Goal: Task Accomplishment & Management: Manage account settings

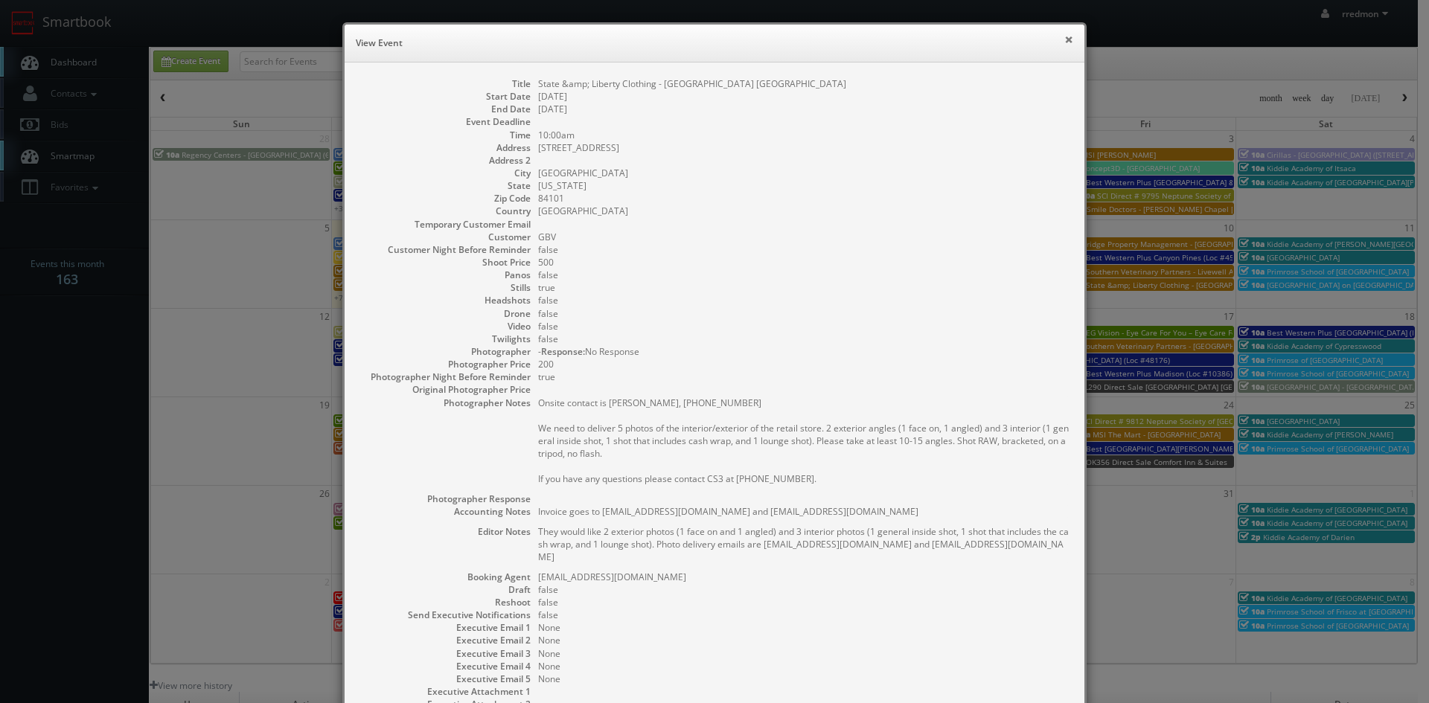
click at [1065, 39] on button "×" at bounding box center [1068, 39] width 9 height 10
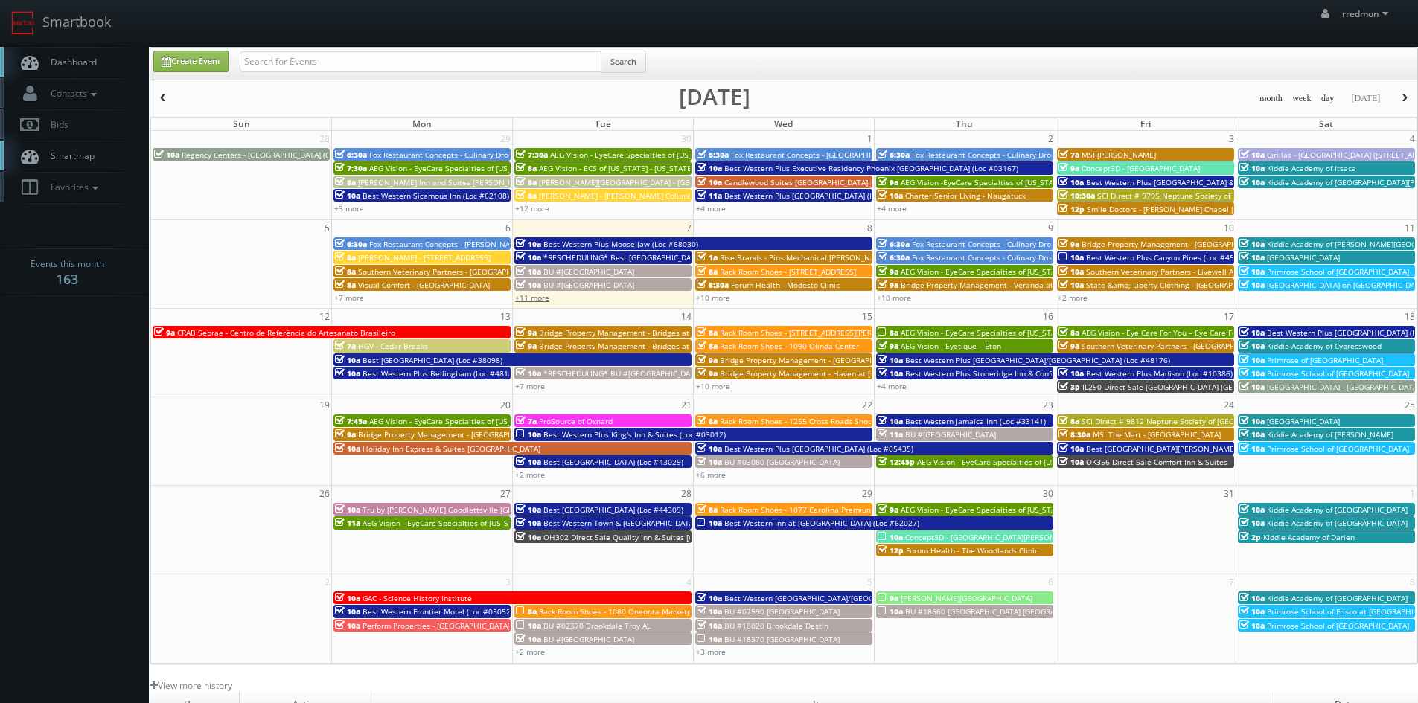
click at [538, 299] on link "+11 more" at bounding box center [532, 298] width 34 height 10
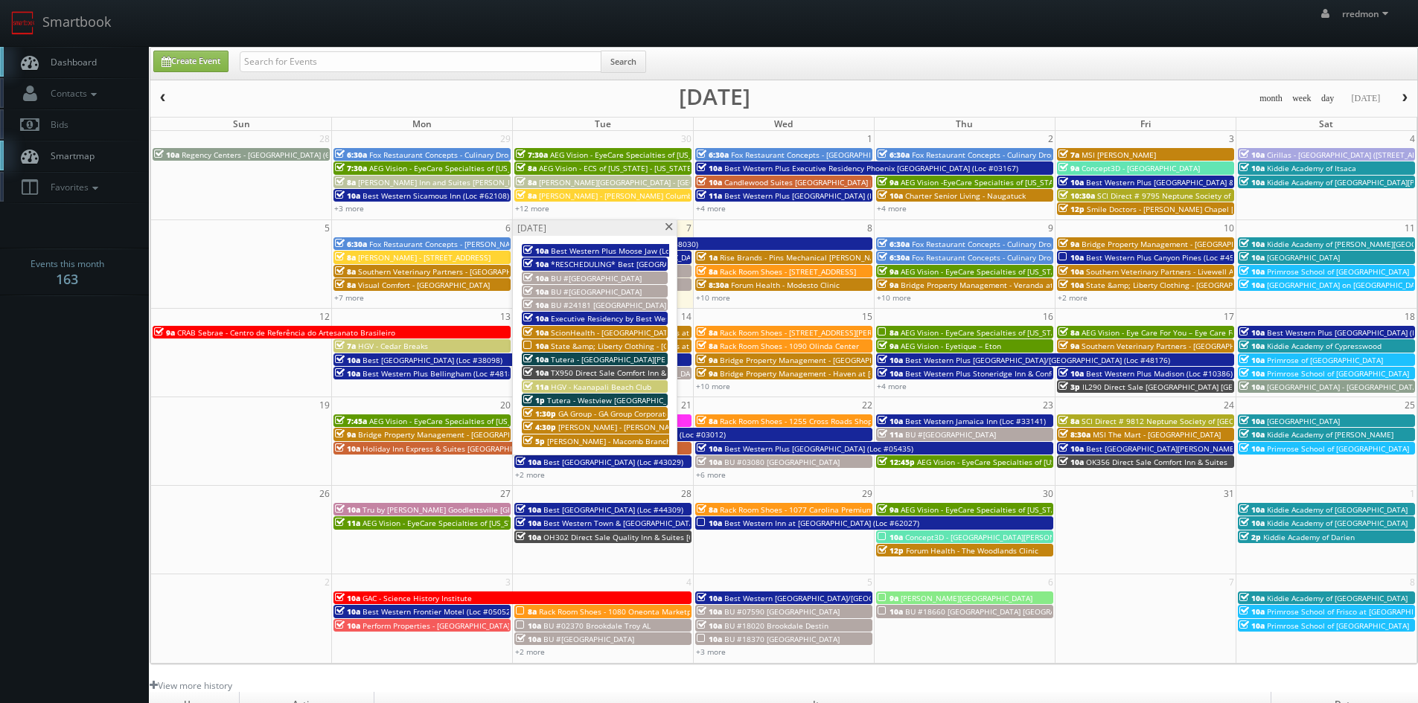
click at [614, 345] on span "State &amp; Liberty Clothing - Salt Lake City UT" at bounding box center [680, 346] width 258 height 10
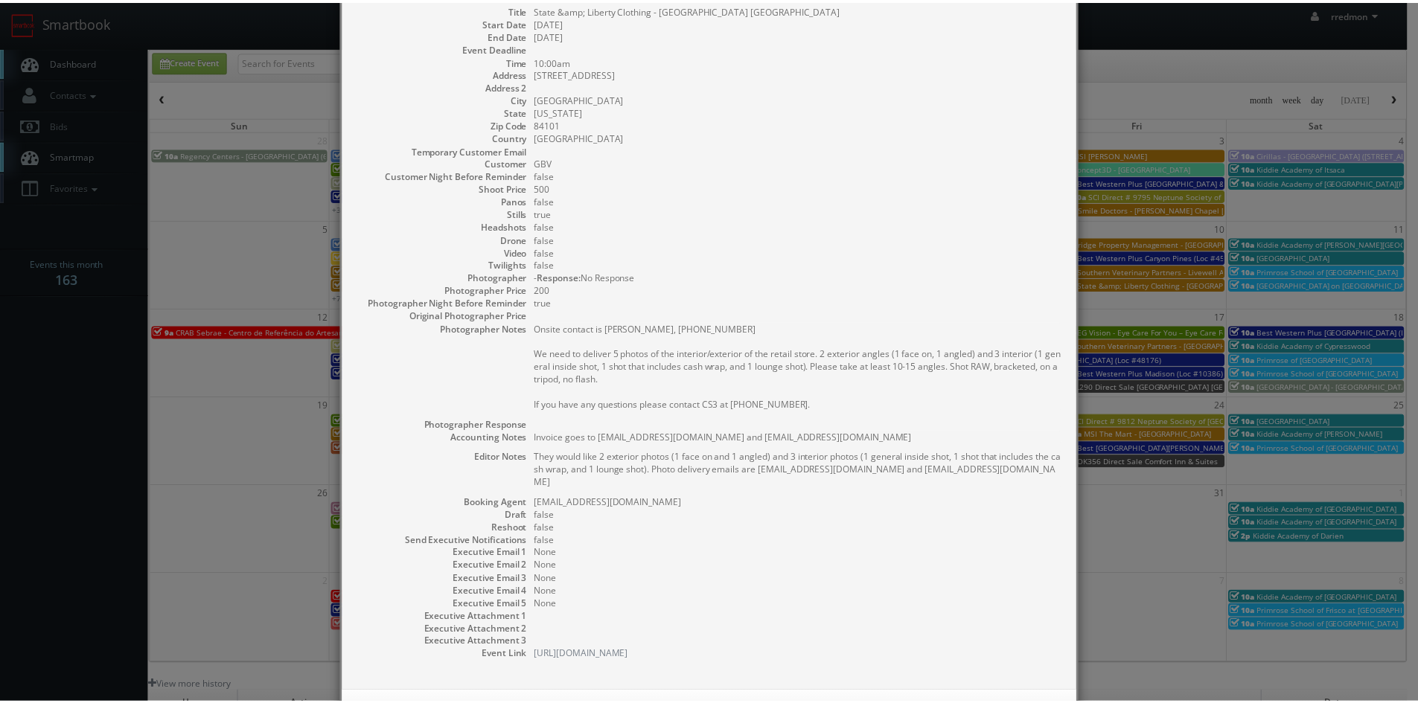
scroll to position [127, 0]
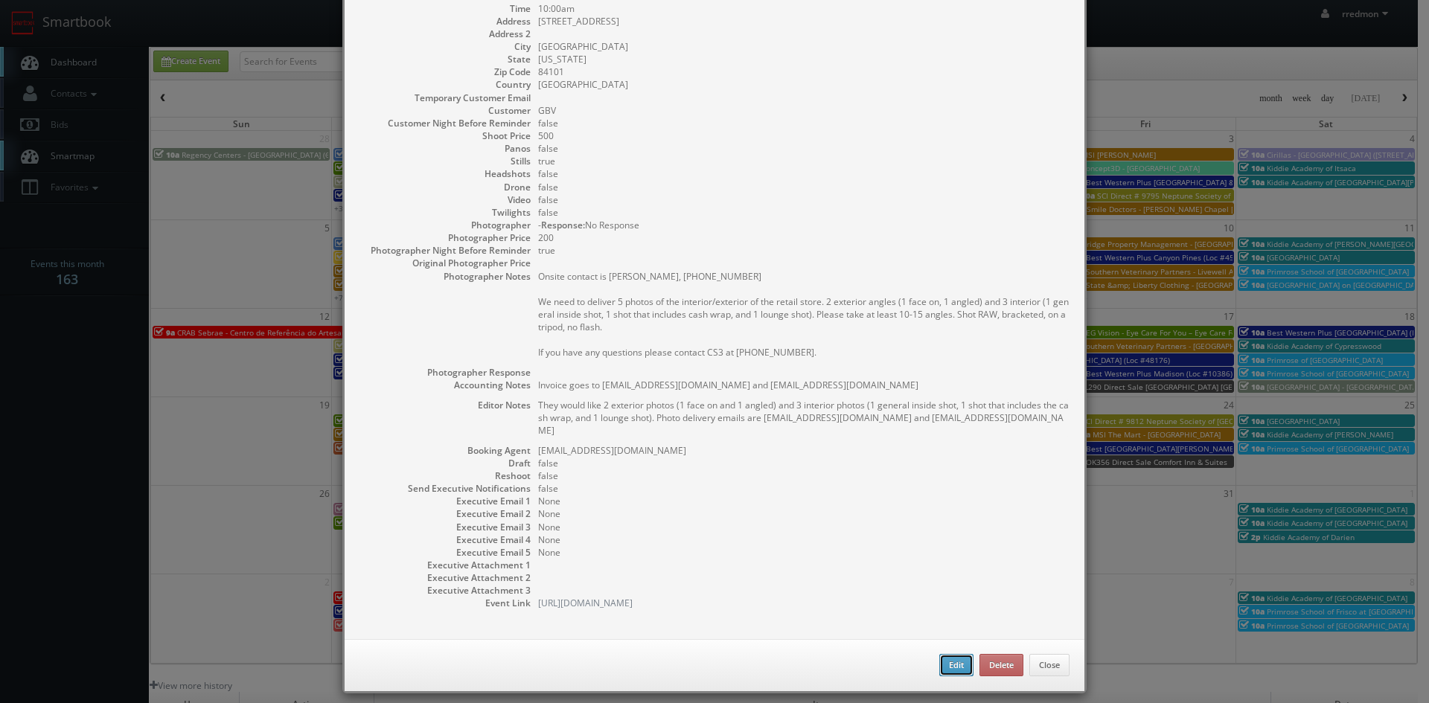
click at [940, 654] on button "Edit" at bounding box center [956, 665] width 34 height 22
type input "State &amp; Liberty Clothing - [GEOGRAPHIC_DATA] [GEOGRAPHIC_DATA]"
type input "50 S Main Street, Suite 208A"
type input "Salt Lake City"
type input "84101"
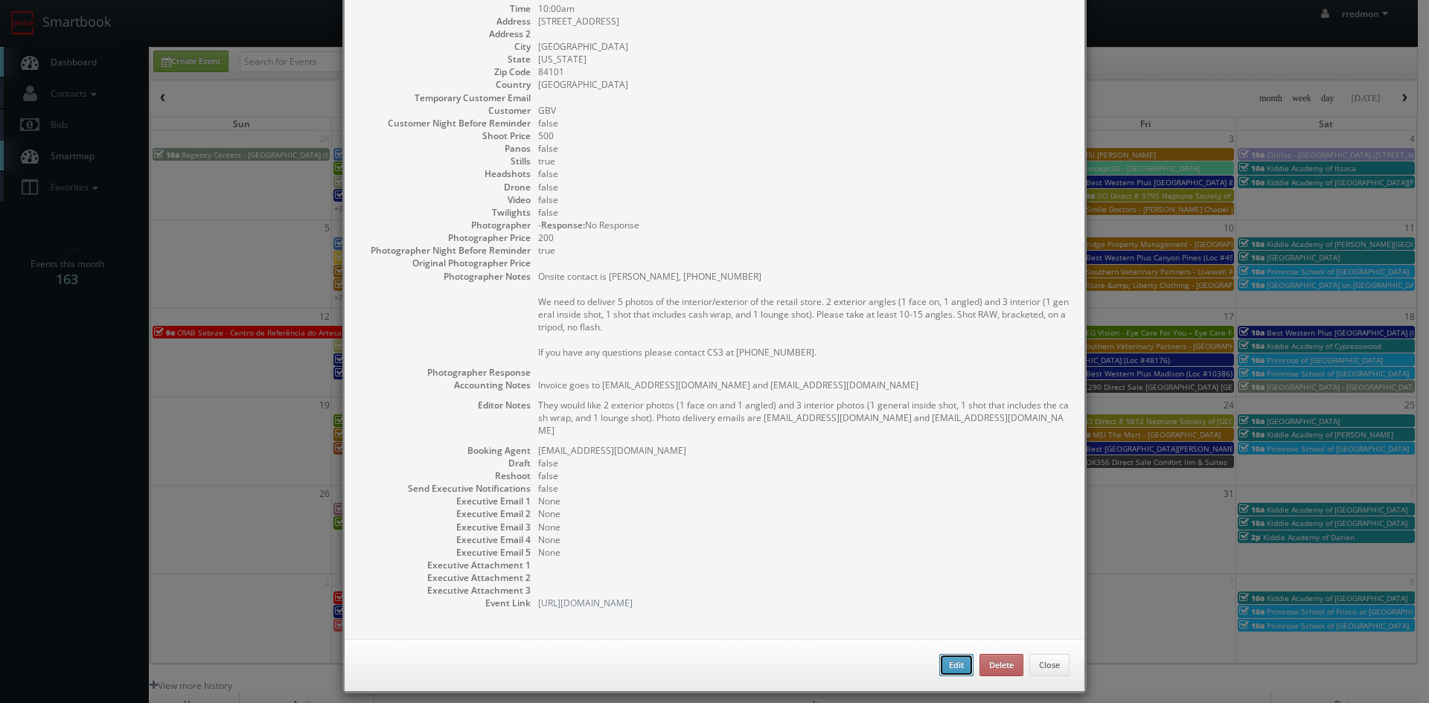
type input "500"
checkbox input "true"
type textarea "Invoice goes to finance@stateandliberty.com and stateandliberty@bill.com"
type textarea "They would like 2 exterior photos (1 face on and 1 angled) and 3 interior photo…"
type input "10/07/2025"
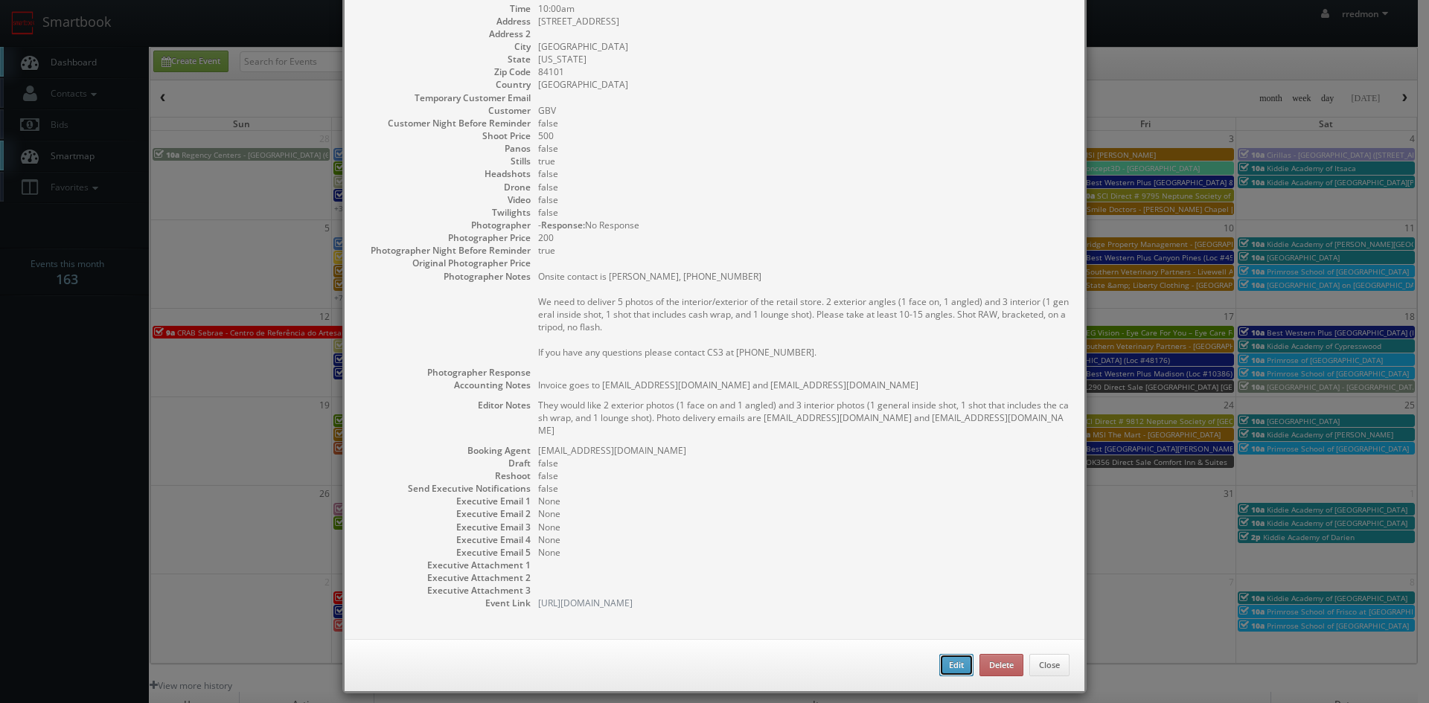
type input "10/07/2025"
type input "10:00am"
checkbox input "true"
type textarea "Onsite contact is Nathan, 720-878-9333 We need to deliver 5 photos of the inter…"
select select "[US_STATE]"
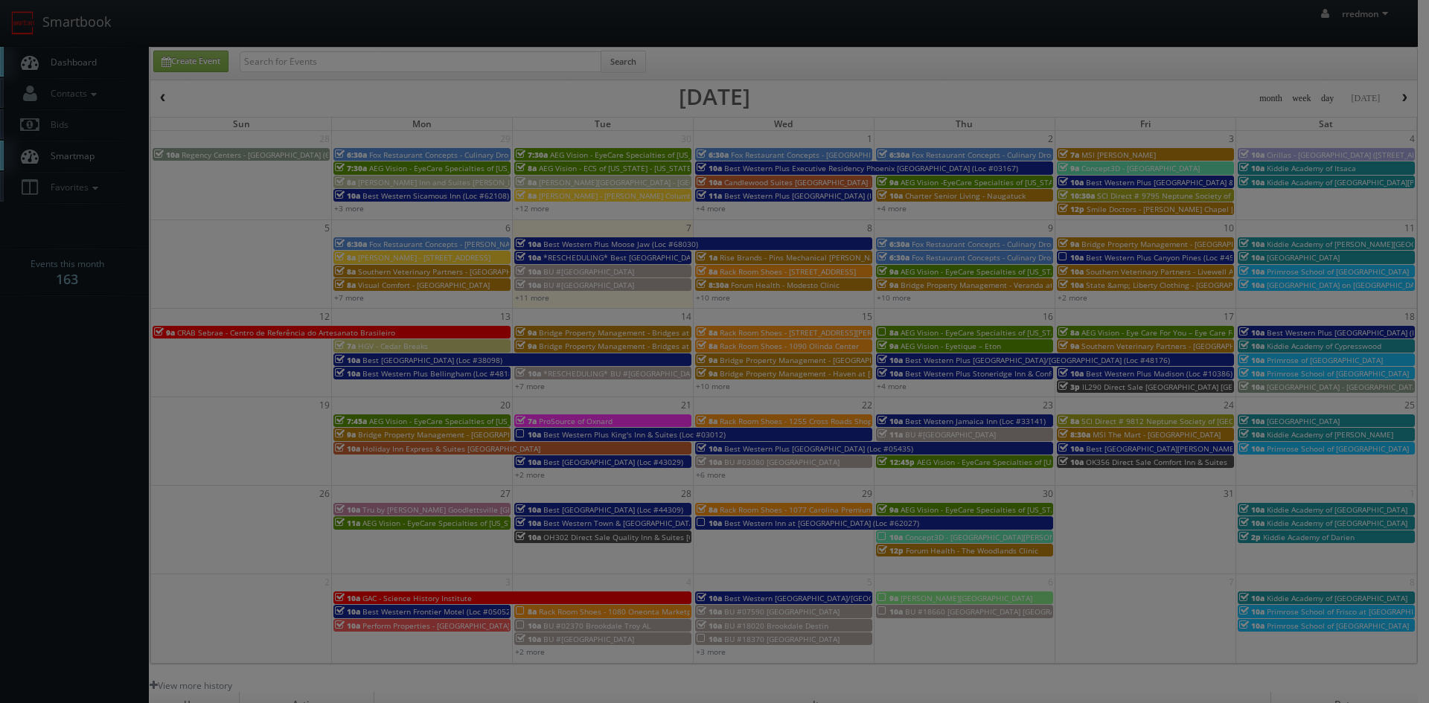
type input "500"
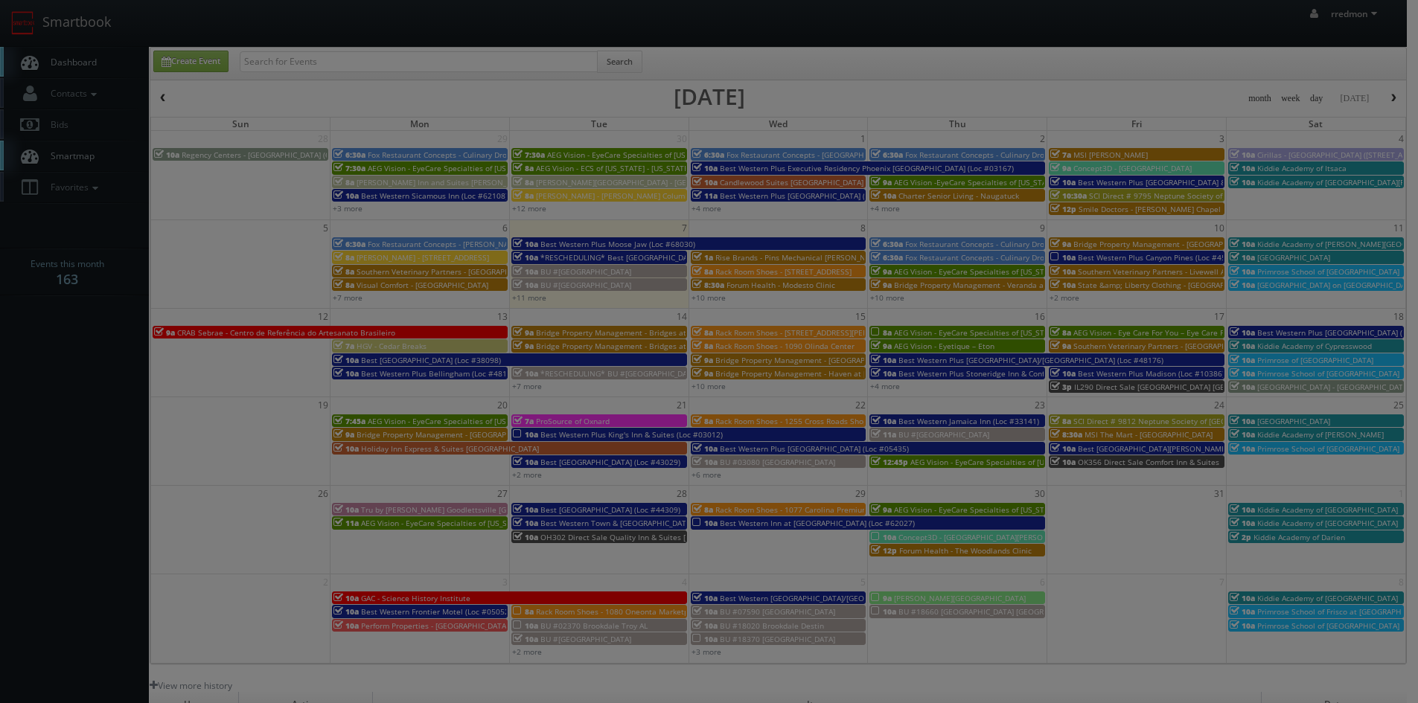
select select "fake72@mg.cs3calendar.com"
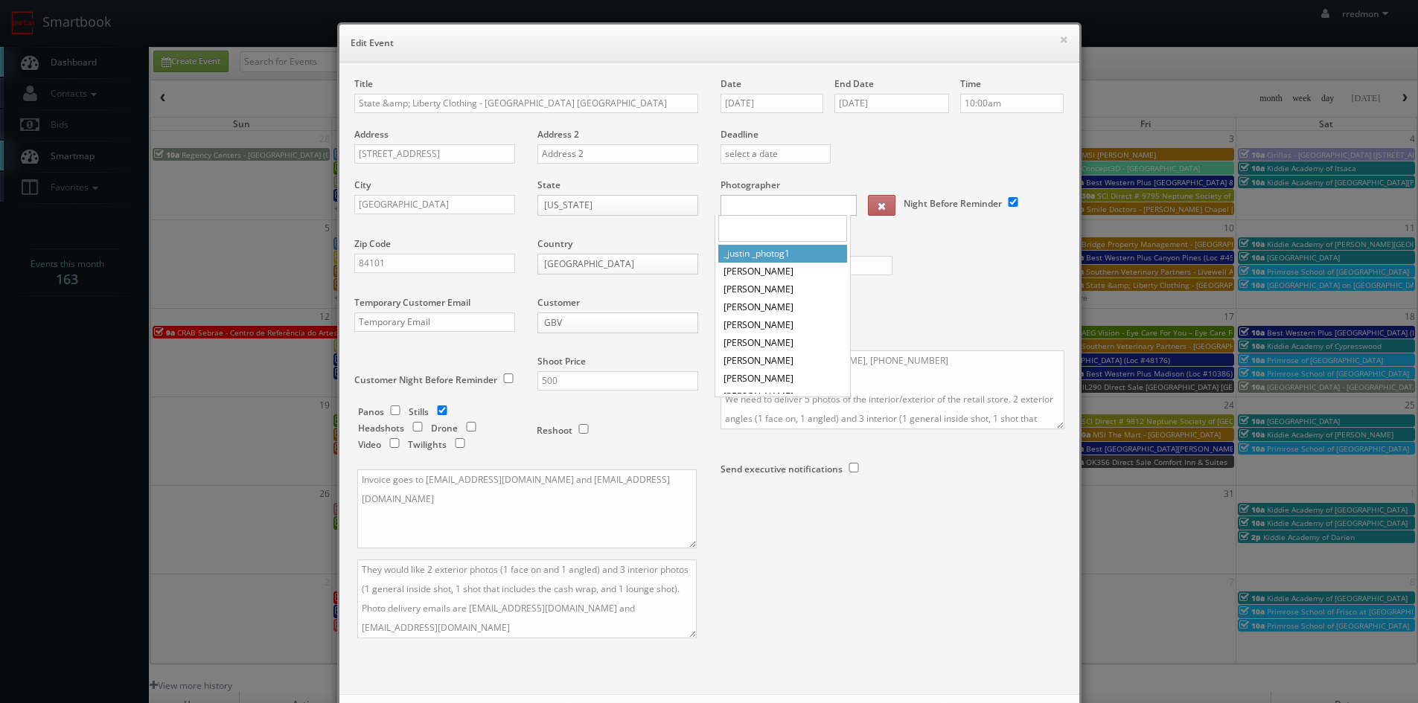
click at [782, 197] on body "Smartbook Toggle Side Navigation Toggle Top Navigation rredmon rredmon Profile …" at bounding box center [709, 485] width 1418 height 971
click at [802, 224] on input "text" at bounding box center [782, 228] width 129 height 27
click at [945, 264] on body "Smartbook Toggle Side Navigation Toggle Top Navigation rredmon rredmon Profile …" at bounding box center [709, 485] width 1418 height 971
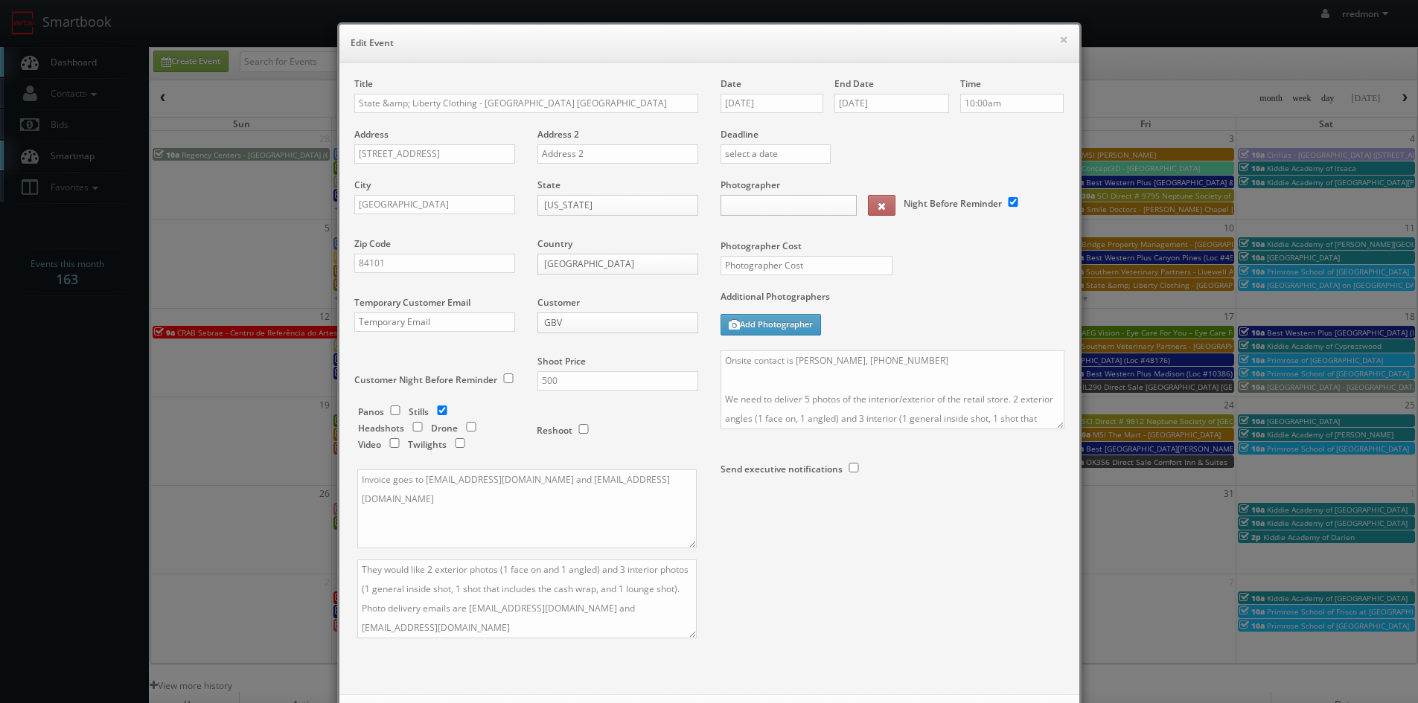
click at [752, 208] on body "Smartbook Toggle Side Navigation Toggle Top Navigation rredmon rredmon Profile …" at bounding box center [709, 485] width 1418 height 971
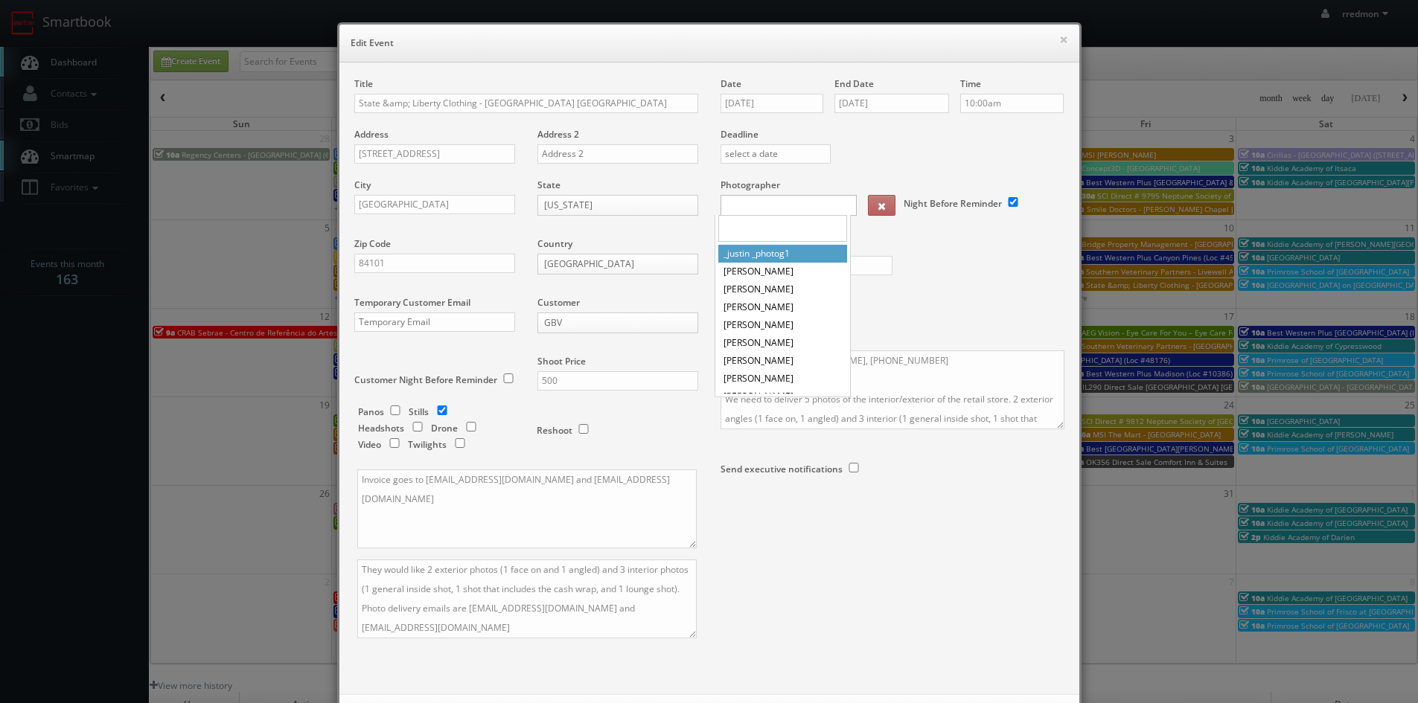
click at [747, 226] on input "text" at bounding box center [782, 228] width 129 height 27
select select "kent@sheltonphoto.com"
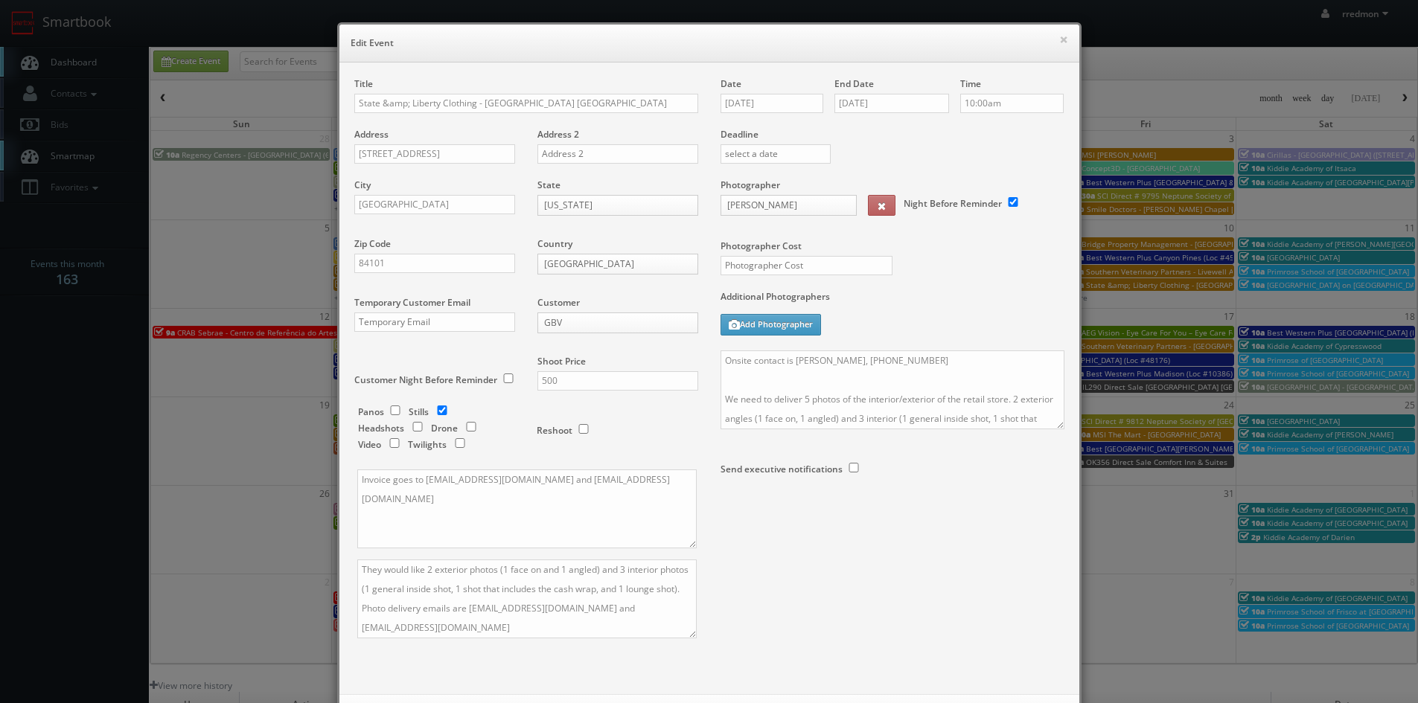
click at [973, 275] on div "Photographer Cost" at bounding box center [892, 235] width 366 height 112
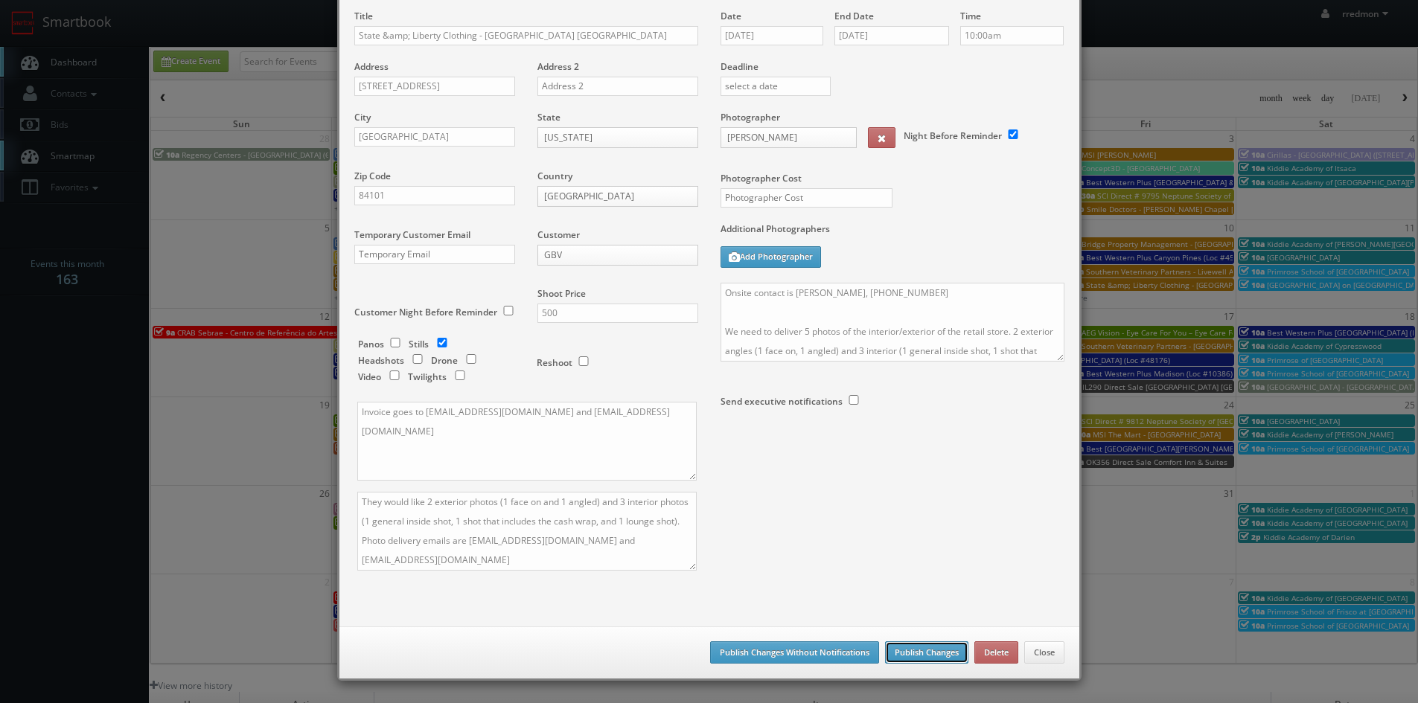
click at [902, 654] on button "Publish Changes" at bounding box center [926, 653] width 83 height 22
click at [793, 197] on input "text" at bounding box center [807, 197] width 172 height 19
type input "200"
click at [907, 648] on button "Publish Changes" at bounding box center [926, 653] width 83 height 22
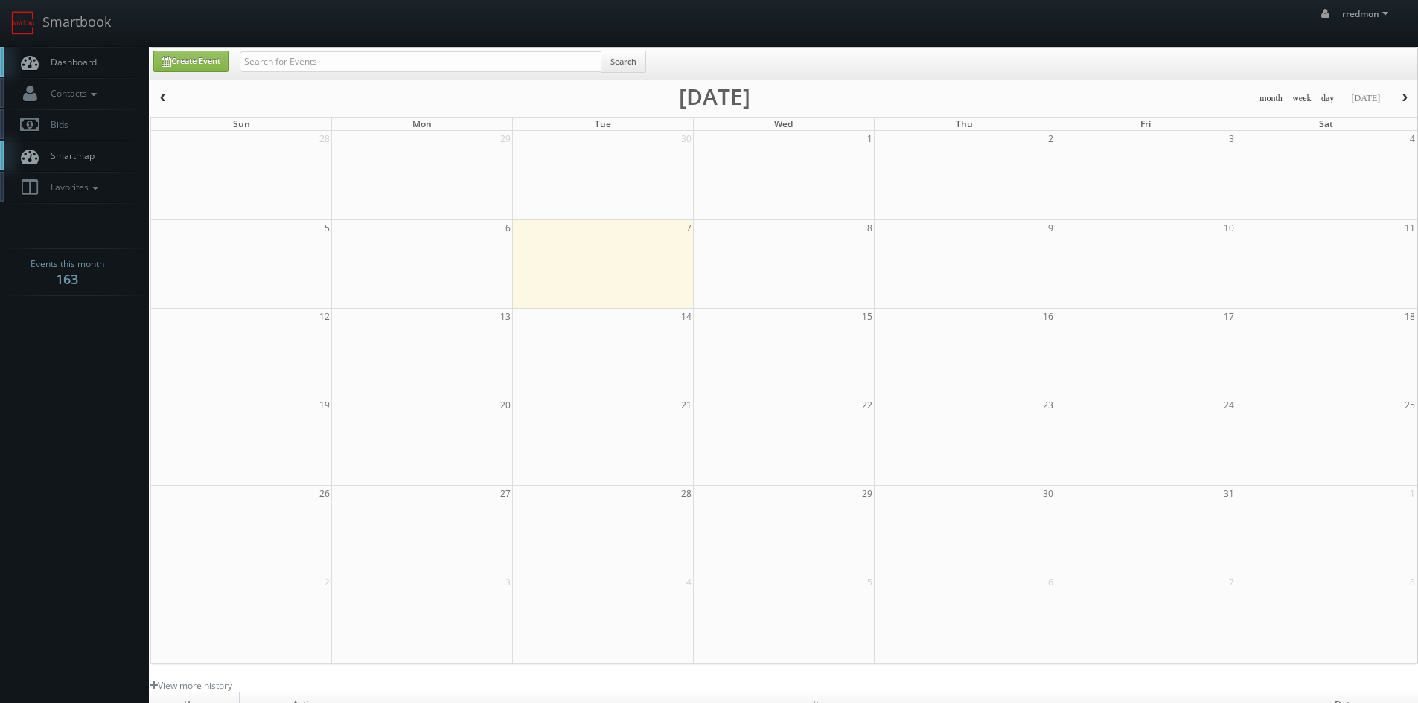
click at [73, 64] on span "Dashboard" at bounding box center [70, 62] width 54 height 13
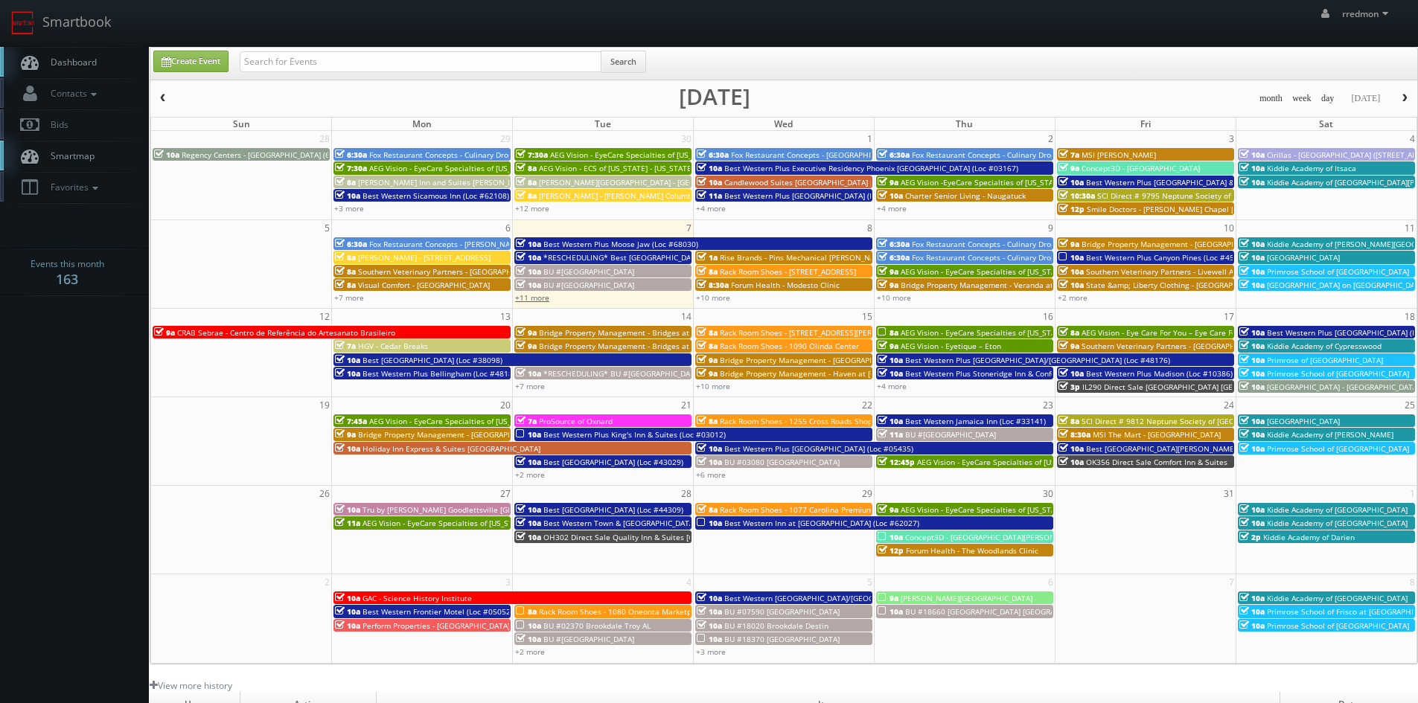
click at [540, 298] on link "+11 more" at bounding box center [532, 298] width 34 height 10
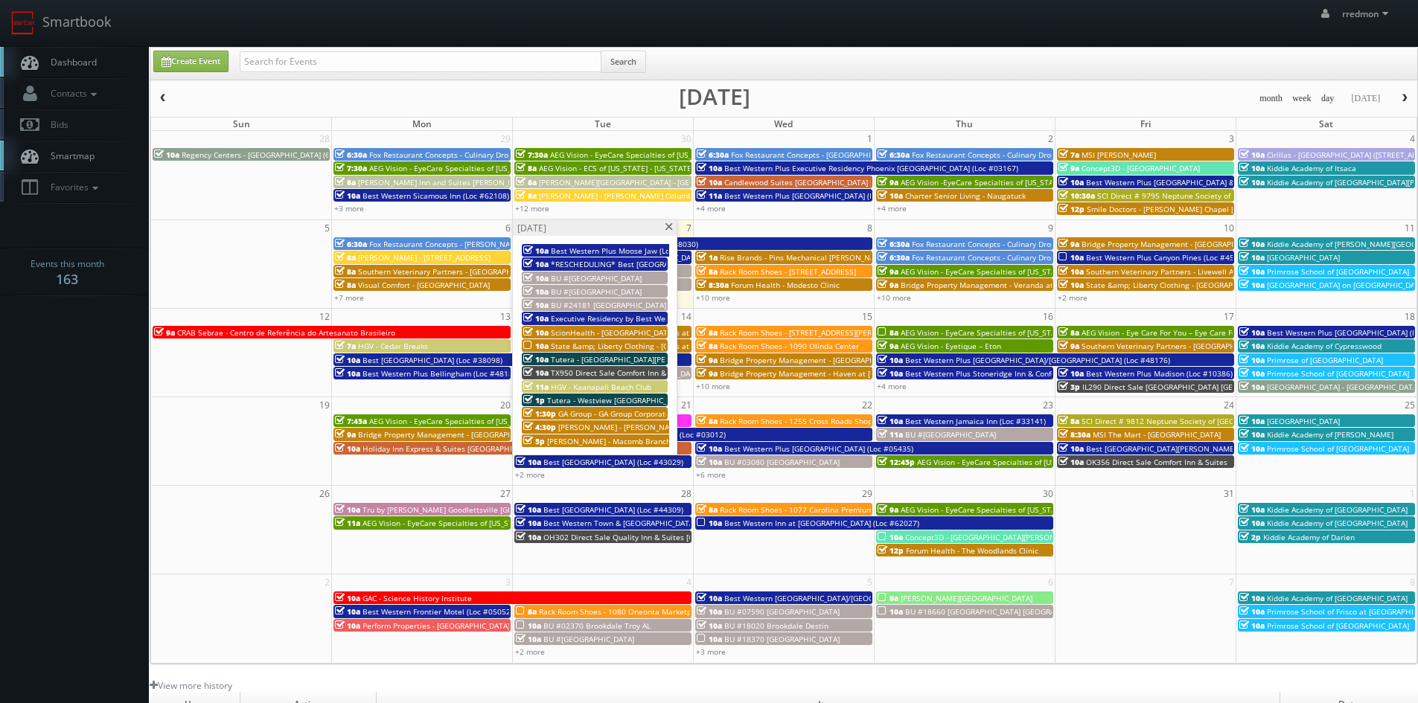
click at [582, 345] on span "State &amp; Liberty Clothing - [GEOGRAPHIC_DATA] [GEOGRAPHIC_DATA]" at bounding box center [680, 346] width 258 height 10
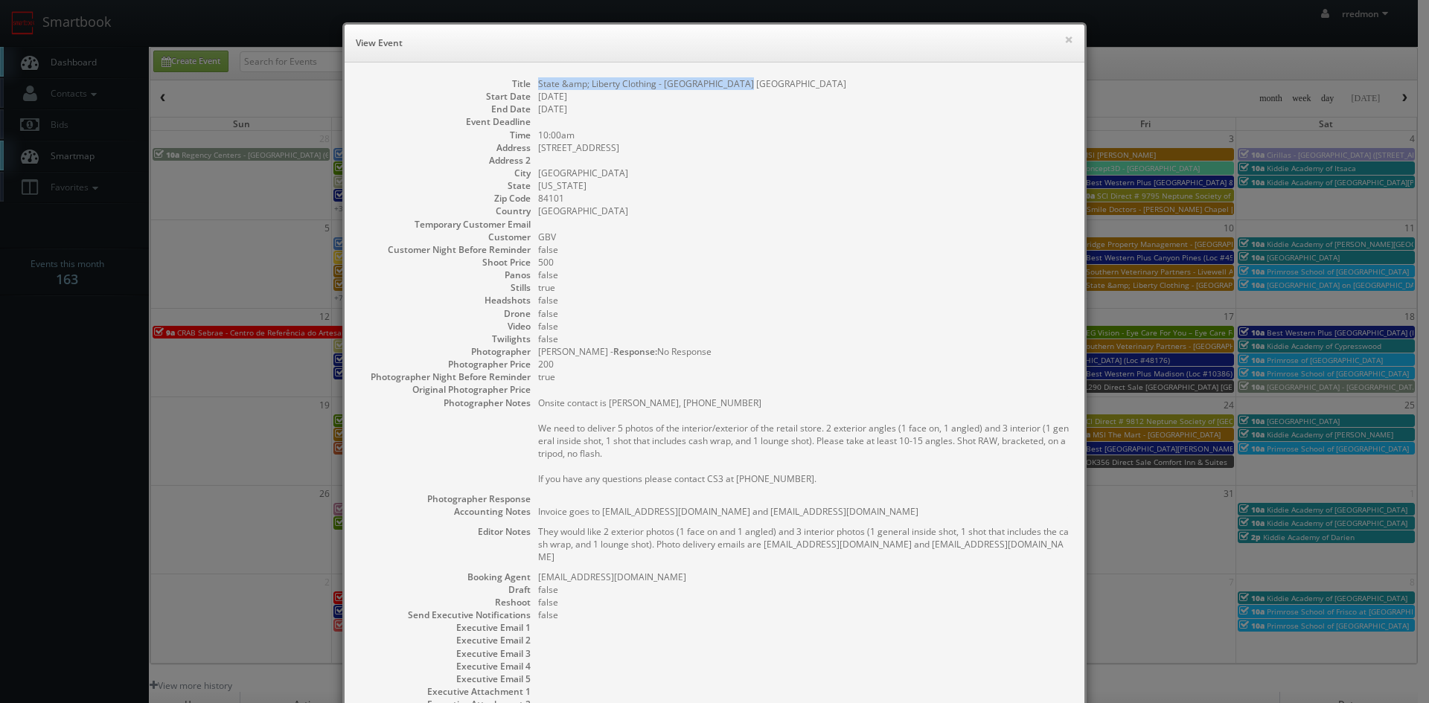
drag, startPoint x: 737, startPoint y: 83, endPoint x: 530, endPoint y: 86, distance: 207.0
click at [530, 86] on dl "Title State &amp; Liberty Clothing - Salt Lake City UT Start Date 10/07/2025 En…" at bounding box center [715, 406] width 710 height 659
copy dd "State &amp; Liberty Clothing - [GEOGRAPHIC_DATA] [GEOGRAPHIC_DATA]"
click at [1056, 45] on h6 "View Event" at bounding box center [715, 43] width 718 height 15
drag, startPoint x: 1064, startPoint y: 39, endPoint x: 985, endPoint y: 39, distance: 78.9
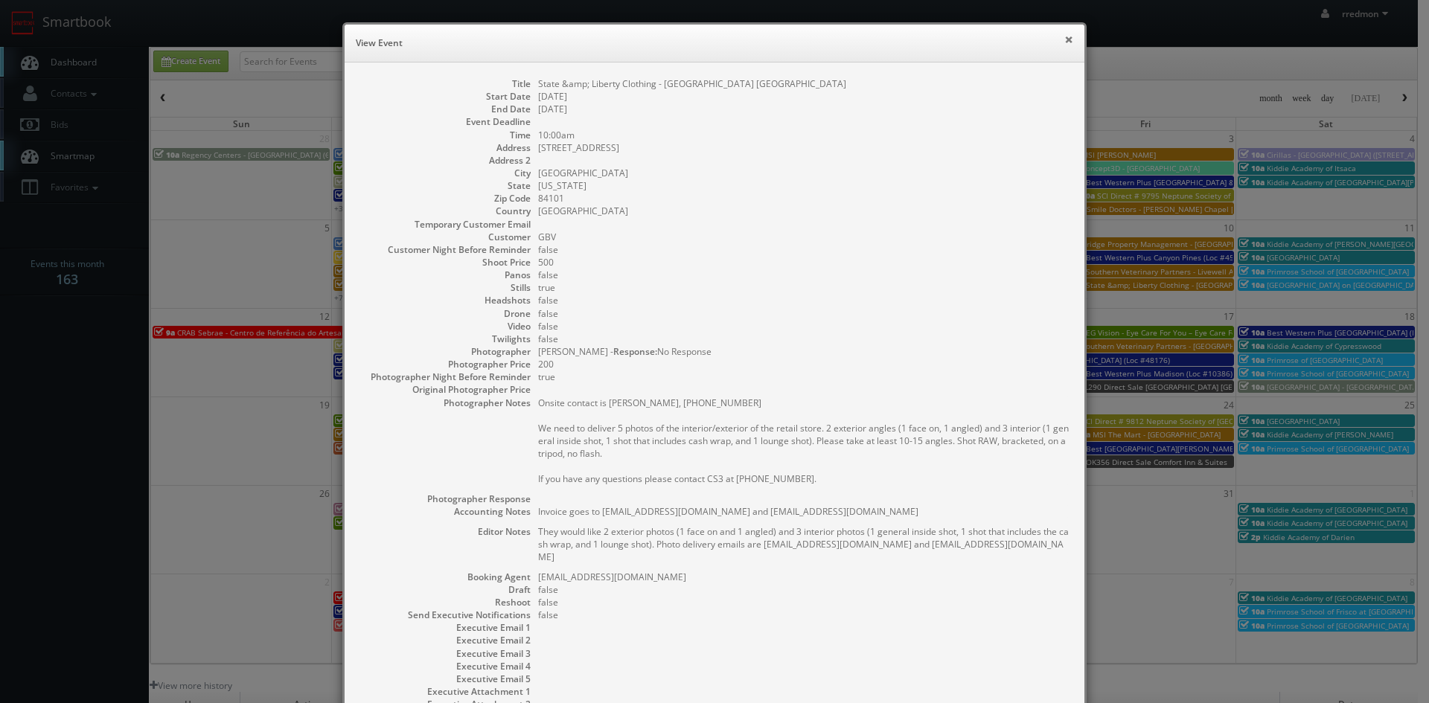
click at [1064, 39] on button "×" at bounding box center [1068, 39] width 9 height 10
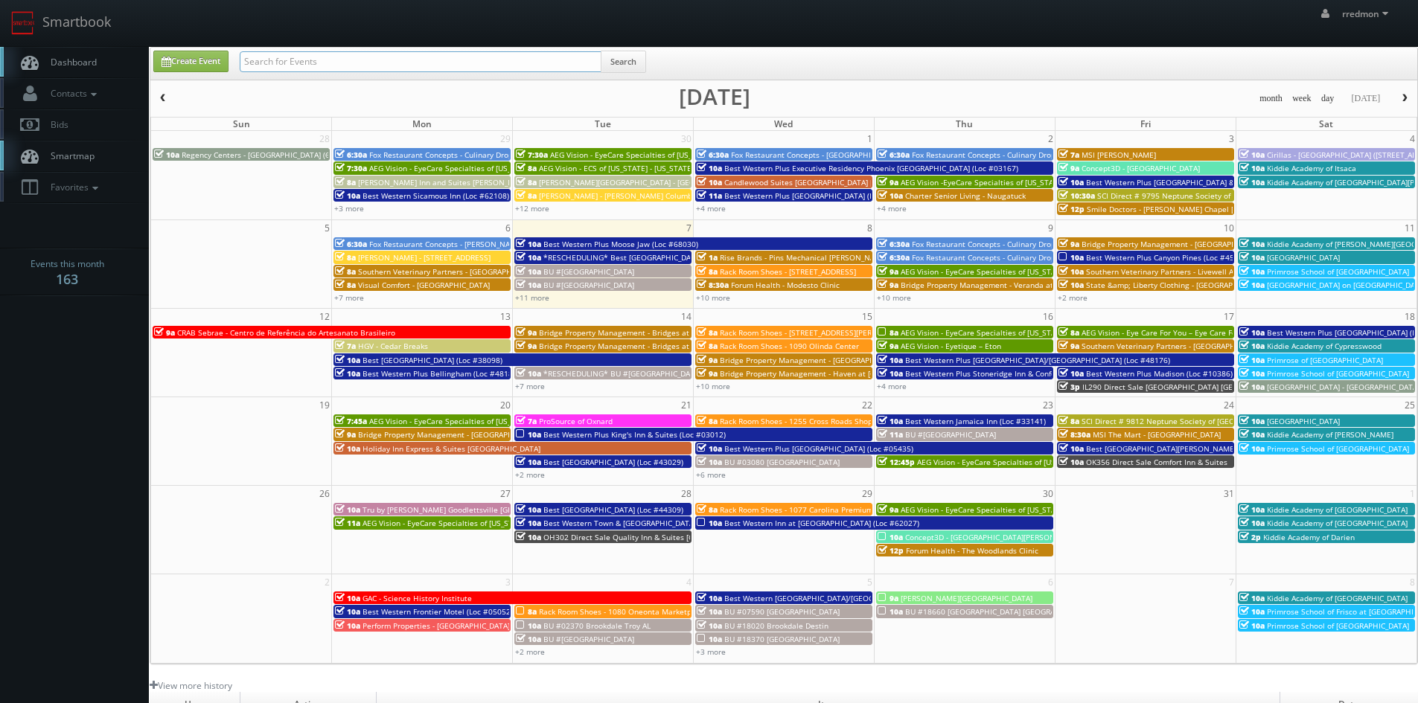
click at [354, 62] on input "text" at bounding box center [421, 61] width 362 height 21
paste input "State &amp; Liberty Clothing - [GEOGRAPHIC_DATA] [GEOGRAPHIC_DATA]"
type input "State &amp; Liberty Clothing - [GEOGRAPHIC_DATA] [GEOGRAPHIC_DATA]"
click at [638, 65] on button "Search" at bounding box center [623, 62] width 45 height 22
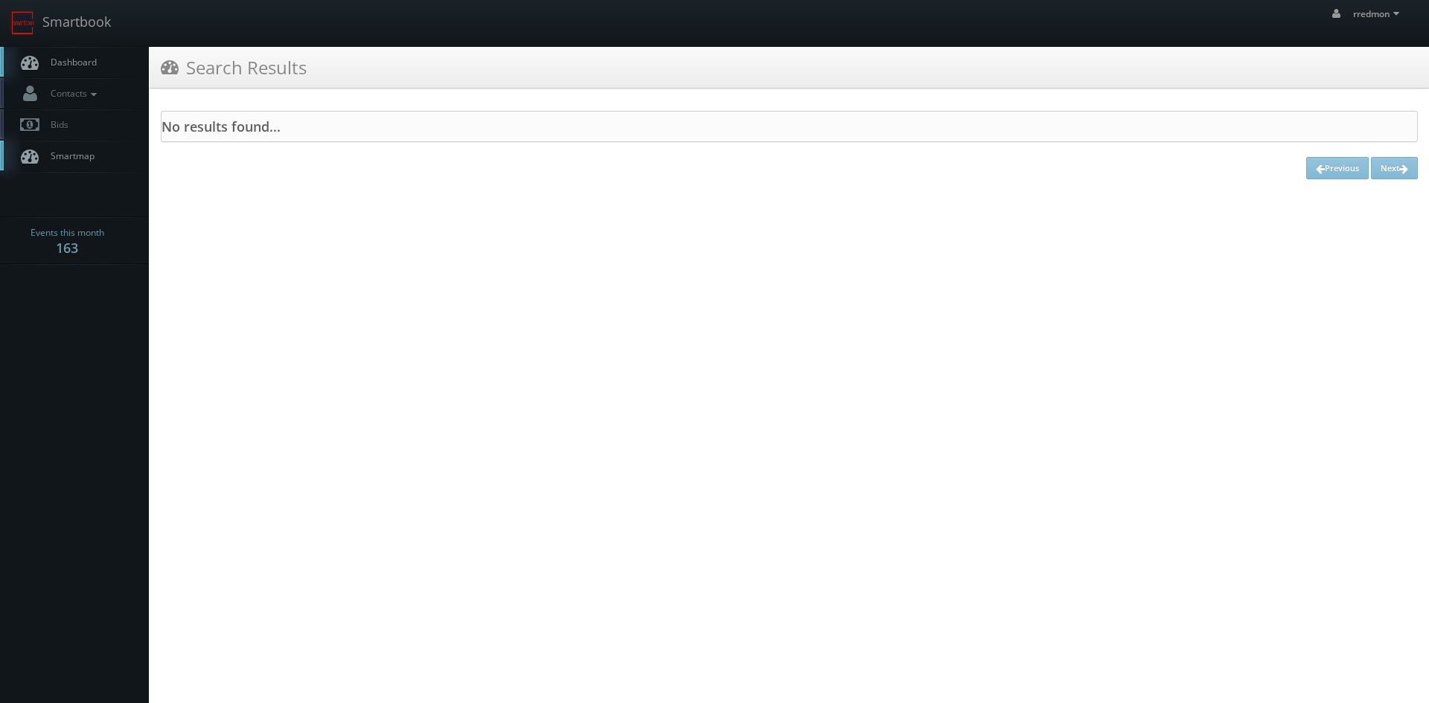
click at [95, 59] on span "Dashboard" at bounding box center [70, 62] width 54 height 13
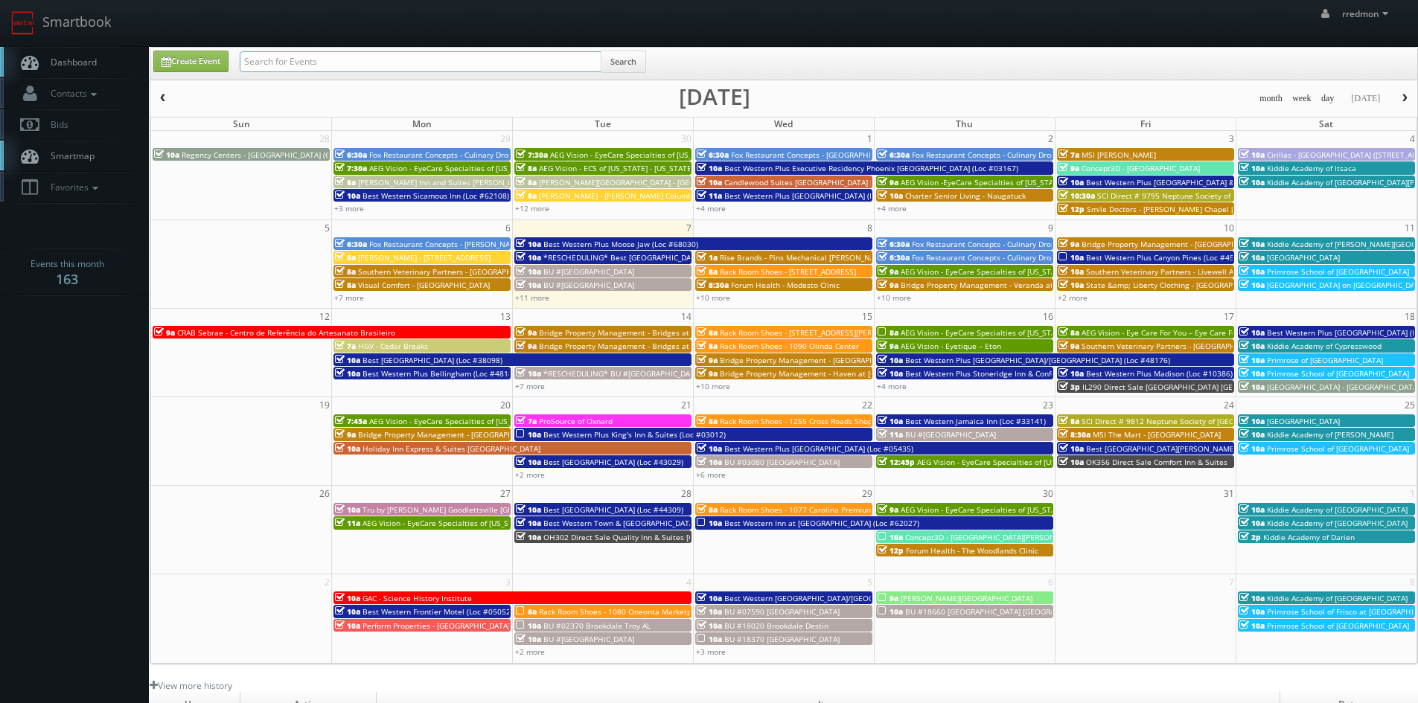
paste input "State &amp; Liberty Clothing - [GEOGRAPHIC_DATA] [GEOGRAPHIC_DATA]"
click at [297, 63] on input "State &amp; Liberty Clothing - [GEOGRAPHIC_DATA] [GEOGRAPHIC_DATA]" at bounding box center [421, 61] width 362 height 21
type input "State & Liberty Clothing - Salt Lake City UT"
click at [626, 63] on button "Search" at bounding box center [623, 62] width 45 height 22
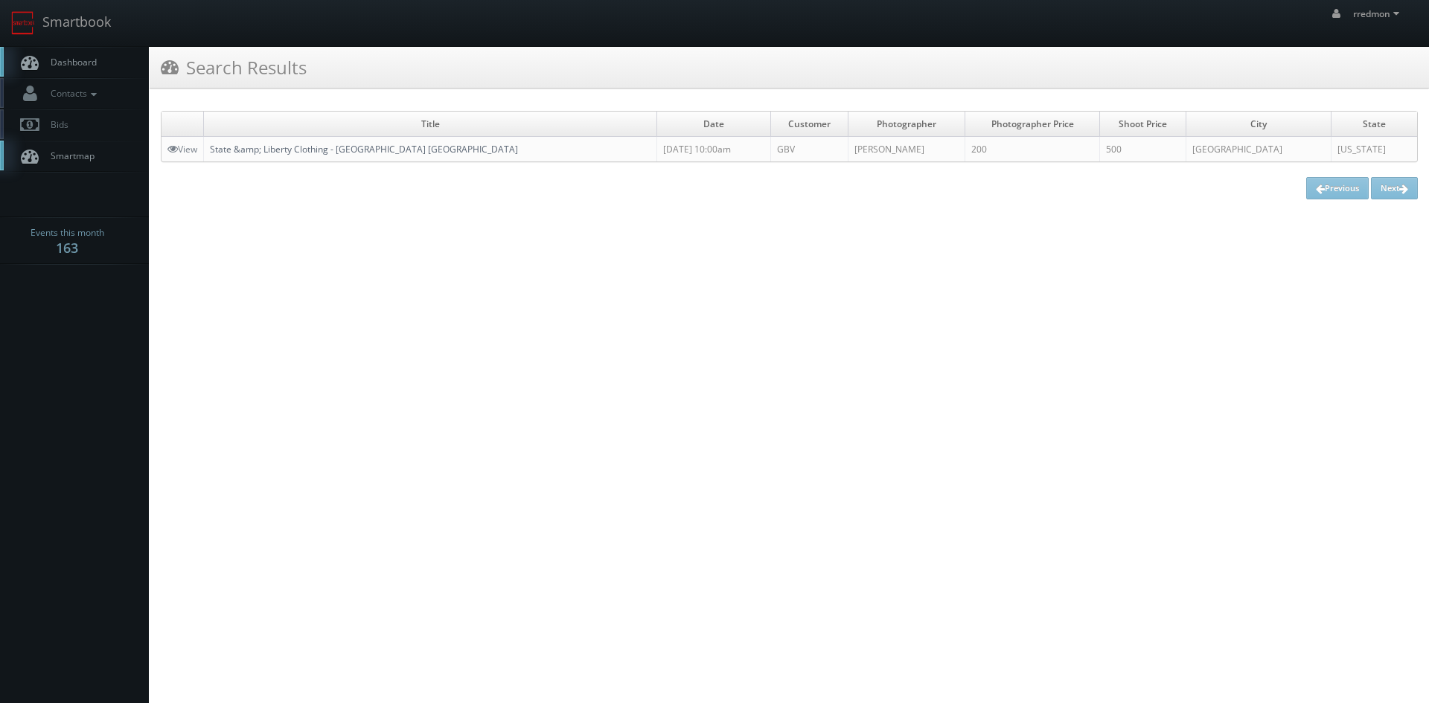
click at [372, 150] on link "State &amp; Liberty Clothing - [GEOGRAPHIC_DATA] [GEOGRAPHIC_DATA]" at bounding box center [364, 149] width 308 height 13
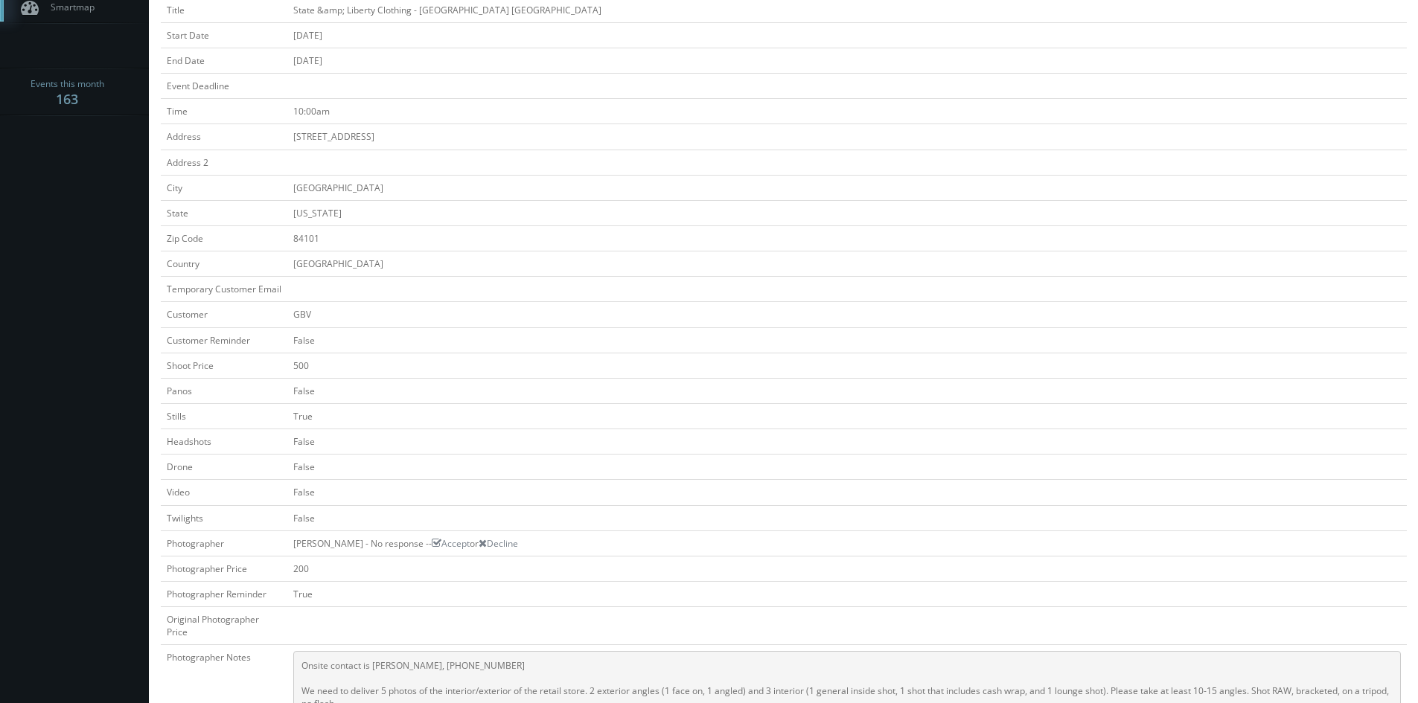
scroll to position [298, 0]
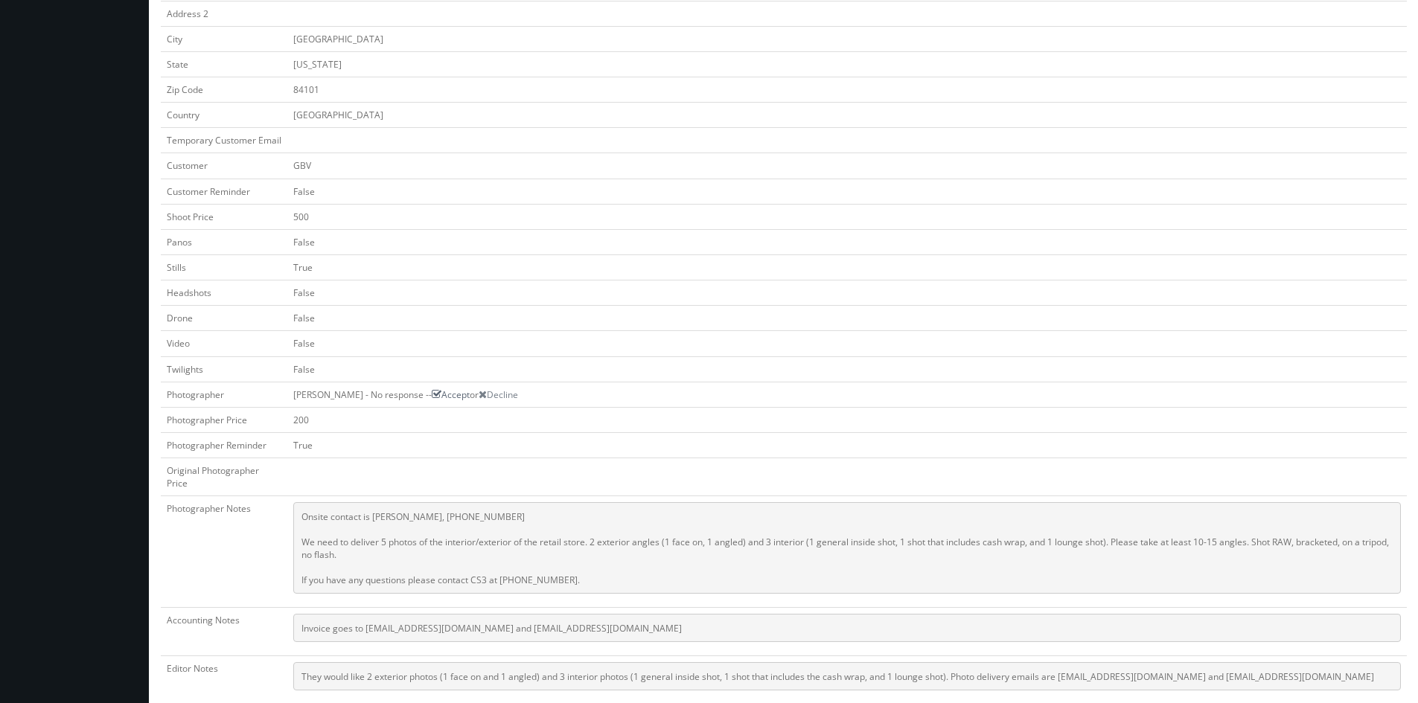
click at [432, 393] on icon at bounding box center [437, 394] width 10 height 10
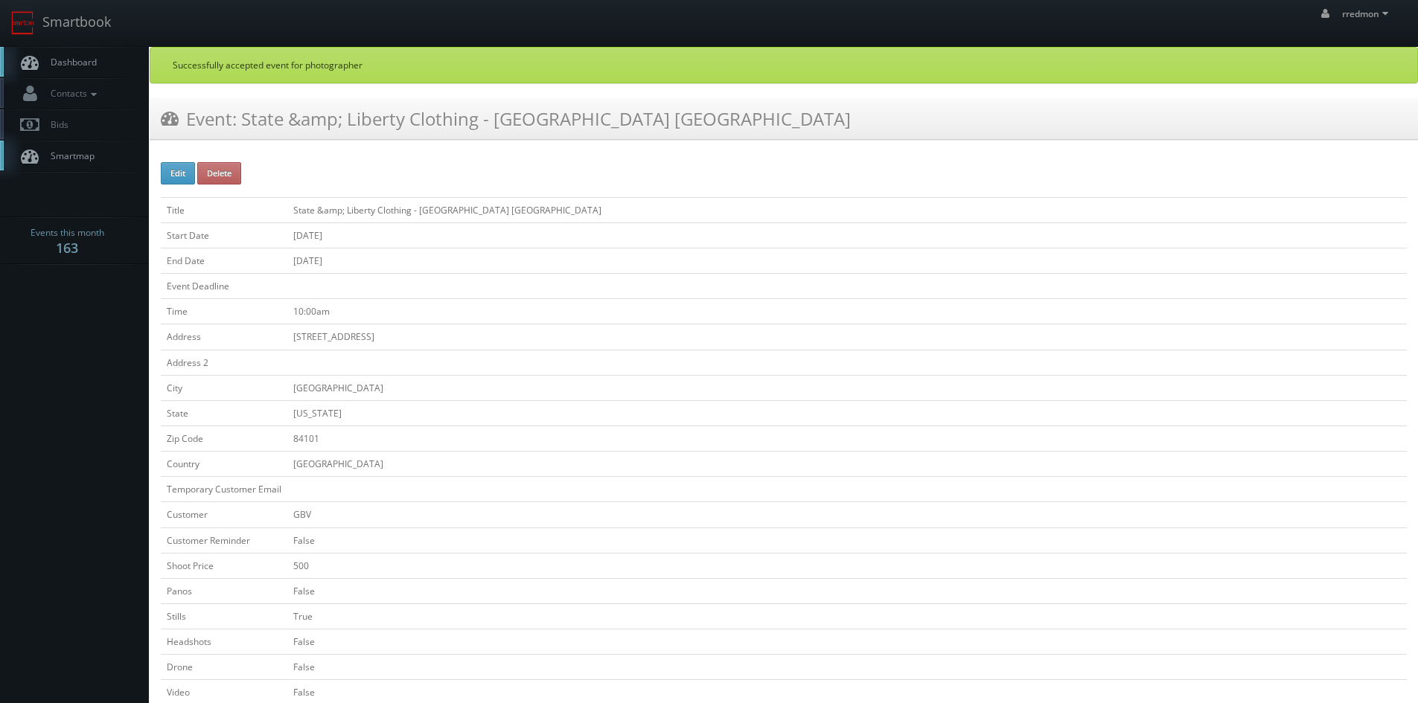
click at [62, 65] on span "Dashboard" at bounding box center [70, 62] width 54 height 13
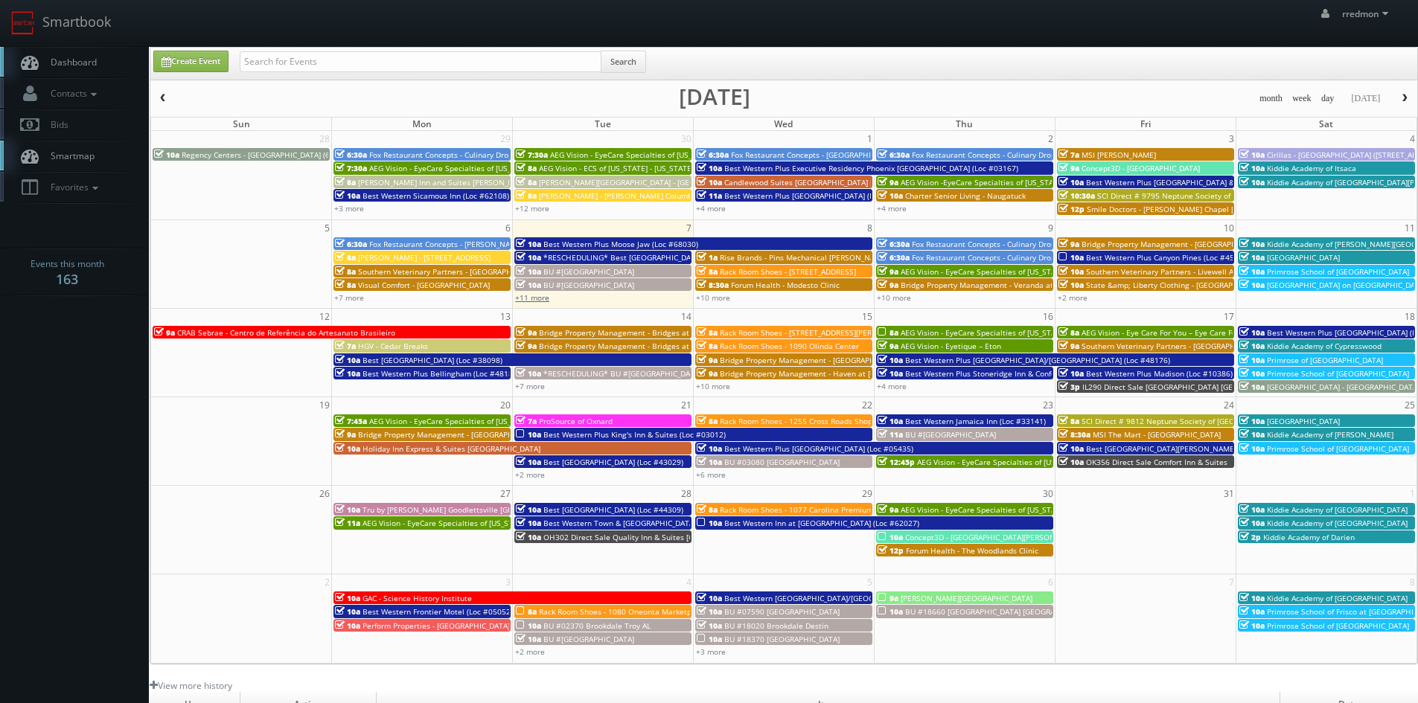
click at [543, 298] on link "+11 more" at bounding box center [532, 298] width 34 height 10
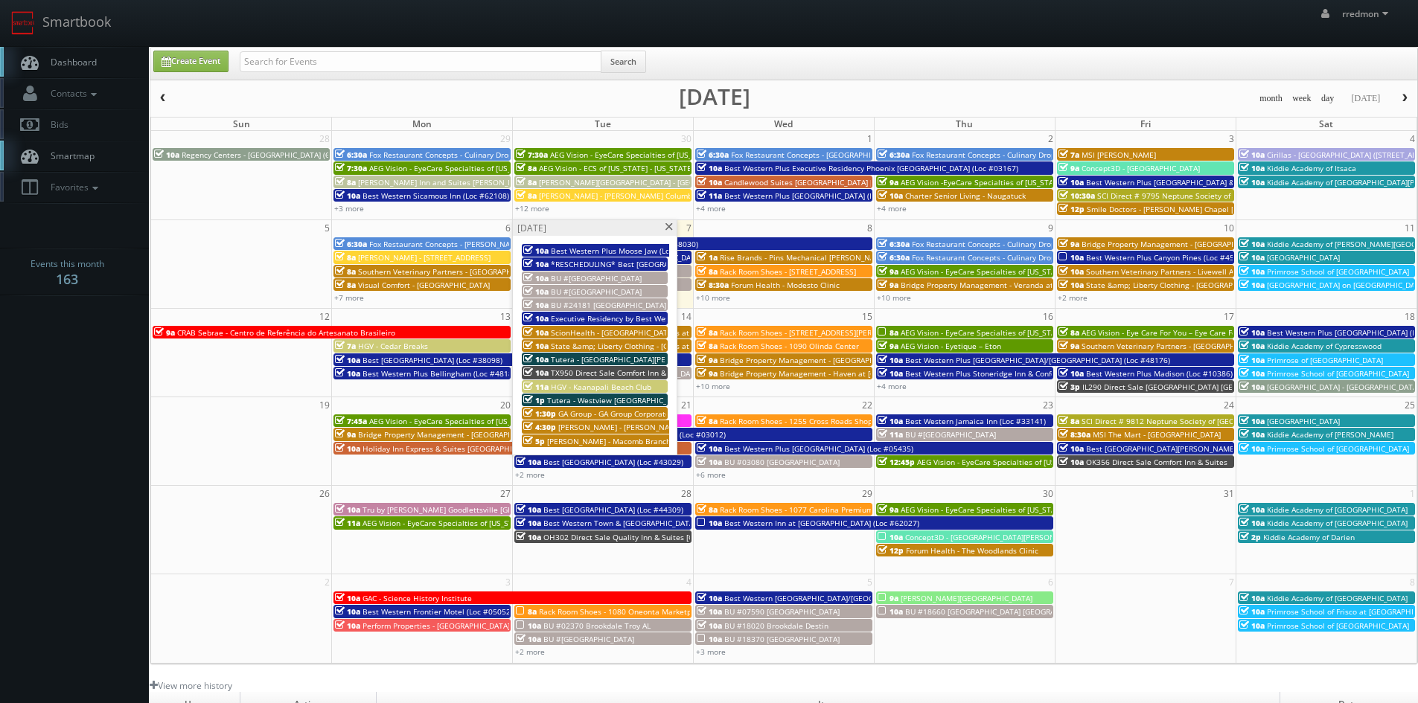
click at [665, 227] on span at bounding box center [669, 227] width 10 height 8
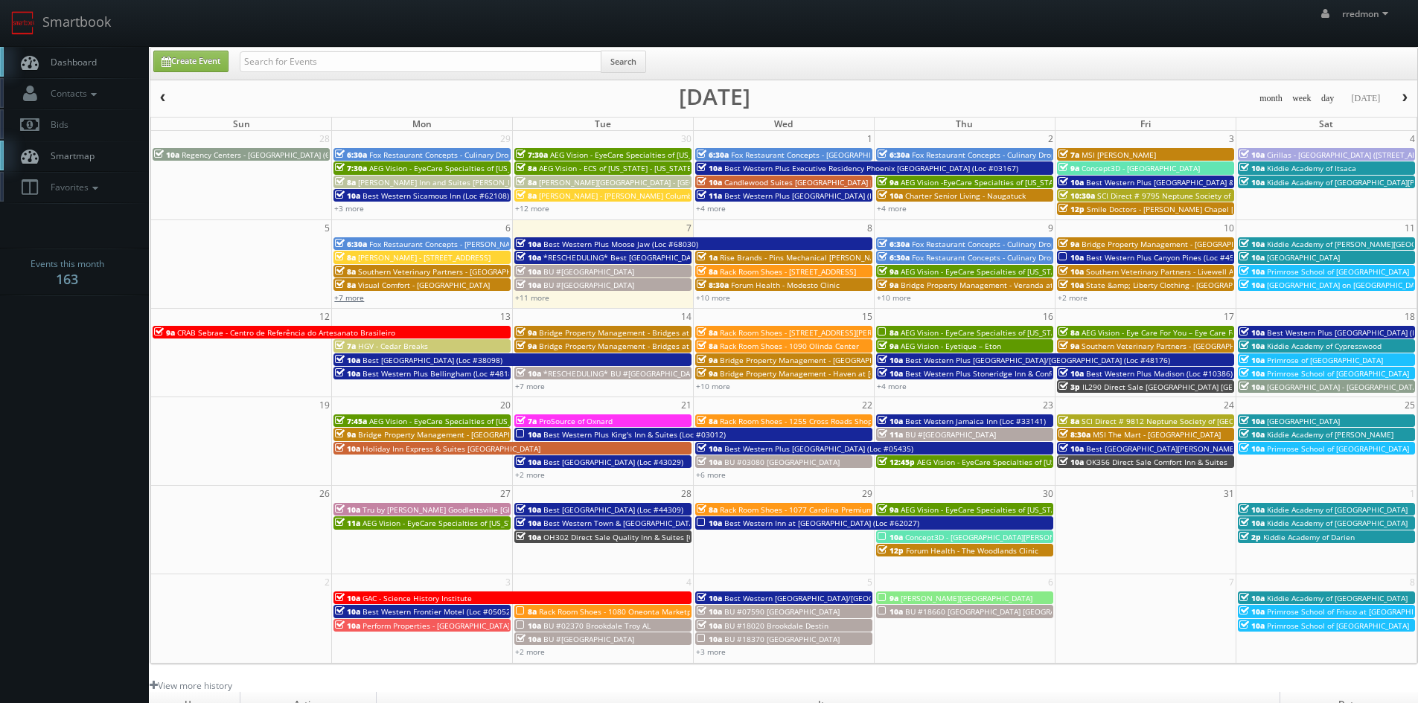
click at [351, 298] on link "+7 more" at bounding box center [349, 298] width 30 height 10
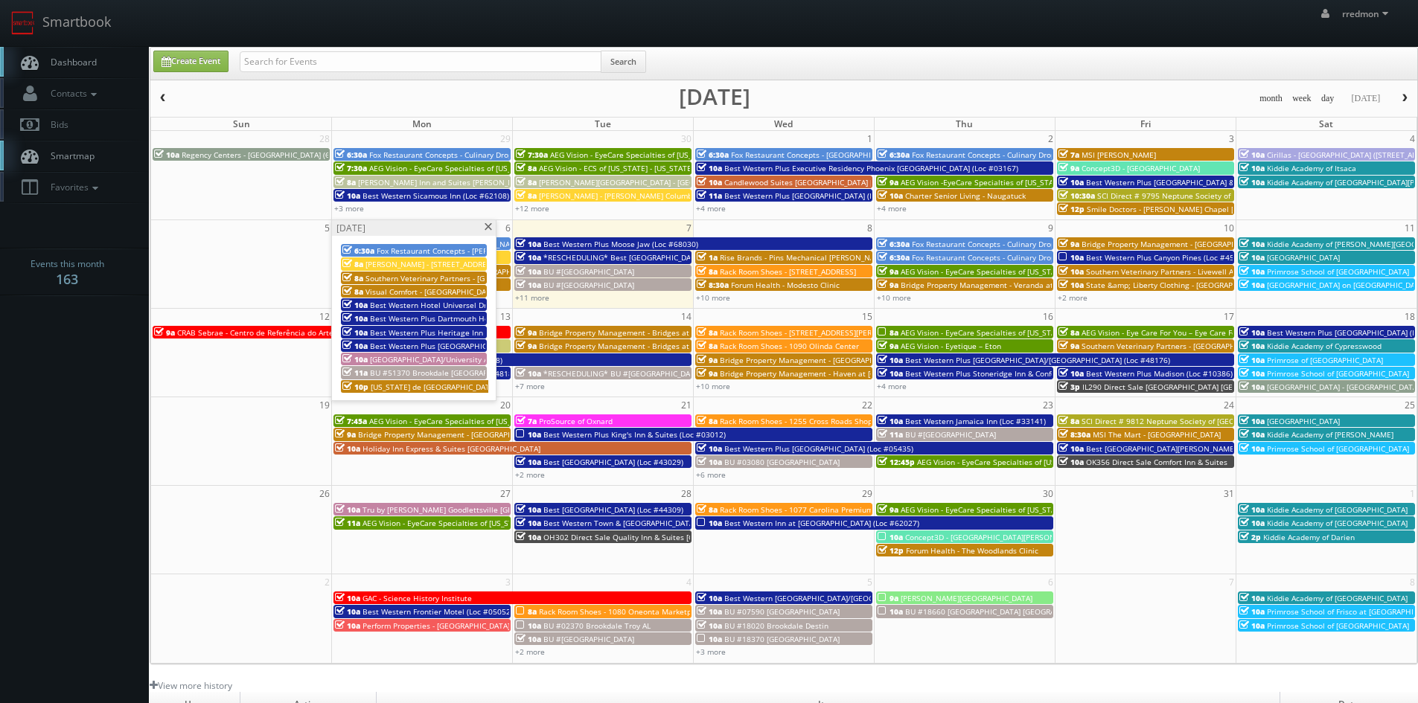
click at [400, 354] on span "[GEOGRAPHIC_DATA]/University Area" at bounding box center [435, 359] width 130 height 10
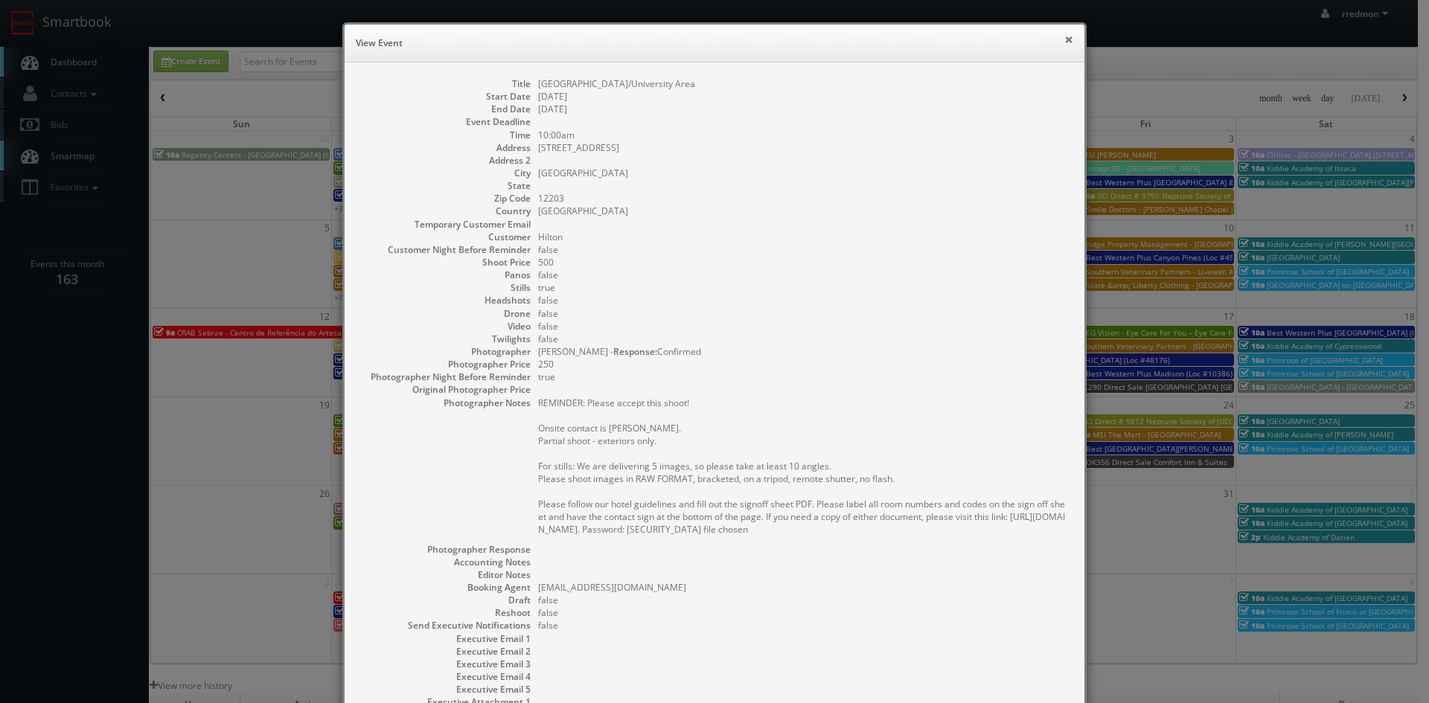
click at [1064, 42] on button "×" at bounding box center [1068, 39] width 9 height 10
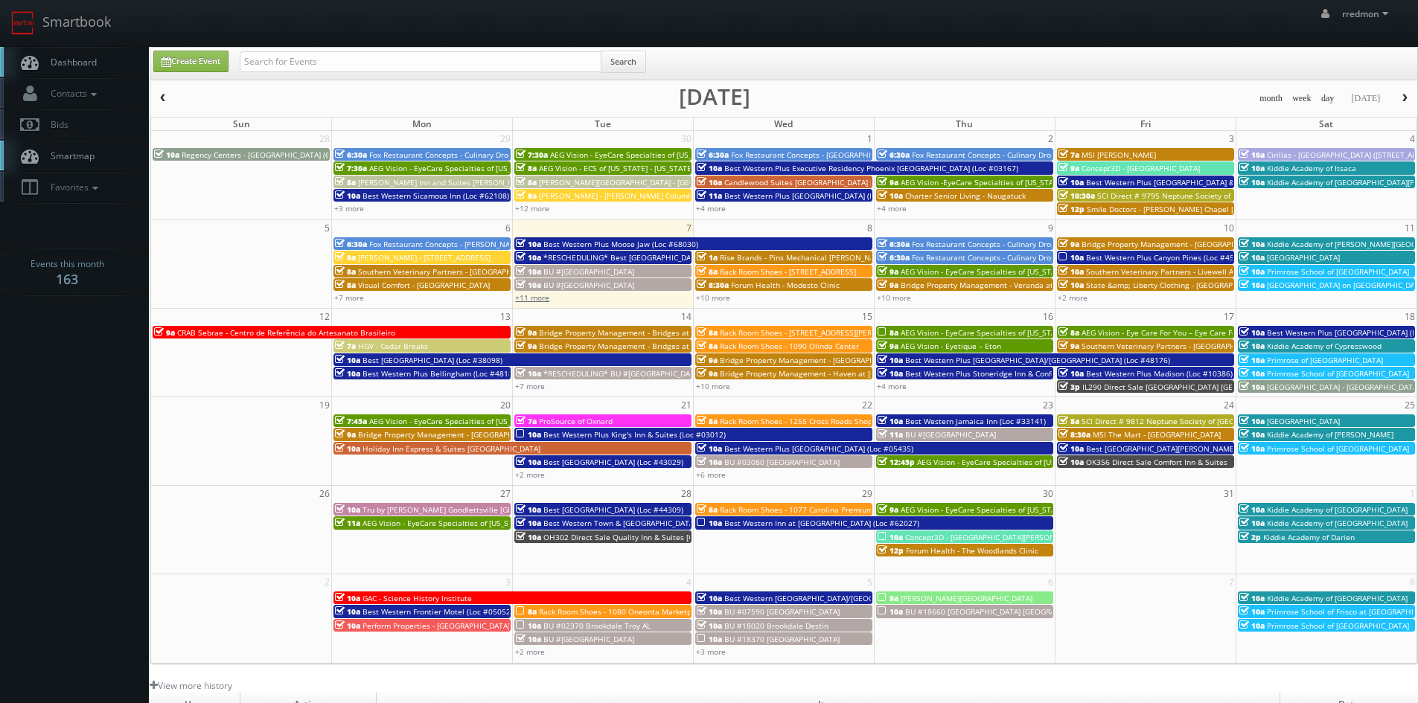
click at [531, 299] on link "+11 more" at bounding box center [532, 298] width 34 height 10
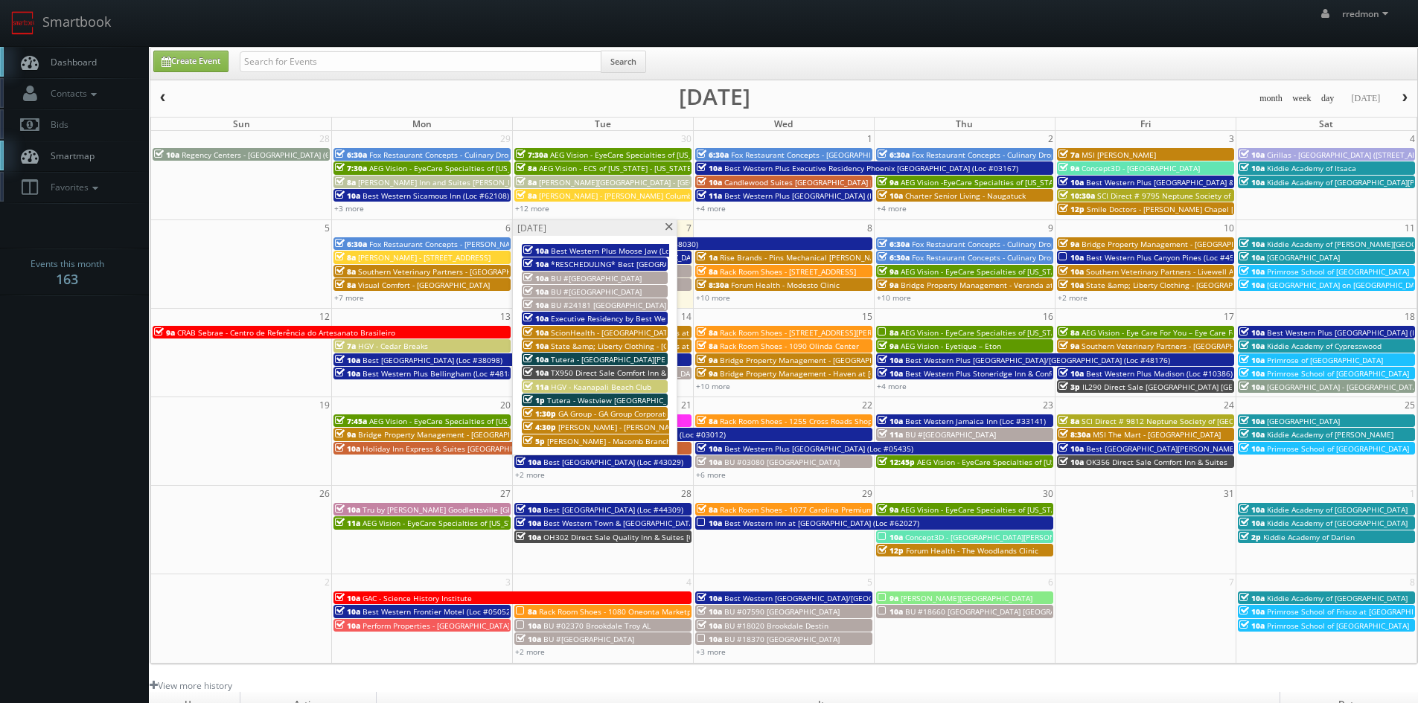
click at [671, 228] on span at bounding box center [669, 227] width 10 height 8
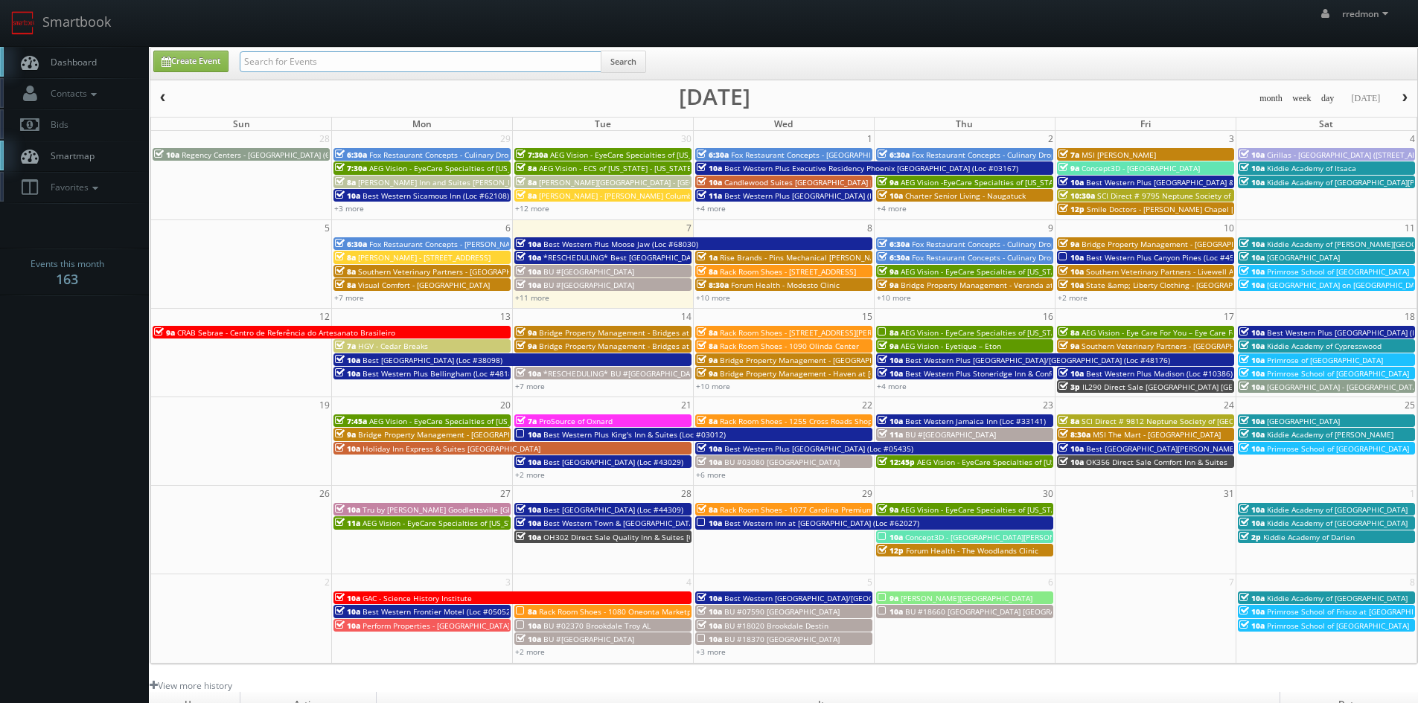
click at [470, 63] on input "text" at bounding box center [421, 61] width 362 height 21
type input "[GEOGRAPHIC_DATA]"
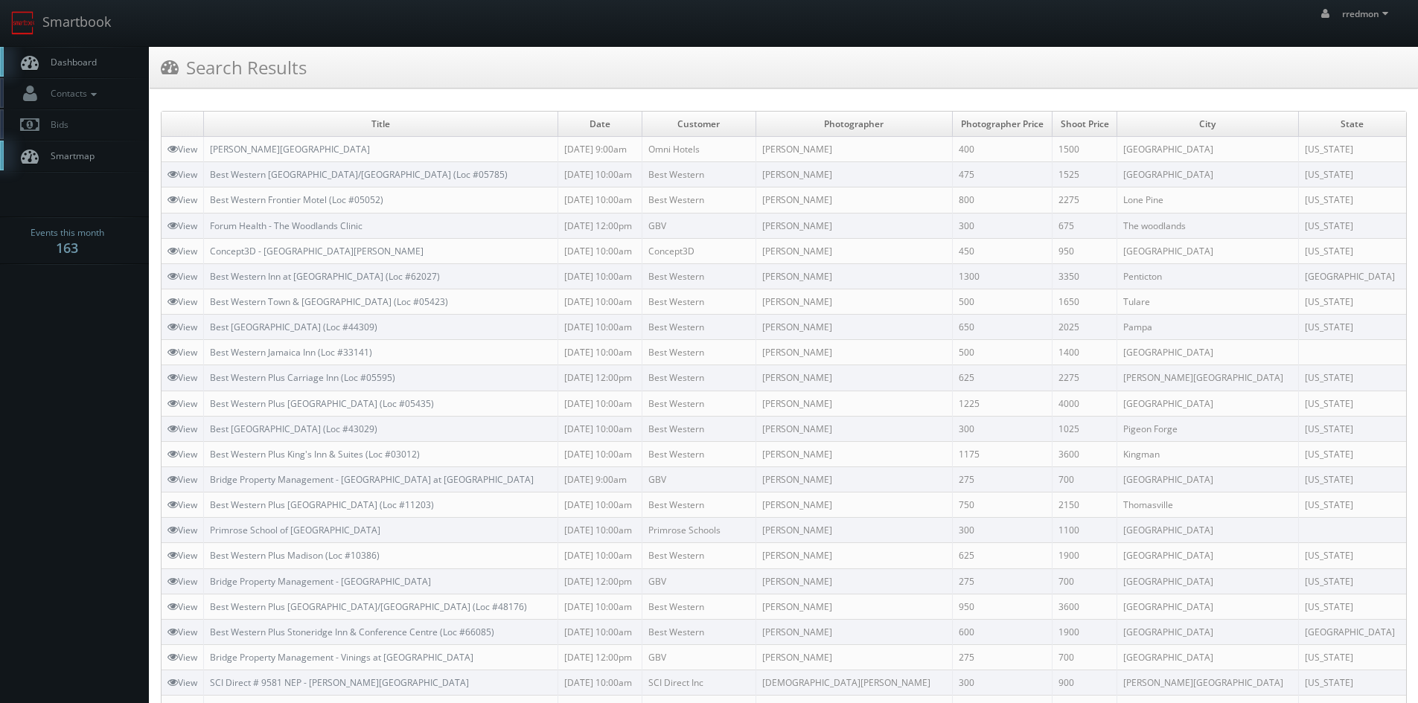
click at [91, 70] on link "Dashboard" at bounding box center [74, 62] width 149 height 31
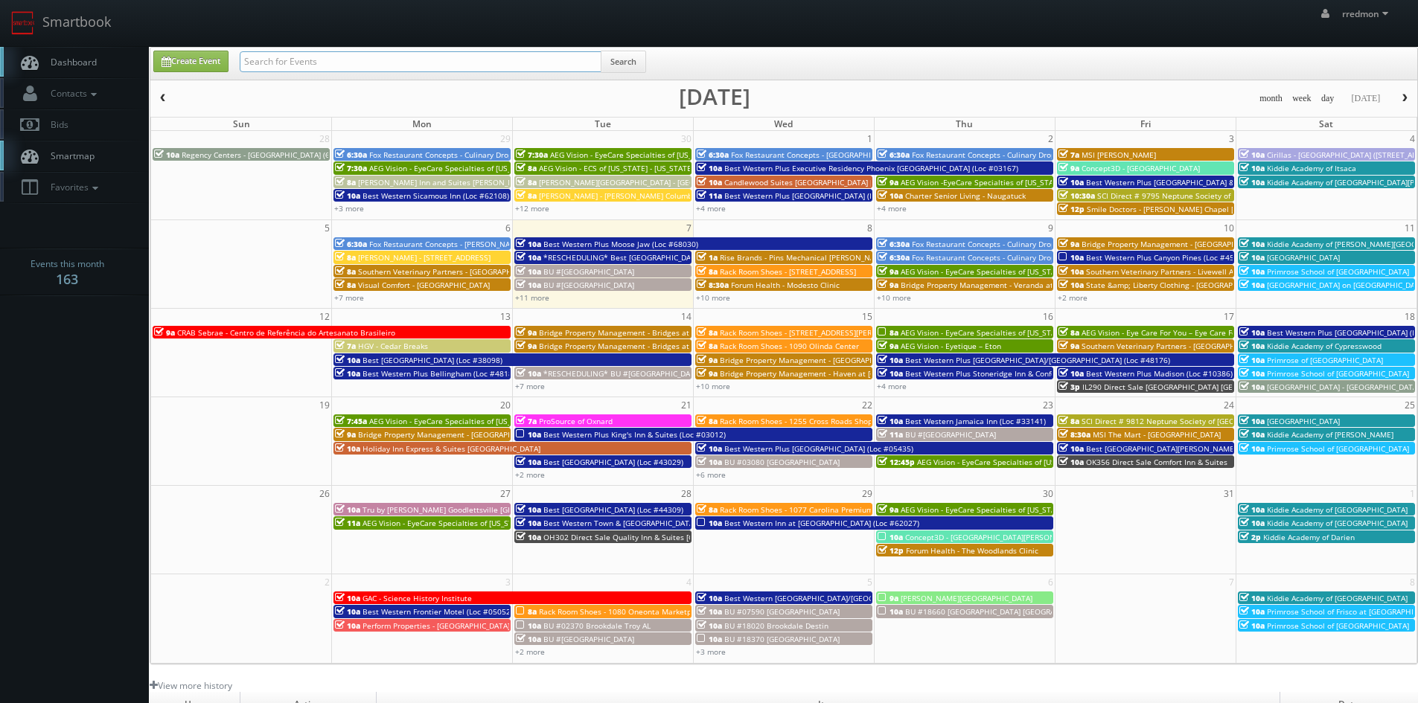
click at [328, 65] on input "text" at bounding box center [421, 61] width 362 height 21
type input "[US_STATE]"
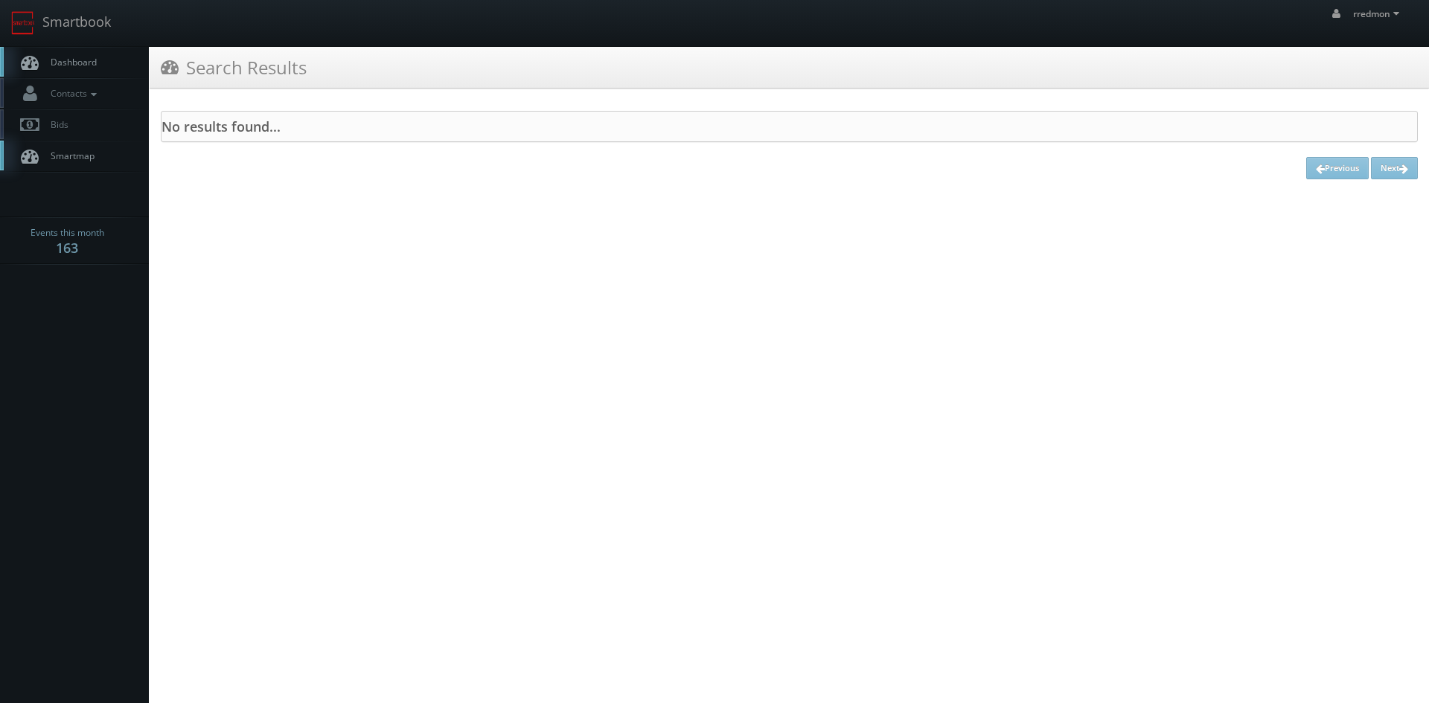
click at [82, 63] on span "Dashboard" at bounding box center [70, 62] width 54 height 13
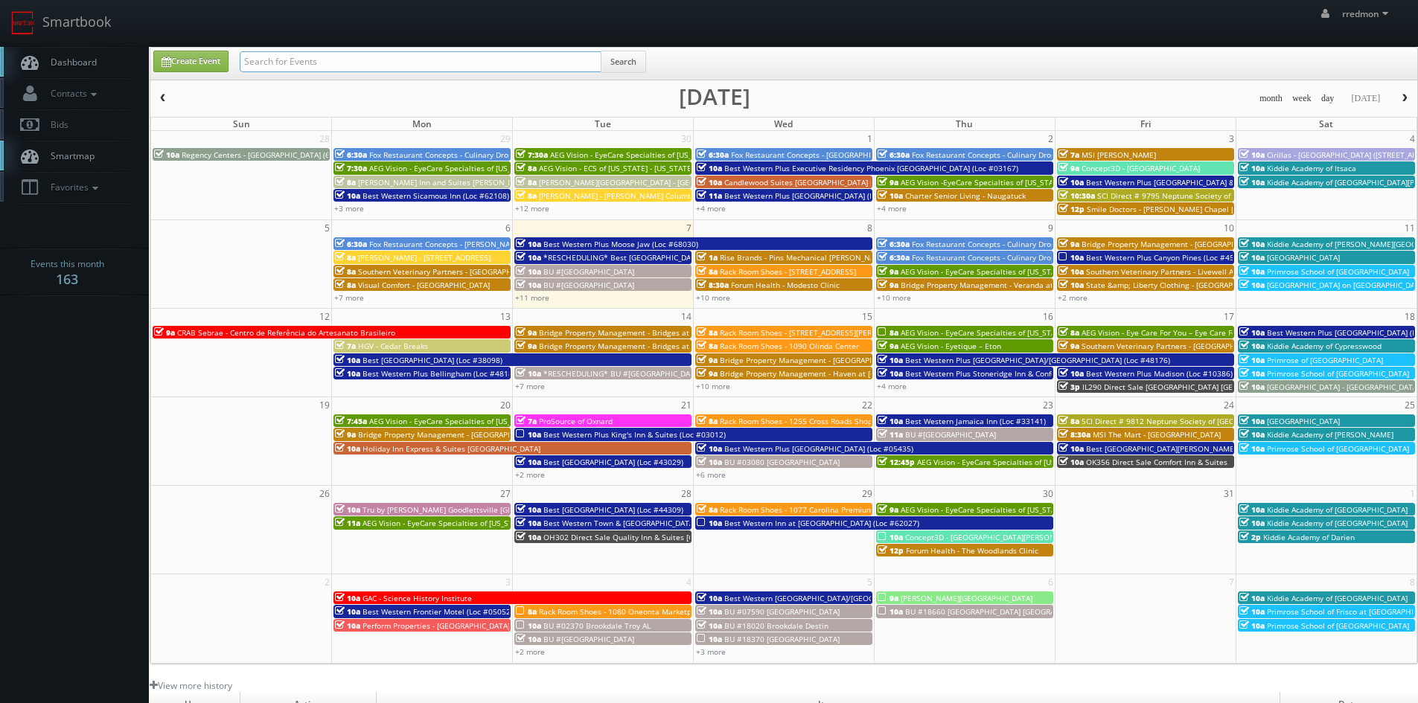
click at [304, 58] on input "text" at bounding box center [421, 61] width 362 height 21
type input "curtis lloyd"
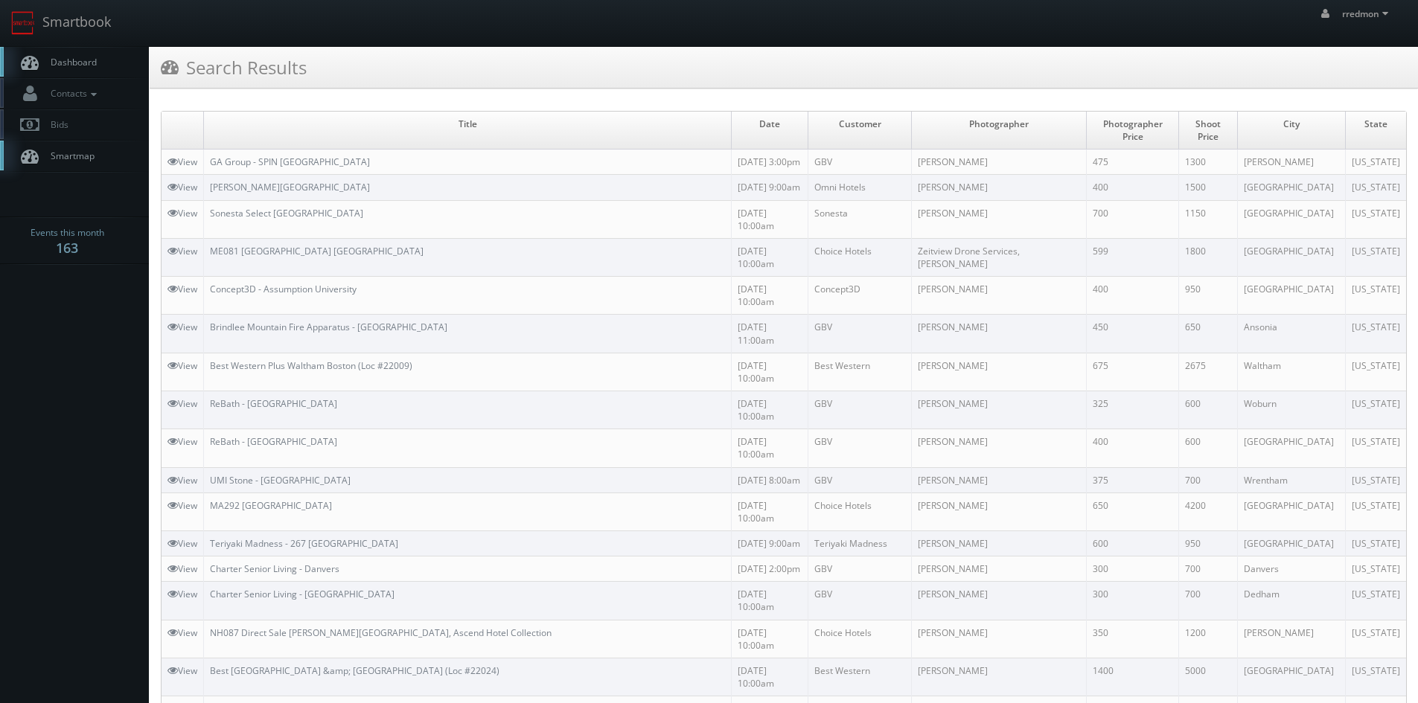
click at [83, 55] on link "Dashboard" at bounding box center [74, 62] width 149 height 31
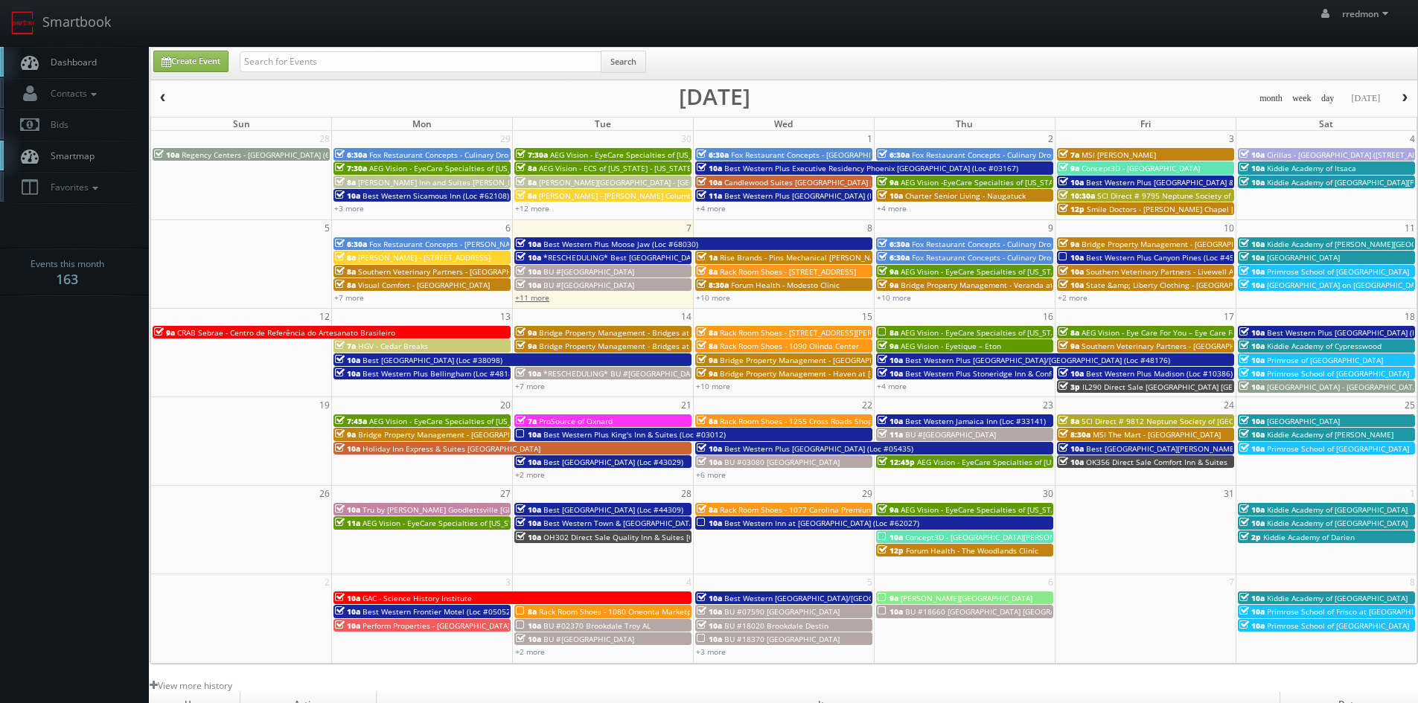
click at [546, 297] on link "+11 more" at bounding box center [532, 298] width 34 height 10
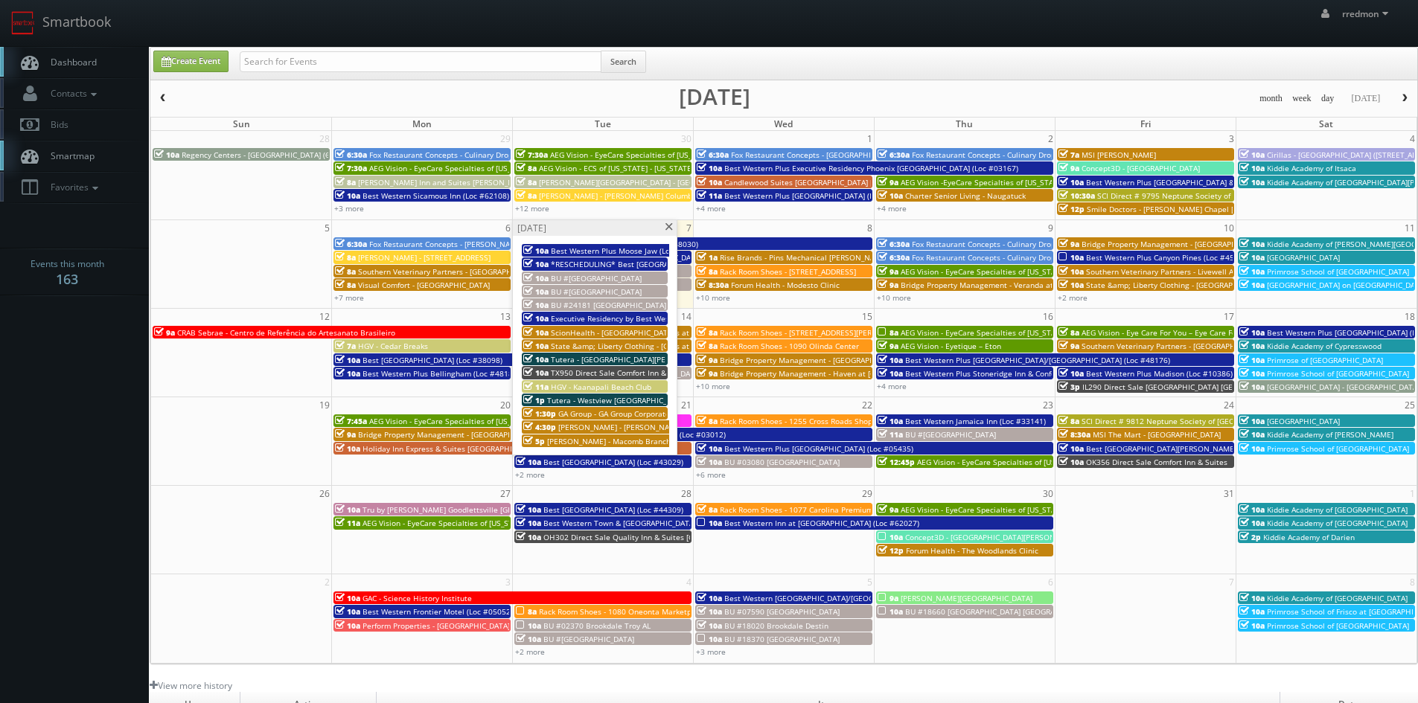
click at [671, 227] on span at bounding box center [669, 227] width 10 height 8
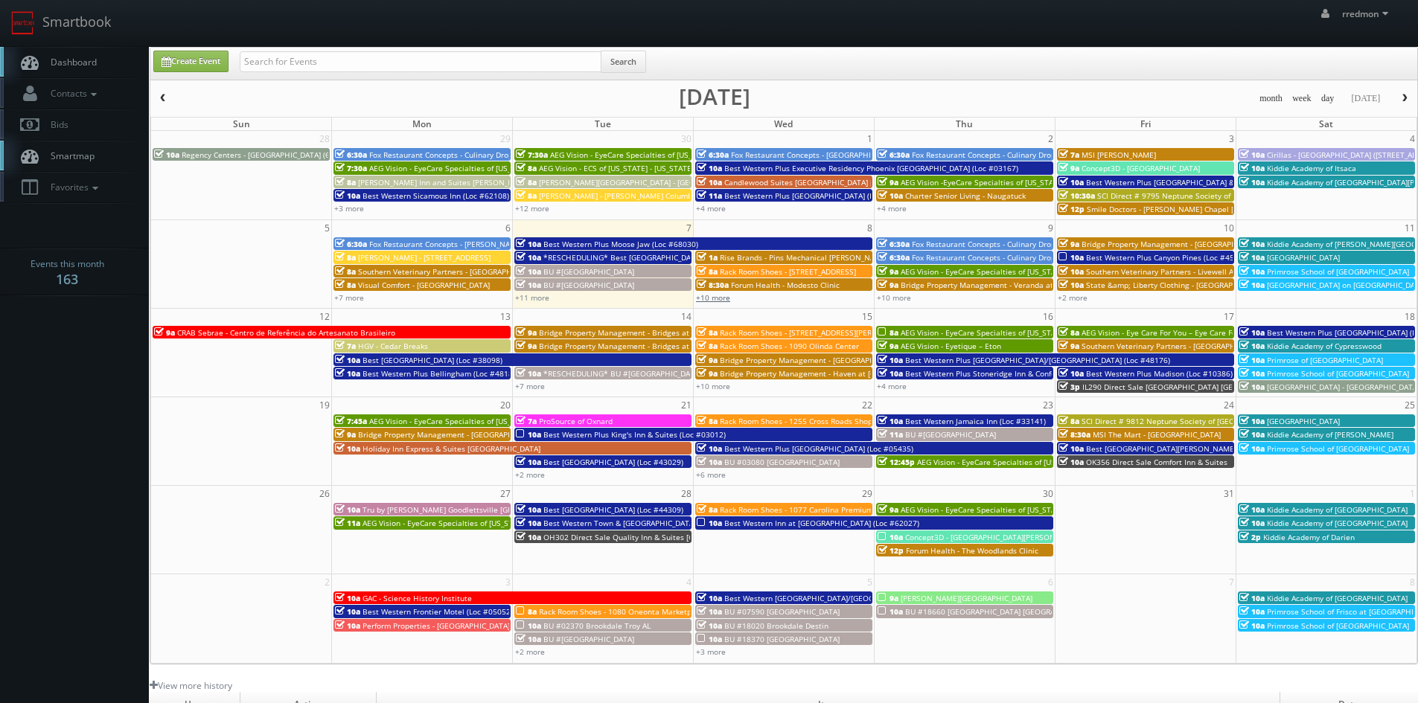
click at [717, 296] on link "+10 more" at bounding box center [713, 298] width 34 height 10
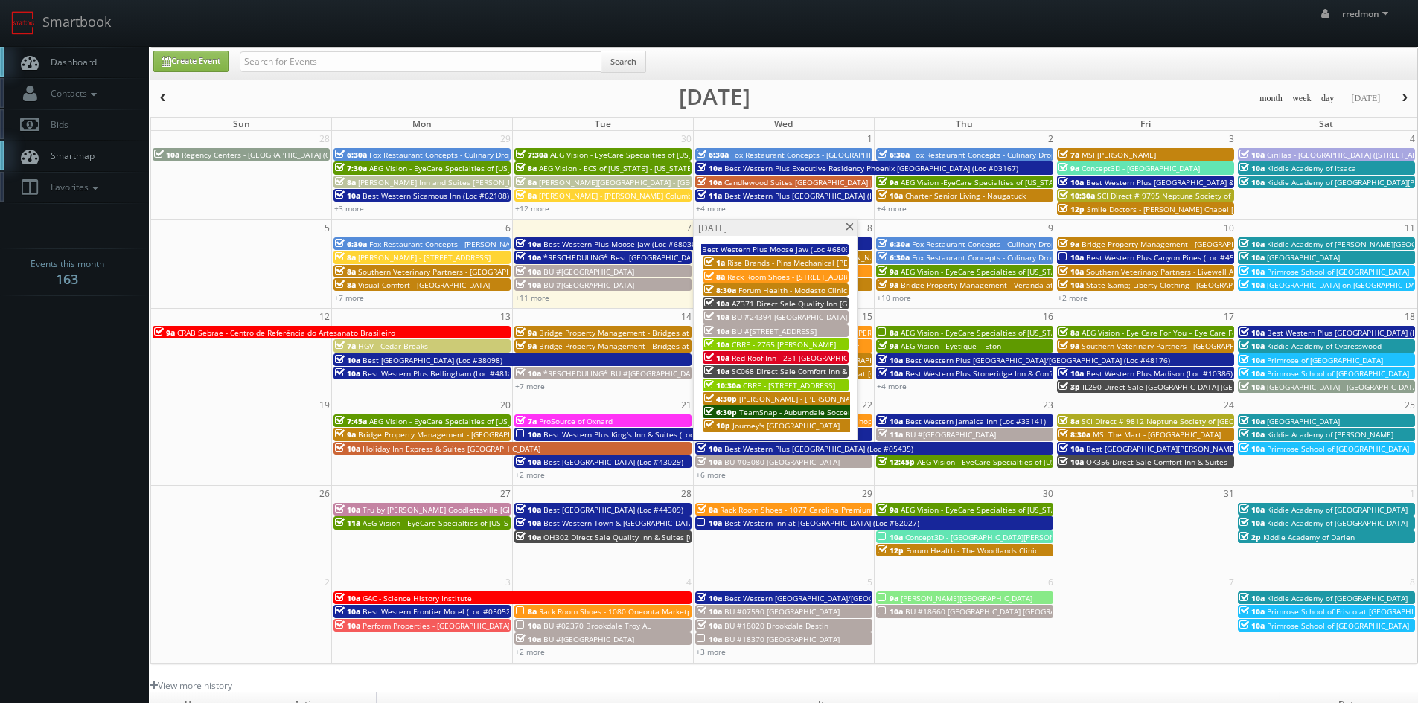
click at [846, 226] on span at bounding box center [850, 227] width 10 height 8
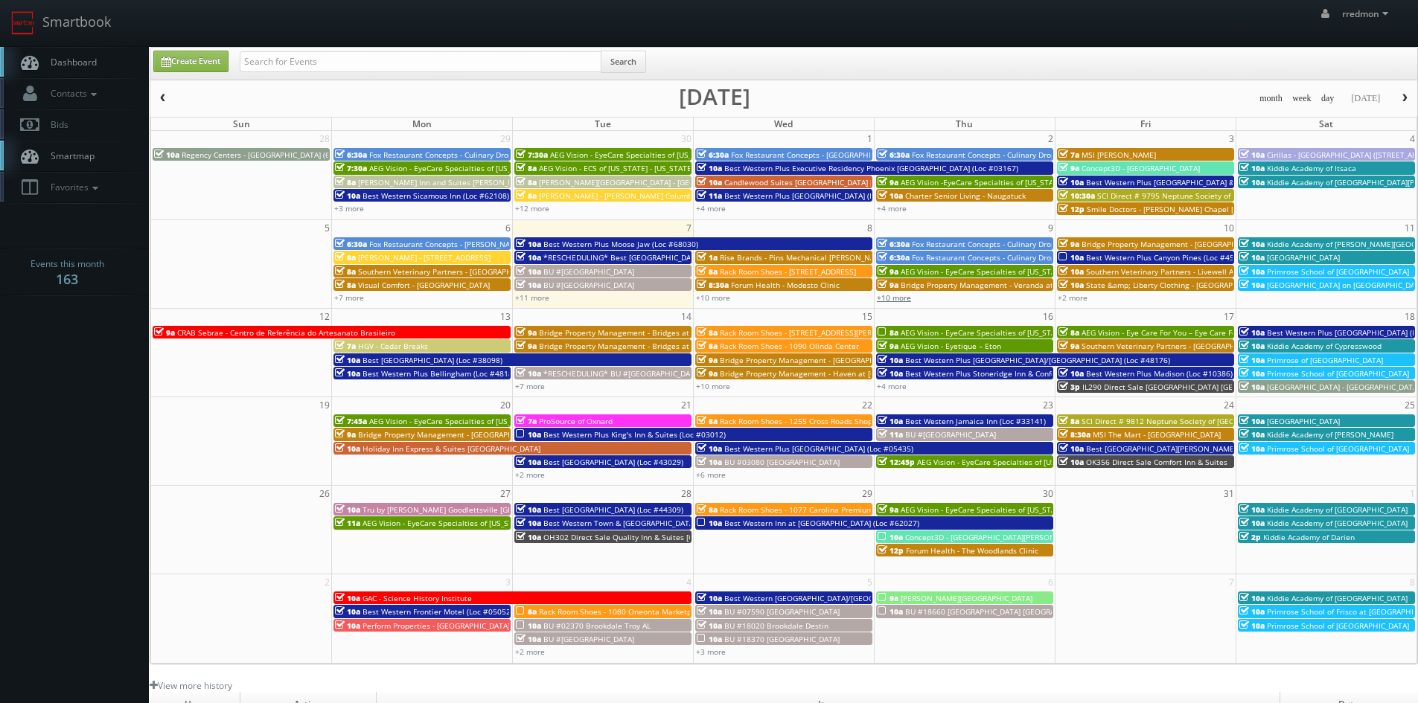
click at [887, 298] on link "+10 more" at bounding box center [894, 298] width 34 height 10
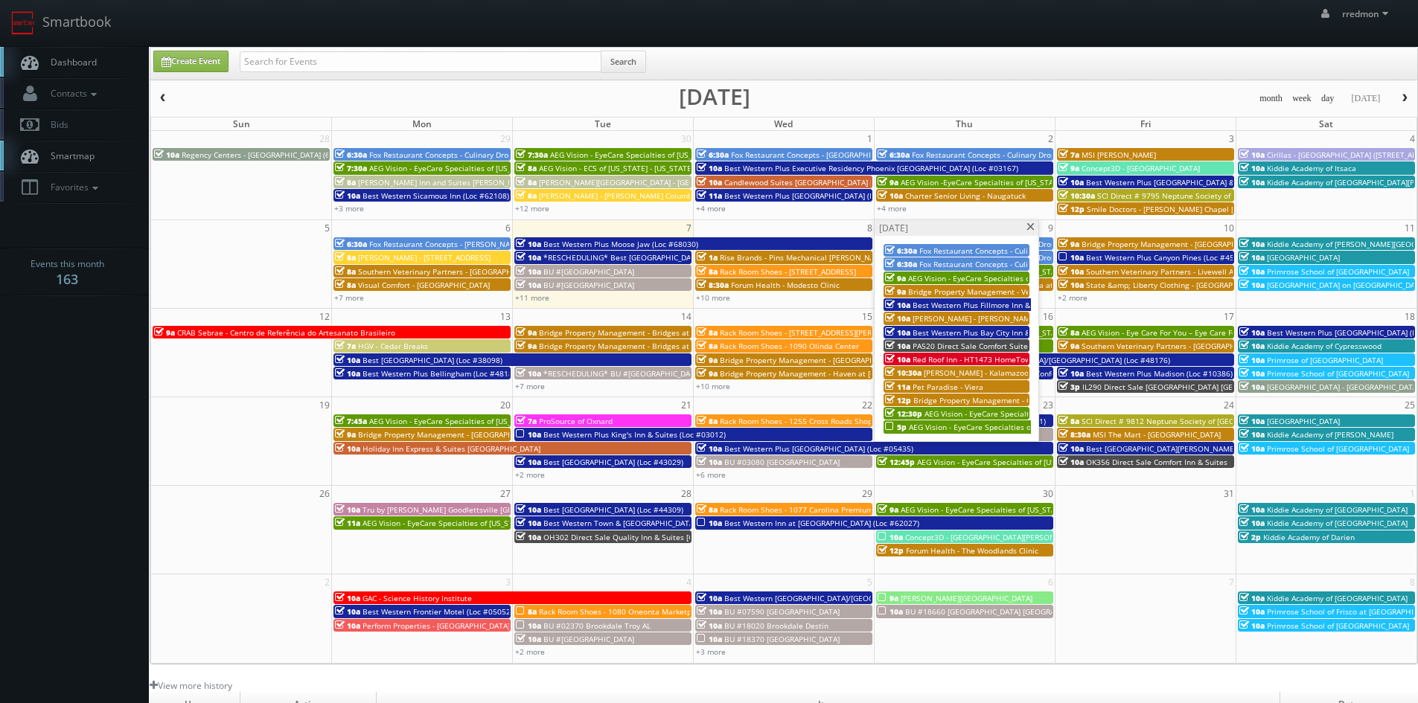
click at [1003, 427] on span "AEG Vision - EyeCare Specialties of [GEOGRAPHIC_DATA] – [PERSON_NAME] Eyecare A…" at bounding box center [1110, 427] width 403 height 10
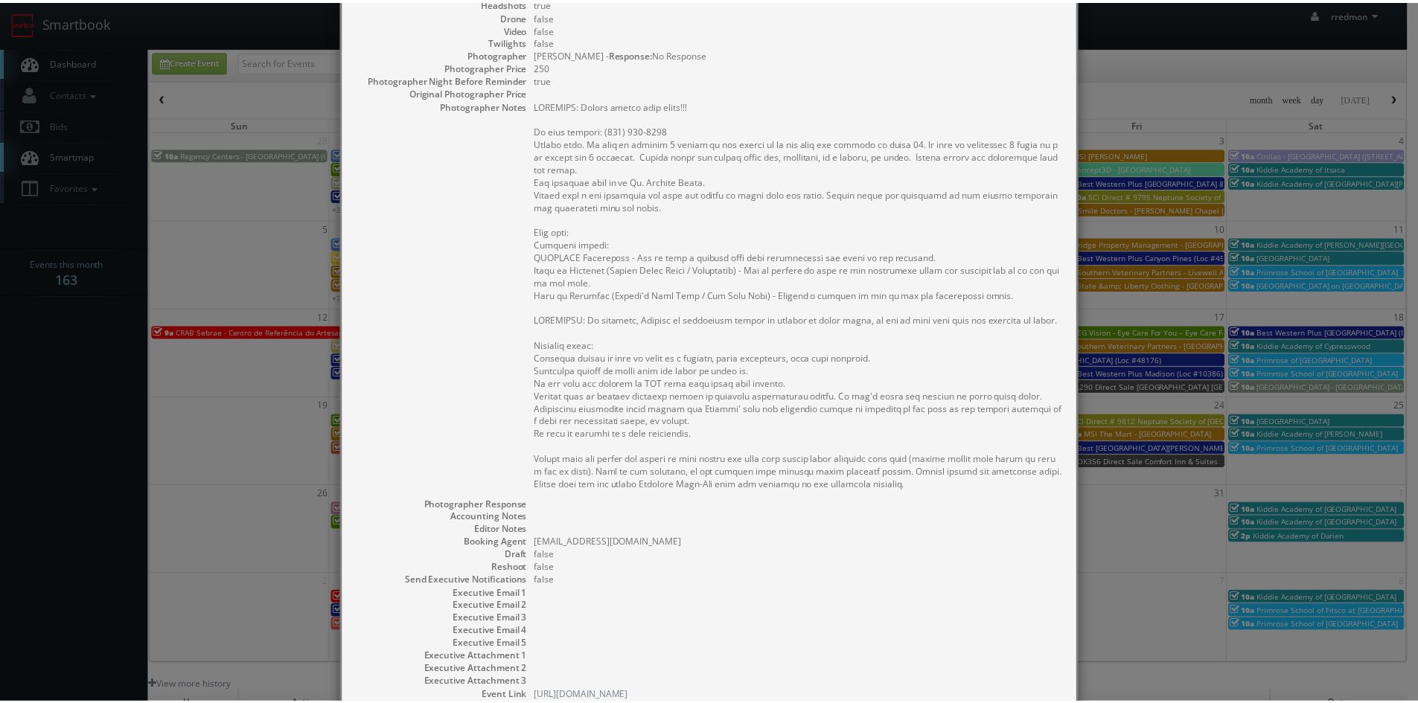
scroll to position [415, 0]
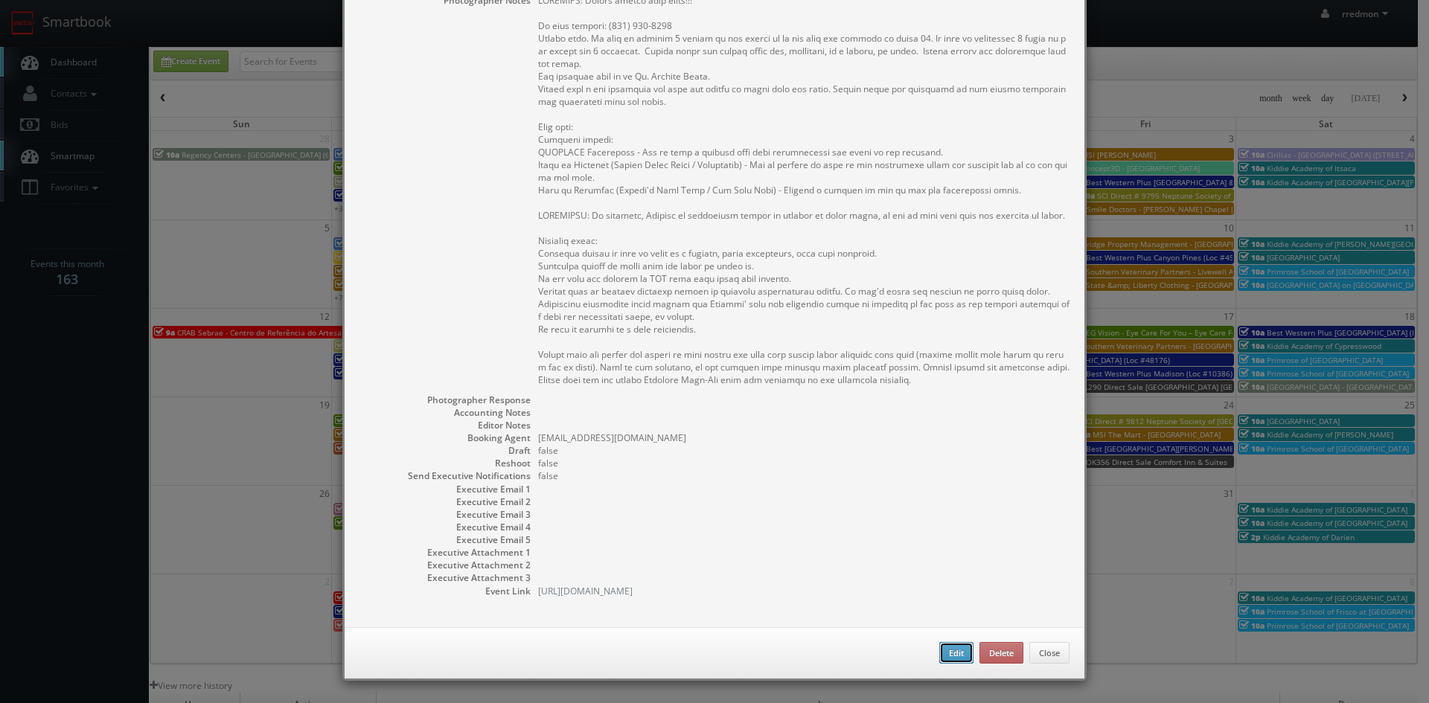
click at [958, 648] on button "Edit" at bounding box center [956, 653] width 34 height 22
type input "AEG Vision - EyeCare Specialties of [GEOGRAPHIC_DATA] – [PERSON_NAME] Eyecare A…"
type input "860 Route 134 Unit 8"
type input "South Dennis"
type input "02660"
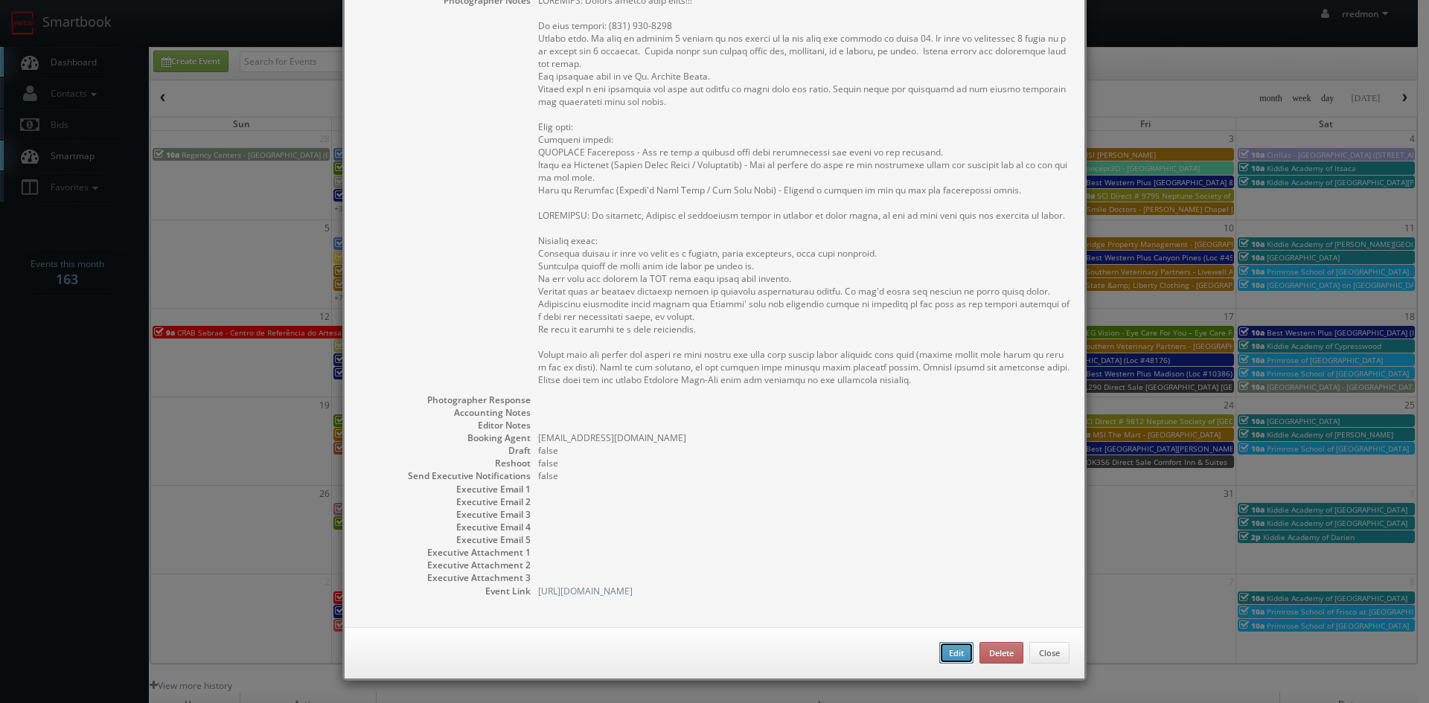
type input "650"
checkbox input "true"
type input "10/09/2025"
type input "10/10/2025"
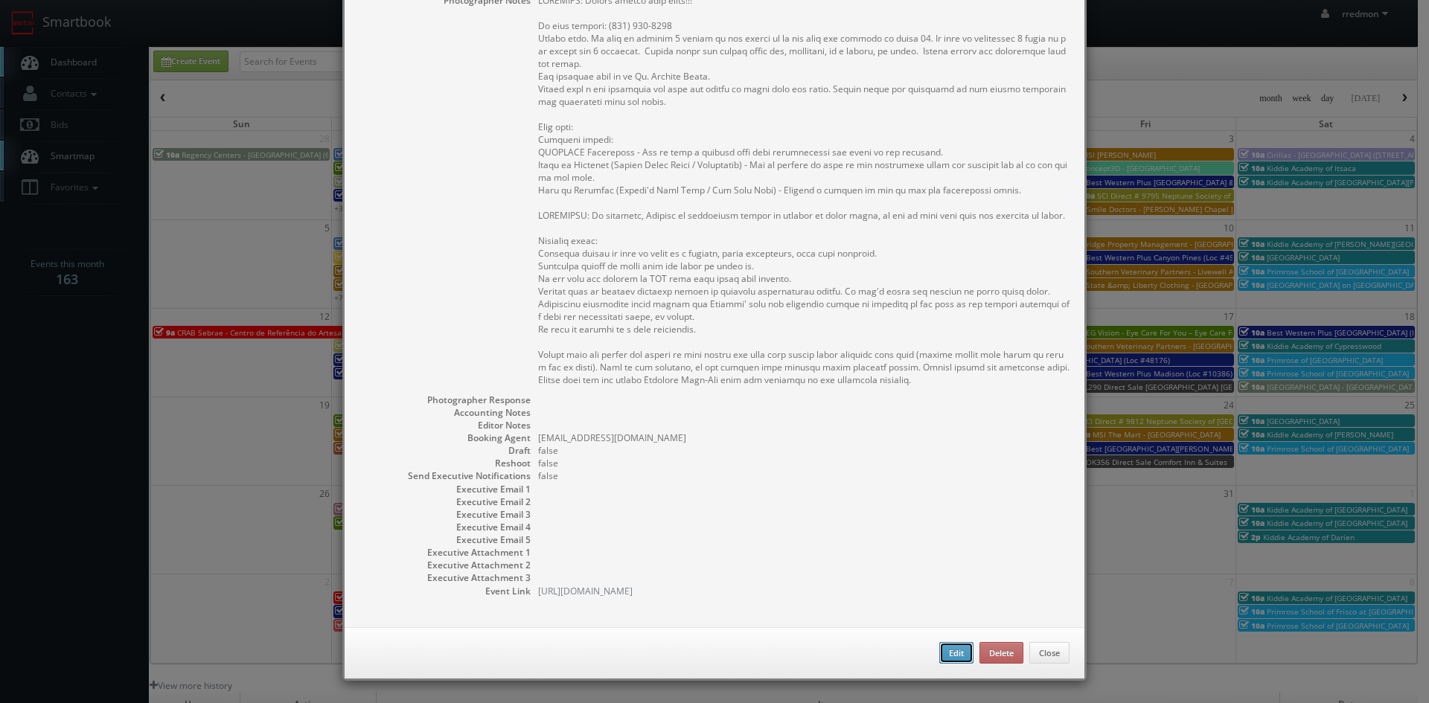
type input "5:00pm"
checkbox input "true"
type textarea "REMINDER: Please accept this shoot!!! On site contact: (508) 394-2211 Stills on…"
select select "[US_STATE]"
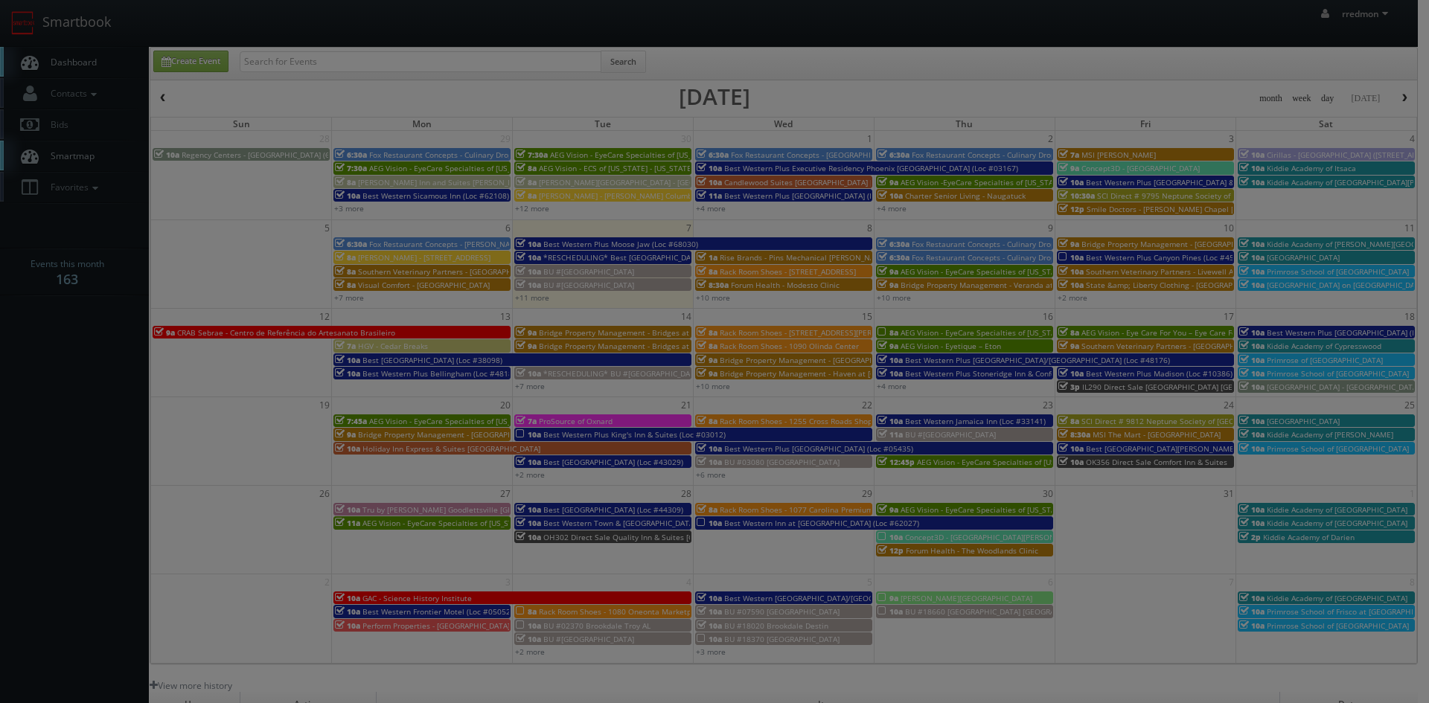
type input "650"
type input "250"
select select "fake4299@mg.cs3calendar.com"
select select "bill@airvisionary.com"
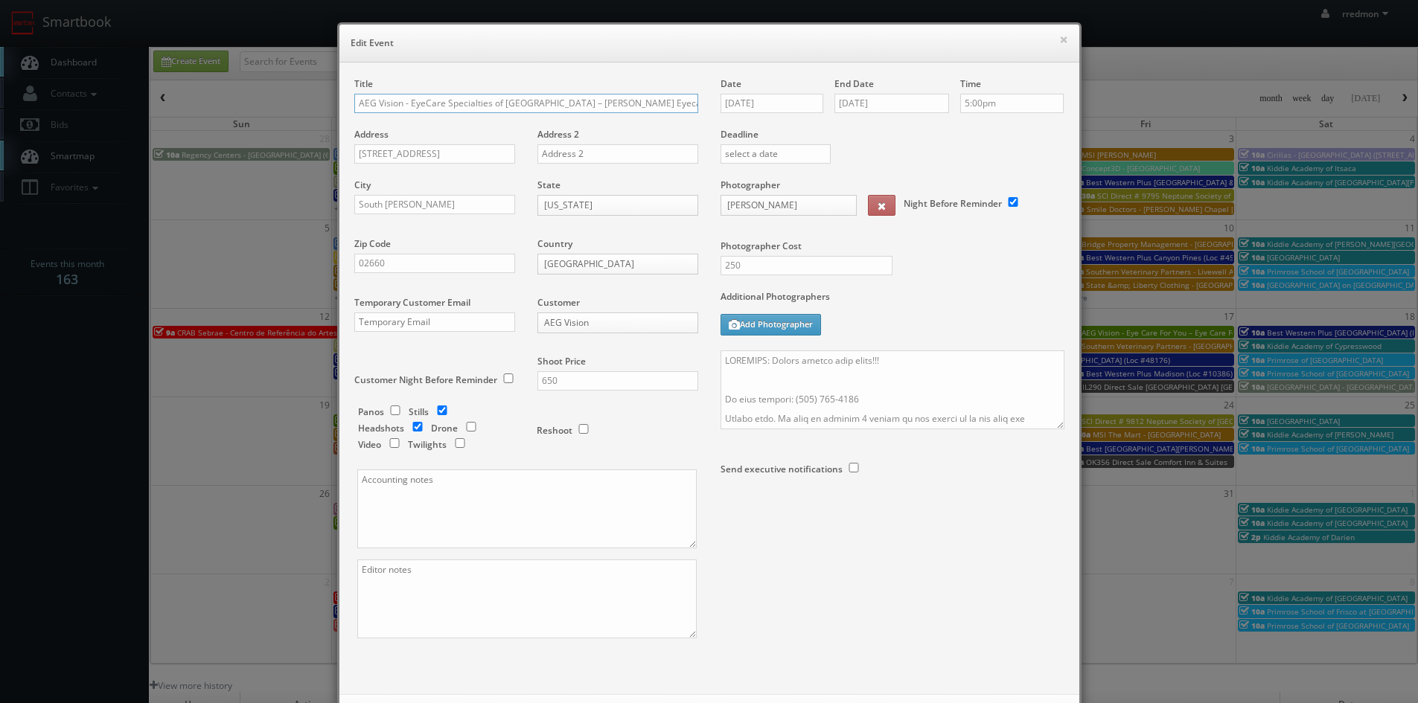
scroll to position [0, 12]
click at [892, 364] on textarea at bounding box center [893, 390] width 344 height 79
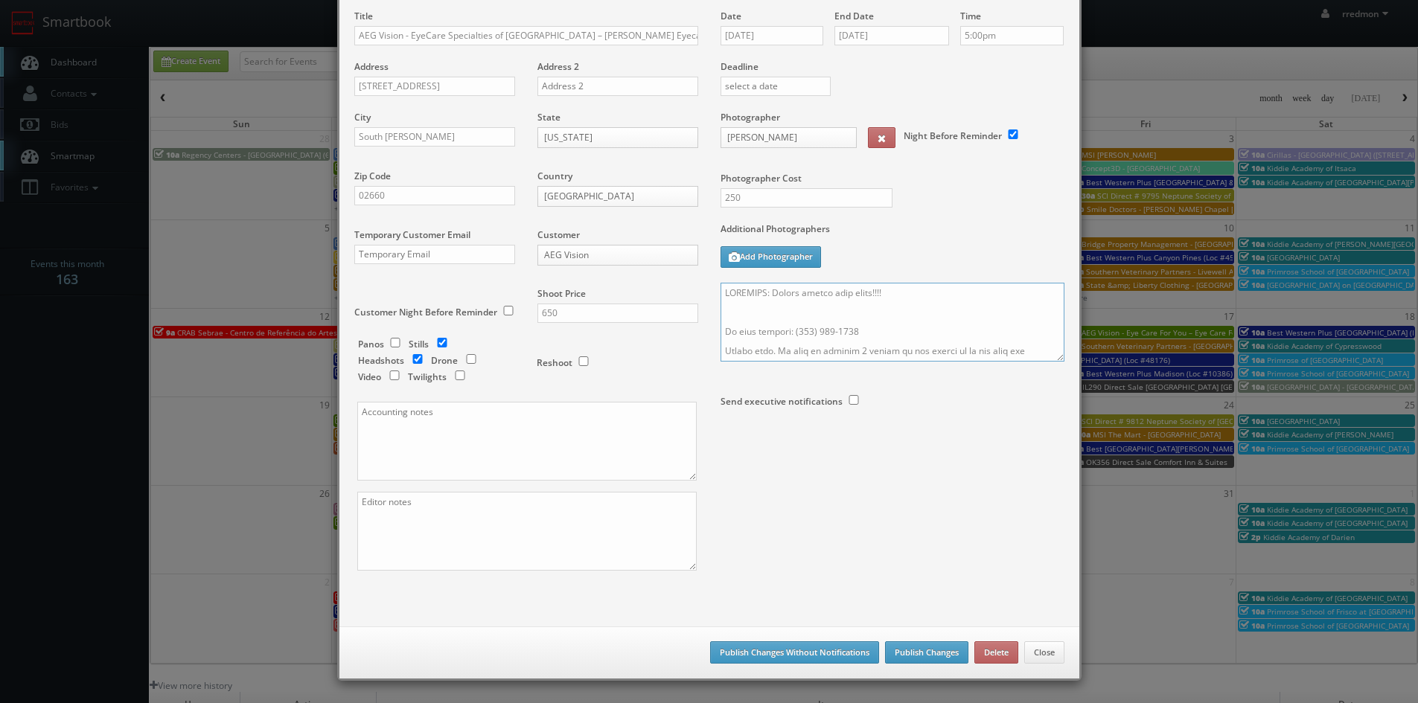
type textarea "REMINDER: Please accept this shoot!!!! On site contact: (508) 394-2211 Stills o…"
click at [916, 651] on button "Publish Changes" at bounding box center [926, 653] width 83 height 22
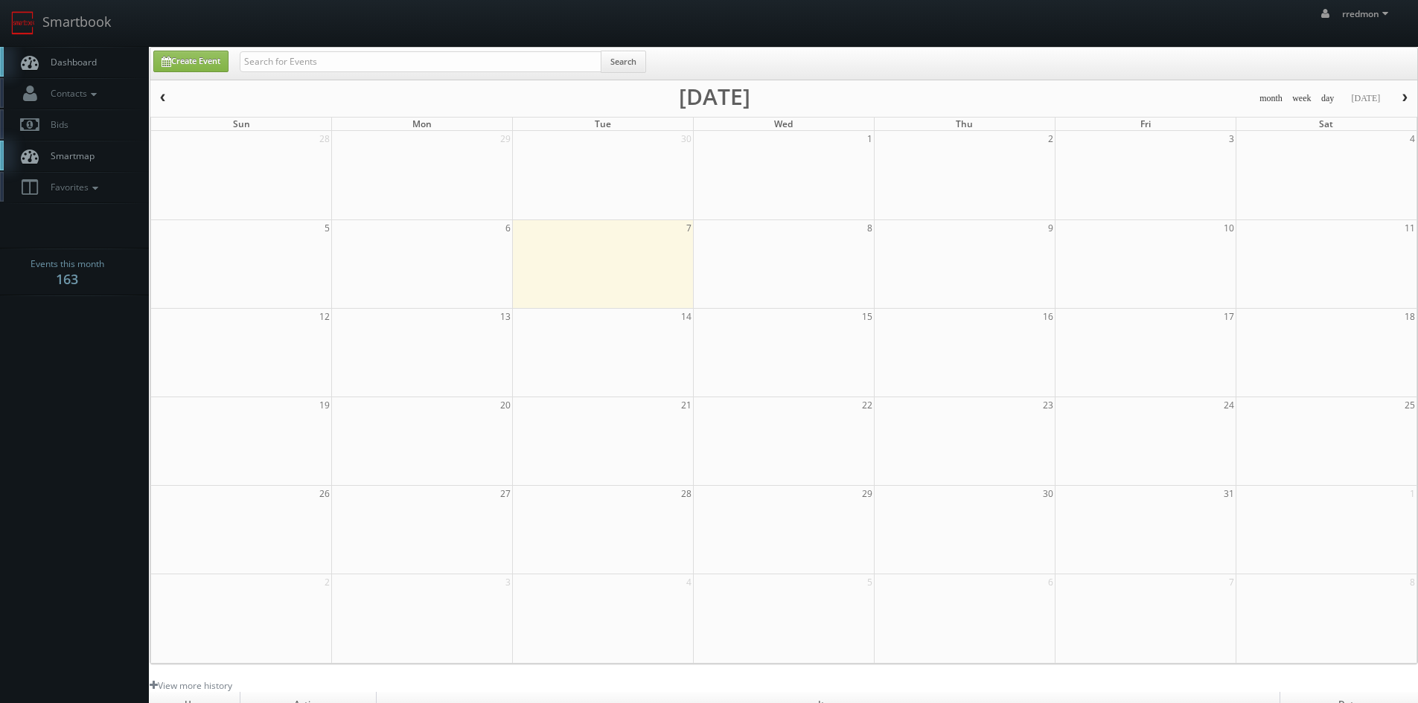
click at [79, 55] on link "Dashboard" at bounding box center [74, 62] width 149 height 31
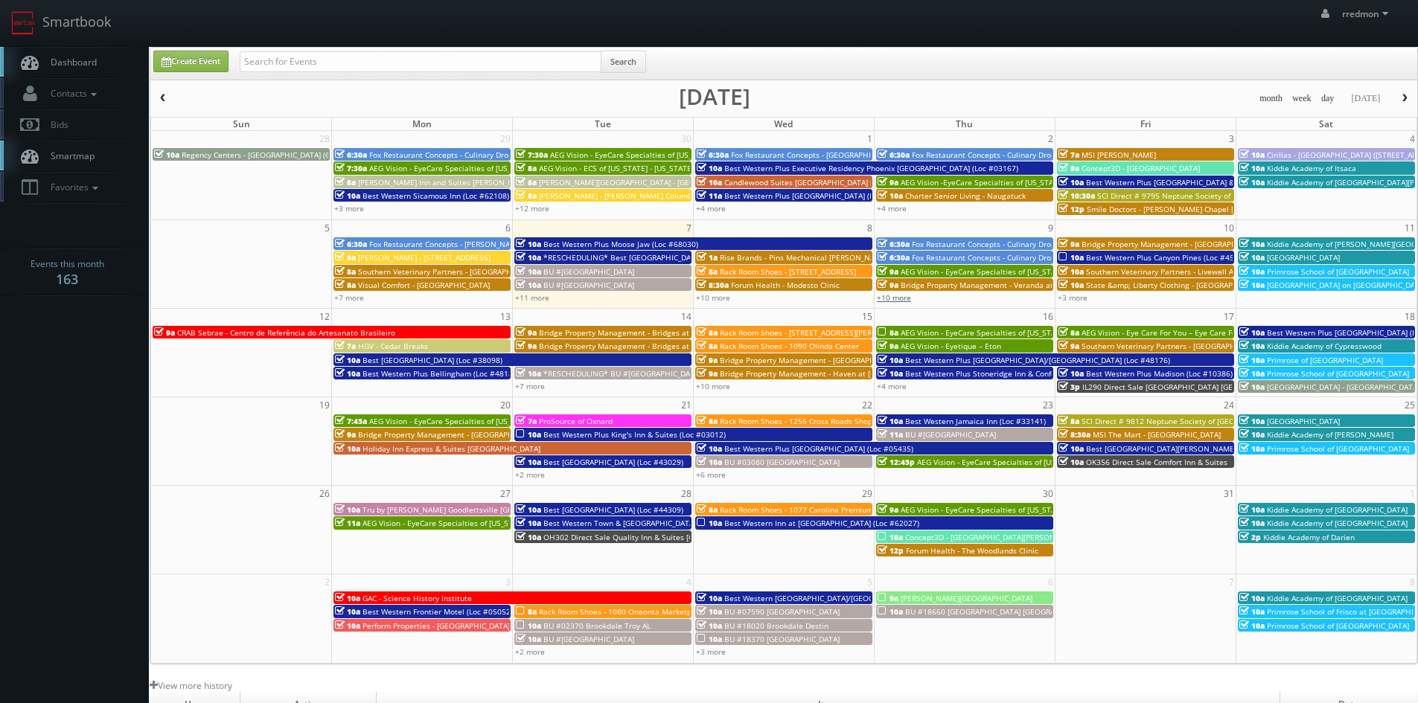
click at [904, 297] on link "+10 more" at bounding box center [894, 298] width 34 height 10
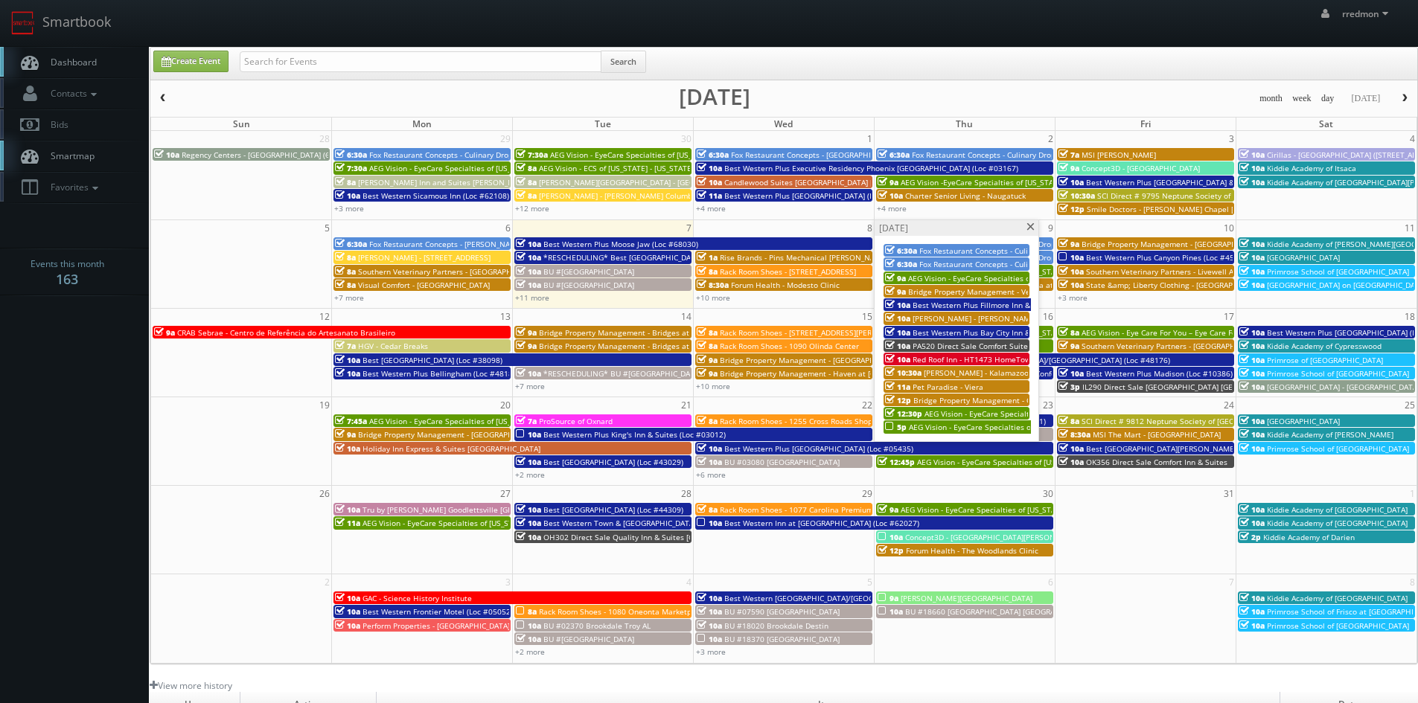
click at [1027, 228] on span at bounding box center [1031, 227] width 10 height 8
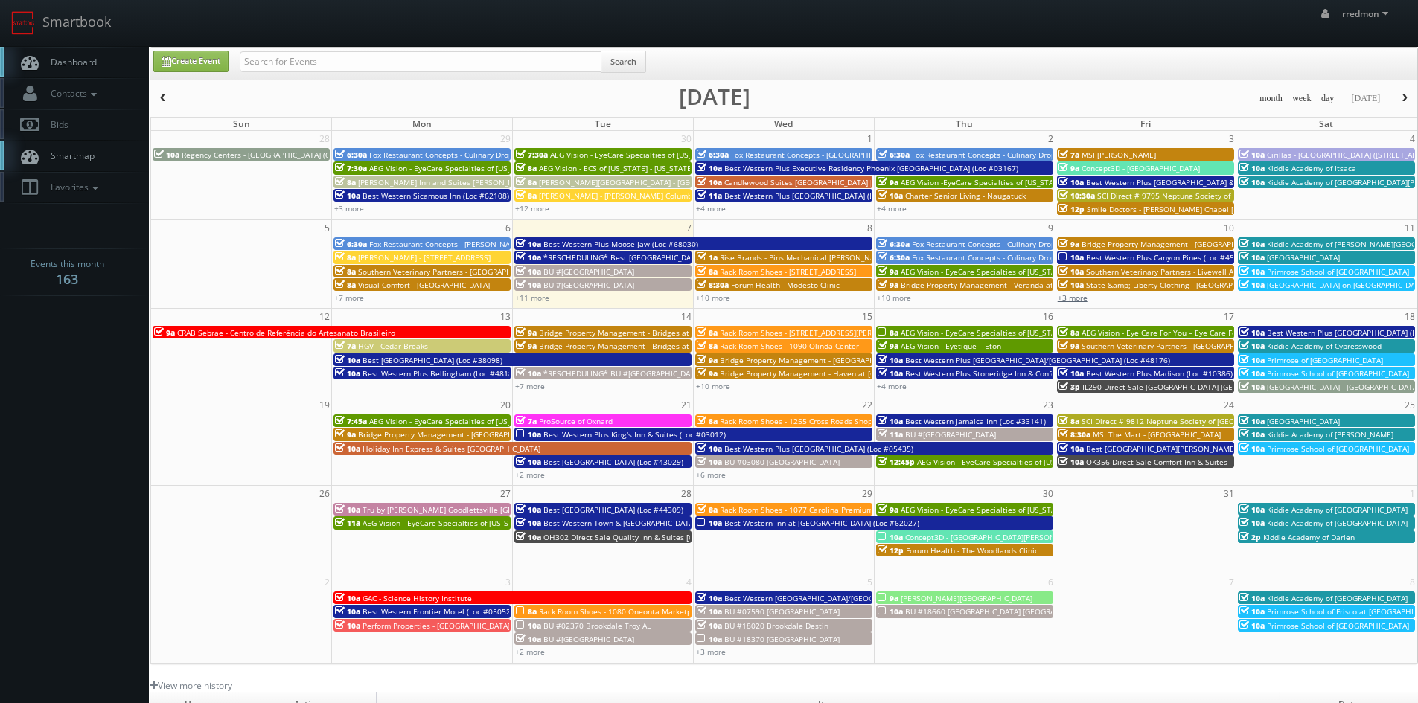
click at [1072, 298] on link "+3 more" at bounding box center [1073, 298] width 30 height 10
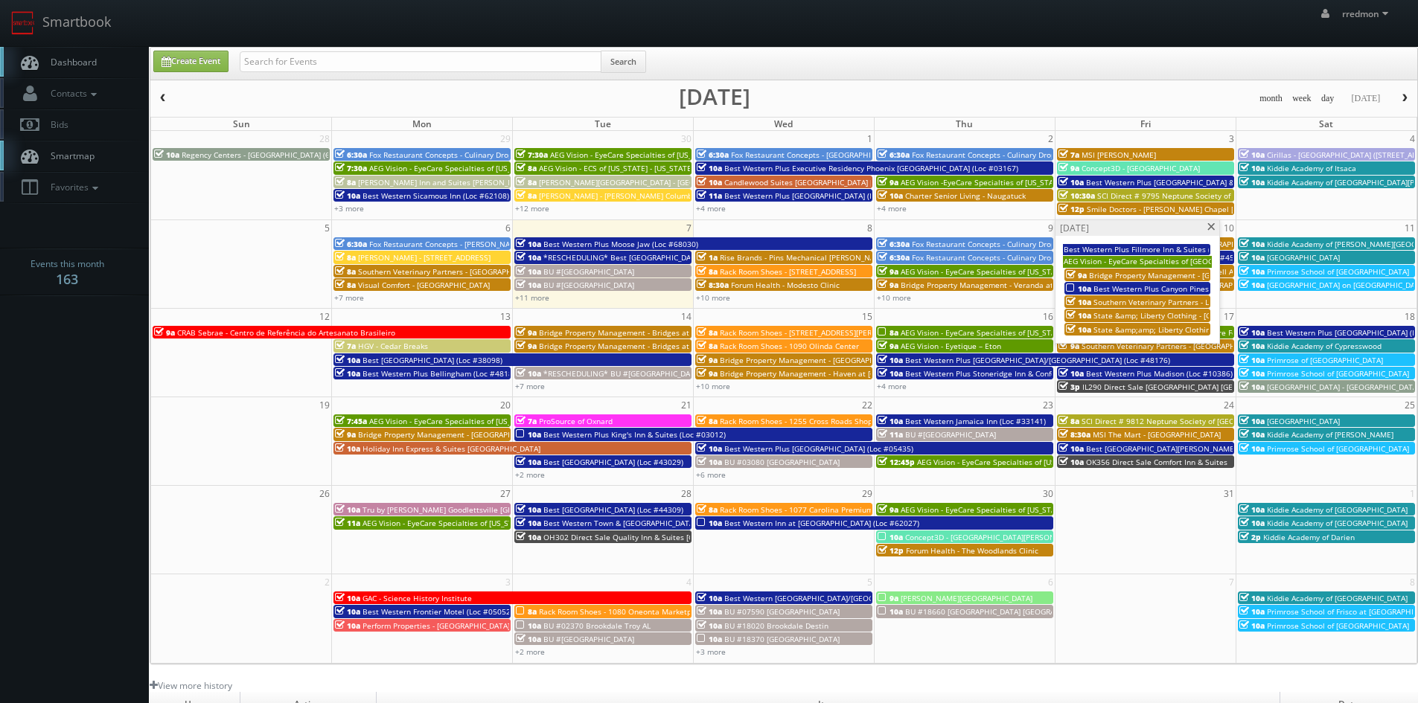
click at [1210, 227] on span at bounding box center [1212, 227] width 10 height 8
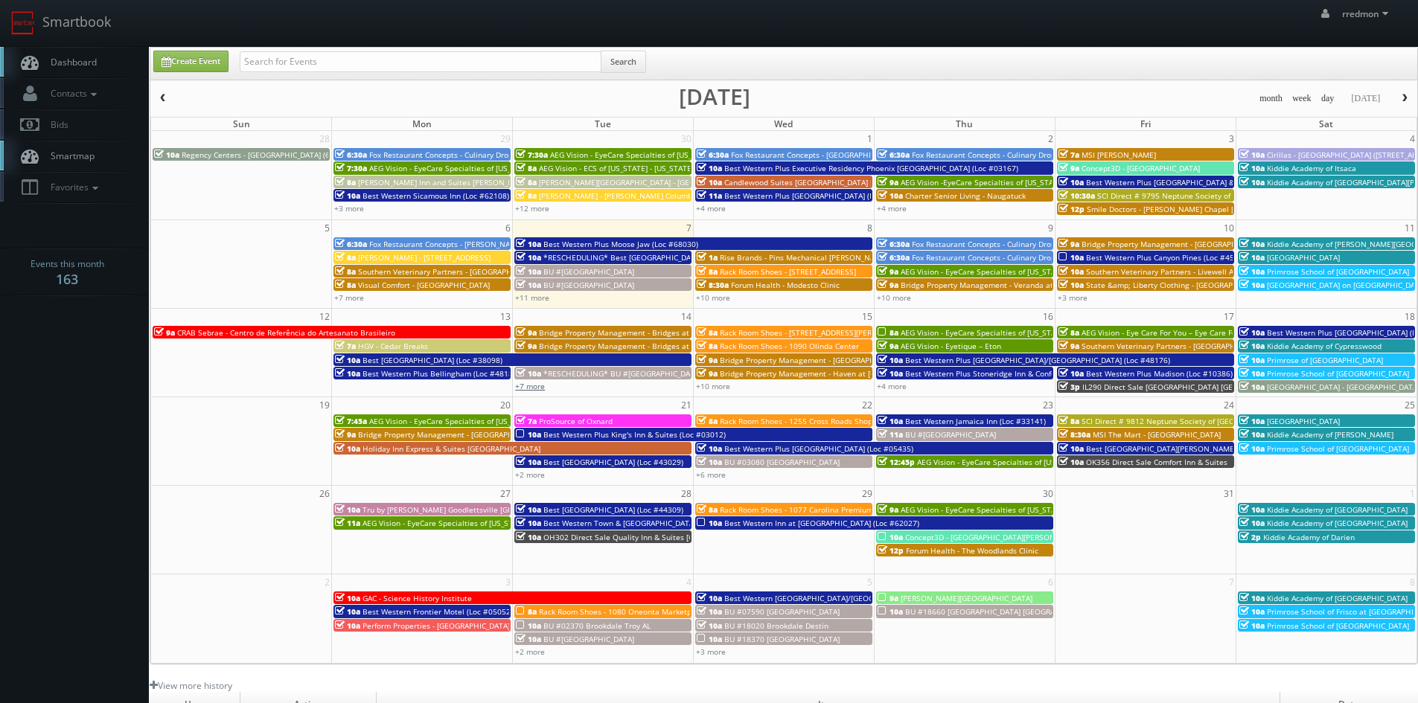
click at [534, 389] on link "+7 more" at bounding box center [530, 386] width 30 height 10
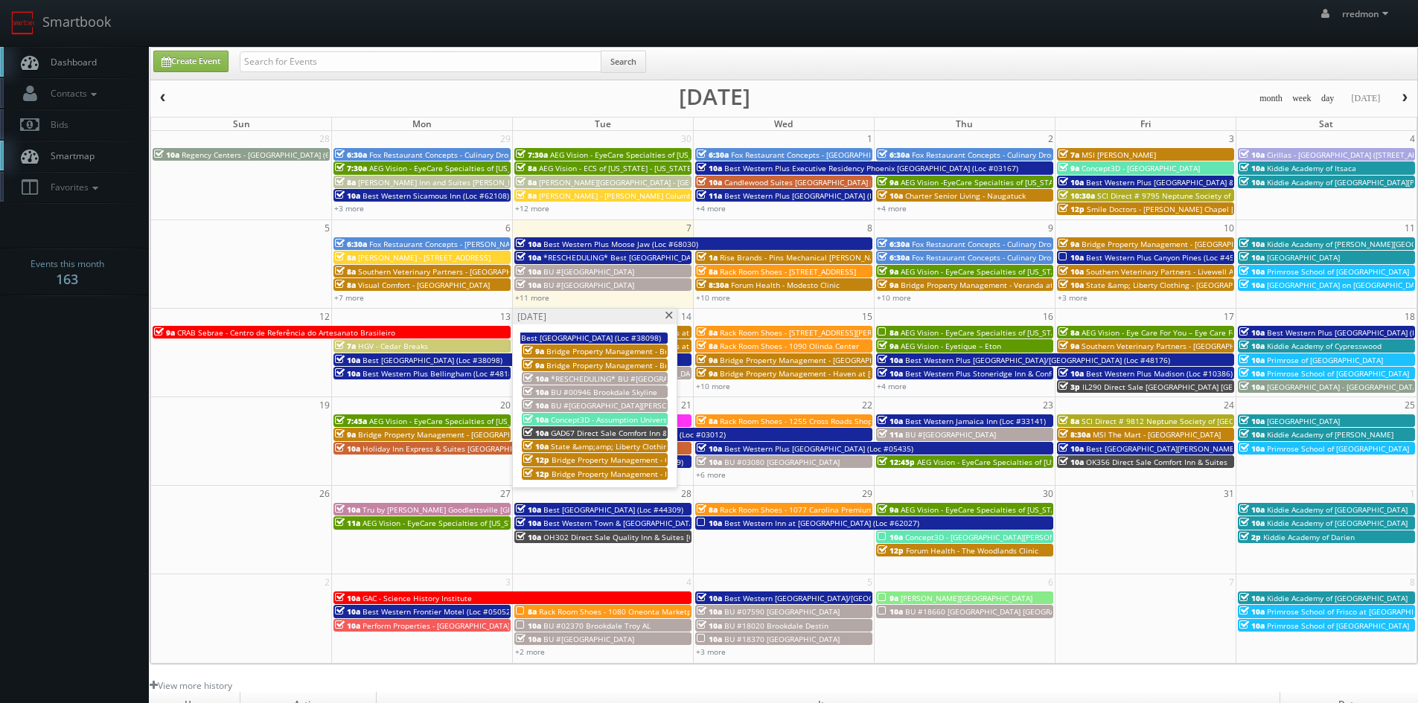
click at [667, 316] on span at bounding box center [669, 316] width 10 height 8
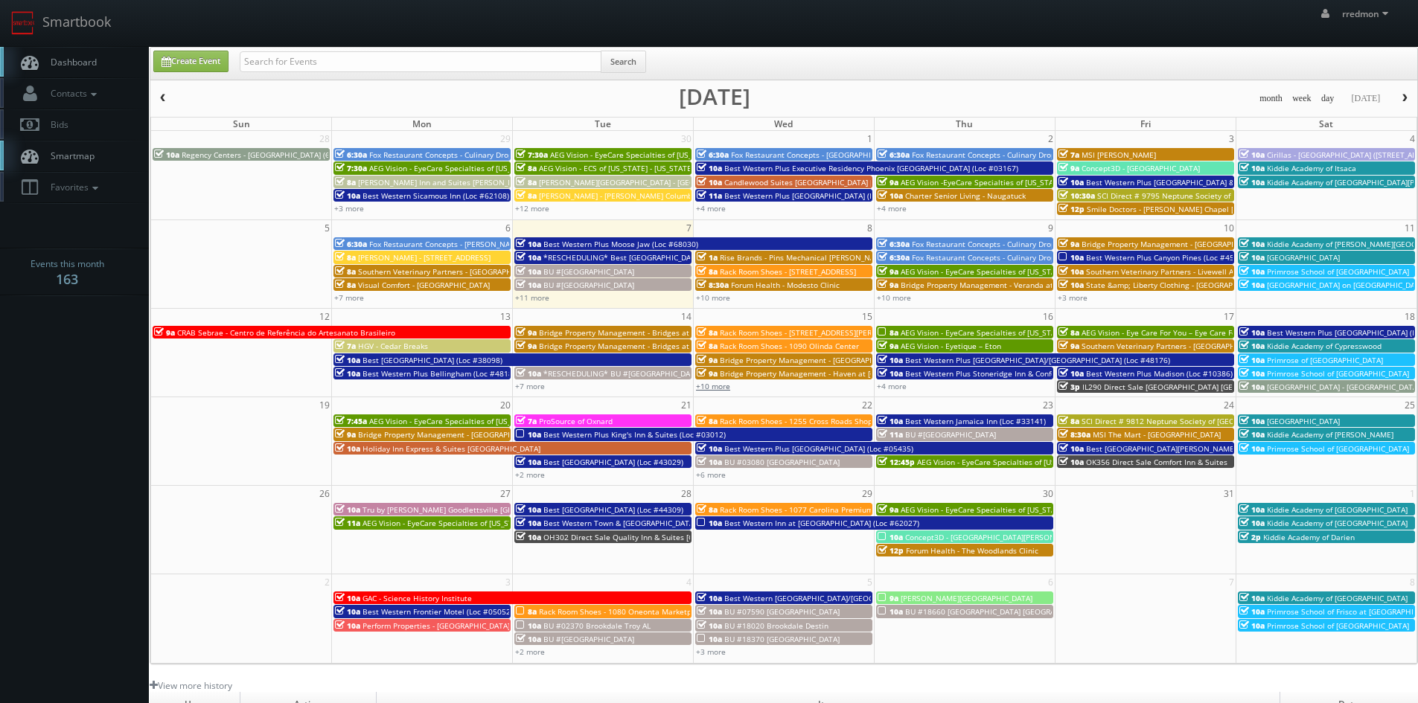
click at [719, 387] on link "+10 more" at bounding box center [713, 386] width 34 height 10
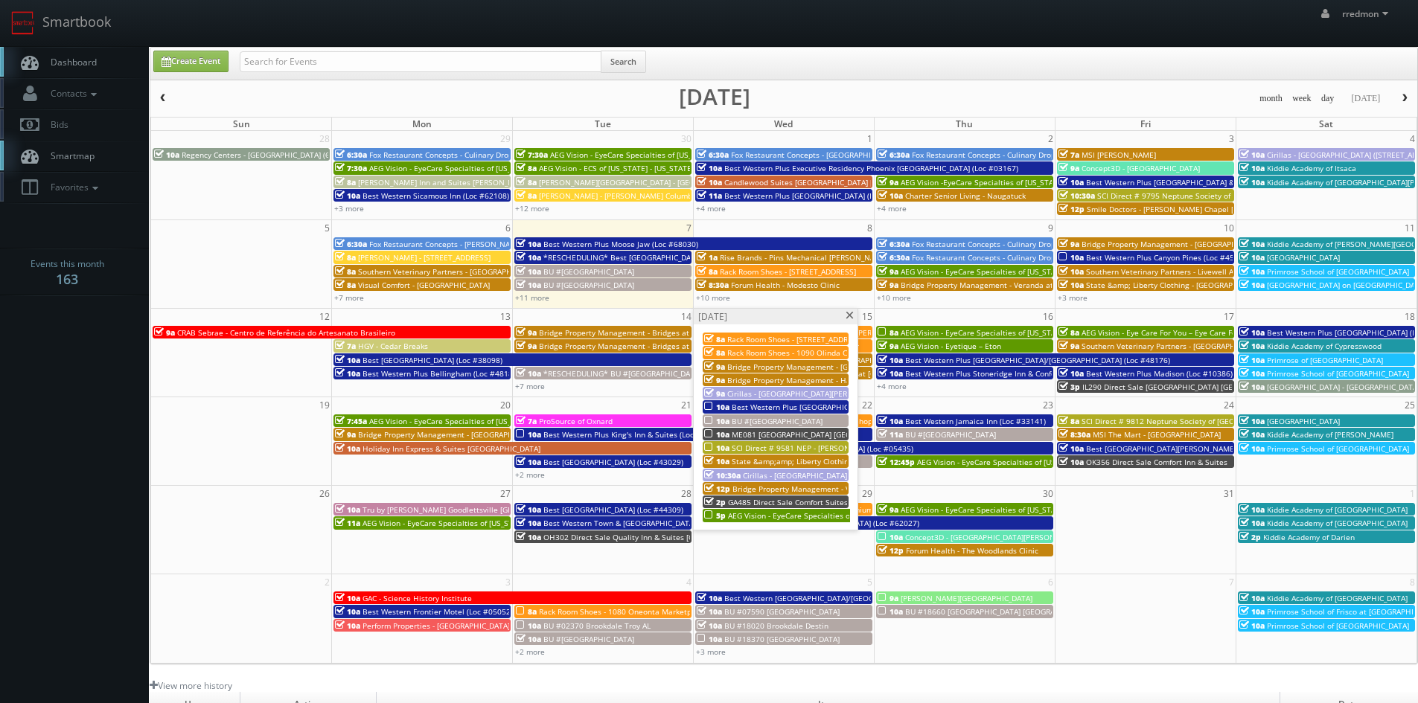
click at [846, 317] on span at bounding box center [850, 316] width 10 height 8
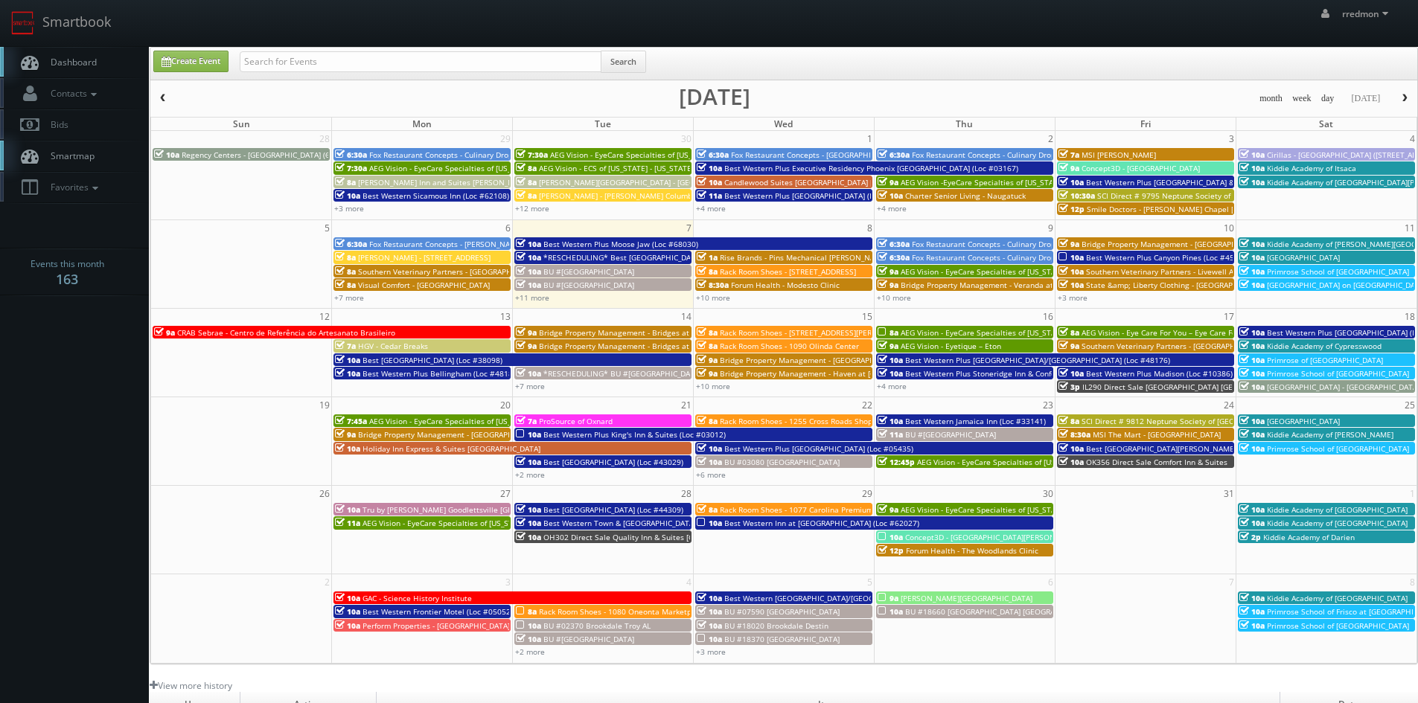
scroll to position [268, 0]
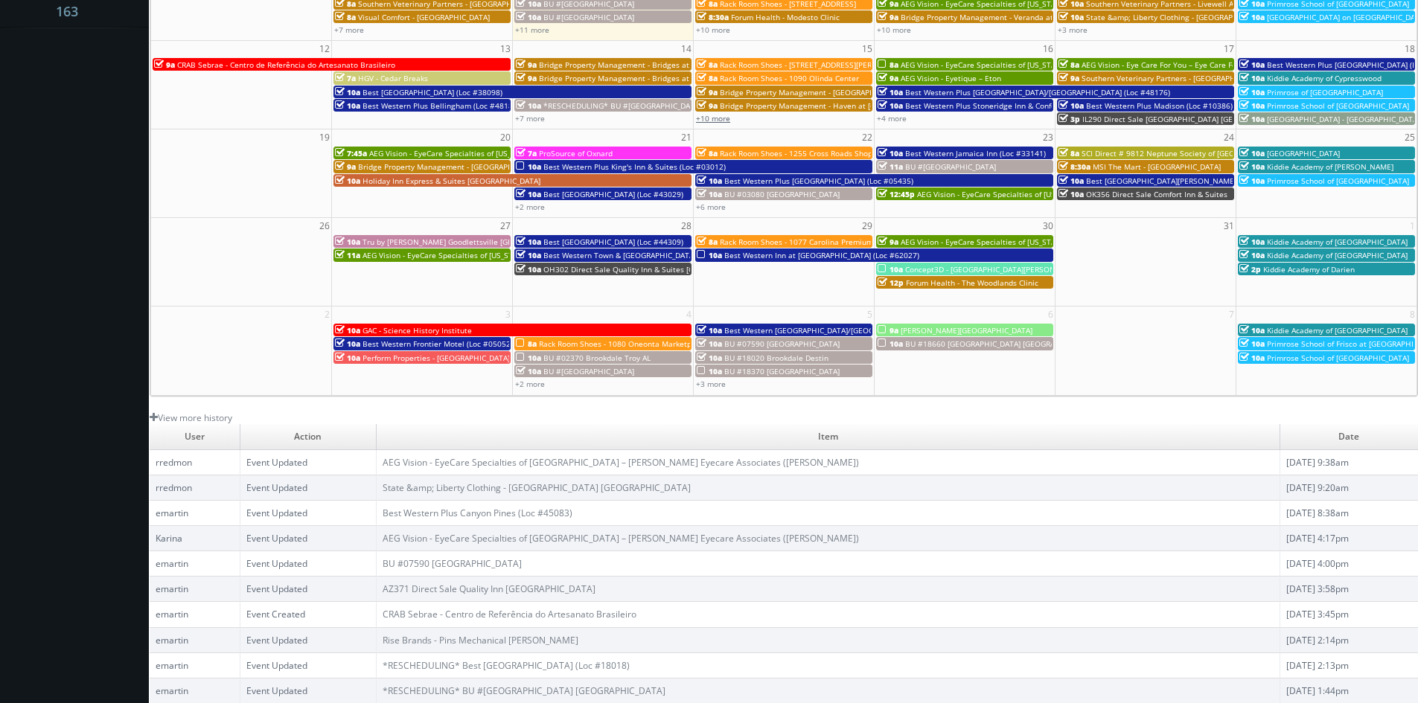
click at [708, 117] on link "+10 more" at bounding box center [713, 118] width 34 height 10
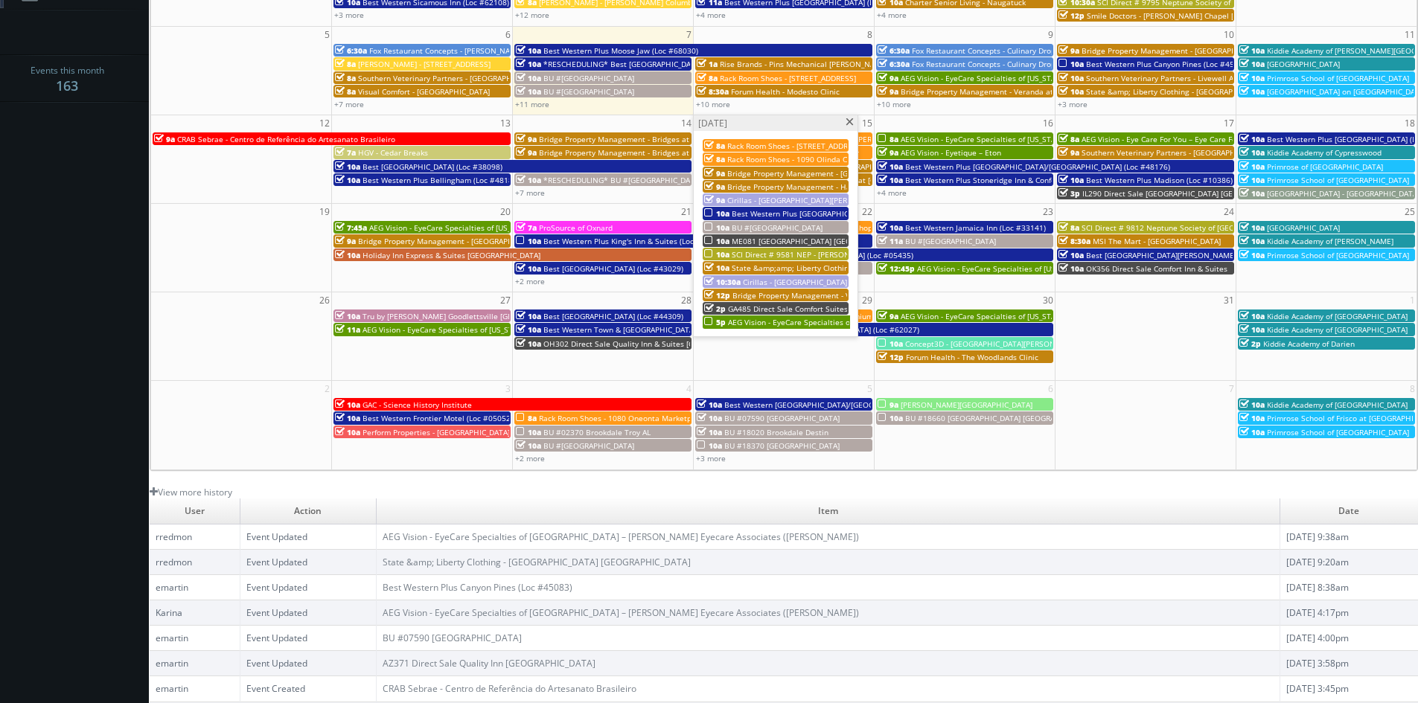
scroll to position [119, 0]
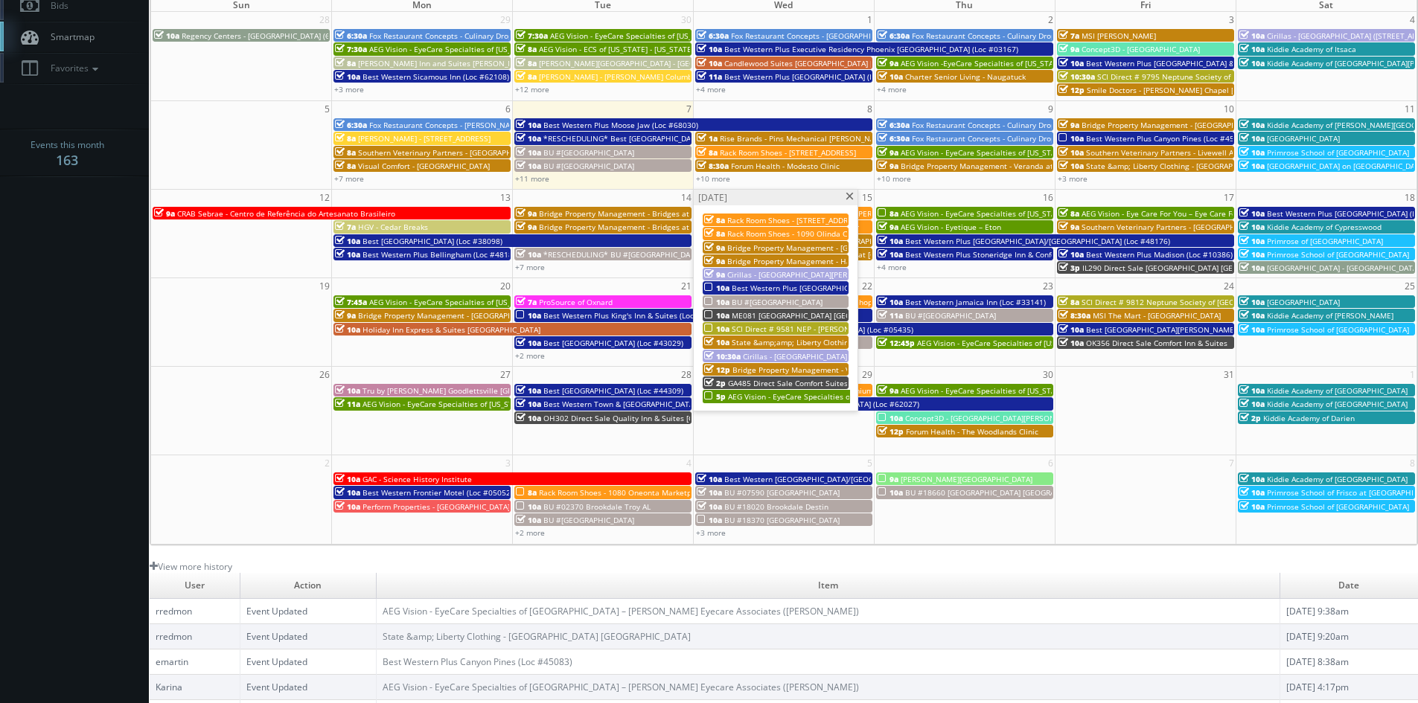
click at [1109, 134] on span "Best Western Plus Canyon Pines (Loc #45083)" at bounding box center [1168, 138] width 164 height 10
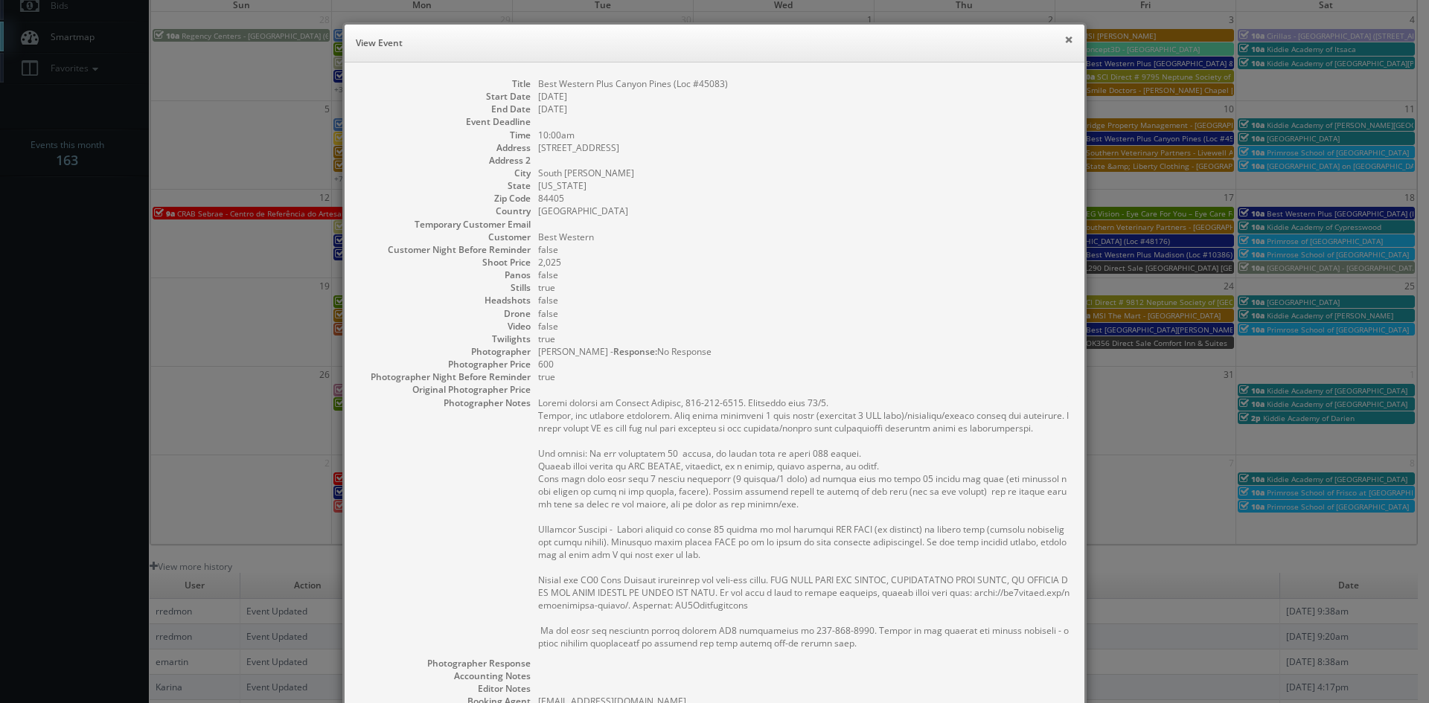
click at [1064, 42] on button "×" at bounding box center [1068, 39] width 9 height 10
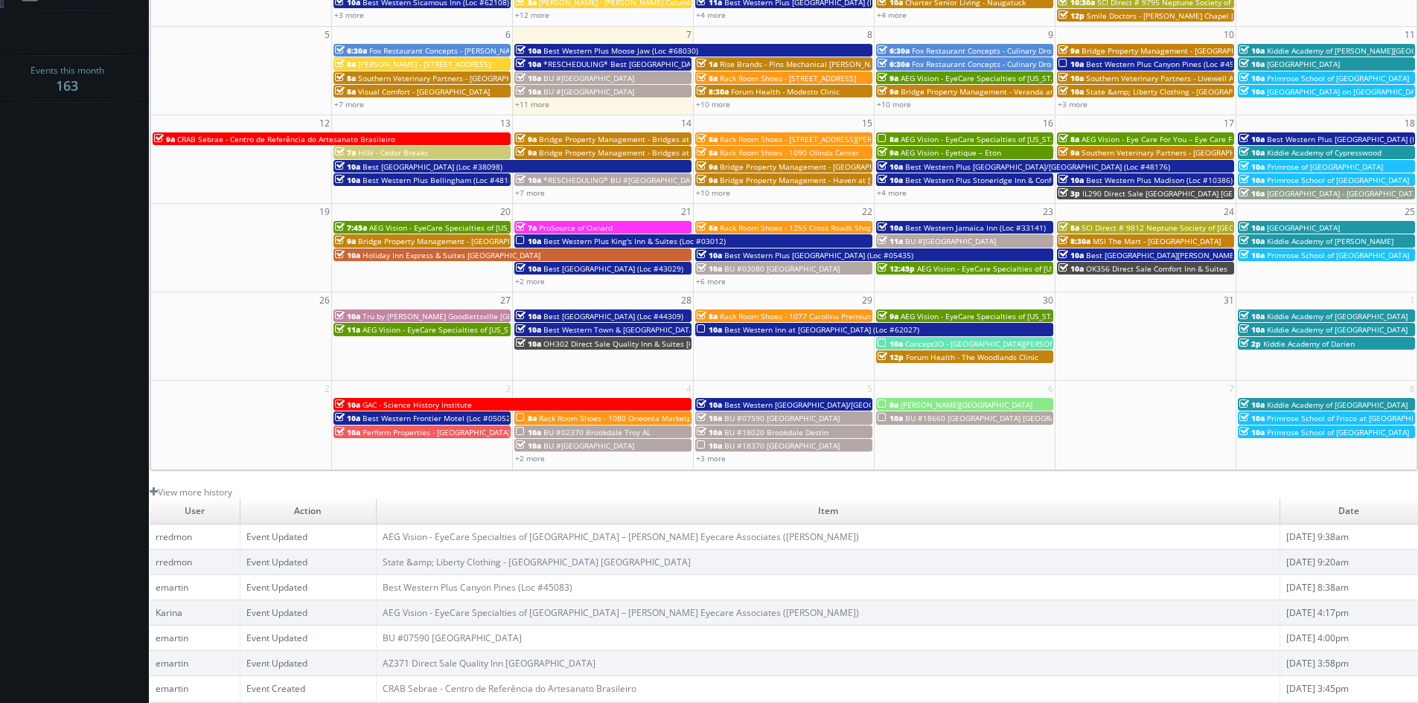
scroll to position [268, 0]
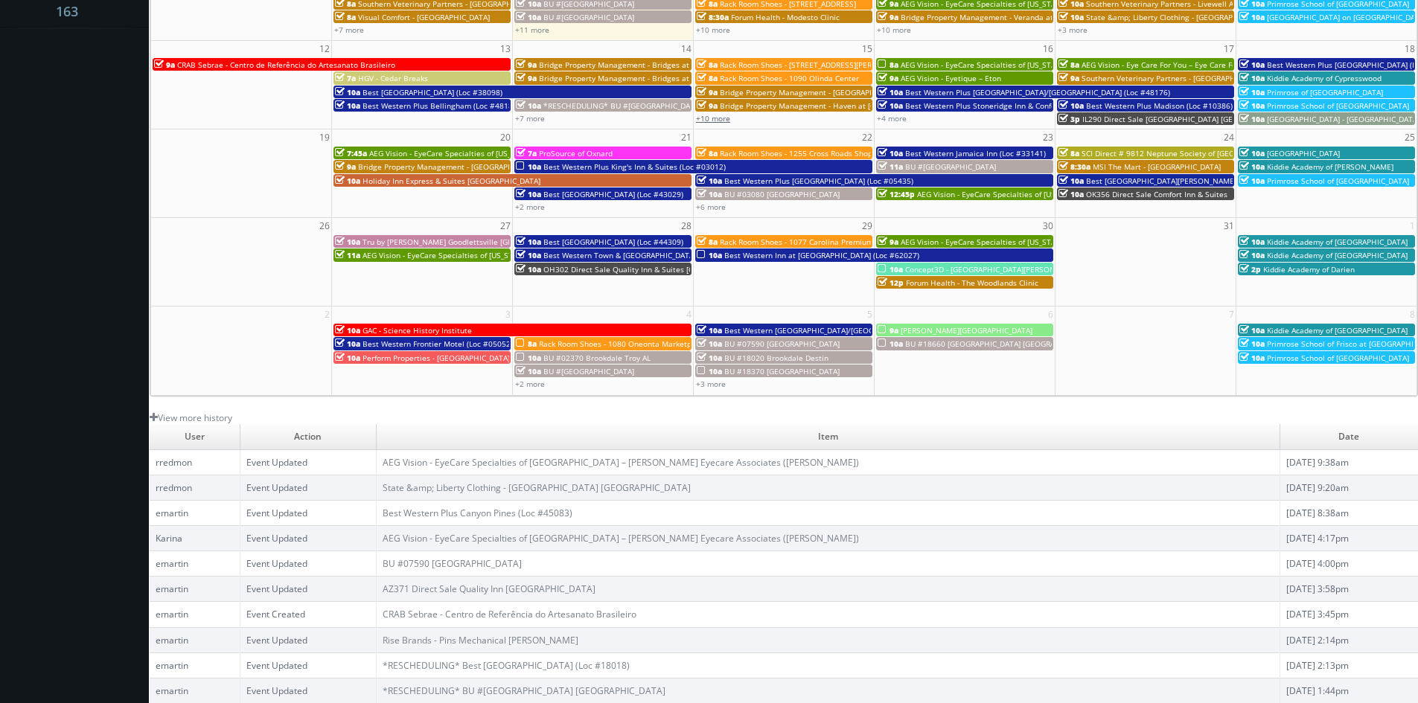
click at [719, 121] on link "+10 more" at bounding box center [713, 118] width 34 height 10
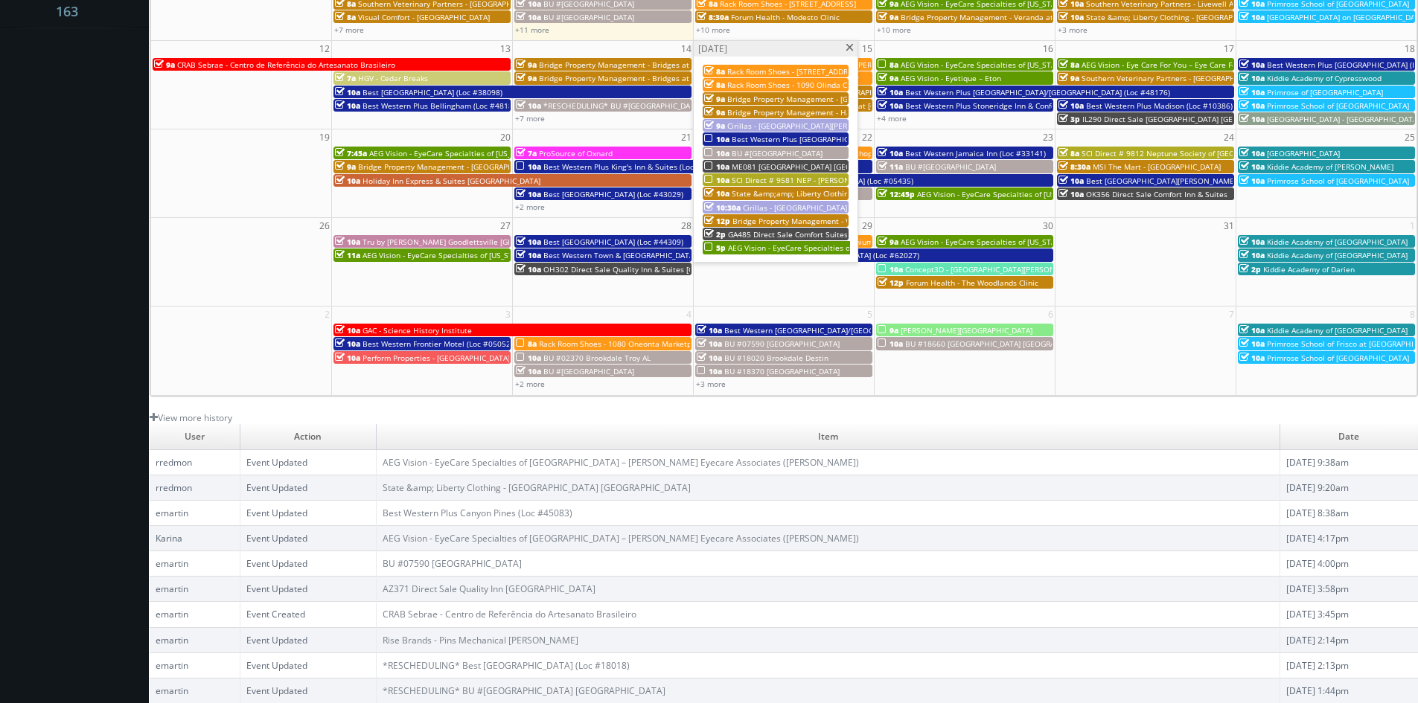
click at [851, 49] on span at bounding box center [850, 48] width 10 height 8
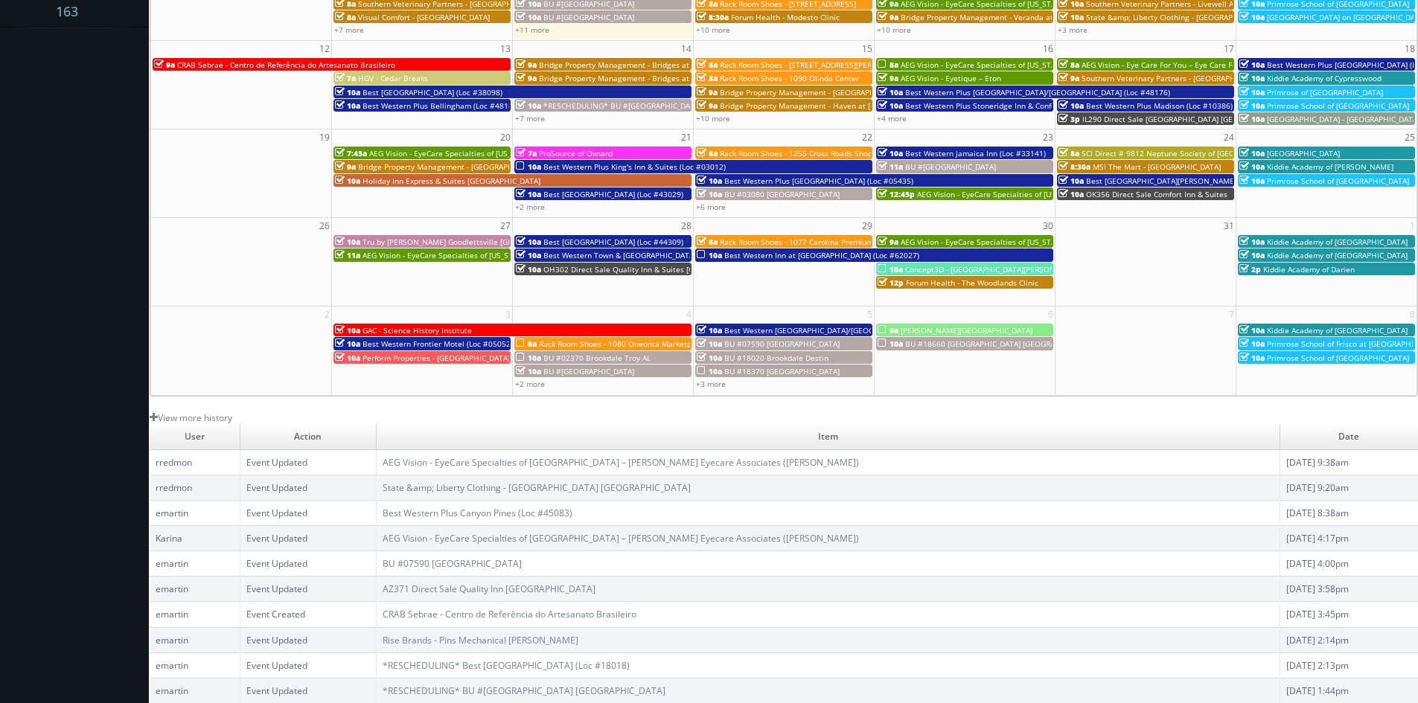
scroll to position [194, 0]
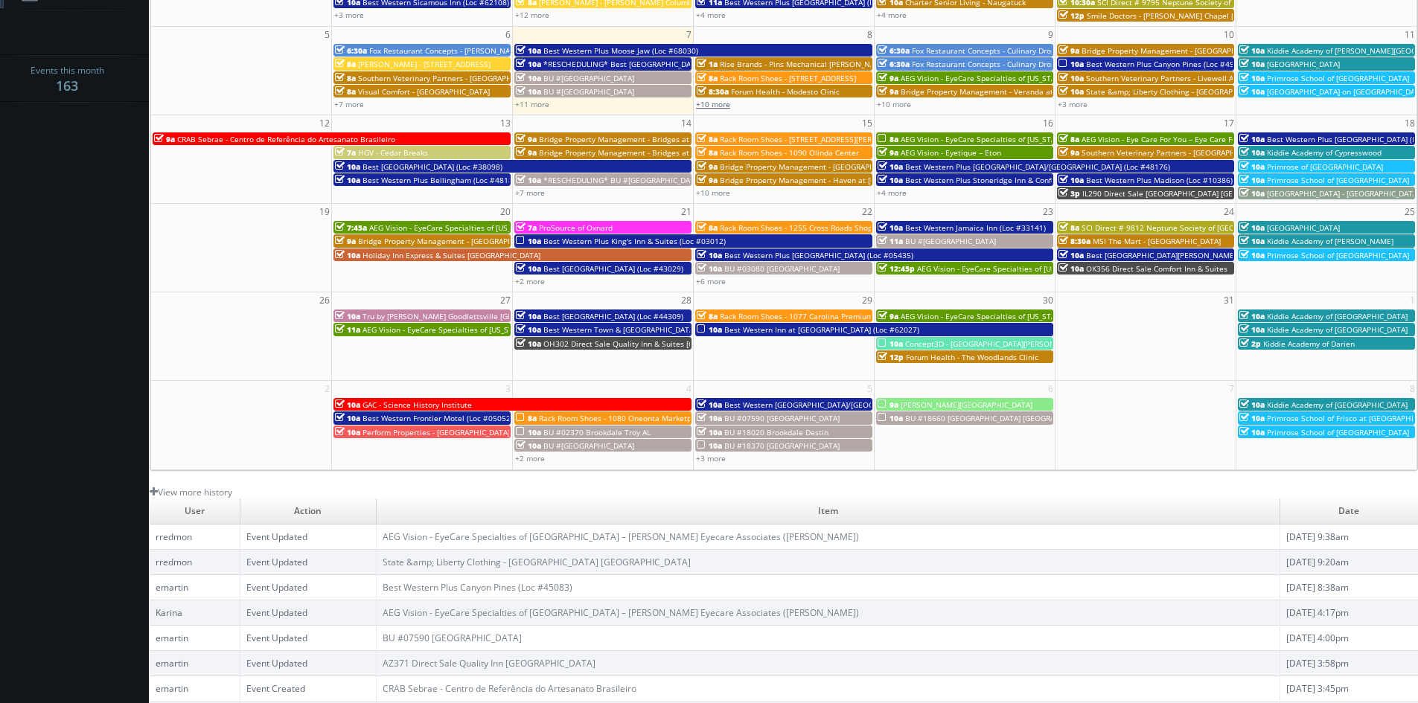
click at [728, 106] on link "+10 more" at bounding box center [713, 104] width 34 height 10
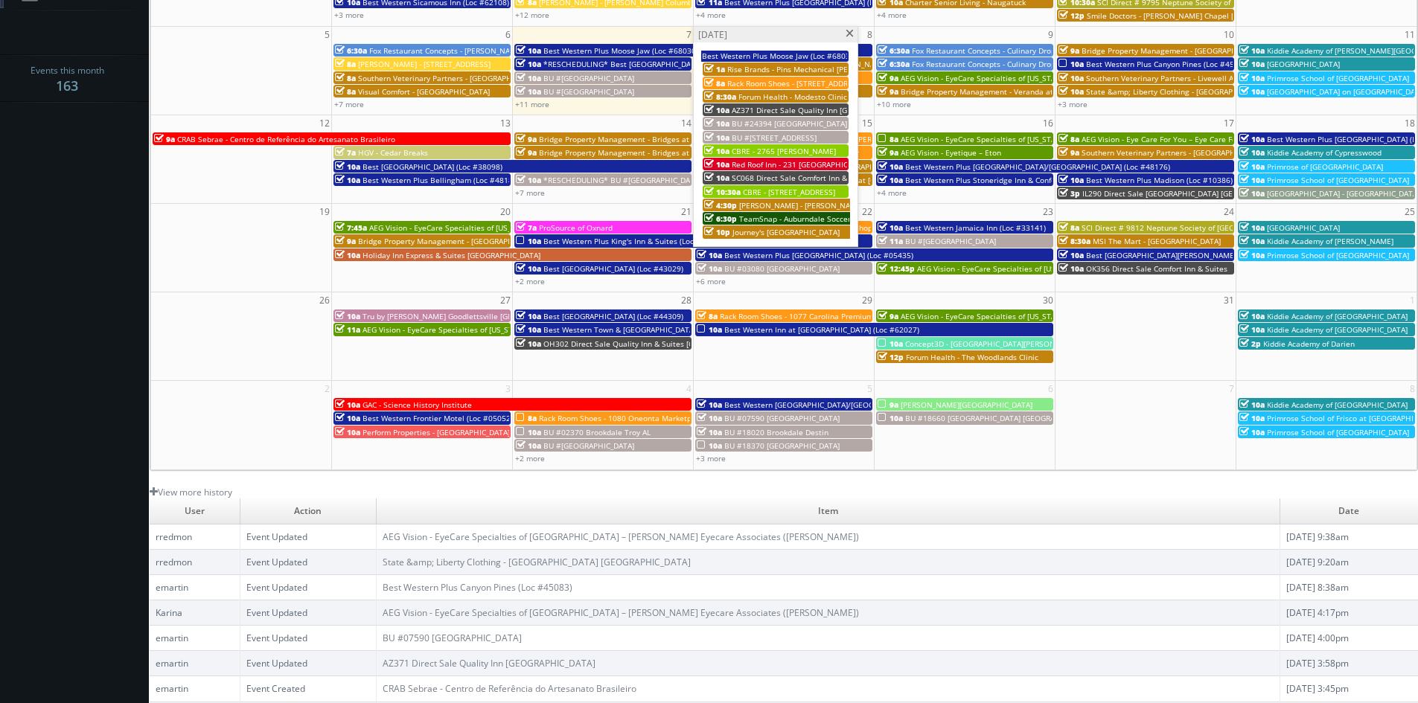
click at [847, 36] on span at bounding box center [850, 34] width 10 height 8
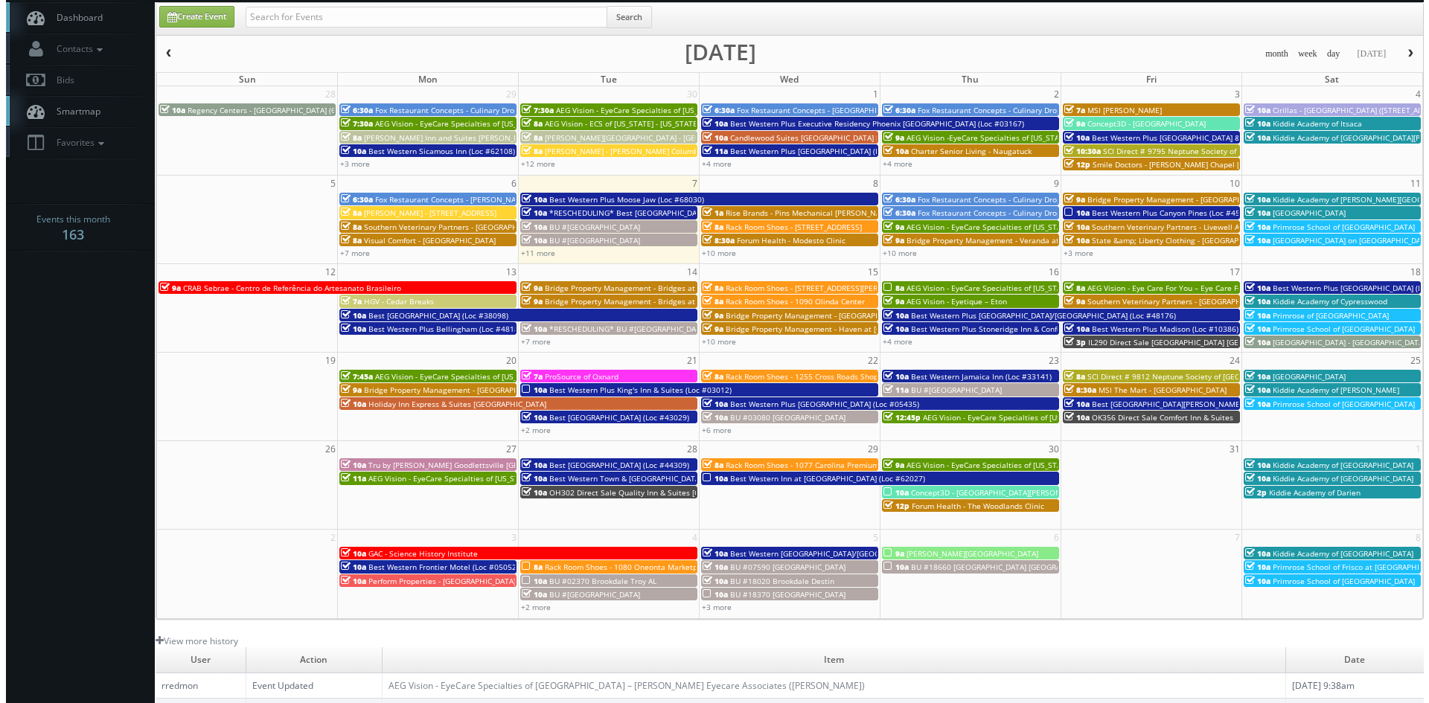
scroll to position [0, 0]
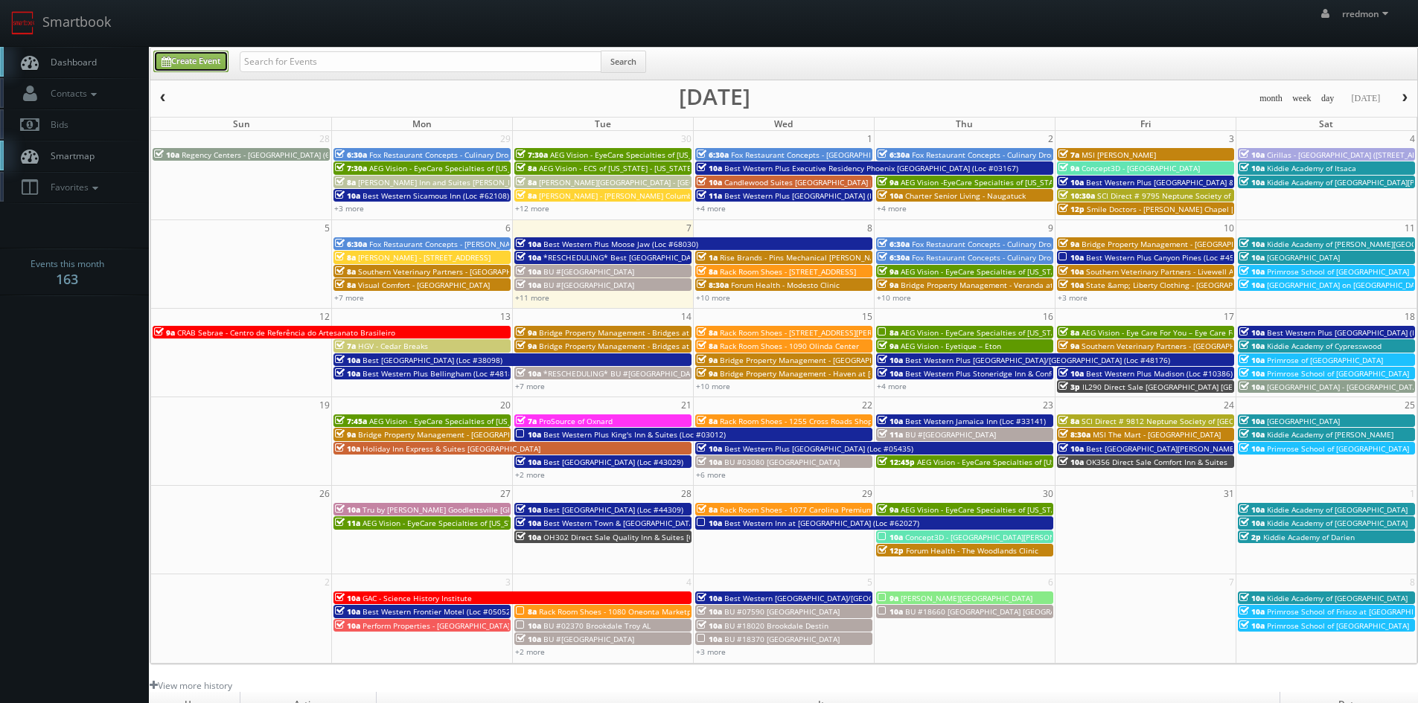
click at [200, 67] on link "Create Event" at bounding box center [190, 62] width 75 height 22
type input "10/07/2025"
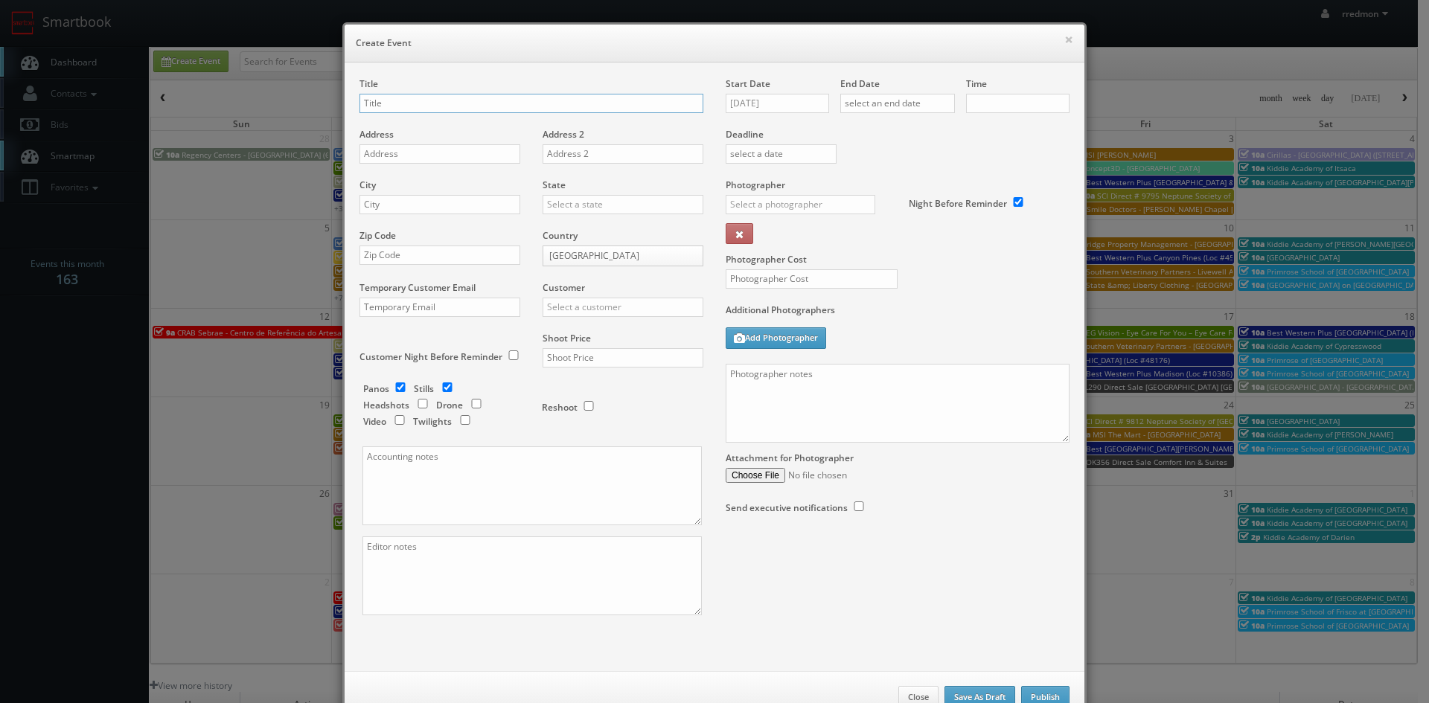
checkbox input "true"
type input "10:00am"
checkbox input "true"
click at [780, 390] on textarea at bounding box center [898, 403] width 344 height 79
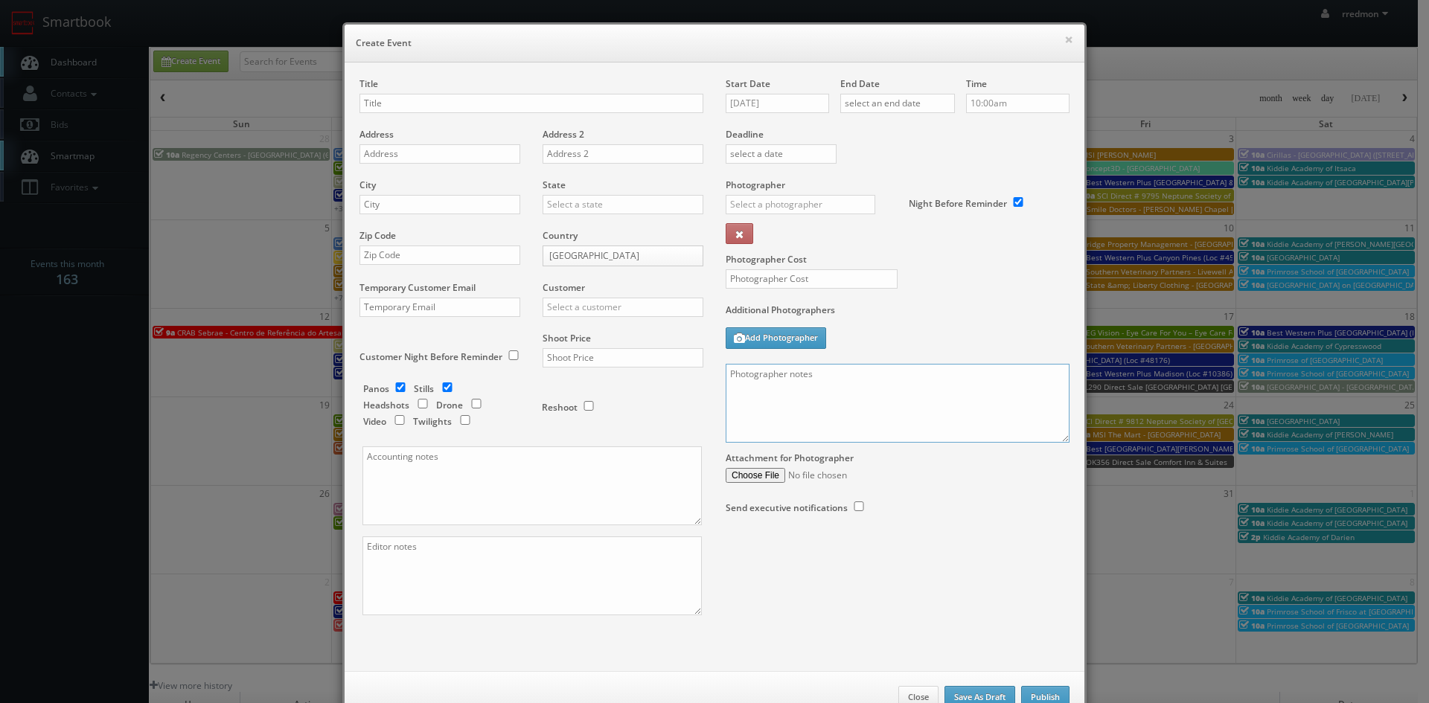
paste textarea "On site contact: Lisa Riback 954-242-9416 For stills: We need to deliver 10 sti…"
drag, startPoint x: 897, startPoint y: 374, endPoint x: 792, endPoint y: 377, distance: 105.0
click at [792, 377] on textarea "On site contact: Lisa Riback 954-242-9416 For stills: We need to deliver 10 sti…" at bounding box center [898, 403] width 344 height 79
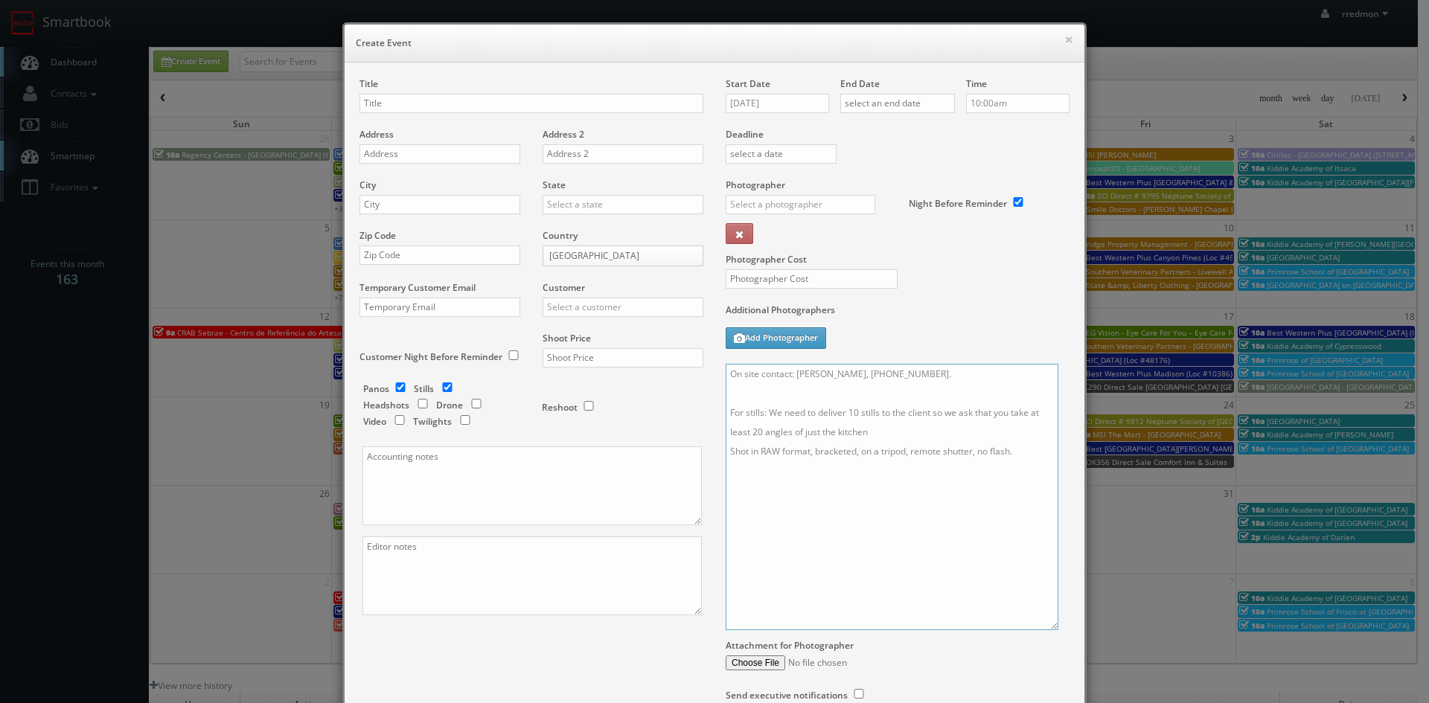
drag, startPoint x: 1061, startPoint y: 441, endPoint x: 1050, endPoint y: 628, distance: 187.9
click at [1050, 628] on textarea "On site contact: Denise Coppola, 516-297-8462. For stills: We need to deliver 1…" at bounding box center [892, 497] width 333 height 266
type textarea "On site contact: Denise Coppola, 516-297-8462. For stills: We need to deliver 1…"
click at [874, 271] on input "text" at bounding box center [812, 278] width 172 height 19
click at [792, 205] on input "text" at bounding box center [801, 204] width 150 height 19
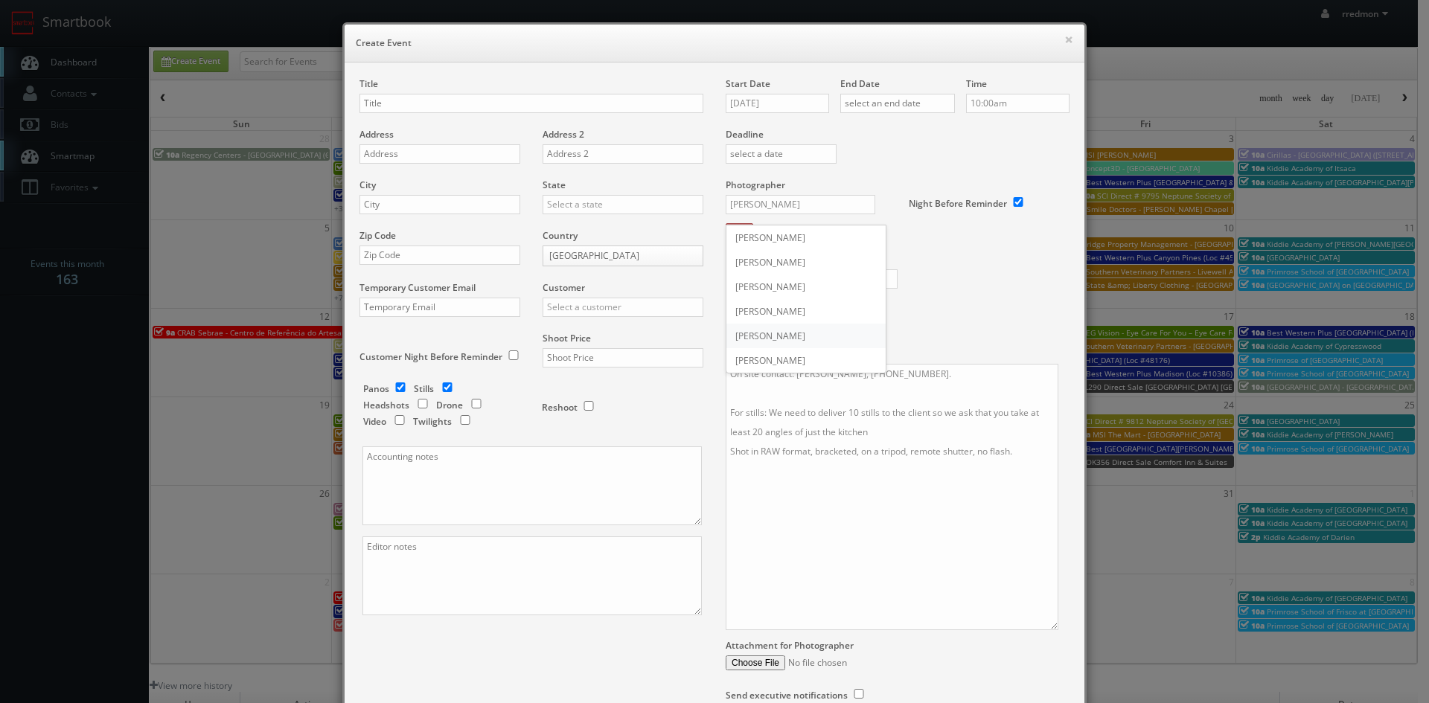
click at [811, 330] on div "[PERSON_NAME]" at bounding box center [806, 336] width 159 height 25
type input "[PERSON_NAME]"
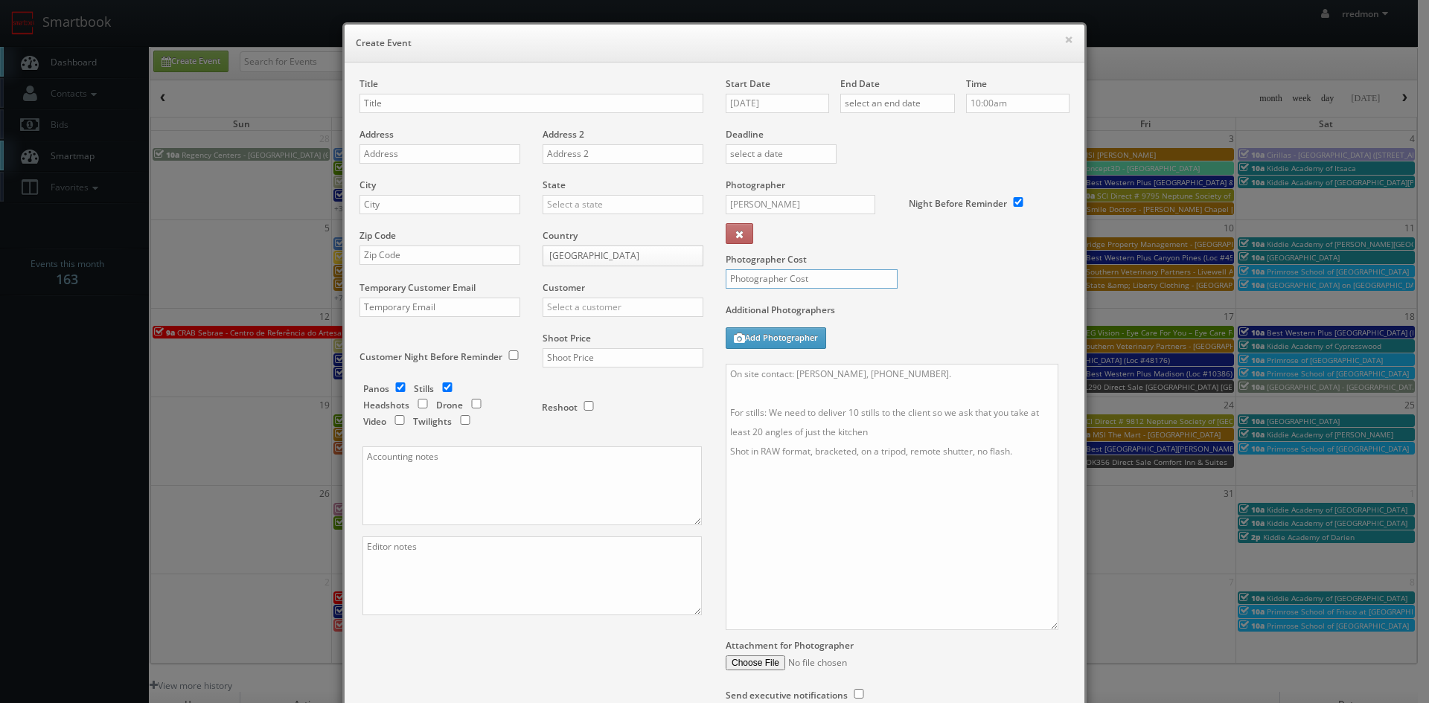
click at [807, 280] on input "text" at bounding box center [812, 278] width 172 height 19
type input "200"
click at [395, 387] on input "checkbox" at bounding box center [400, 388] width 22 height 10
checkbox input "false"
click at [804, 101] on input "[DATE]" at bounding box center [777, 103] width 103 height 19
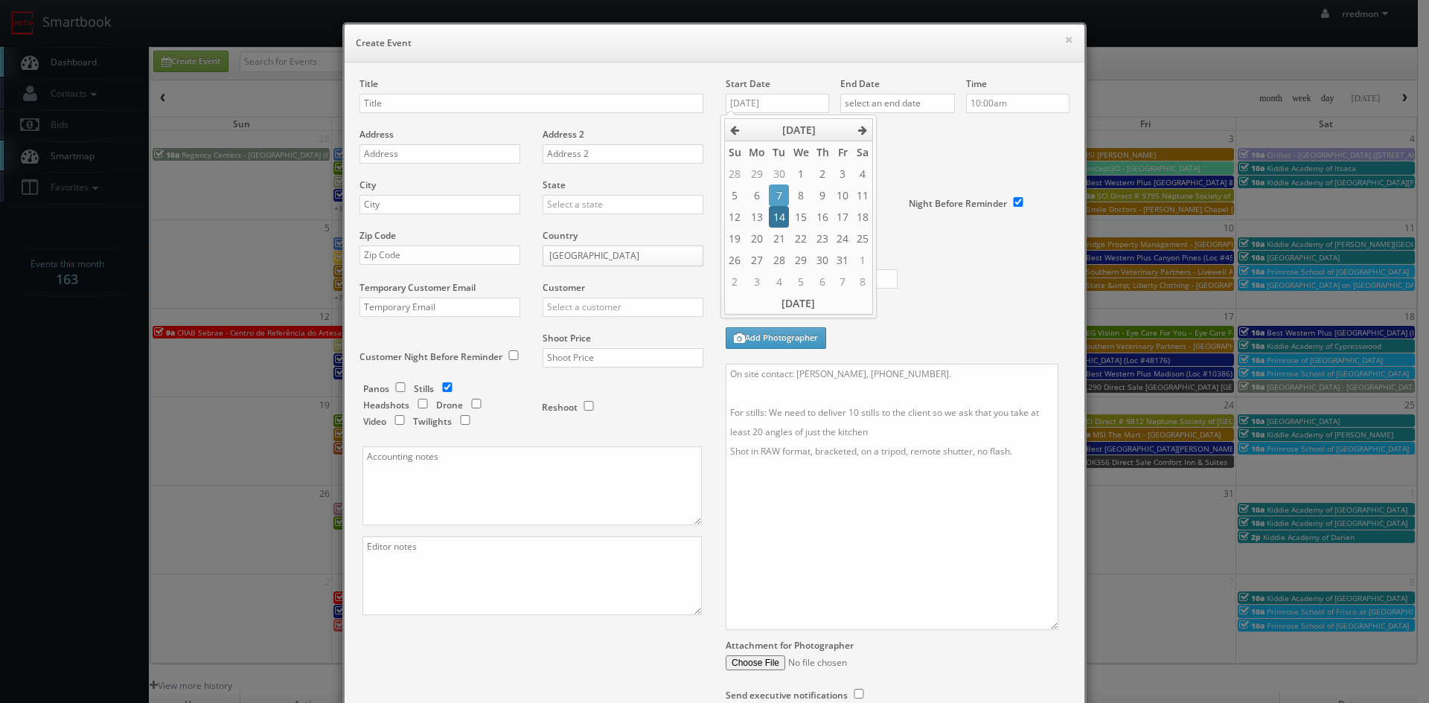
click at [784, 214] on td "14" at bounding box center [779, 217] width 20 height 22
type input "10/14/2025"
click at [906, 104] on input "text" at bounding box center [897, 103] width 115 height 19
click at [898, 214] on td "14" at bounding box center [894, 217] width 20 height 22
type input "10/14/2025"
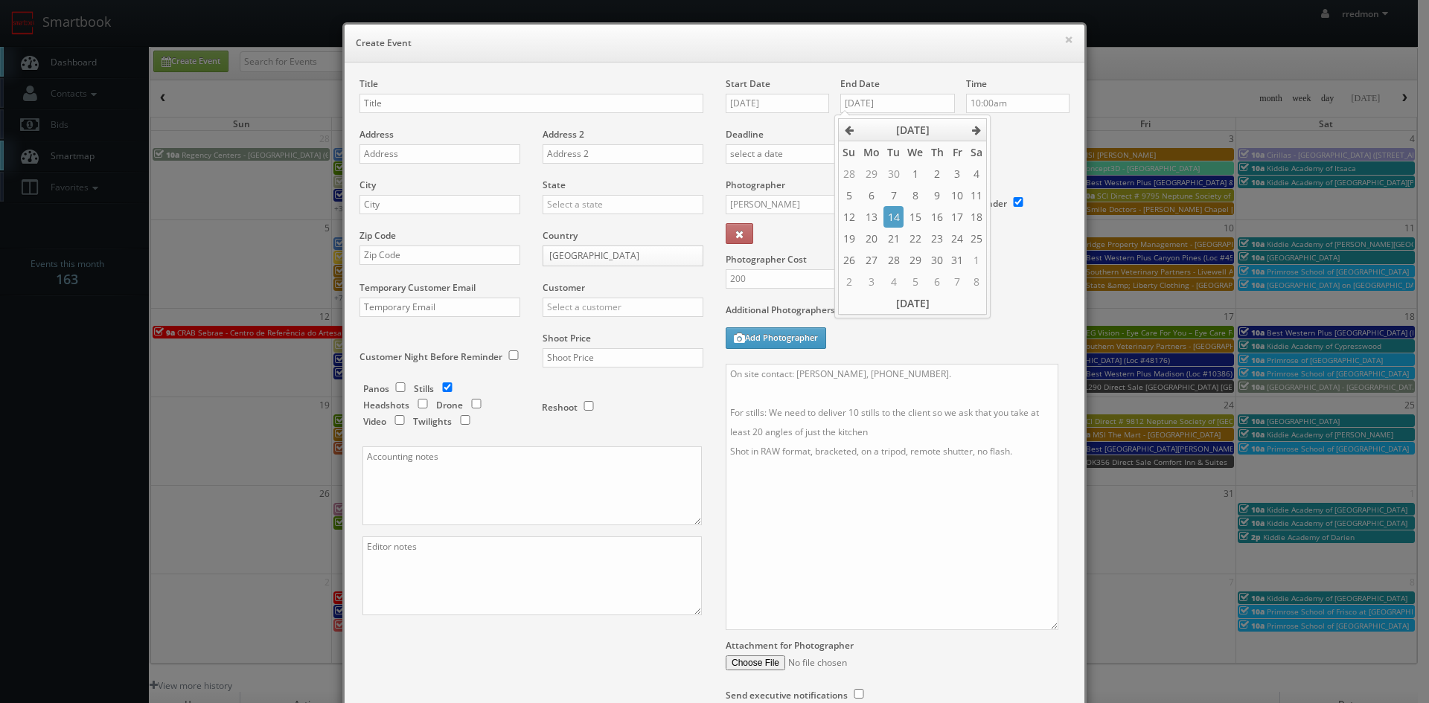
click at [1027, 135] on label "Deadline" at bounding box center [898, 134] width 366 height 13
click at [479, 104] on input "text" at bounding box center [532, 103] width 344 height 19
drag, startPoint x: 470, startPoint y: 102, endPoint x: 500, endPoint y: 124, distance: 37.2
click at [473, 106] on input "UMI Stone - Oyster Bay, NY Kitchen" at bounding box center [532, 103] width 344 height 19
type input "UMI Stone - Oyster Bay Kitchen"
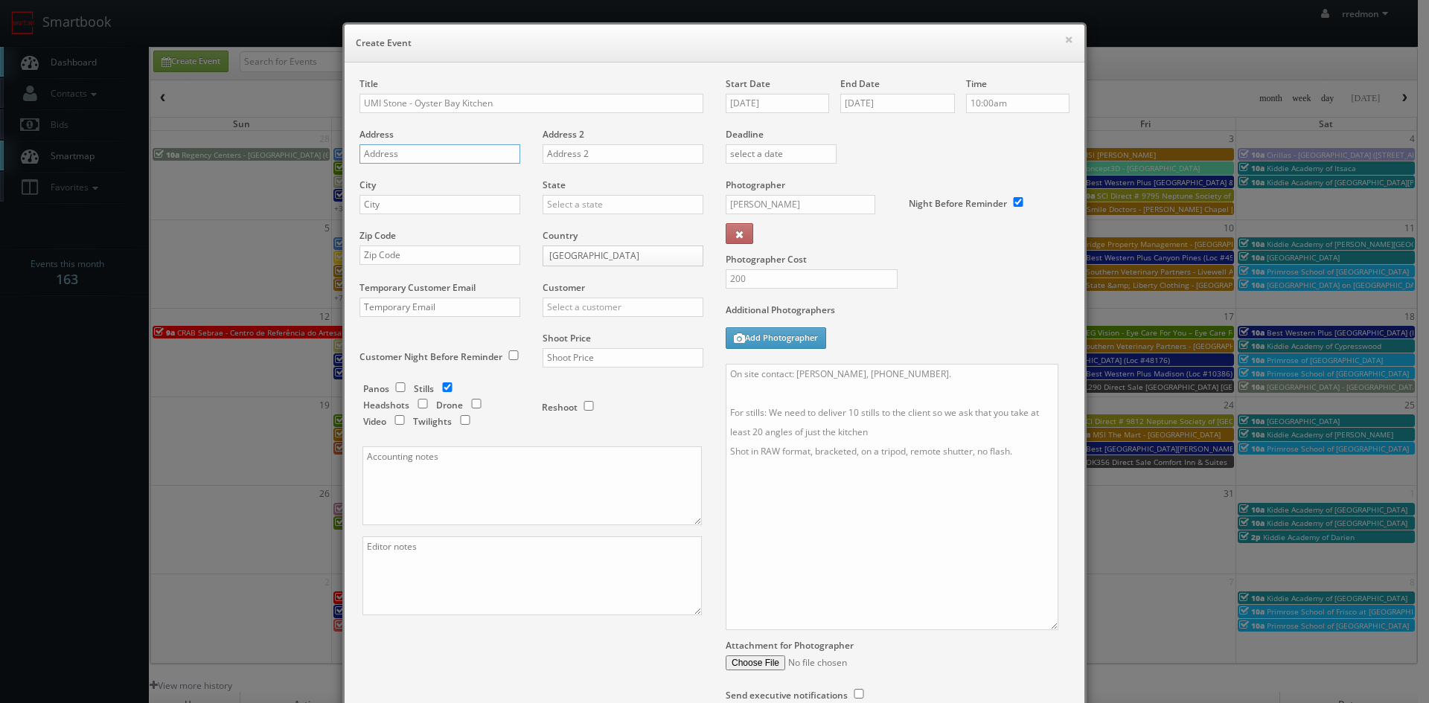
click at [418, 156] on input "text" at bounding box center [440, 153] width 161 height 19
click at [406, 152] on input "text" at bounding box center [440, 153] width 161 height 19
type input "11 Tiffany Rd"
click at [414, 199] on input "text" at bounding box center [440, 204] width 161 height 19
type input "Oyster Bay"
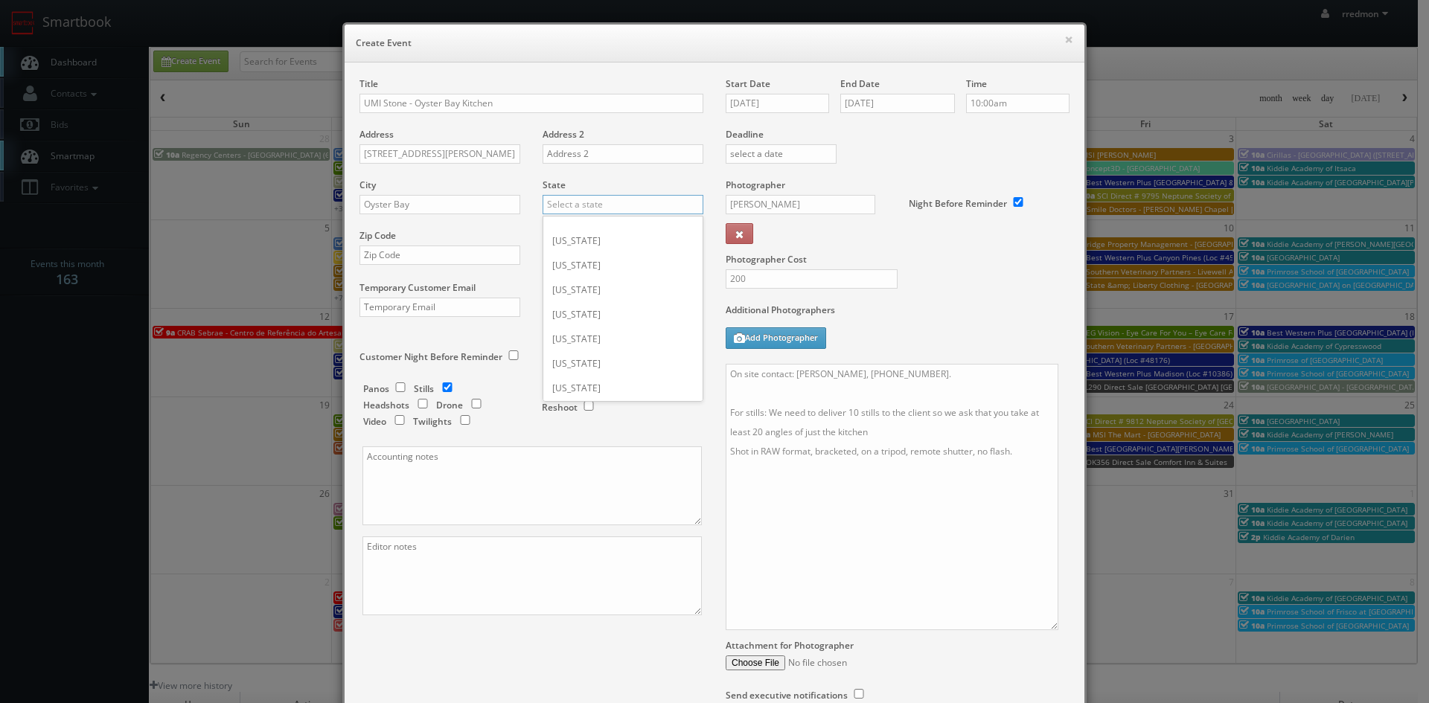
click at [631, 201] on input "text" at bounding box center [623, 204] width 161 height 19
click at [628, 359] on div "[US_STATE]" at bounding box center [622, 357] width 159 height 25
type input "[US_STATE]"
click at [425, 255] on input "text" at bounding box center [440, 255] width 161 height 19
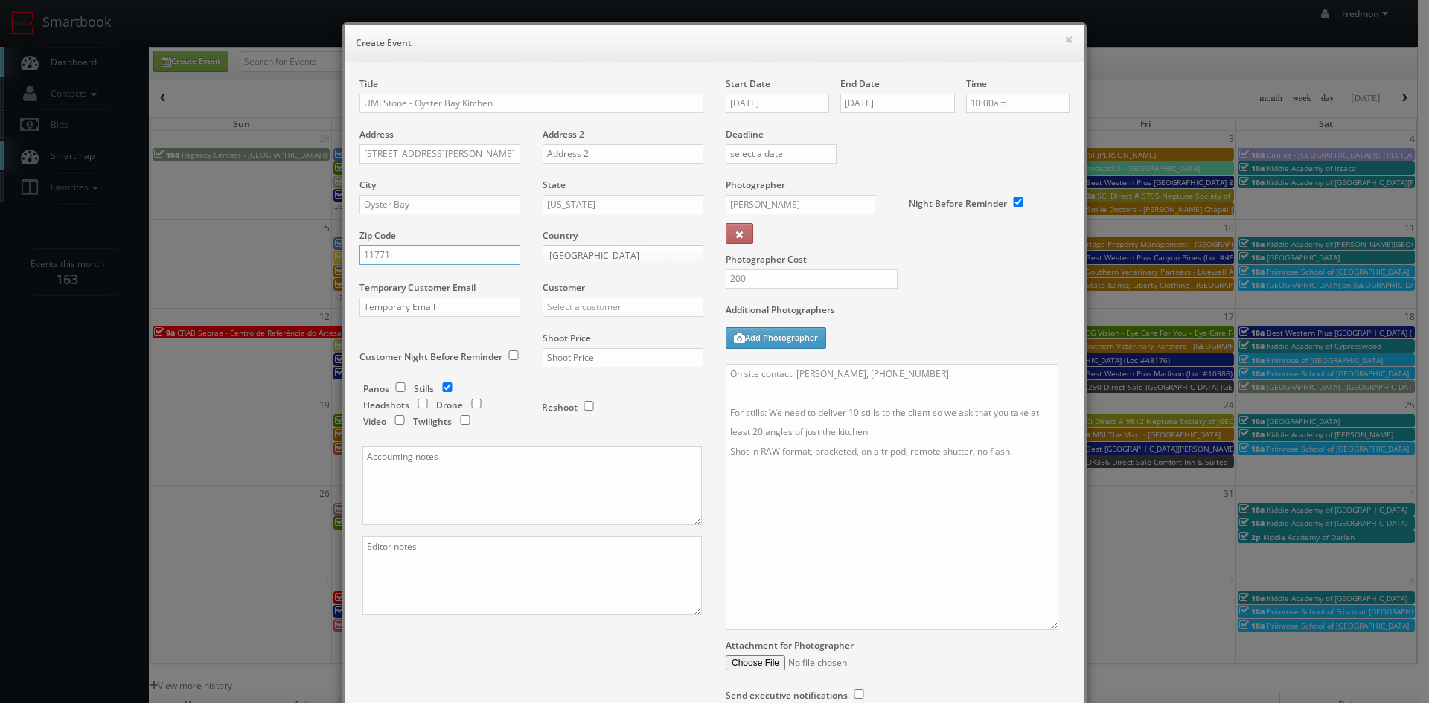
type input "11771"
click at [552, 306] on input "text" at bounding box center [623, 307] width 161 height 19
type input "u"
click at [601, 432] on div "GBV" at bounding box center [622, 442] width 159 height 25
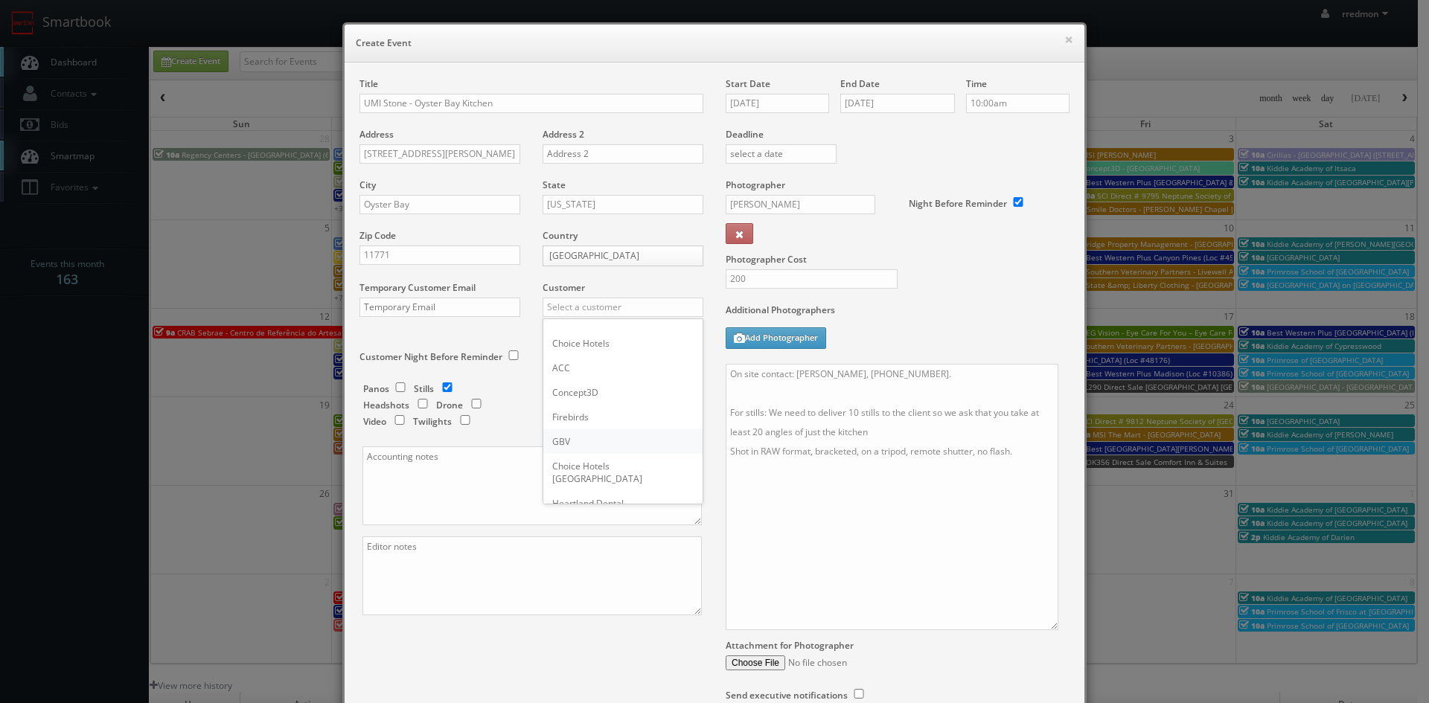
type input "GBV"
click at [620, 361] on input "text" at bounding box center [623, 357] width 161 height 19
type input "600"
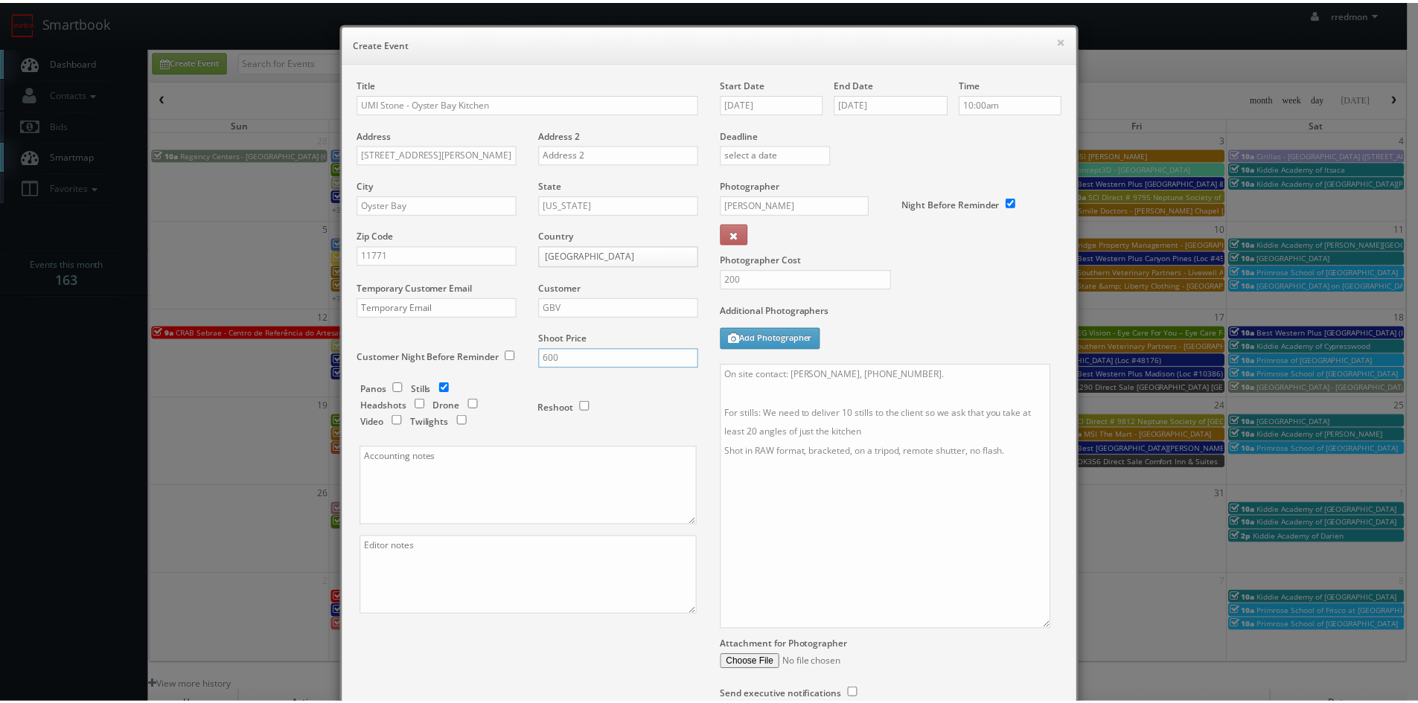
scroll to position [134, 0]
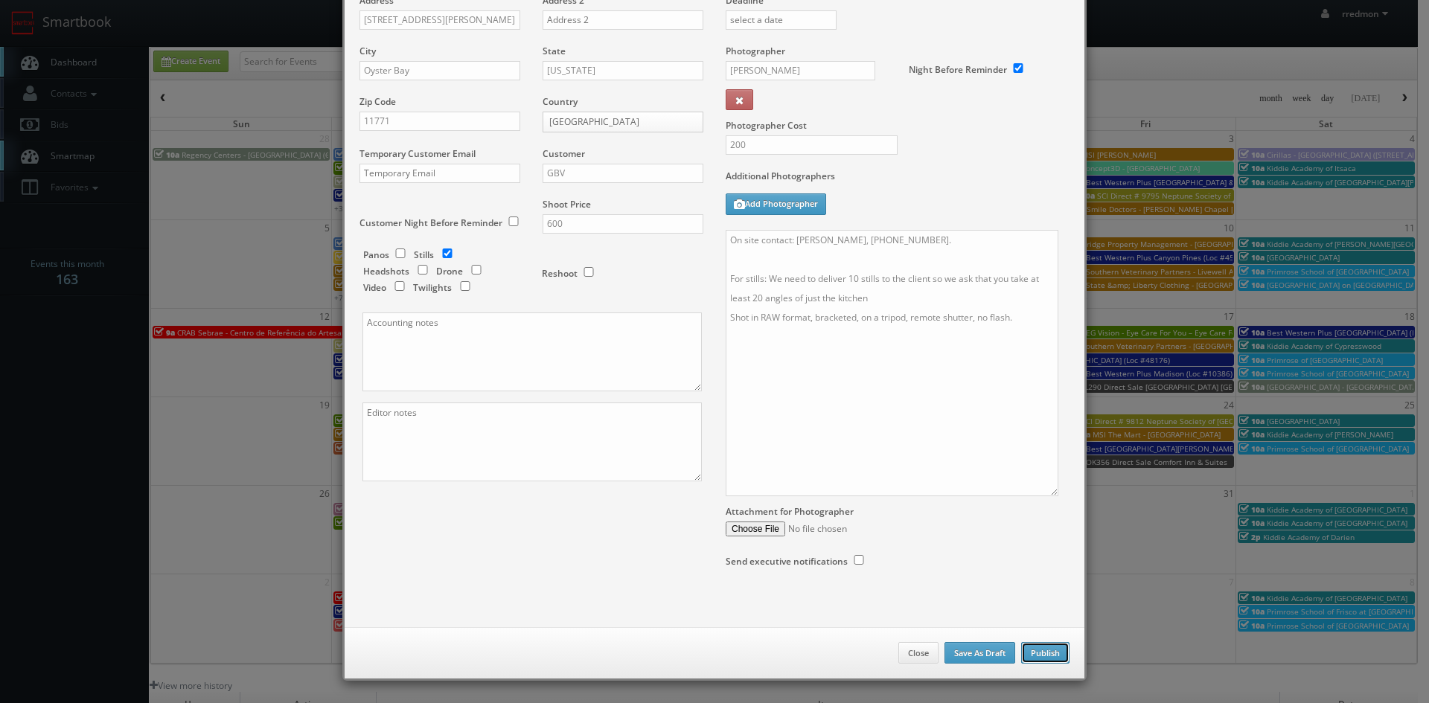
click at [1046, 652] on button "Publish" at bounding box center [1045, 653] width 48 height 22
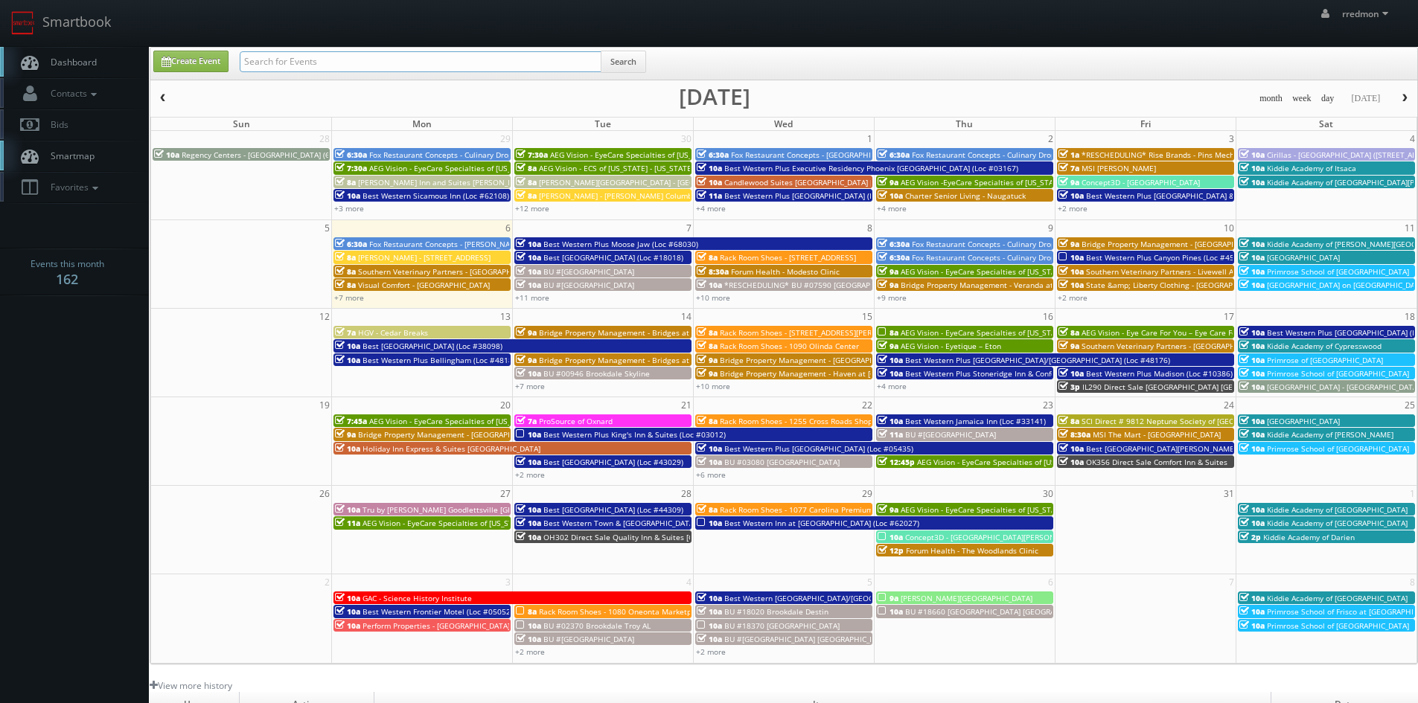
drag, startPoint x: 0, startPoint y: 0, endPoint x: 531, endPoint y: 60, distance: 534.2
click at [531, 60] on input "text" at bounding box center [421, 61] width 362 height 21
type input "umi"
click at [628, 64] on button "Search" at bounding box center [623, 62] width 45 height 22
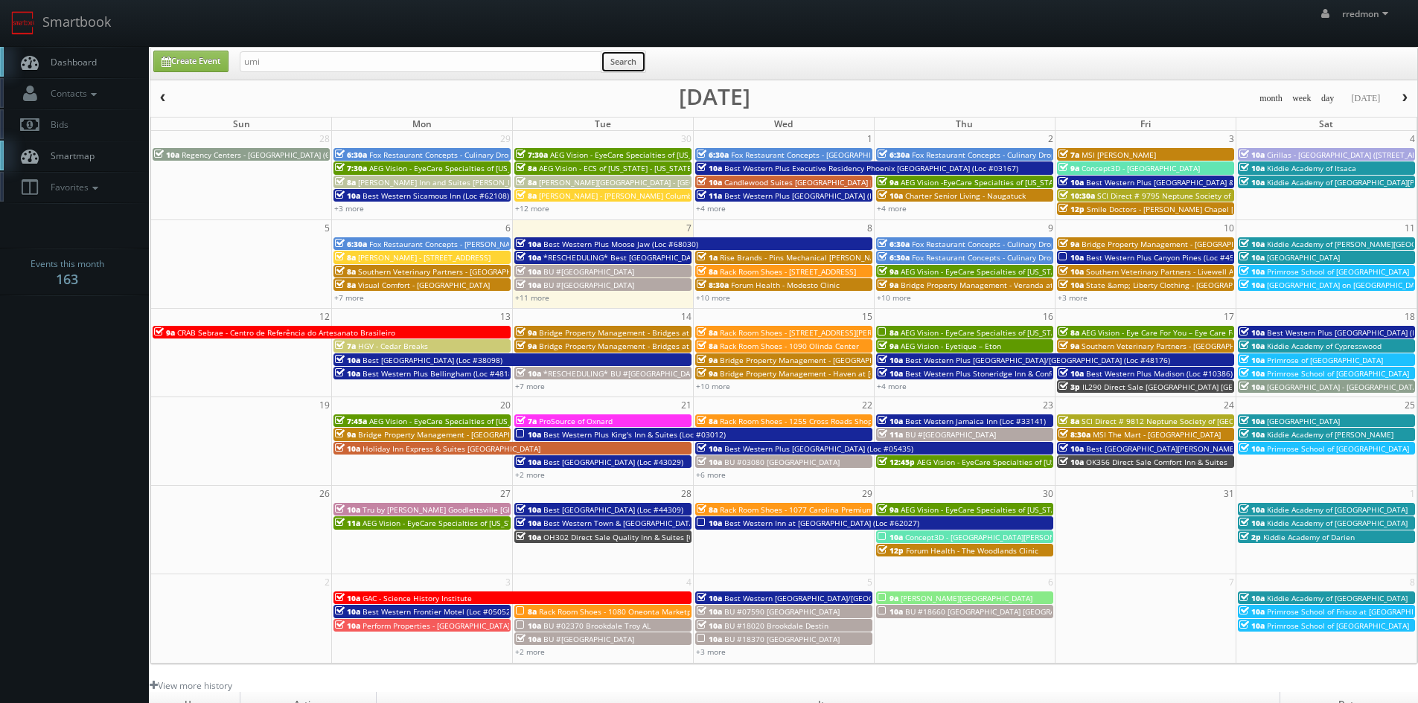
click at [624, 60] on button "Search" at bounding box center [623, 62] width 45 height 22
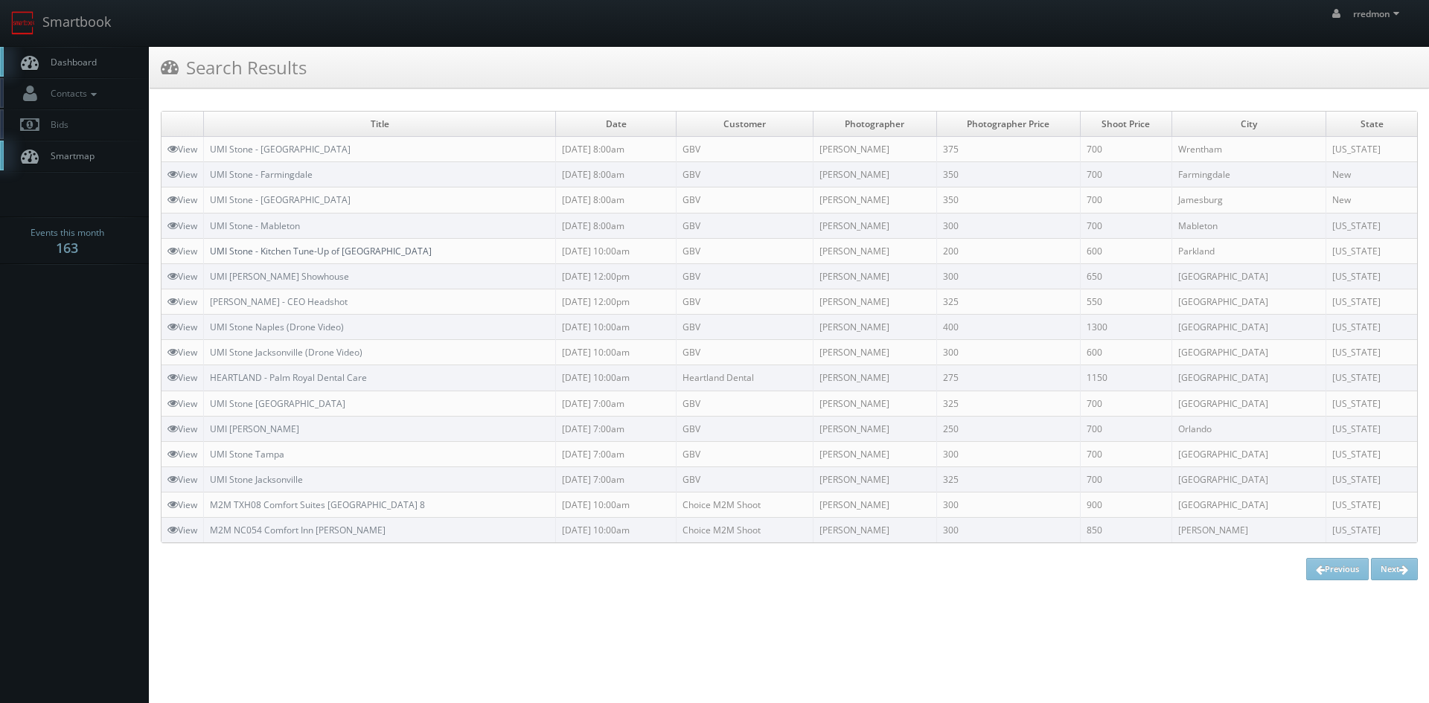
click at [432, 250] on link "UMI Stone - Kitchen Tune-Up of [GEOGRAPHIC_DATA]" at bounding box center [321, 251] width 222 height 13
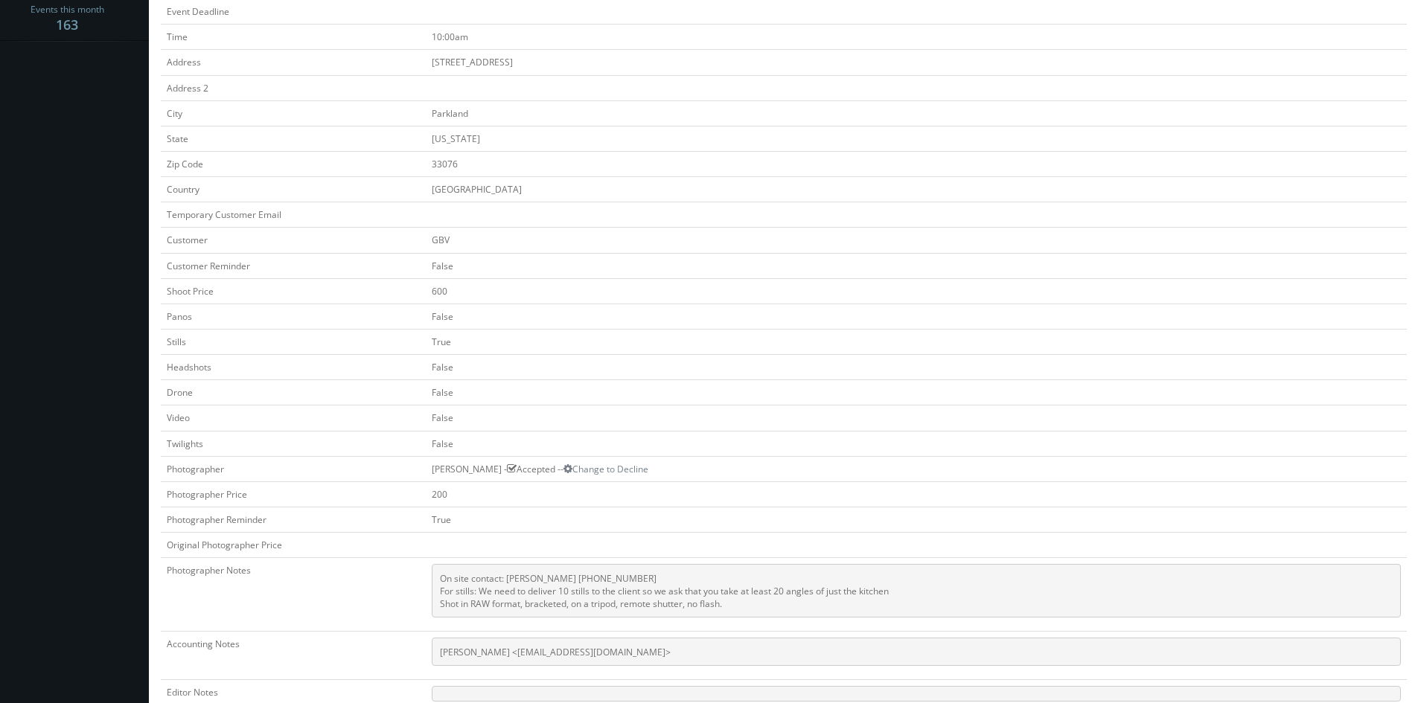
scroll to position [298, 0]
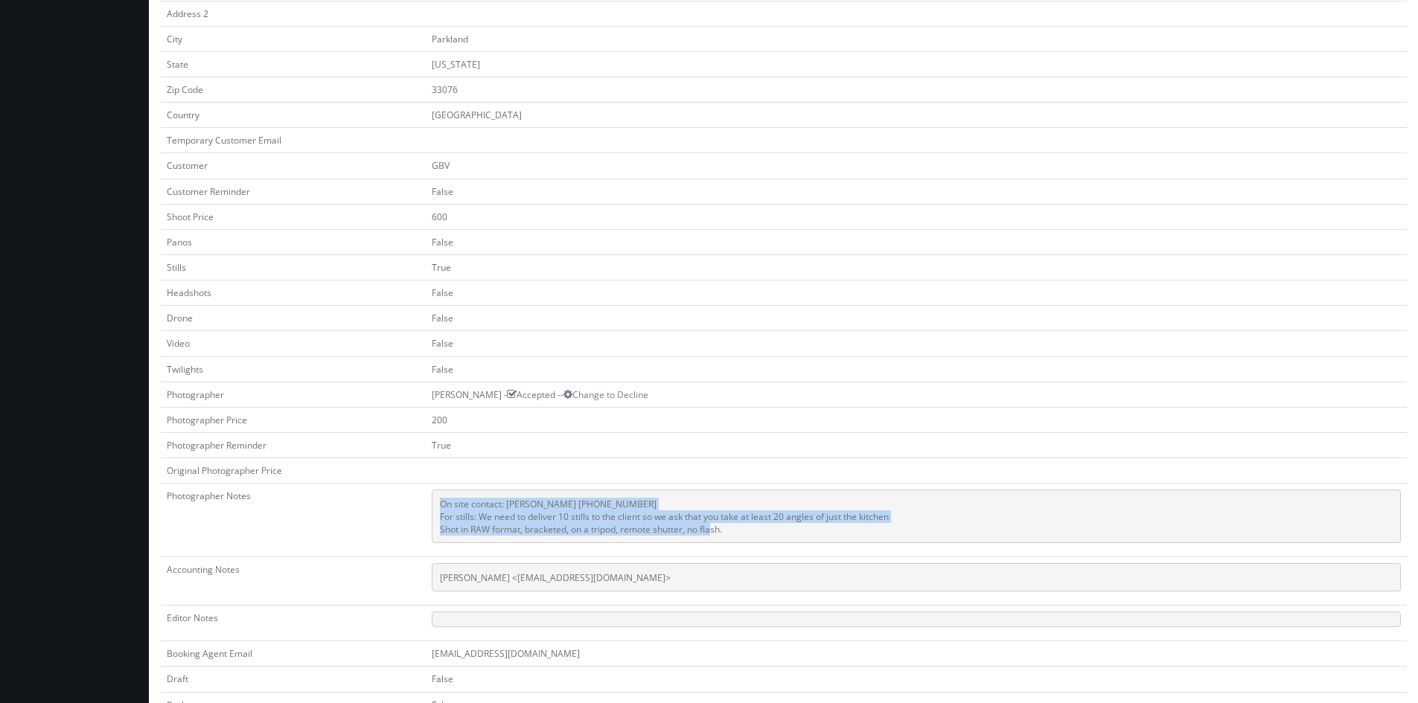
drag, startPoint x: 750, startPoint y: 533, endPoint x: 440, endPoint y: 507, distance: 311.5
click at [440, 507] on pre "On site contact: [PERSON_NAME] [PHONE_NUMBER] For stills: We need to deliver 10…" at bounding box center [916, 517] width 969 height 54
copy pre "On site contact: [PERSON_NAME] [PHONE_NUMBER] For stills: We need to deliver 10…"
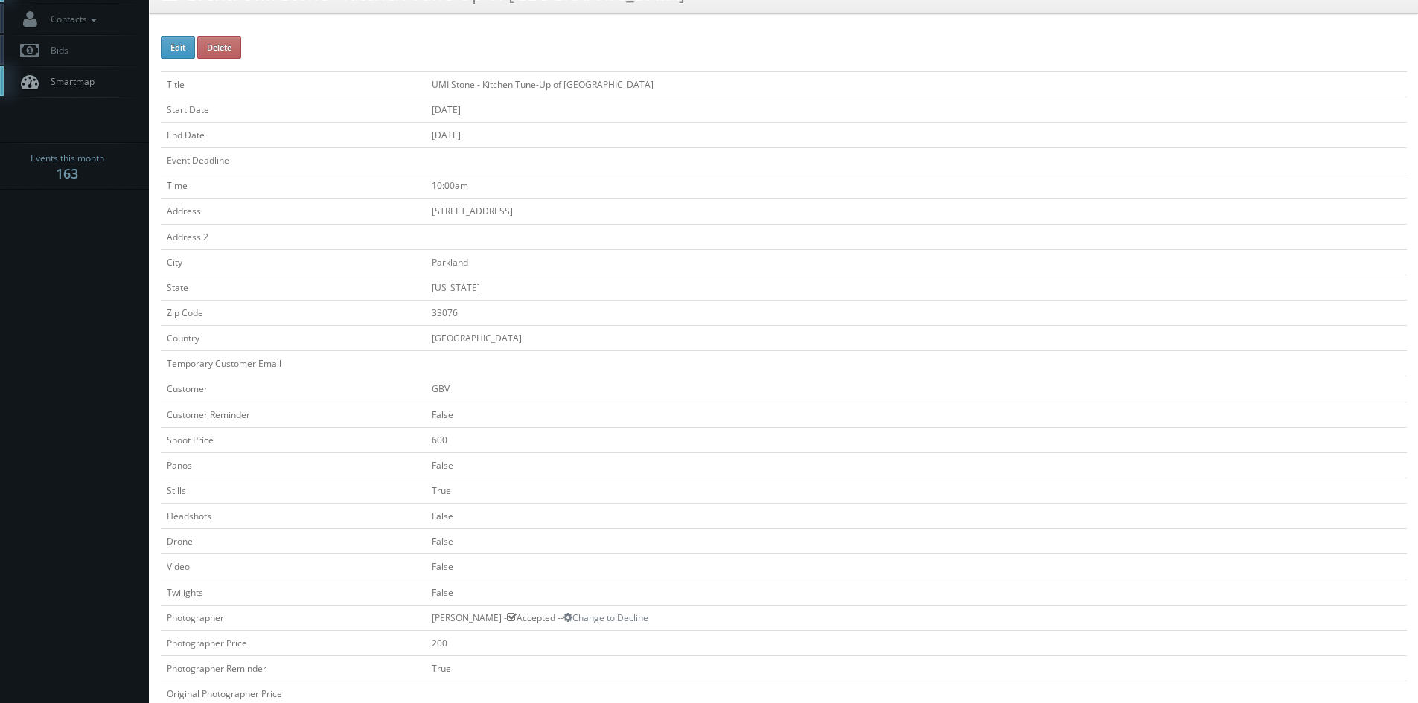
scroll to position [0, 0]
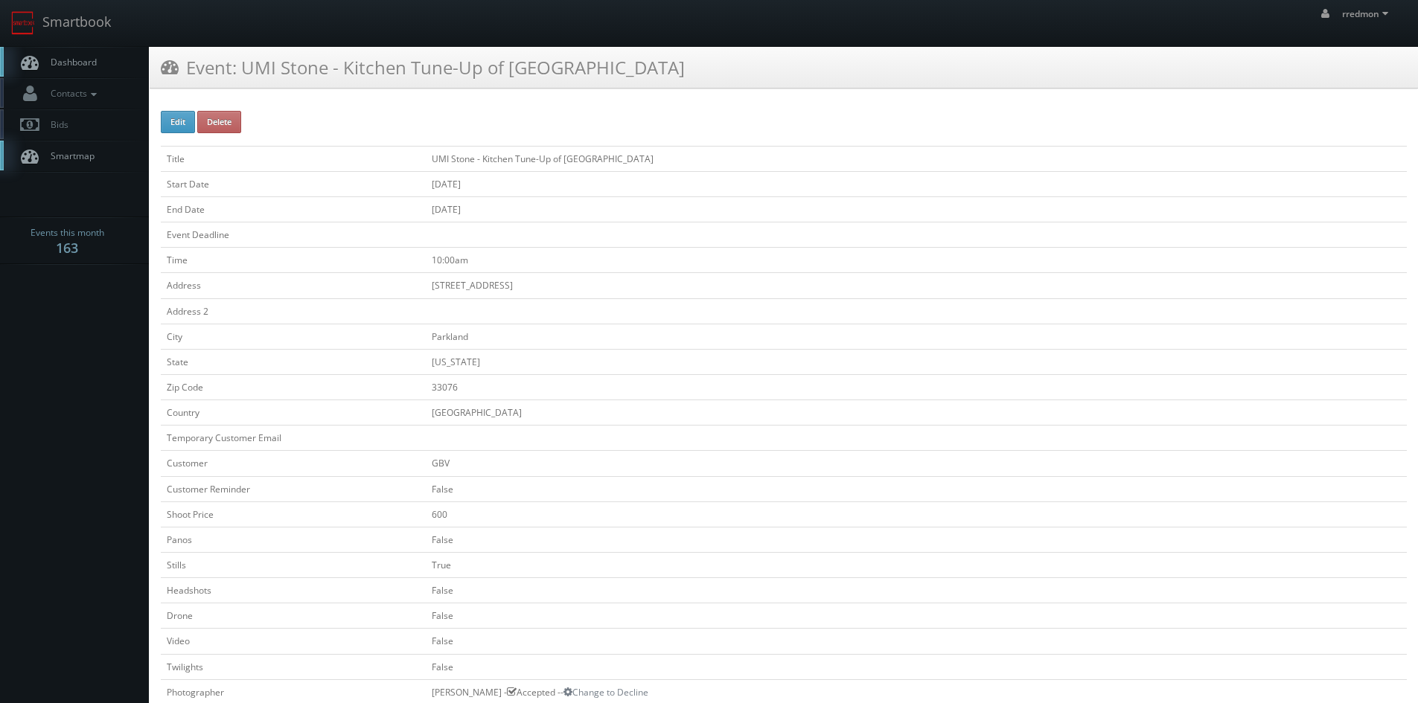
click at [112, 58] on link "Dashboard" at bounding box center [74, 62] width 149 height 31
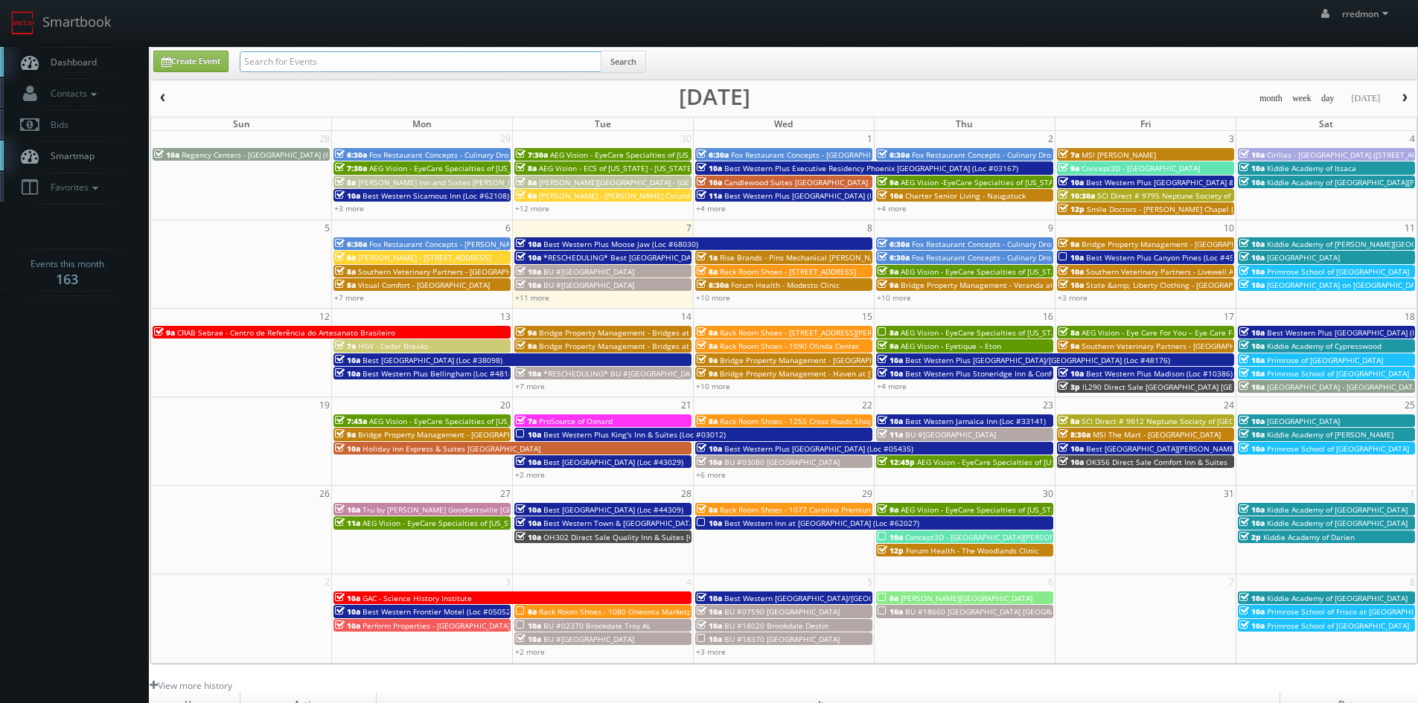
click at [346, 61] on input "text" at bounding box center [421, 61] width 362 height 21
type input "umi"
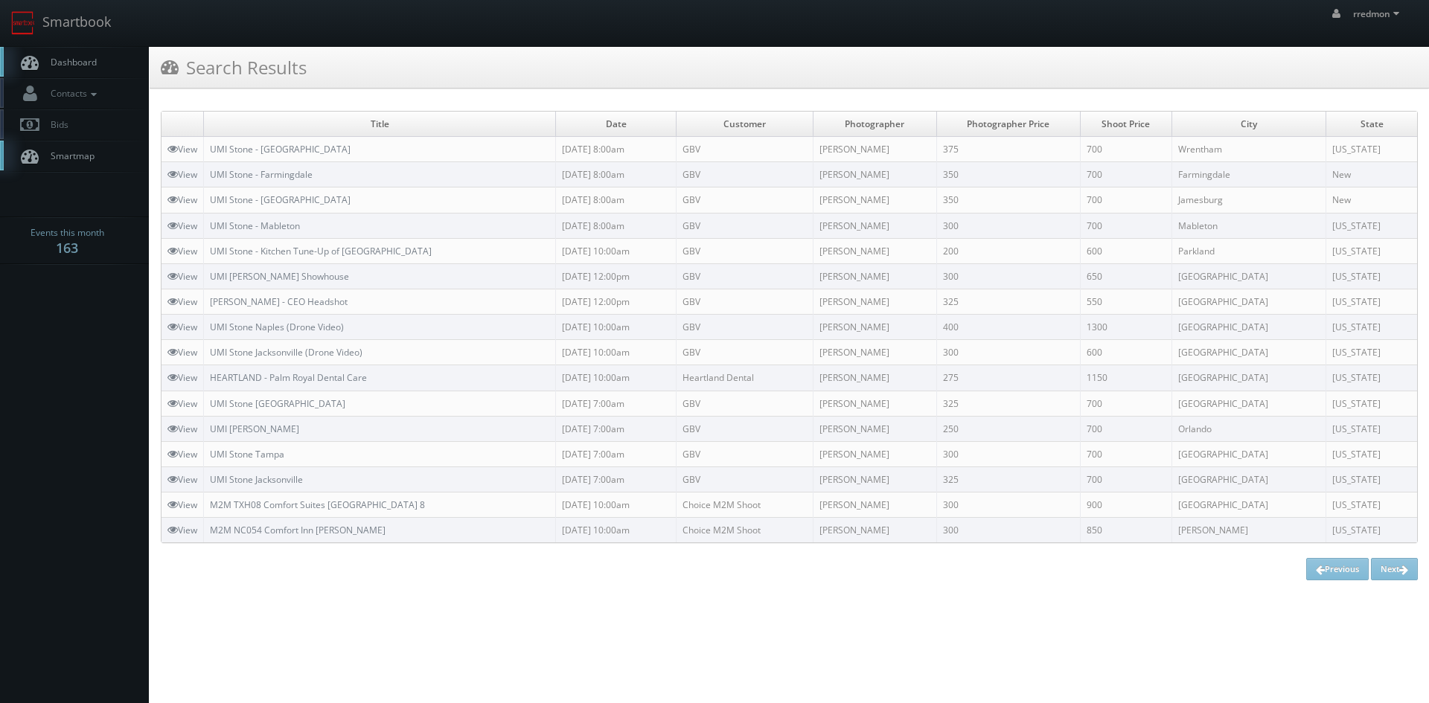
click at [89, 68] on span "Dashboard" at bounding box center [70, 62] width 54 height 13
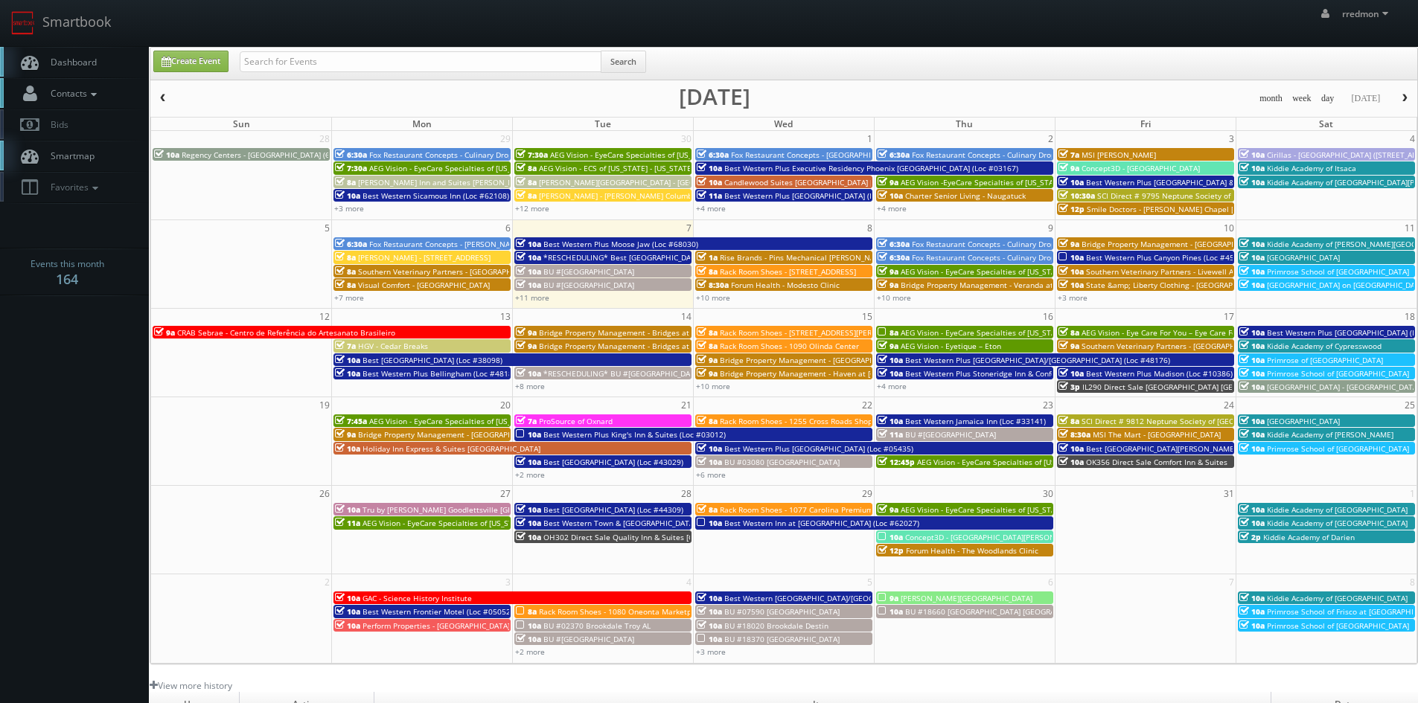
click at [101, 100] on link "Contacts" at bounding box center [74, 93] width 149 height 31
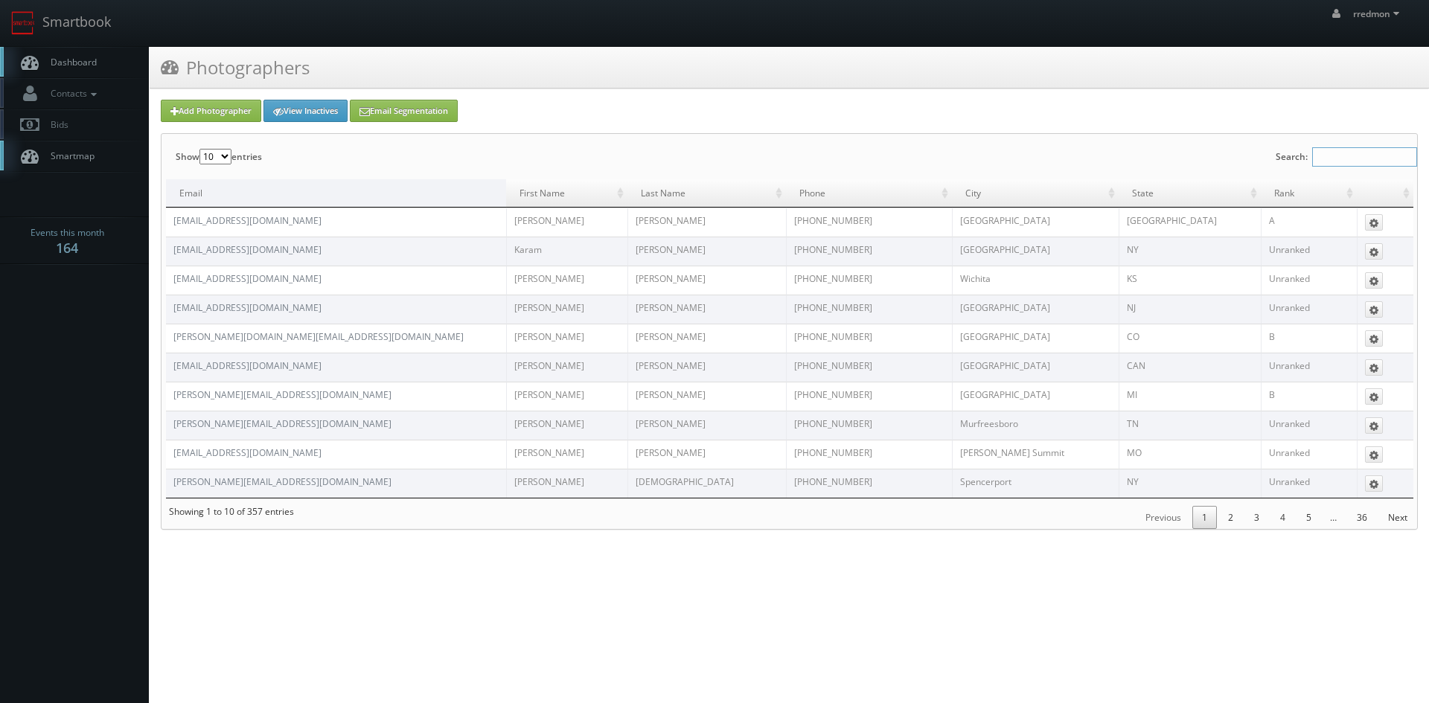
click at [1362, 156] on input "Search:" at bounding box center [1364, 156] width 105 height 19
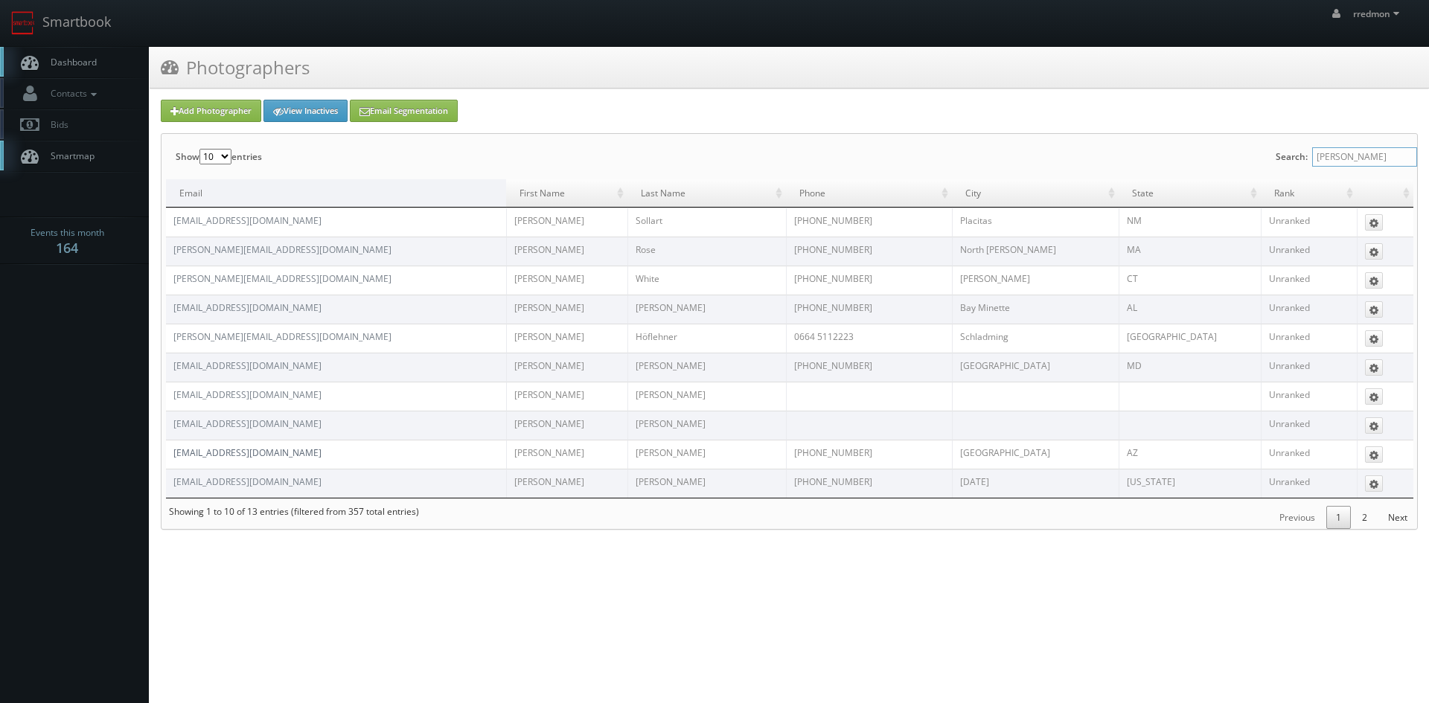
type input "[PERSON_NAME]"
click at [261, 453] on link "[EMAIL_ADDRESS][DOMAIN_NAME]" at bounding box center [247, 453] width 148 height 13
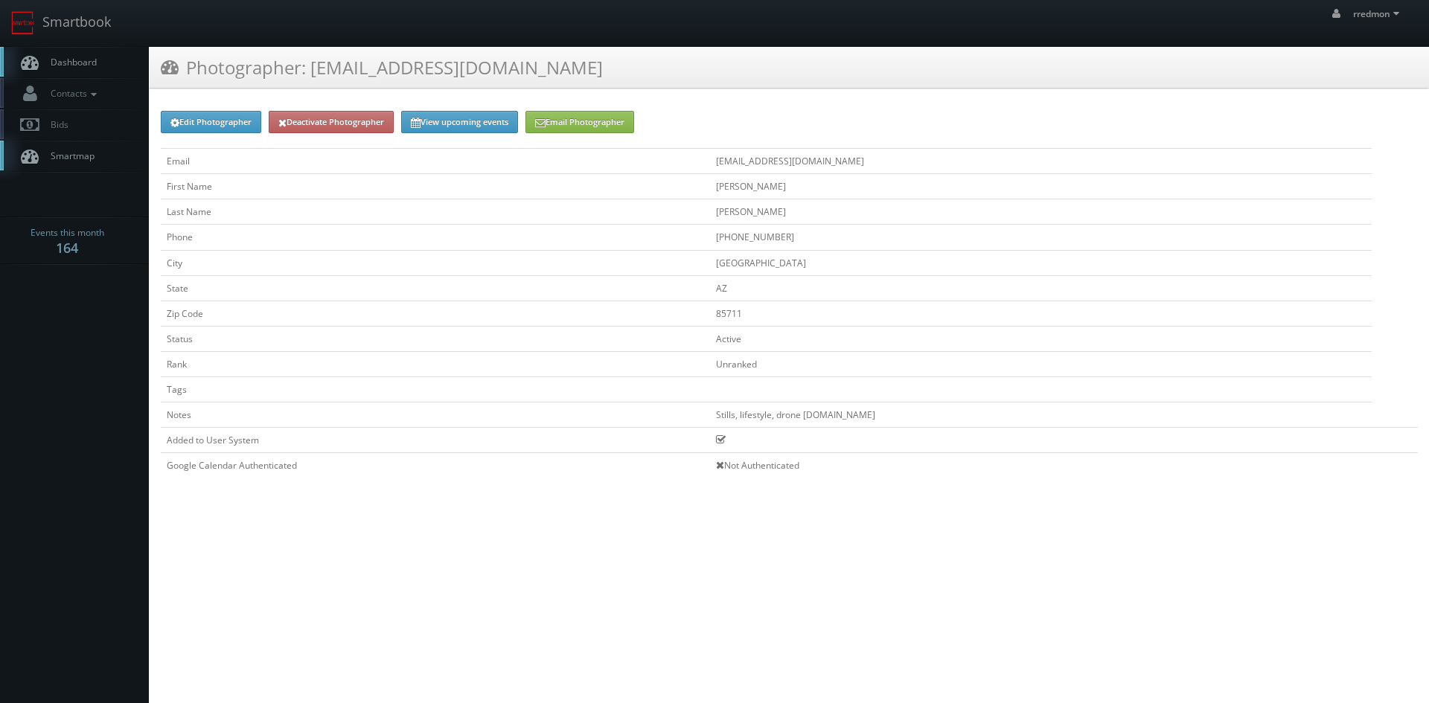
click at [99, 60] on link "Dashboard" at bounding box center [74, 62] width 149 height 31
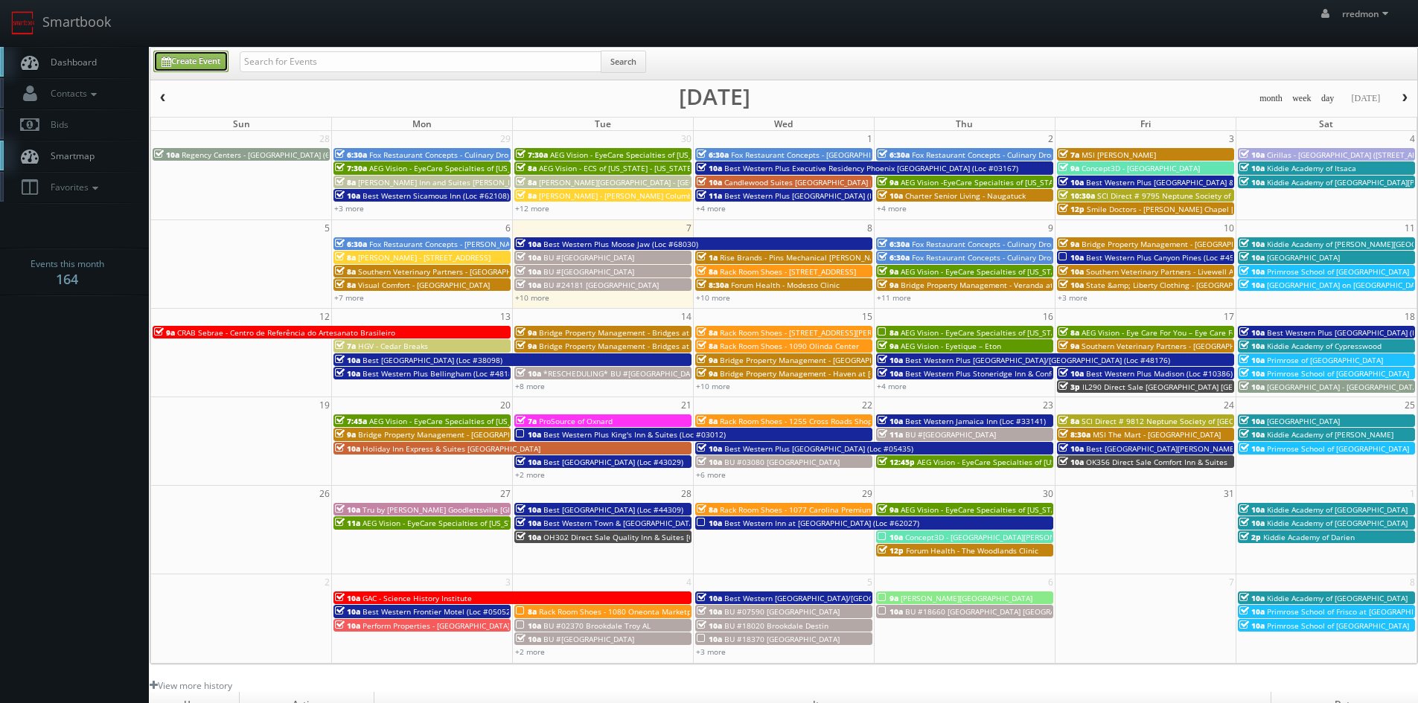
click at [226, 67] on link "Create Event" at bounding box center [190, 62] width 75 height 22
type input "[DATE]"
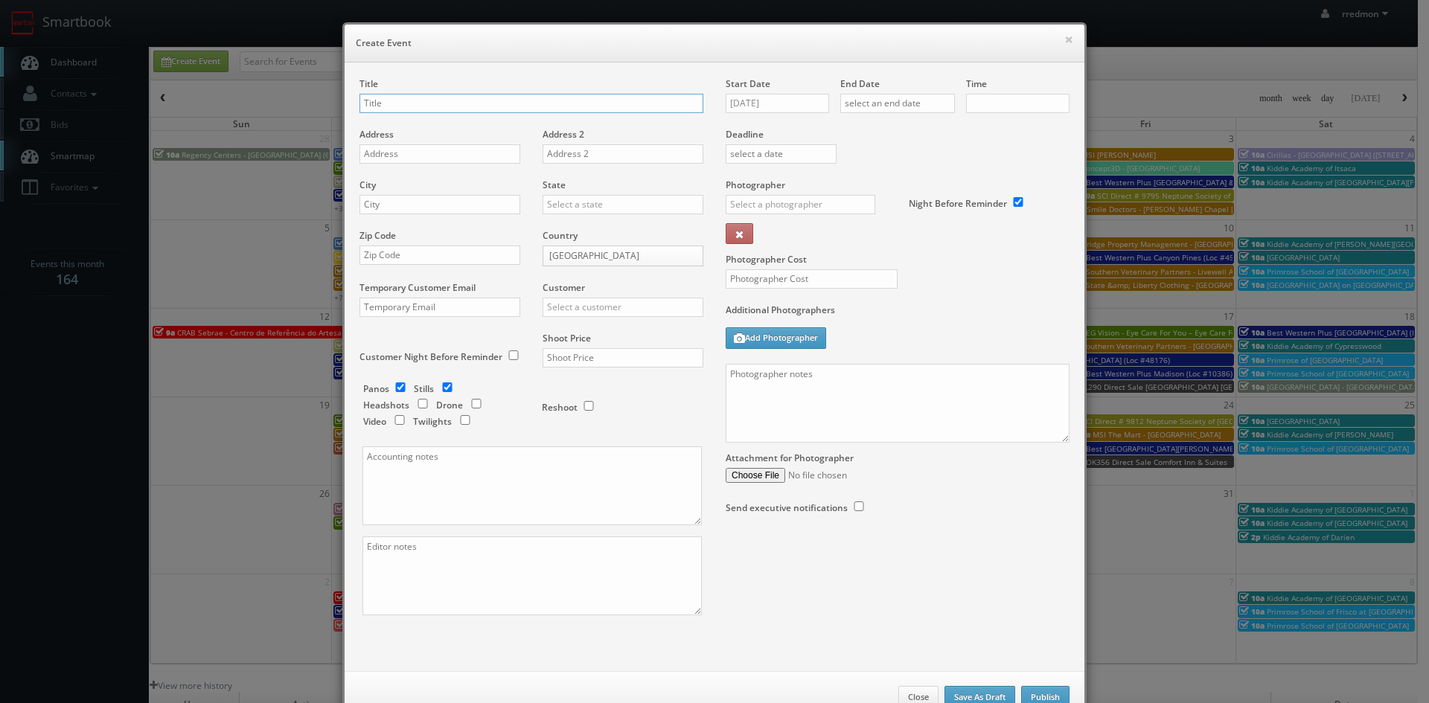
checkbox input "true"
type input "10:00am"
checkbox input "true"
drag, startPoint x: 412, startPoint y: 107, endPoint x: 440, endPoint y: 127, distance: 34.7
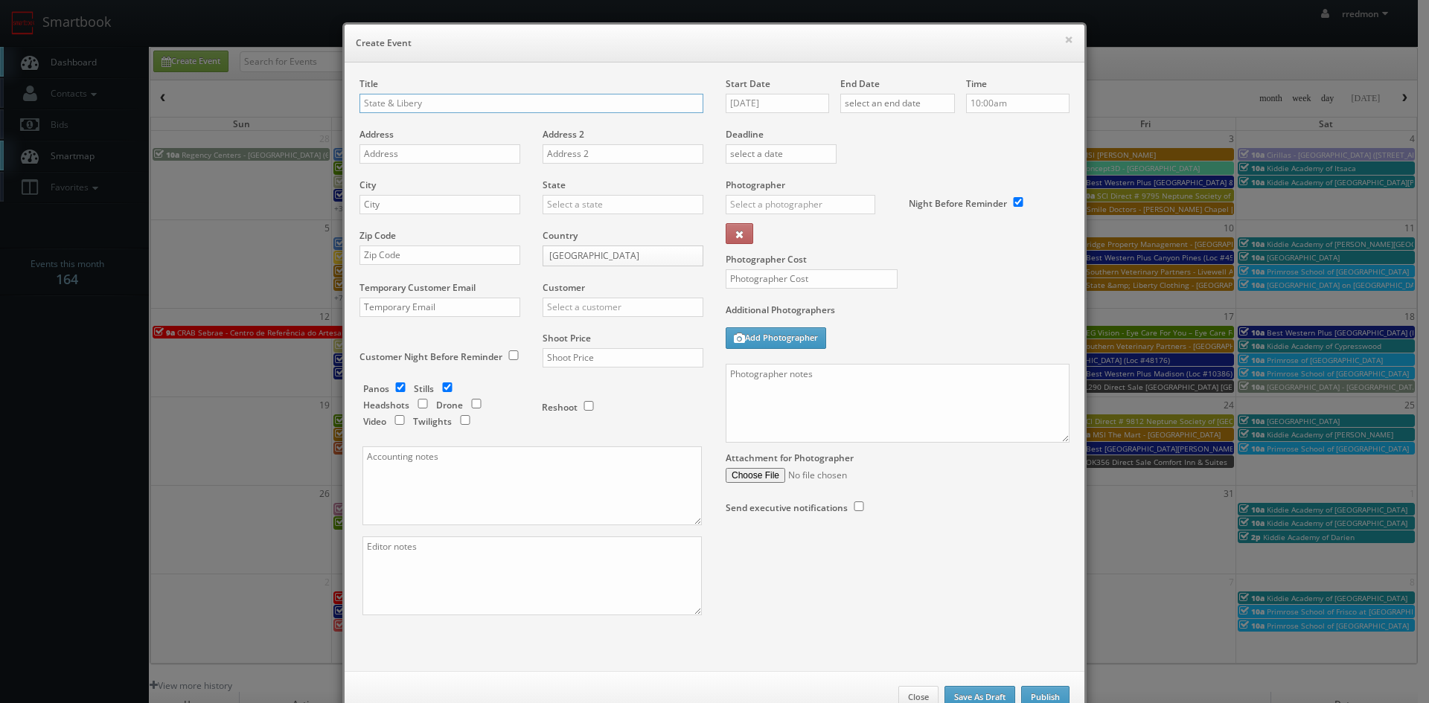
click at [412, 107] on input "State & Libery" at bounding box center [532, 103] width 344 height 19
click at [476, 98] on input "State & Liberty" at bounding box center [532, 103] width 344 height 19
click at [473, 105] on input "State & Liberty - [GEOGRAPHIC_DATA], [GEOGRAPHIC_DATA]" at bounding box center [532, 103] width 344 height 19
type input "State & Liberty - Scottsdale [GEOGRAPHIC_DATA]"
click at [491, 153] on input "text" at bounding box center [440, 153] width 161 height 19
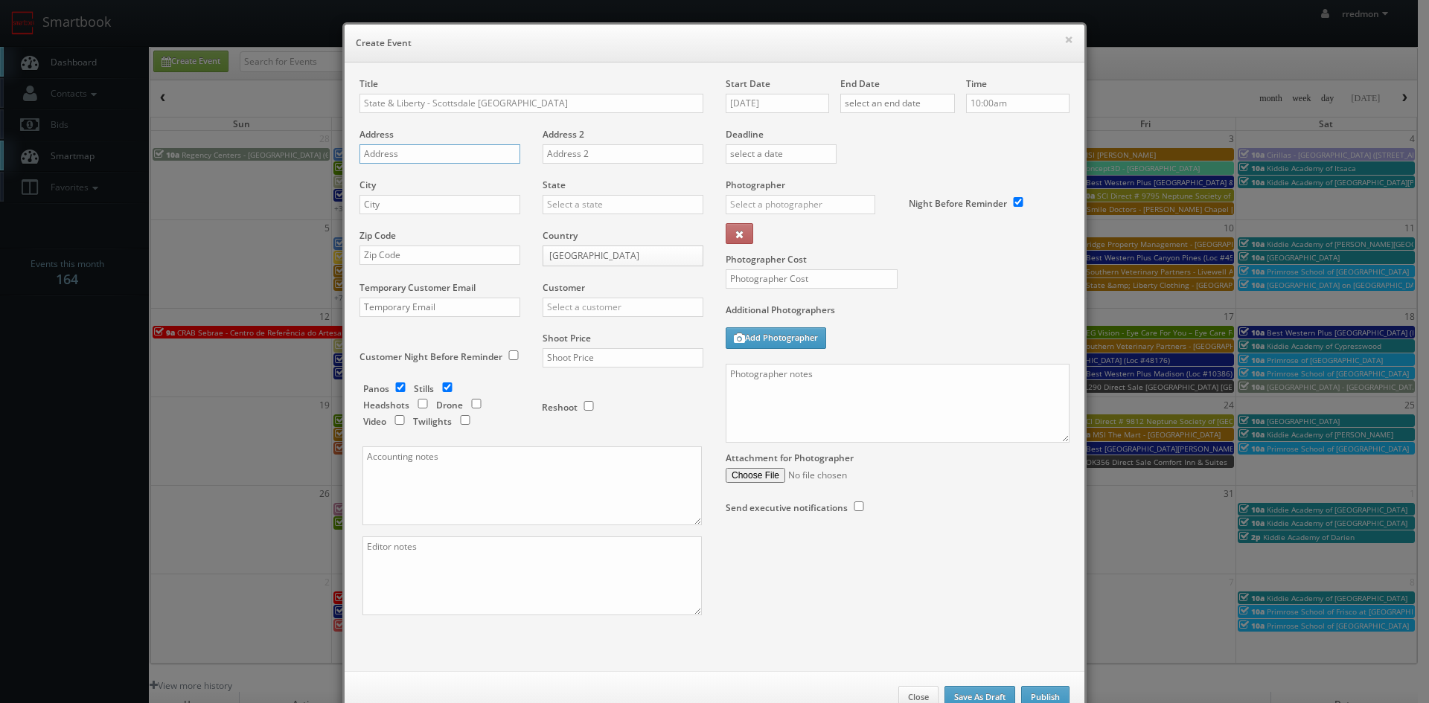
paste input "[STREET_ADDRESS]"
type input "[STREET_ADDRESS]"
click at [427, 200] on input "text" at bounding box center [440, 204] width 161 height 19
type input "Scottsdale"
click at [555, 200] on input "text" at bounding box center [623, 204] width 161 height 19
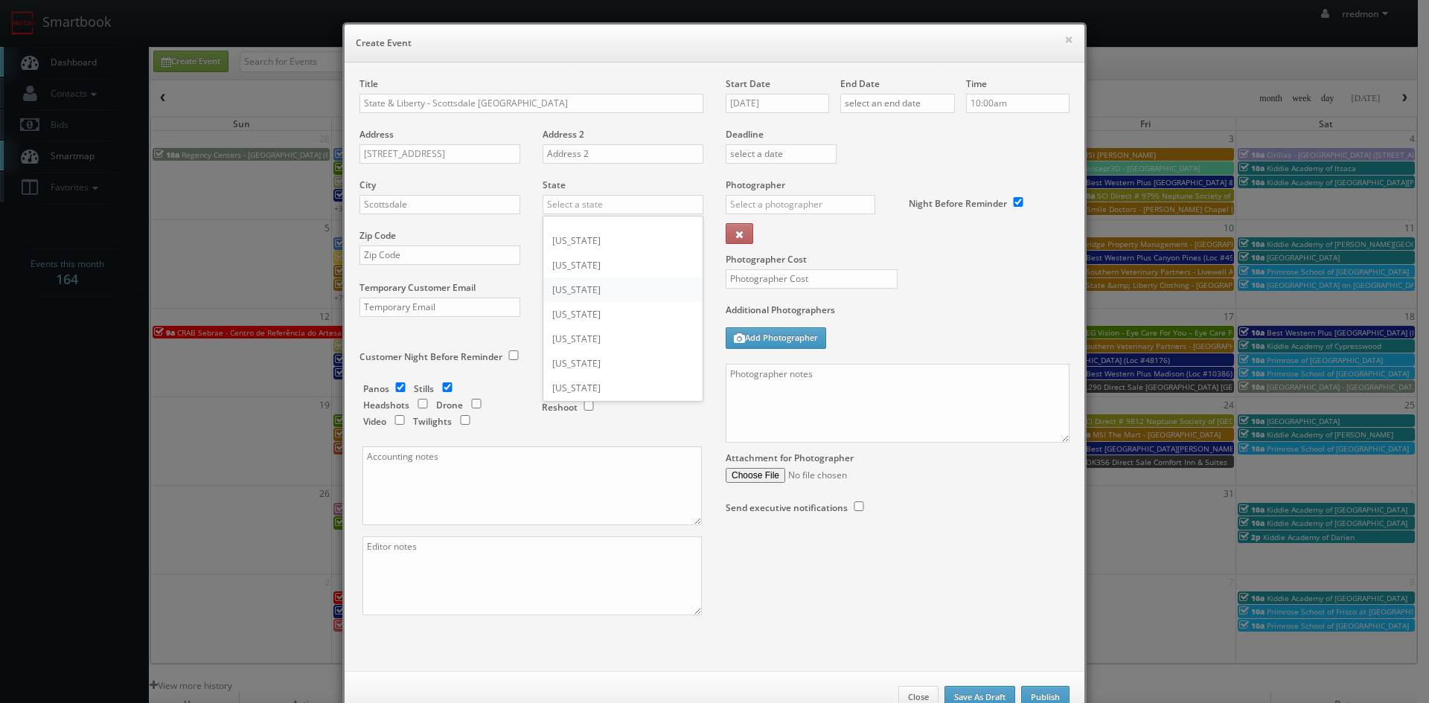
click at [607, 288] on div "[US_STATE]" at bounding box center [622, 290] width 159 height 25
type input "[US_STATE]"
click at [456, 263] on input "text" at bounding box center [440, 255] width 161 height 19
paste input "85260"
type input "85260"
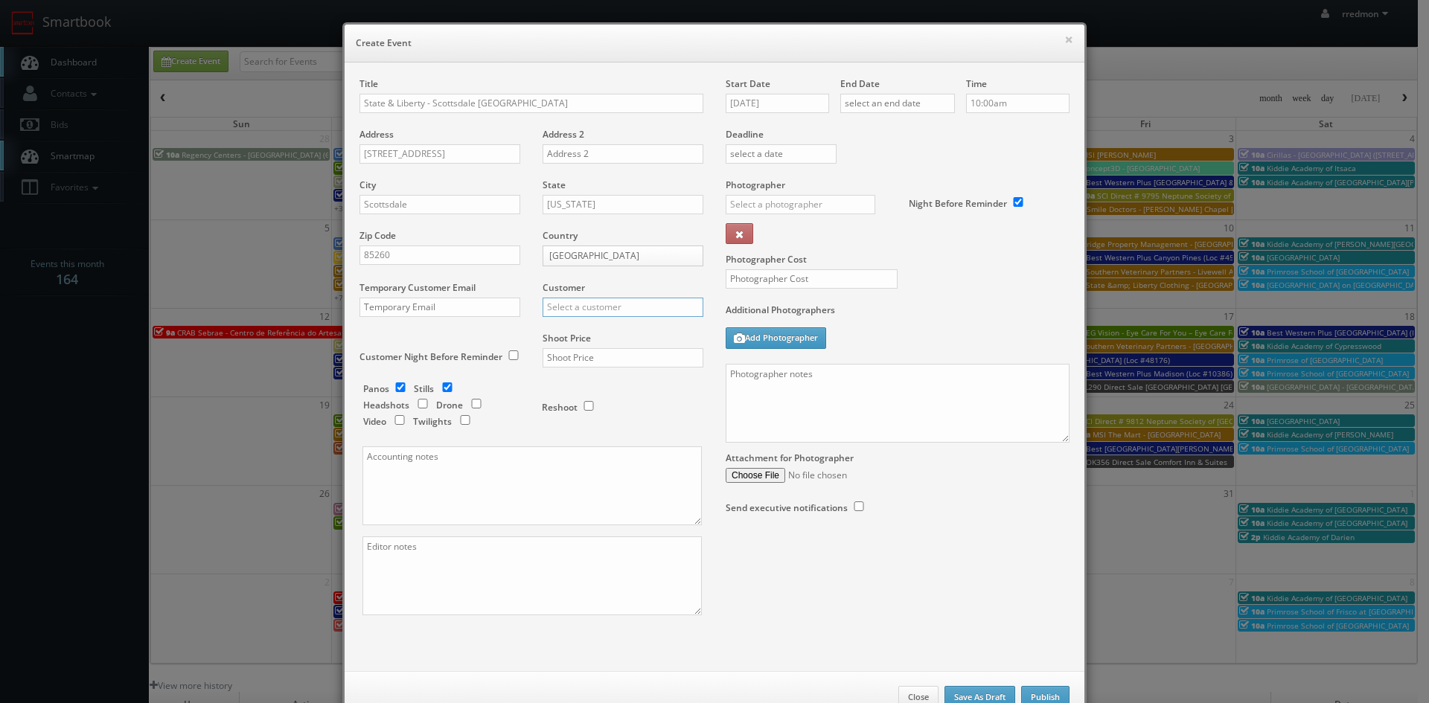
click at [584, 307] on input "text" at bounding box center [623, 307] width 161 height 19
click at [577, 439] on div "GBV" at bounding box center [622, 442] width 159 height 25
type input "GBV"
drag, startPoint x: 392, startPoint y: 383, endPoint x: 514, endPoint y: 365, distance: 123.4
click at [393, 383] on input "checkbox" at bounding box center [400, 388] width 22 height 10
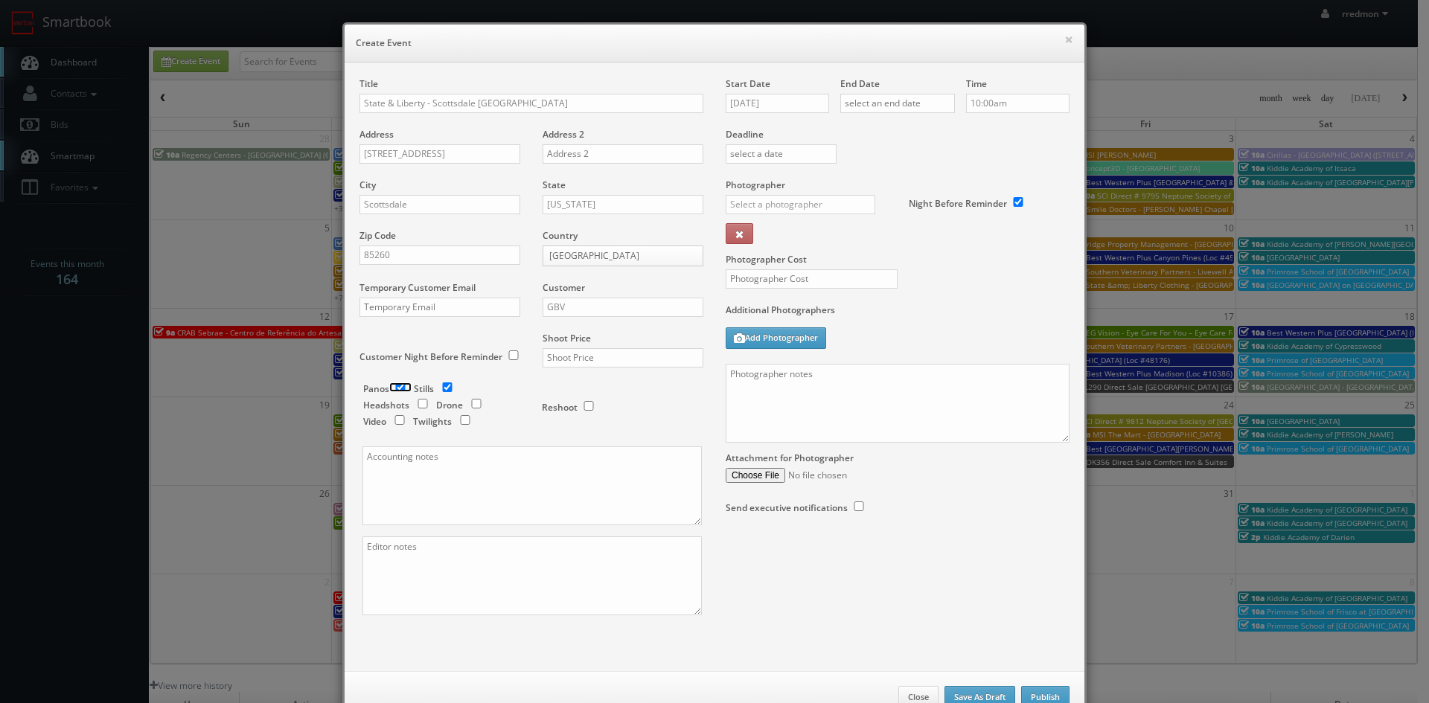
checkbox input "false"
click at [560, 359] on input "text" at bounding box center [623, 357] width 161 height 19
type input "500"
click at [759, 102] on input "[DATE]" at bounding box center [777, 103] width 103 height 19
click at [823, 215] on td "16" at bounding box center [823, 217] width 20 height 22
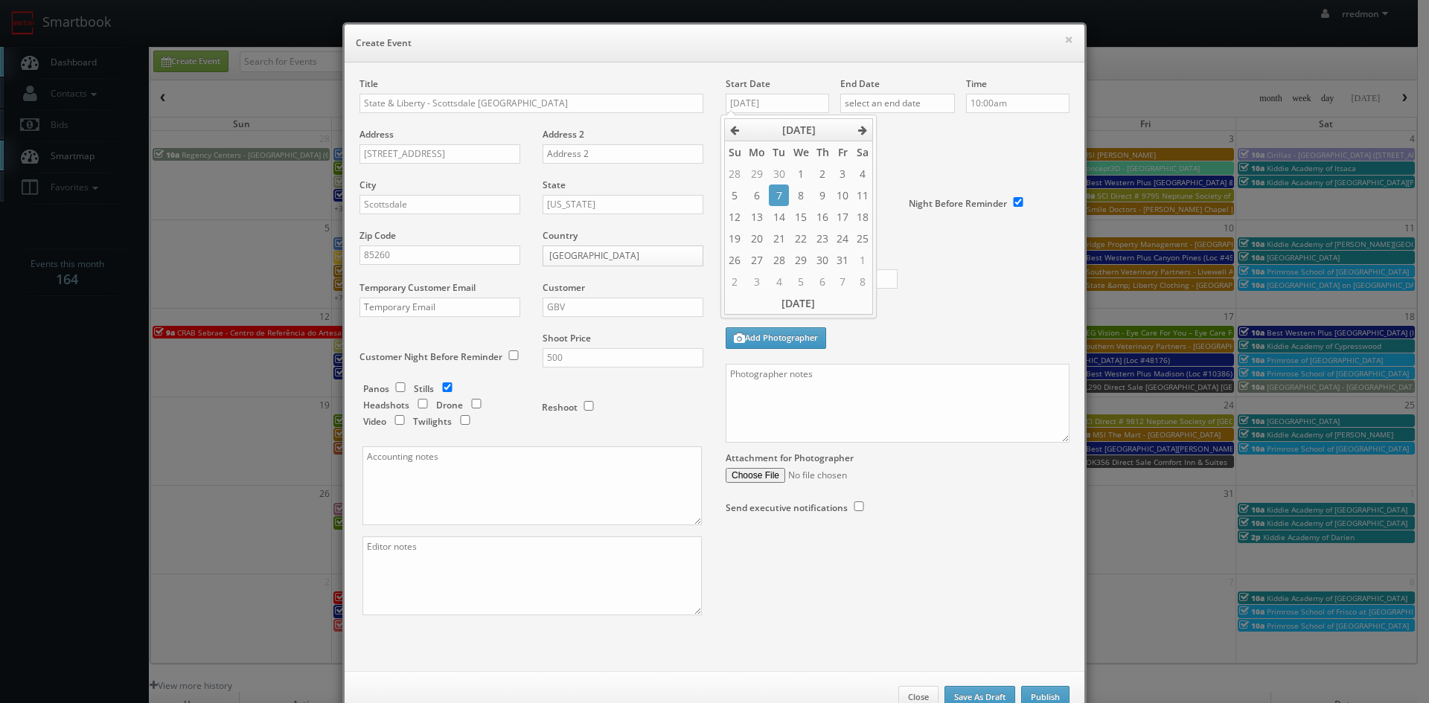
type input "[DATE]"
click at [883, 104] on input "text" at bounding box center [897, 103] width 115 height 19
click at [937, 217] on td "16" at bounding box center [938, 217] width 20 height 22
type input "[DATE]"
click at [1013, 120] on div "Time 10:00am" at bounding box center [1012, 102] width 115 height 51
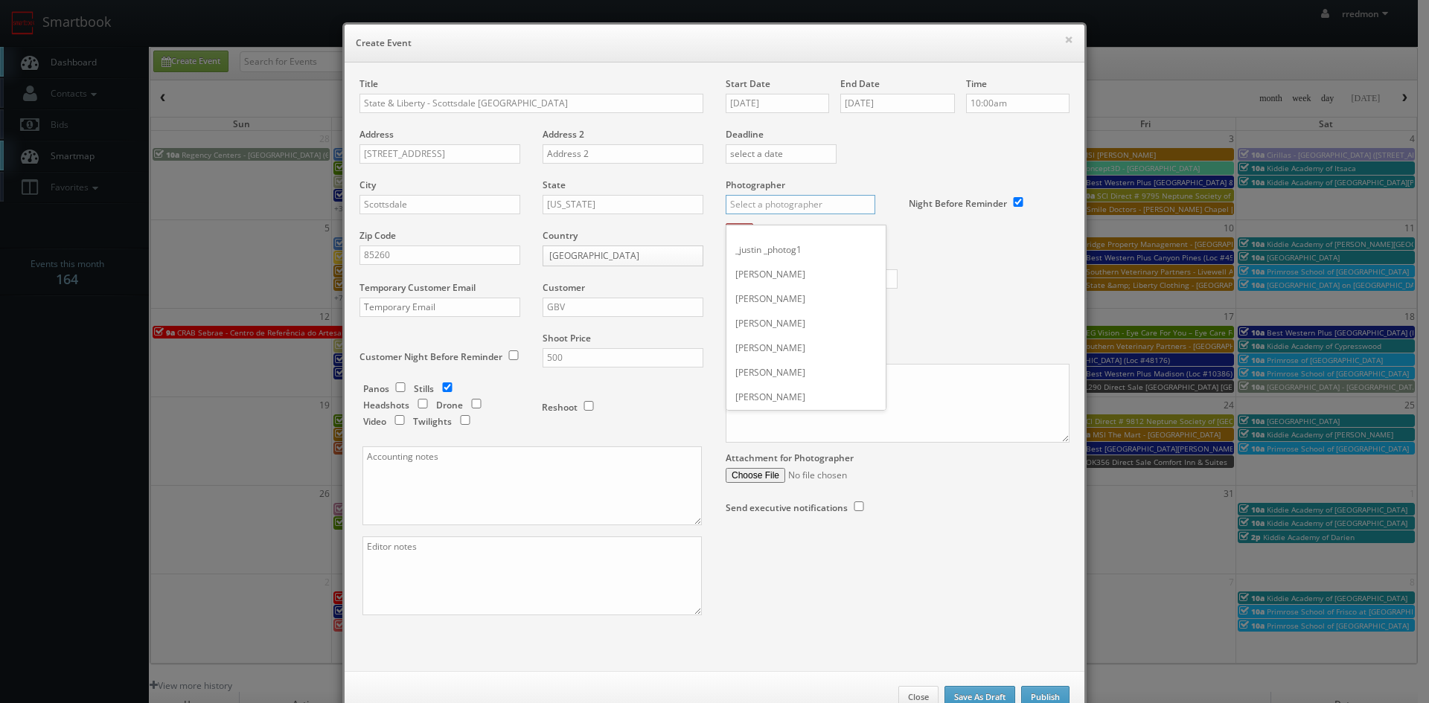
click at [797, 202] on input "text" at bounding box center [801, 204] width 150 height 19
click at [773, 233] on div "[PERSON_NAME]" at bounding box center [806, 238] width 159 height 25
type input "[PERSON_NAME]"
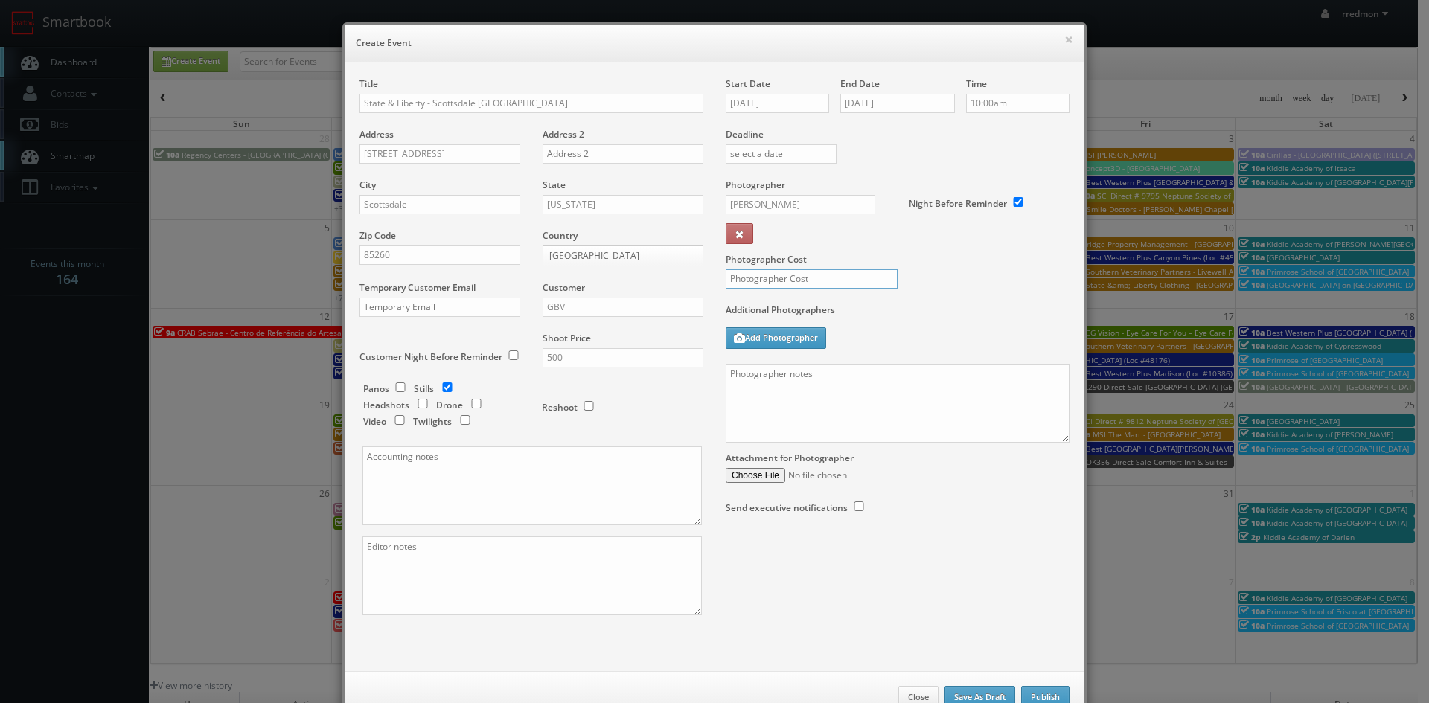
click at [848, 281] on input "text" at bounding box center [812, 278] width 172 height 19
type input "200"
click at [866, 381] on textarea at bounding box center [898, 403] width 344 height 79
paste textarea "Onsite contact is [PERSON_NAME], [PHONE_NUMBER] We need to deliver 5 photos of …"
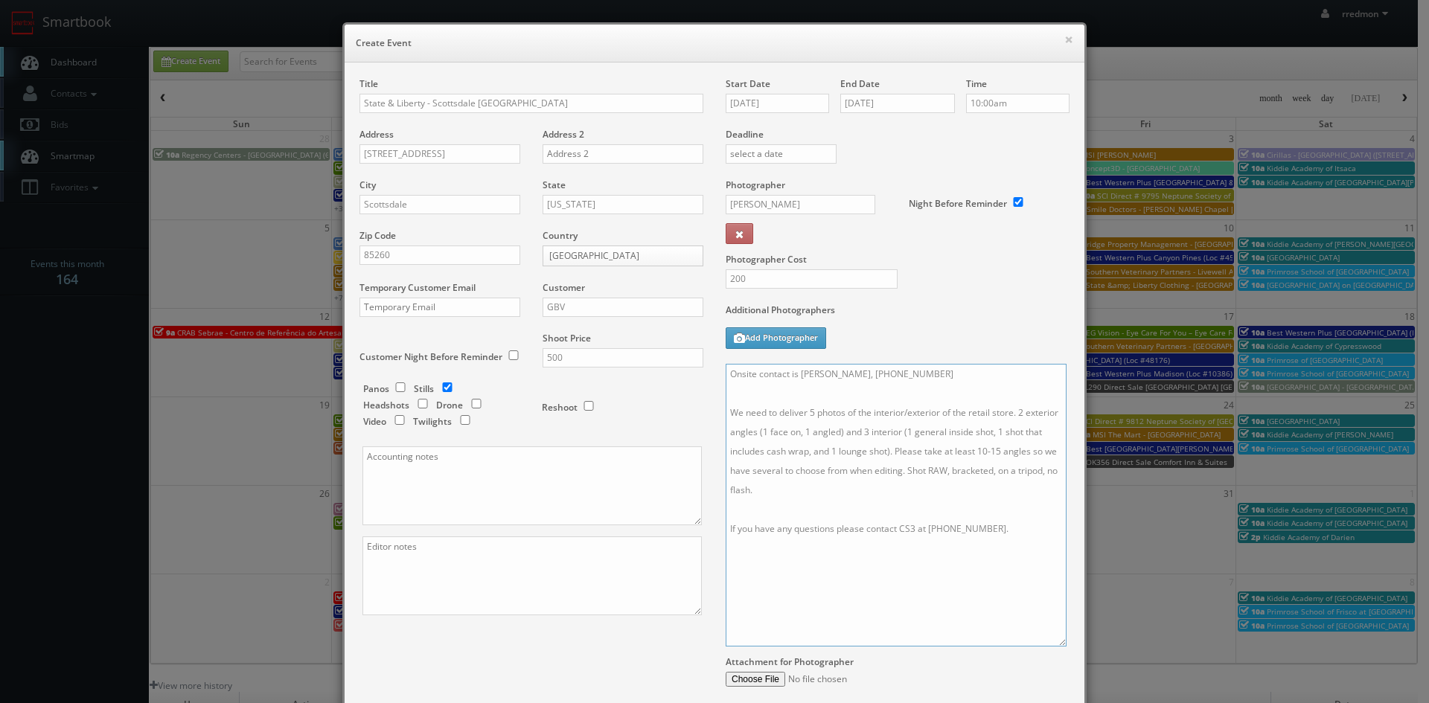
drag, startPoint x: 1059, startPoint y: 438, endPoint x: 1056, endPoint y: 643, distance: 204.7
click at [1056, 643] on textarea "Onsite contact is [PERSON_NAME], [PHONE_NUMBER] We need to deliver 5 photos of …" at bounding box center [896, 505] width 341 height 283
drag, startPoint x: 908, startPoint y: 375, endPoint x: 794, endPoint y: 383, distance: 114.2
click at [794, 383] on textarea "Onsite contact is [PERSON_NAME], [PHONE_NUMBER] We need to deliver 5 photos of …" at bounding box center [896, 506] width 341 height 284
click at [890, 402] on textarea "Onsite contact is [PERSON_NAME], [PHONE_NUMBER] We need to deliver 5 photos of …" at bounding box center [896, 506] width 341 height 284
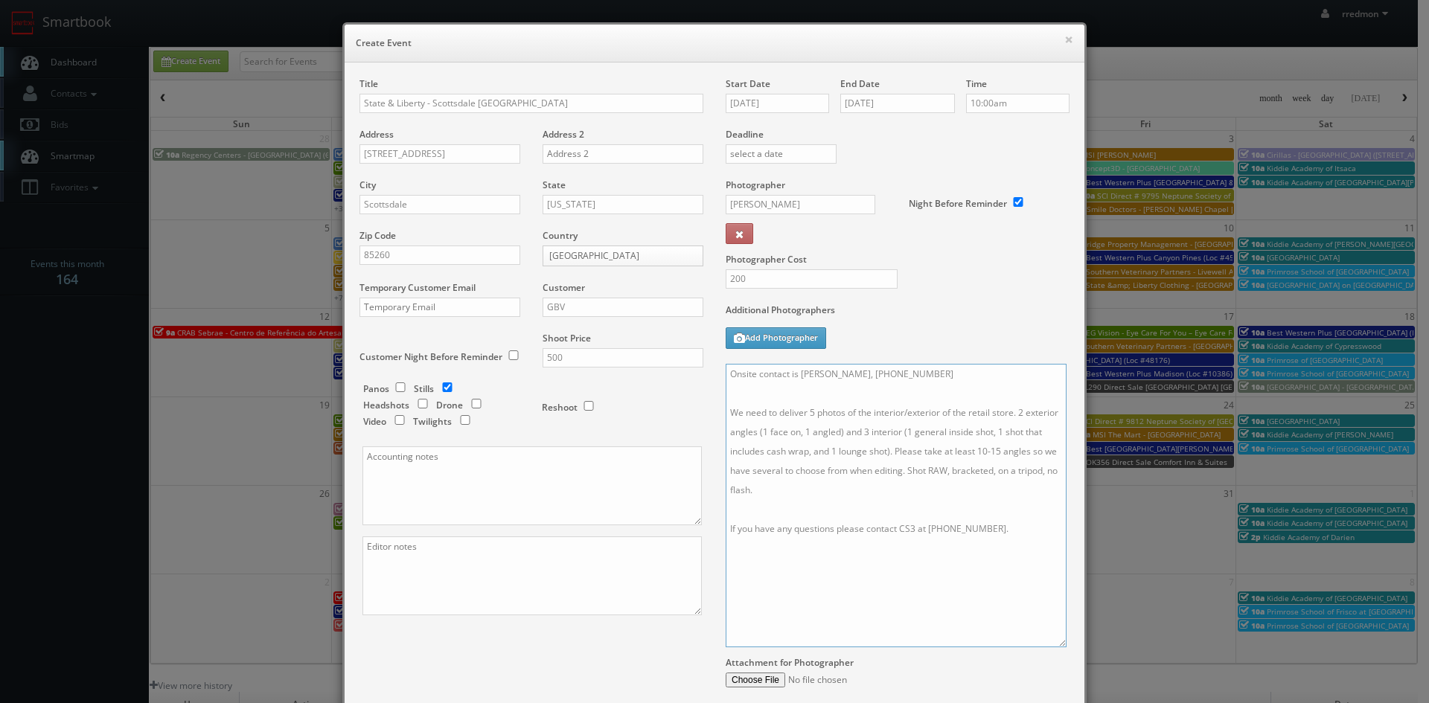
drag, startPoint x: 896, startPoint y: 376, endPoint x: 795, endPoint y: 383, distance: 101.5
click at [795, 383] on textarea "Onsite contact is [PERSON_NAME], [PHONE_NUMBER] We need to deliver 5 photos of …" at bounding box center [896, 506] width 341 height 284
type textarea "Onsite contact is [PERSON_NAME], [PHONE_NUMBER] We need to deliver 5 photos of …"
paste textarea "Invoice goes to [EMAIL_ADDRESS][DOMAIN_NAME] and [EMAIL_ADDRESS][DOMAIN_NAME]"
type textarea "Invoice goes to [EMAIL_ADDRESS][DOMAIN_NAME] and [EMAIL_ADDRESS][DOMAIN_NAME]"
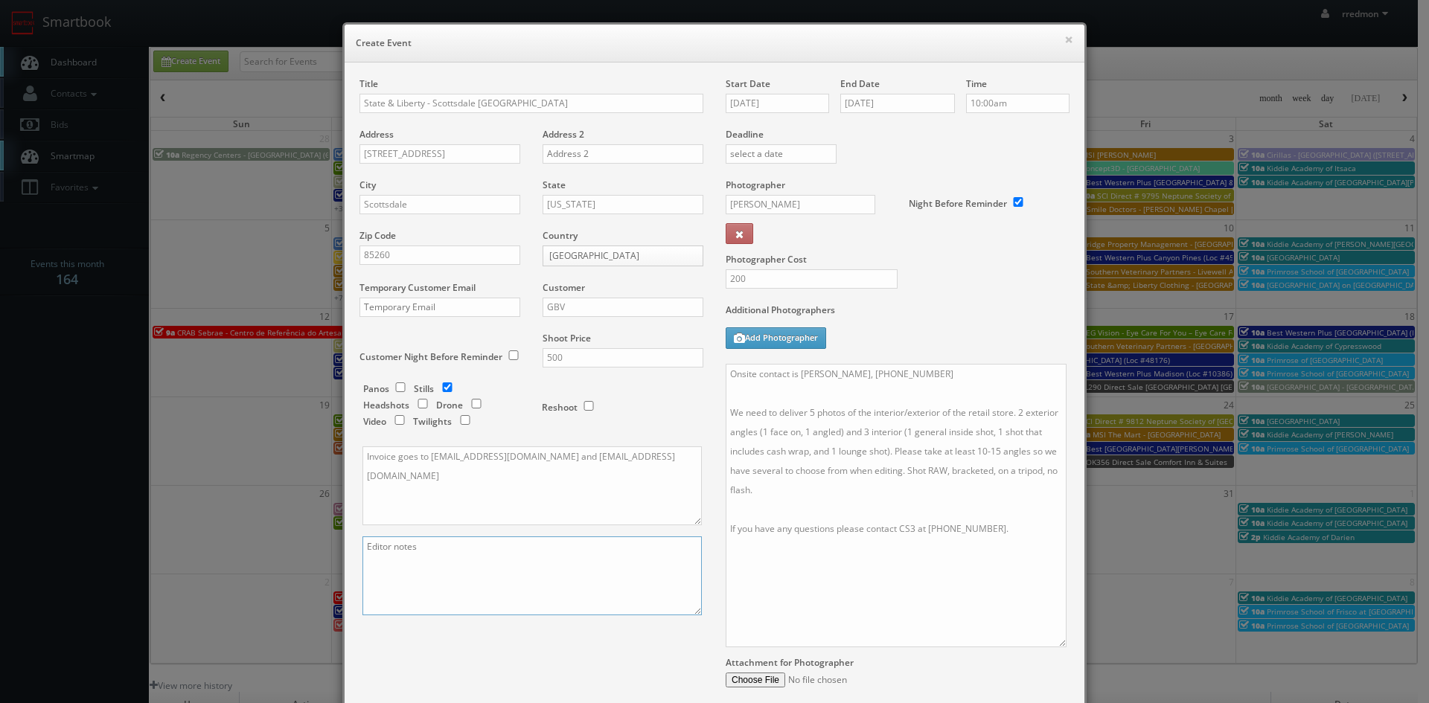
drag, startPoint x: 429, startPoint y: 571, endPoint x: 762, endPoint y: 253, distance: 460.7
click at [435, 568] on textarea at bounding box center [532, 576] width 339 height 79
paste textarea "They would like 2 exterior photos (1 face on and 1 angled) and 3 interior photo…"
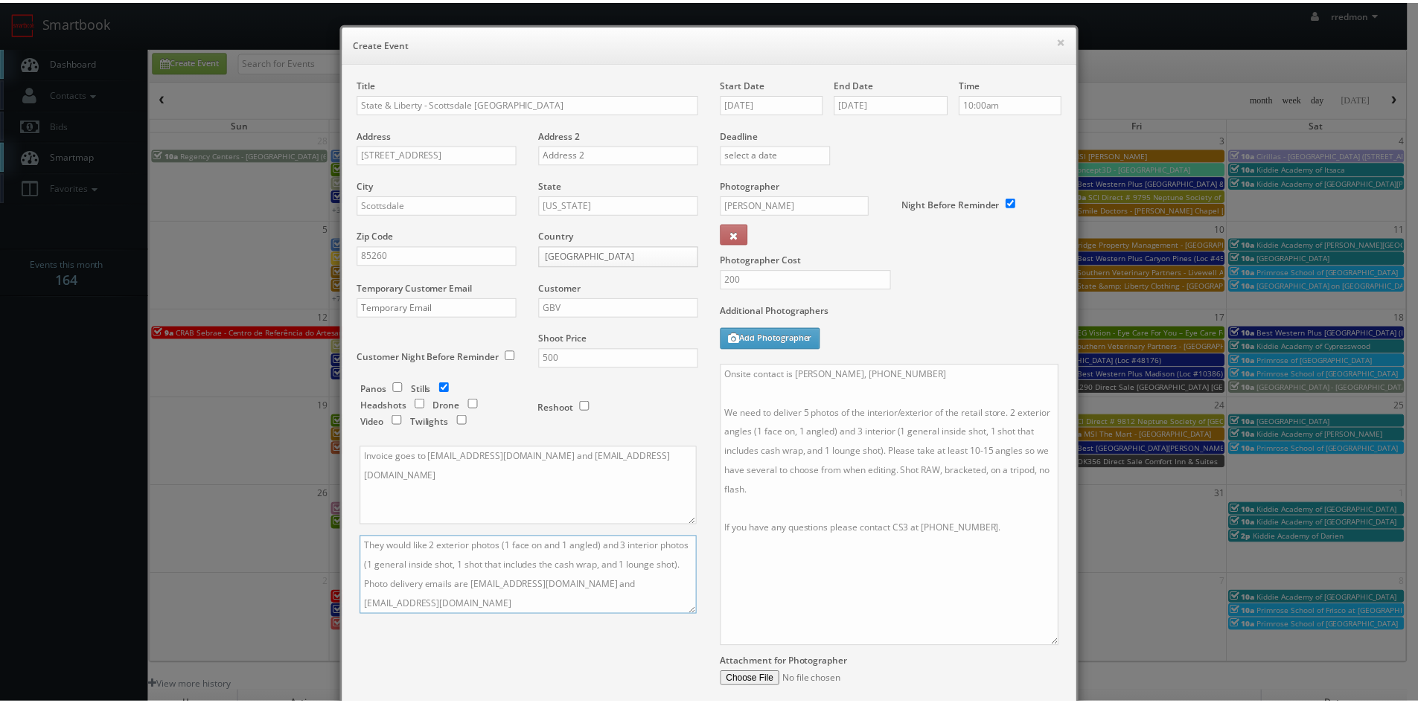
scroll to position [149, 0]
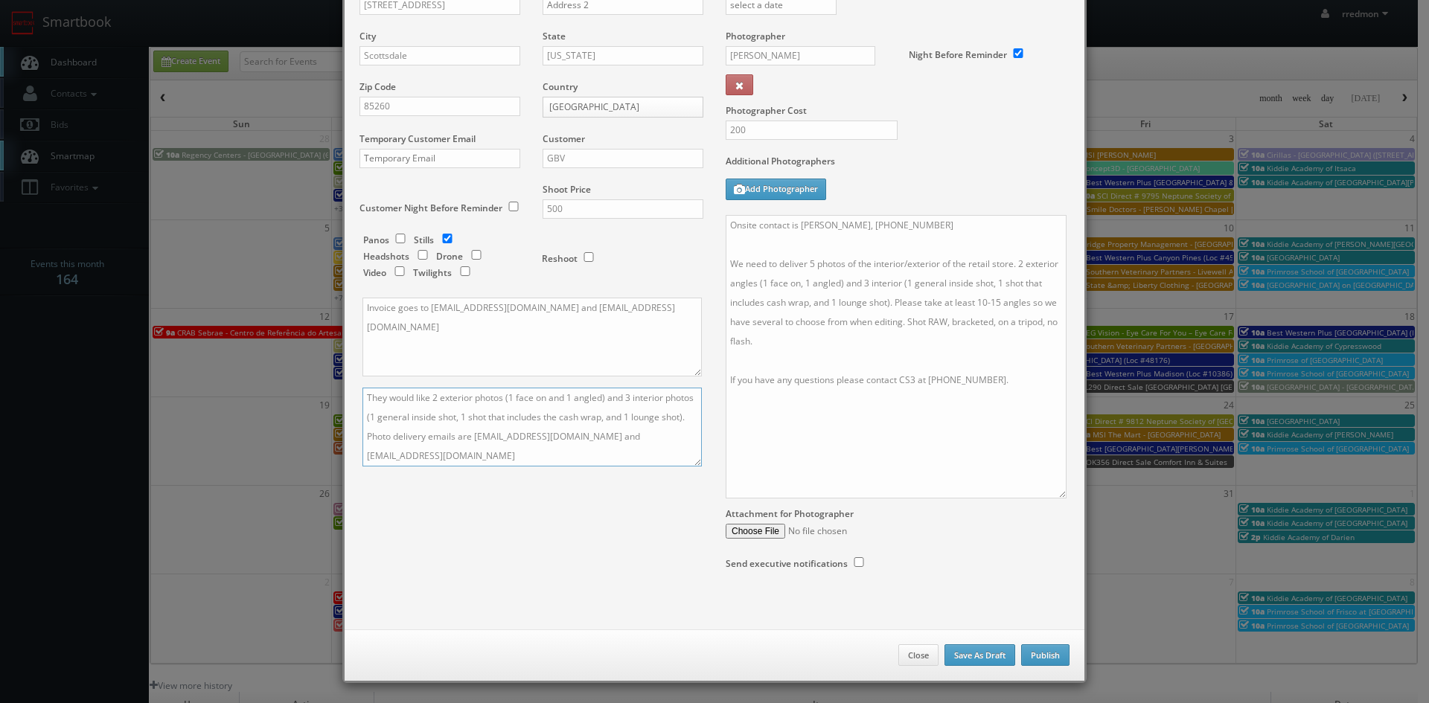
type textarea "They would like 2 exterior photos (1 face on and 1 angled) and 3 interior photo…"
click at [1034, 653] on button "Publish" at bounding box center [1045, 656] width 48 height 22
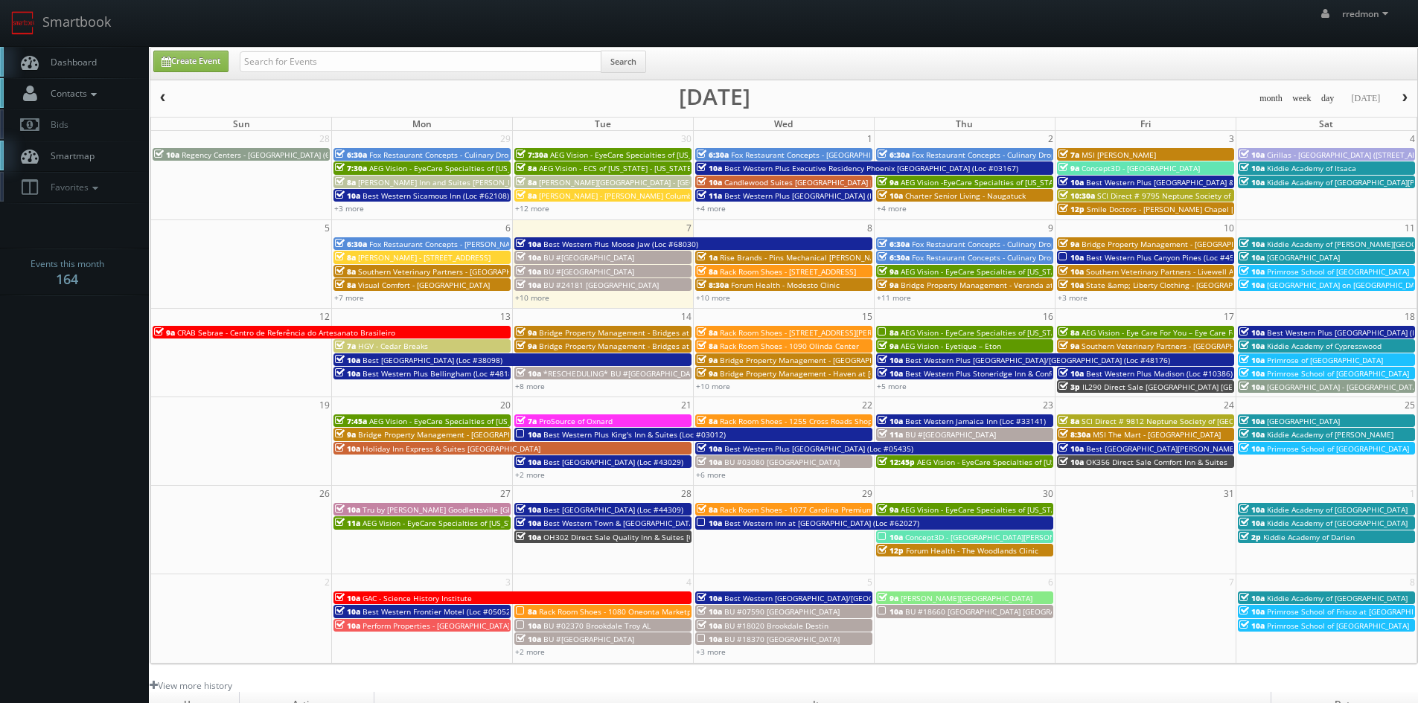
click at [95, 99] on icon at bounding box center [93, 94] width 13 height 10
click at [101, 122] on link "Manage Photographers" at bounding box center [74, 119] width 149 height 21
click at [342, 63] on input "text" at bounding box center [421, 61] width 362 height 21
type input "state"
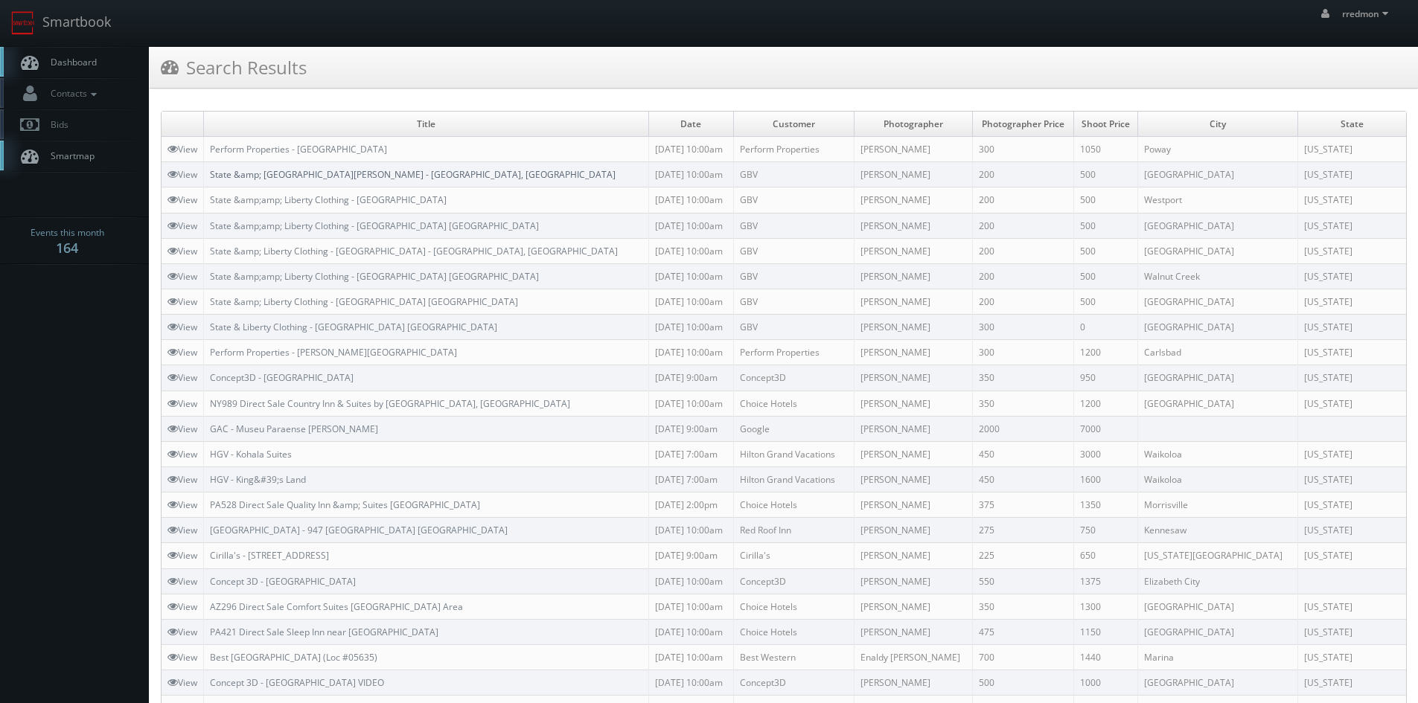
click at [348, 173] on link "State &amp; [GEOGRAPHIC_DATA][PERSON_NAME] - [GEOGRAPHIC_DATA], [GEOGRAPHIC_DAT…" at bounding box center [413, 174] width 406 height 13
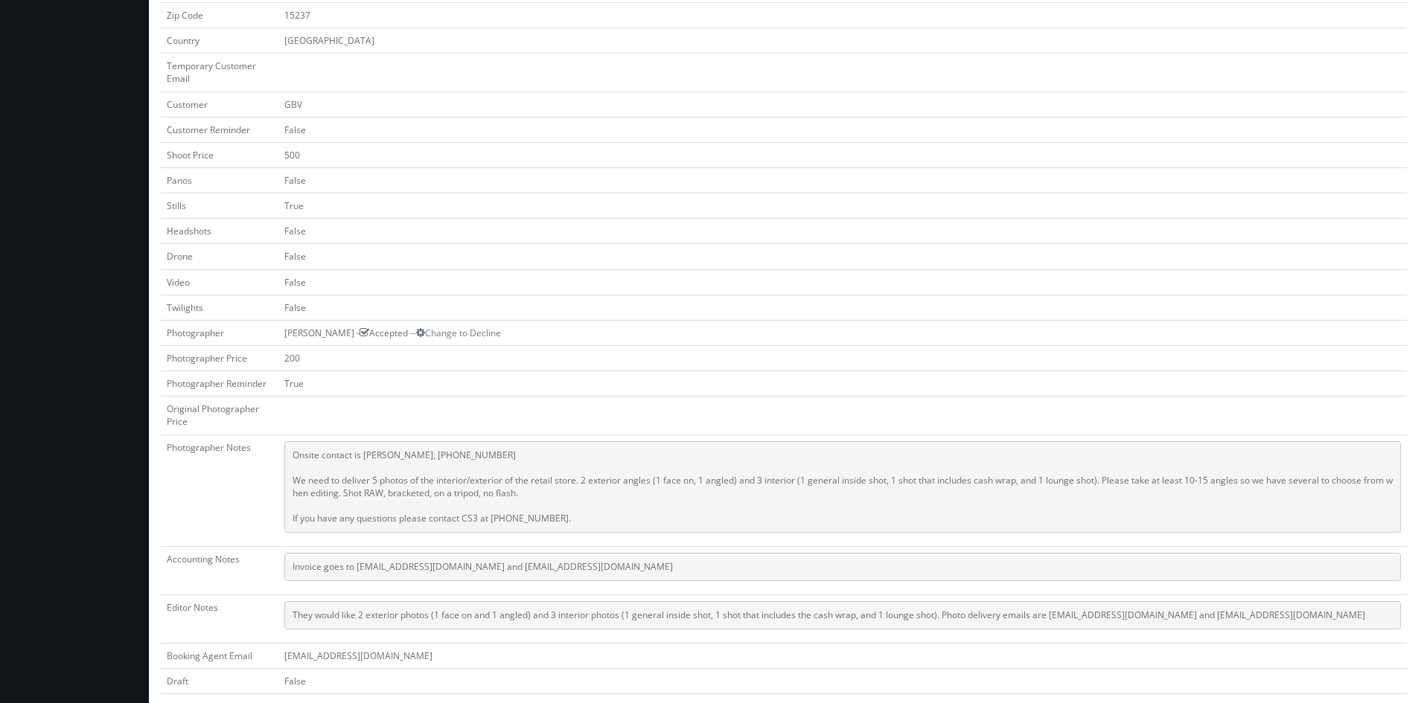
scroll to position [521, 0]
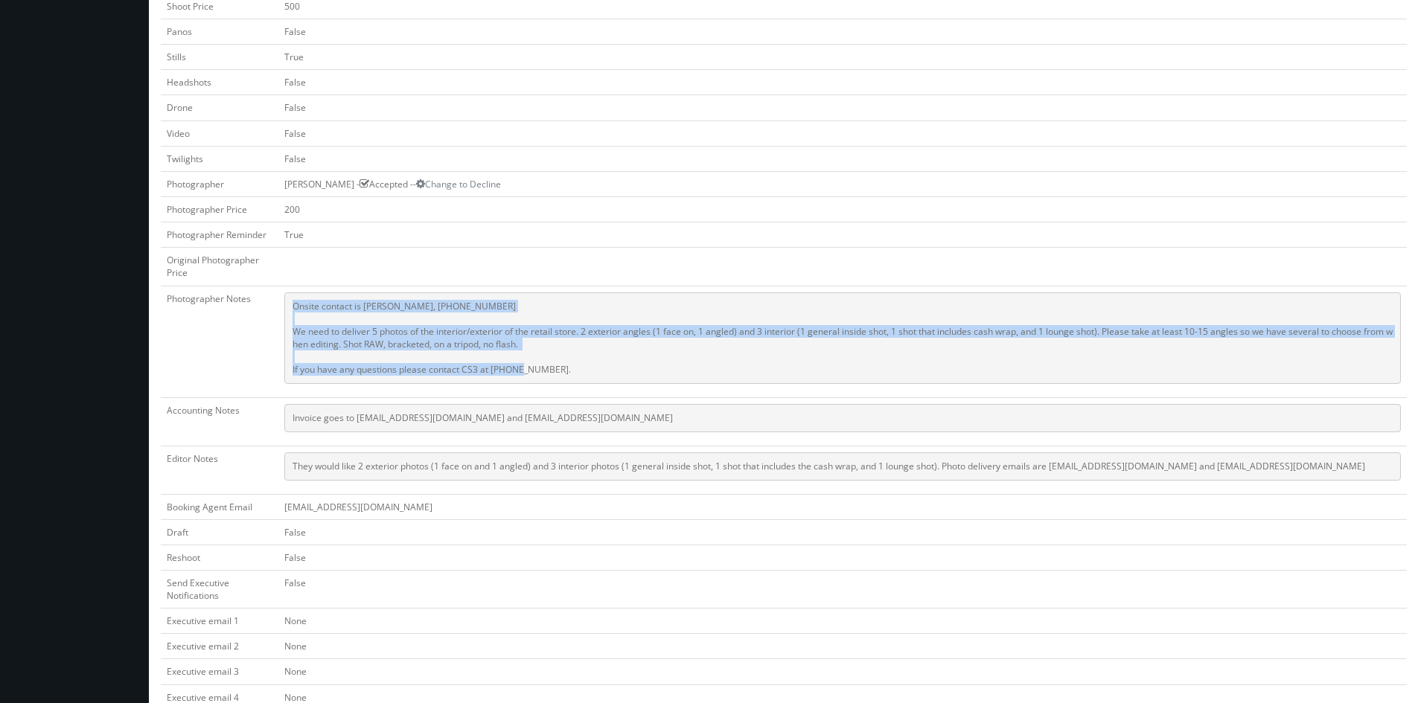
drag, startPoint x: 580, startPoint y: 366, endPoint x: 308, endPoint y: 303, distance: 278.8
click at [287, 306] on pre "Onsite contact is [PERSON_NAME], [PHONE_NUMBER] We need to deliver 5 photos of …" at bounding box center [842, 339] width 1117 height 92
copy pre "Onsite contact is [PERSON_NAME], [PHONE_NUMBER] We need to deliver 5 photos of …"
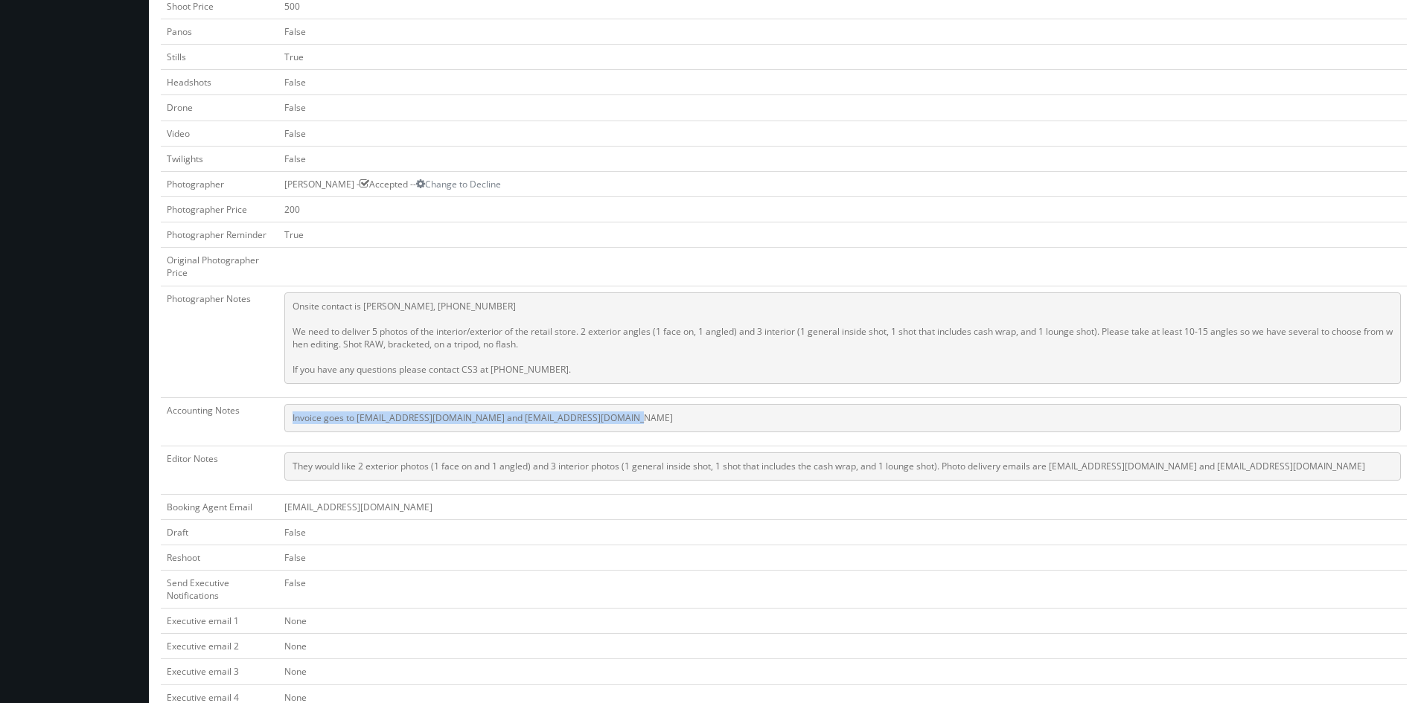
drag, startPoint x: 604, startPoint y: 421, endPoint x: 307, endPoint y: 418, distance: 296.3
click at [290, 421] on pre "Invoice goes to [EMAIL_ADDRESS][DOMAIN_NAME] and [EMAIL_ADDRESS][DOMAIN_NAME]" at bounding box center [842, 418] width 1117 height 28
copy pre "Invoice goes to [EMAIL_ADDRESS][DOMAIN_NAME] and [EMAIL_ADDRESS][DOMAIN_NAME]"
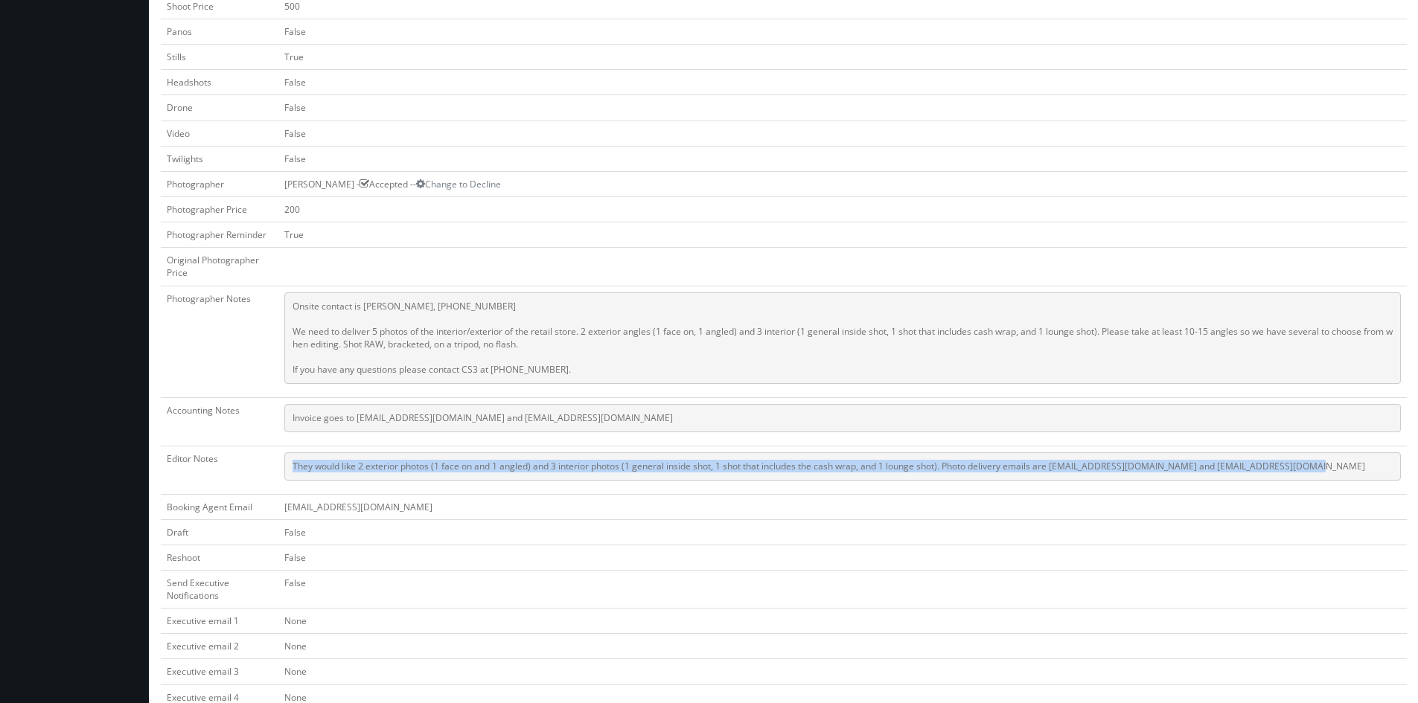
drag, startPoint x: 1310, startPoint y: 467, endPoint x: 300, endPoint y: 470, distance: 1010.2
click at [293, 476] on pre "They would like 2 exterior photos (1 face on and 1 angled) and 3 interior photo…" at bounding box center [842, 467] width 1117 height 28
copy pre "They would like 2 exterior photos (1 face on and 1 angled) and 3 interior photo…"
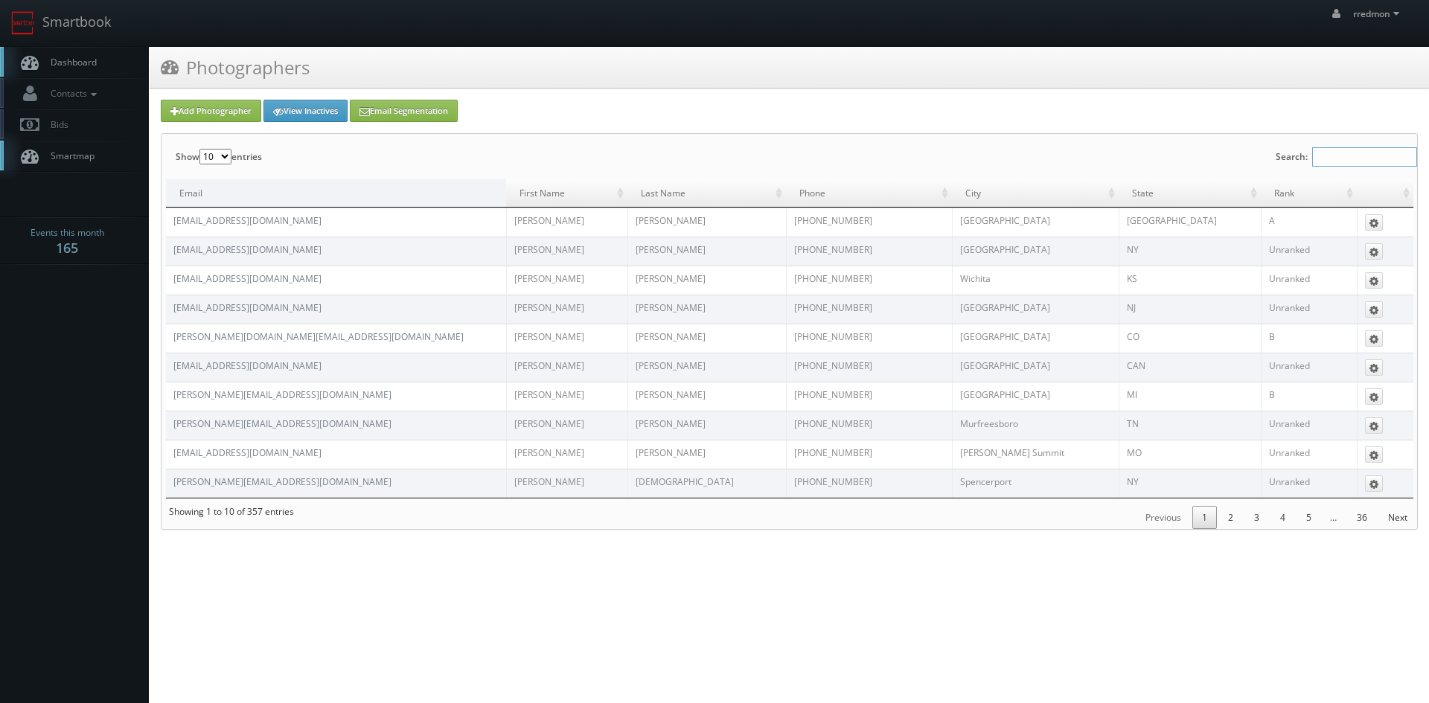
click at [1362, 155] on input "Search:" at bounding box center [1364, 156] width 105 height 19
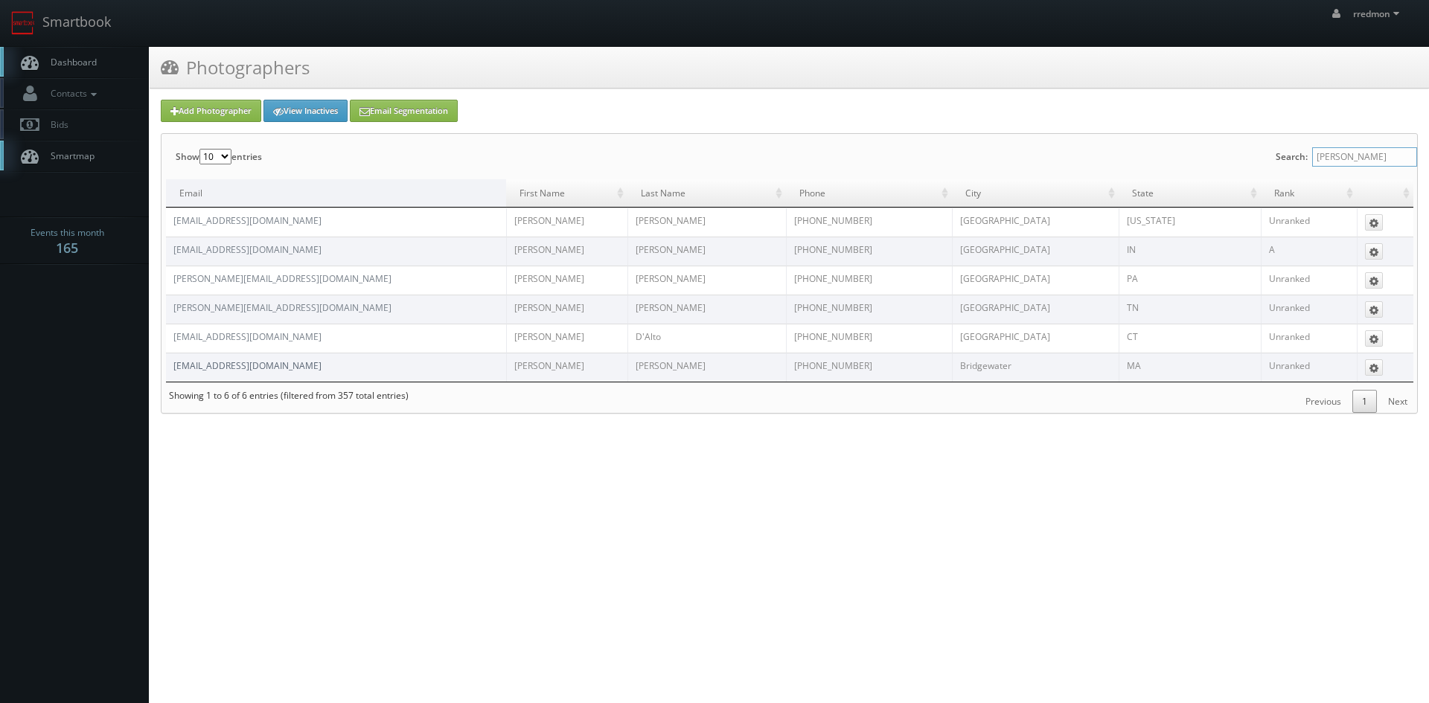
type input "[PERSON_NAME]"
click at [275, 363] on link "[EMAIL_ADDRESS][DOMAIN_NAME]" at bounding box center [247, 366] width 148 height 13
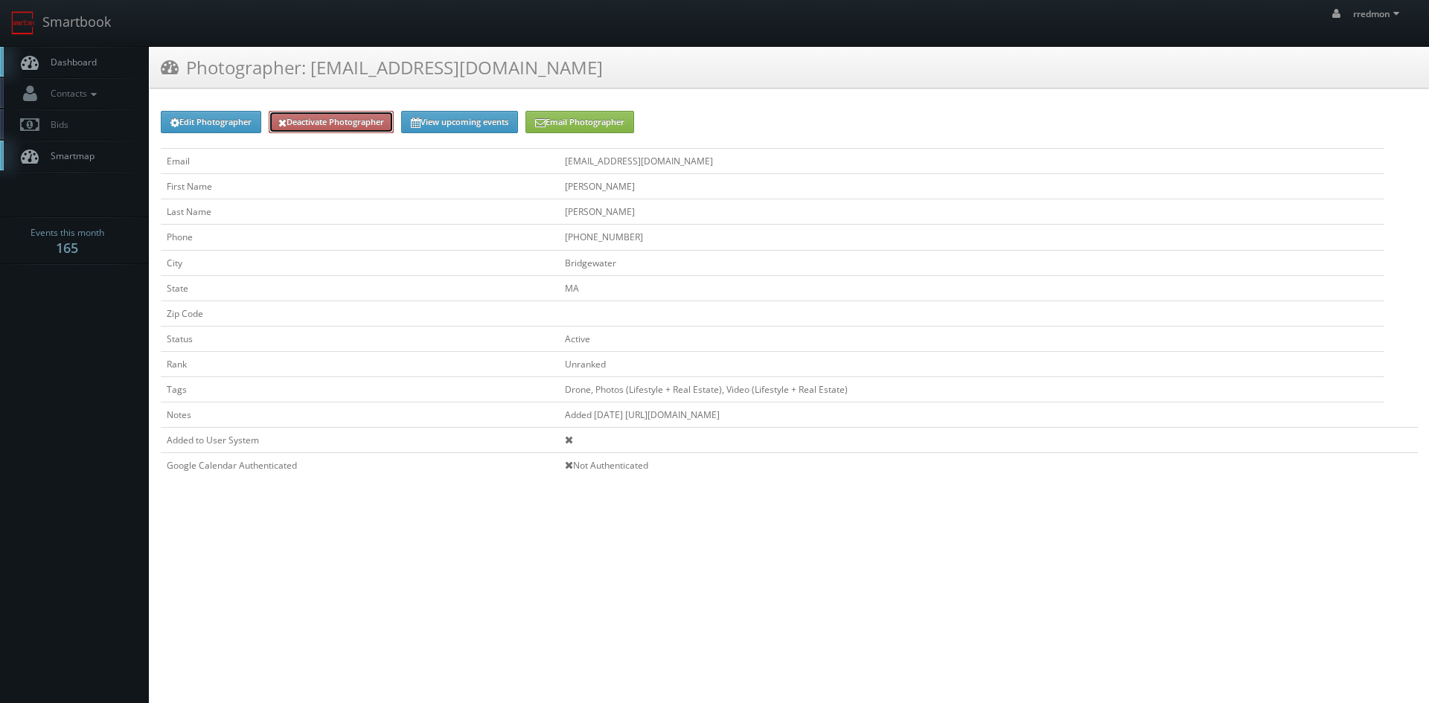
click at [320, 125] on link "Deactivate Photographer" at bounding box center [331, 122] width 125 height 22
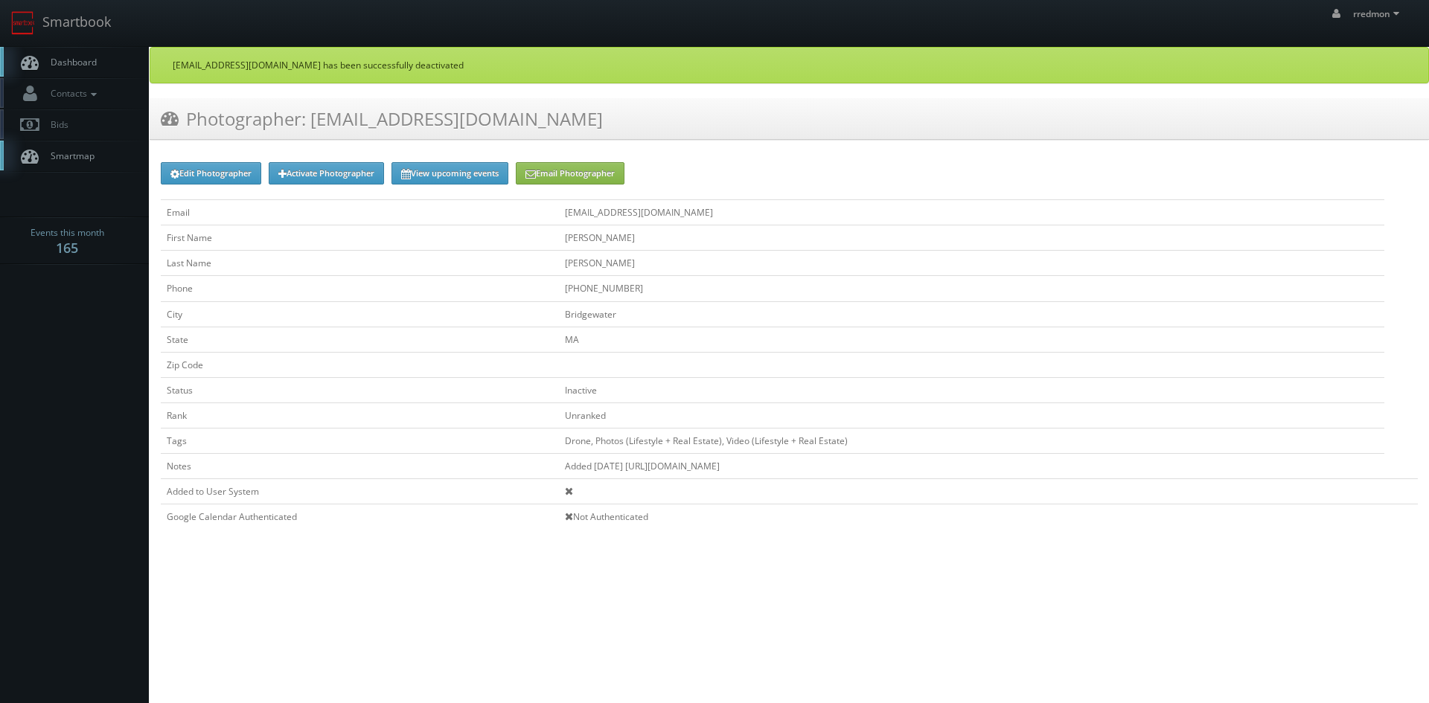
click at [74, 67] on span "Dashboard" at bounding box center [70, 62] width 54 height 13
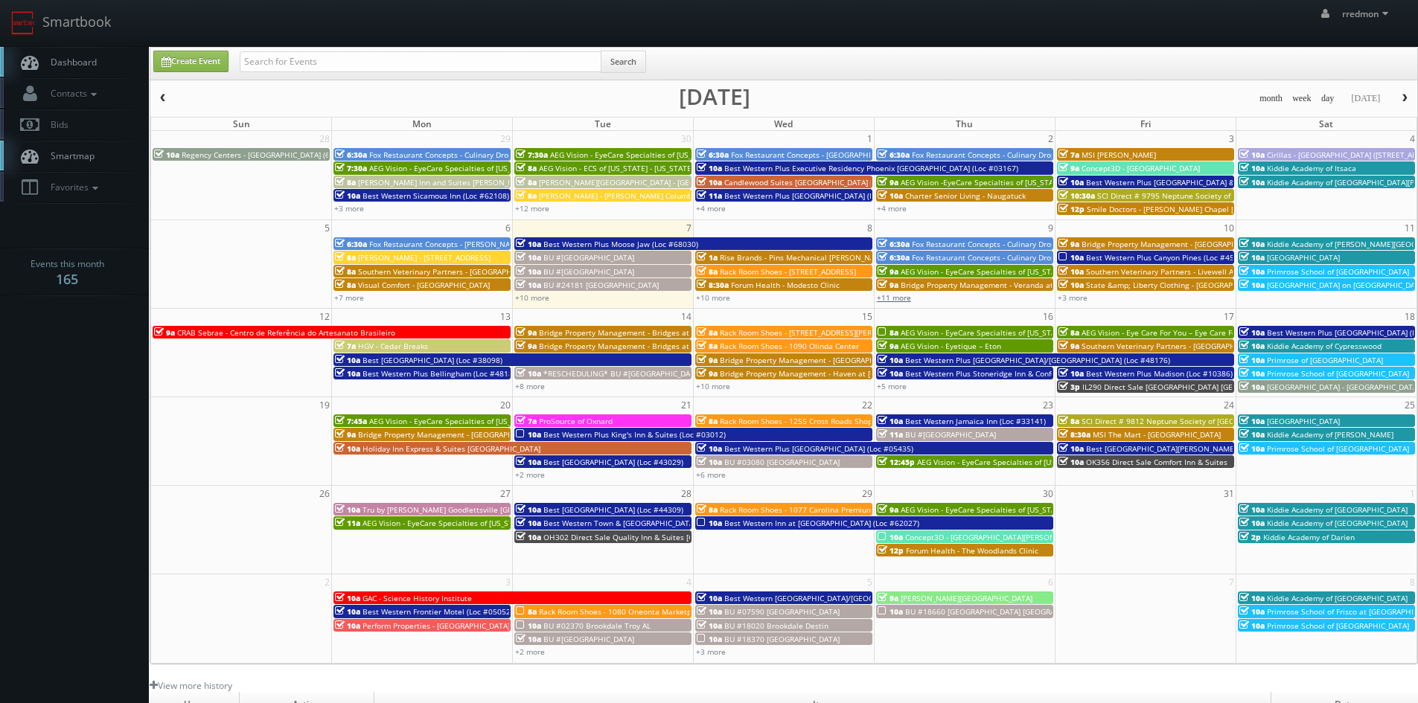
click at [903, 297] on link "+11 more" at bounding box center [894, 298] width 34 height 10
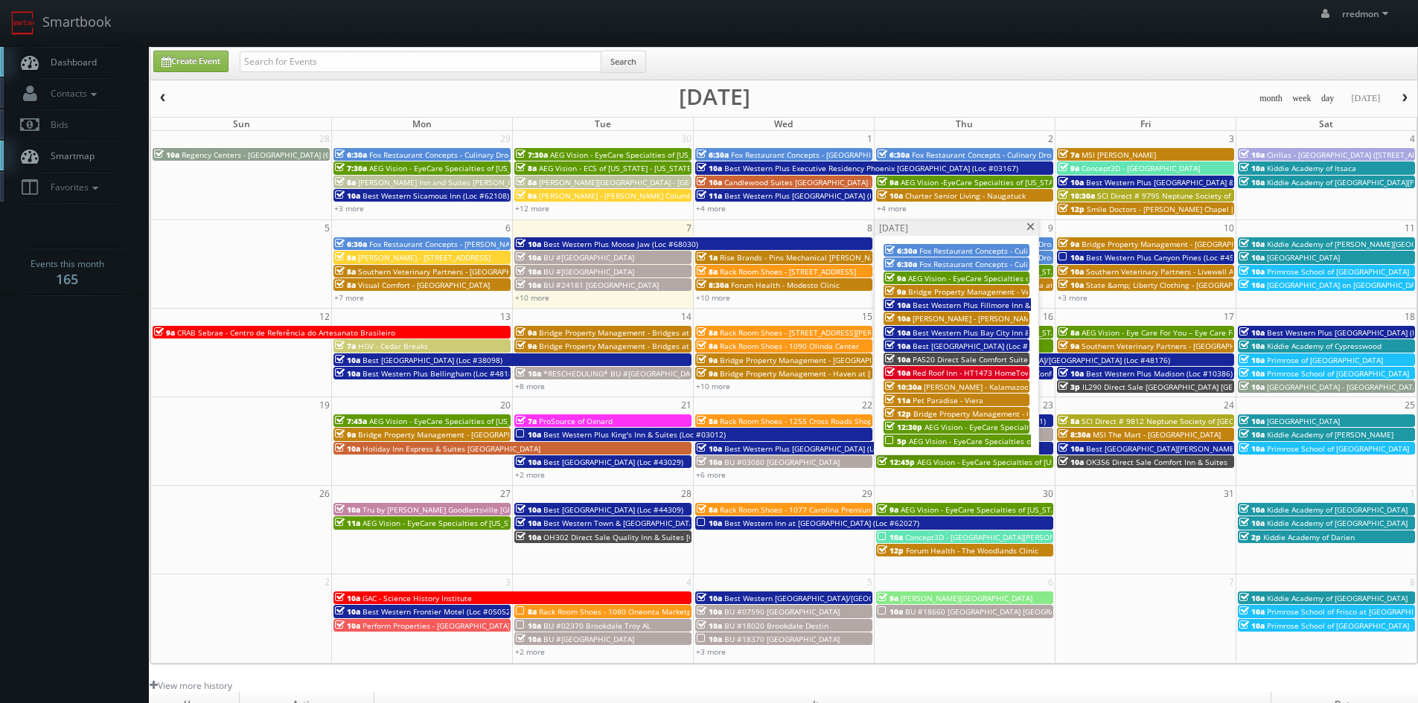
click at [1030, 226] on span at bounding box center [1031, 227] width 10 height 8
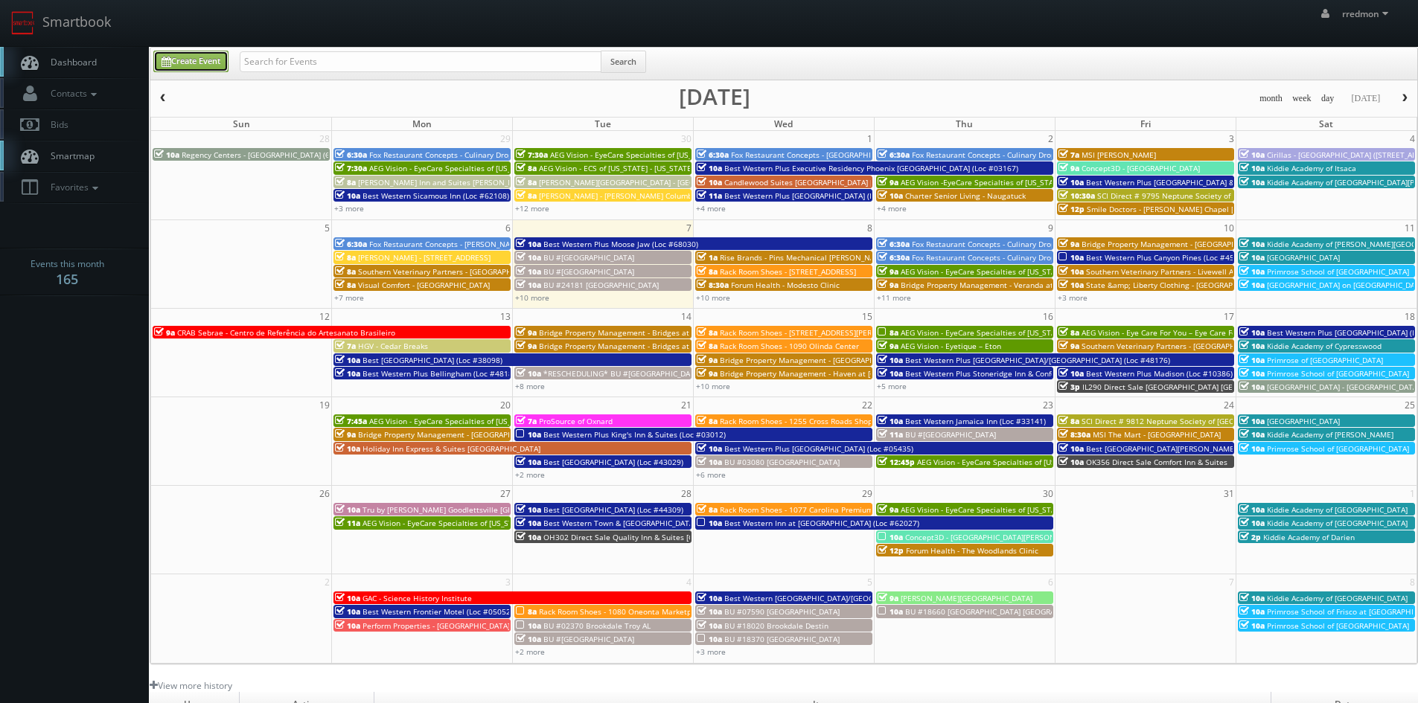
click at [183, 60] on link "Create Event" at bounding box center [190, 62] width 75 height 22
type input "10/07/2025"
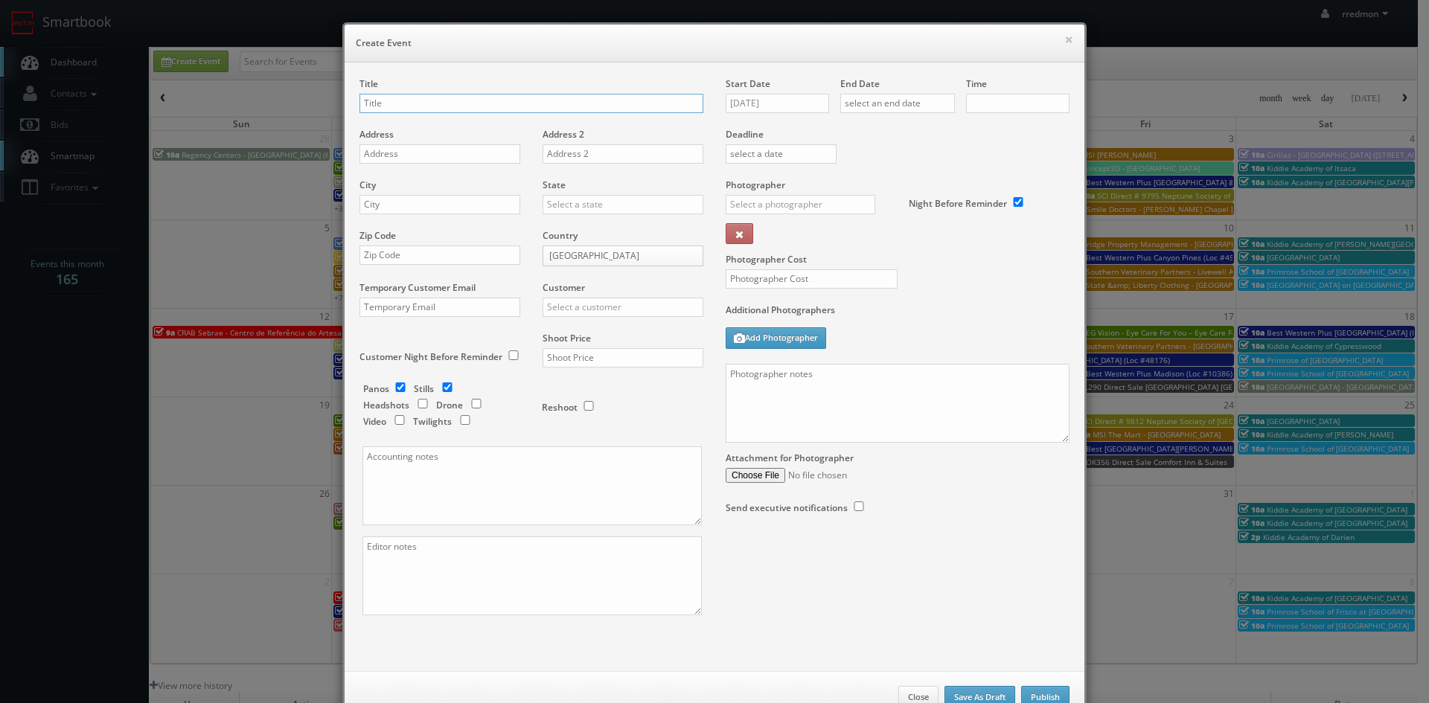
checkbox input "true"
type input "10:00am"
checkbox input "true"
paste input "The Landing at Briarcliff"
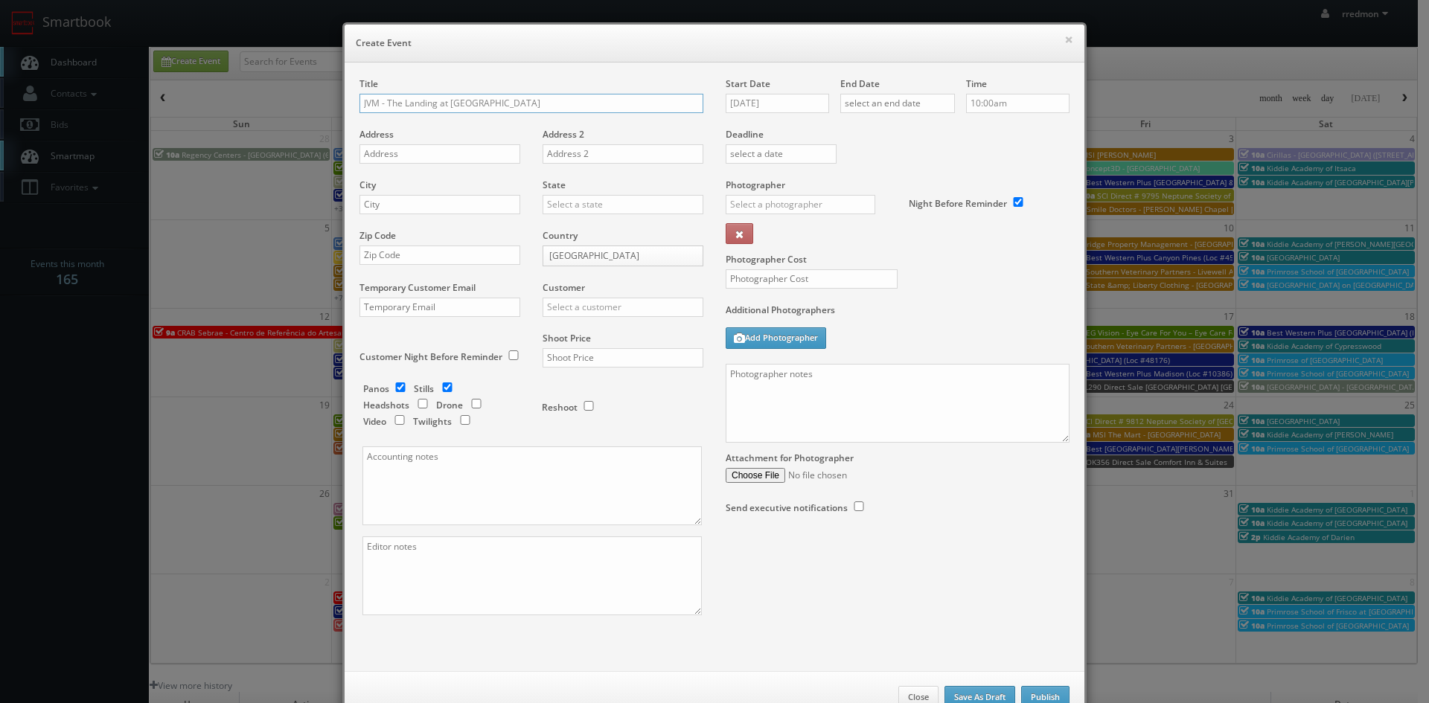
type input "JVM - The Landing at Briarcliff"
click at [457, 147] on input "text" at bounding box center [440, 153] width 161 height 19
paste input "1601 NW 38th Street unit #340"
type input "1601 NW 38th Street unit #340"
click at [466, 200] on input "text" at bounding box center [440, 204] width 161 height 19
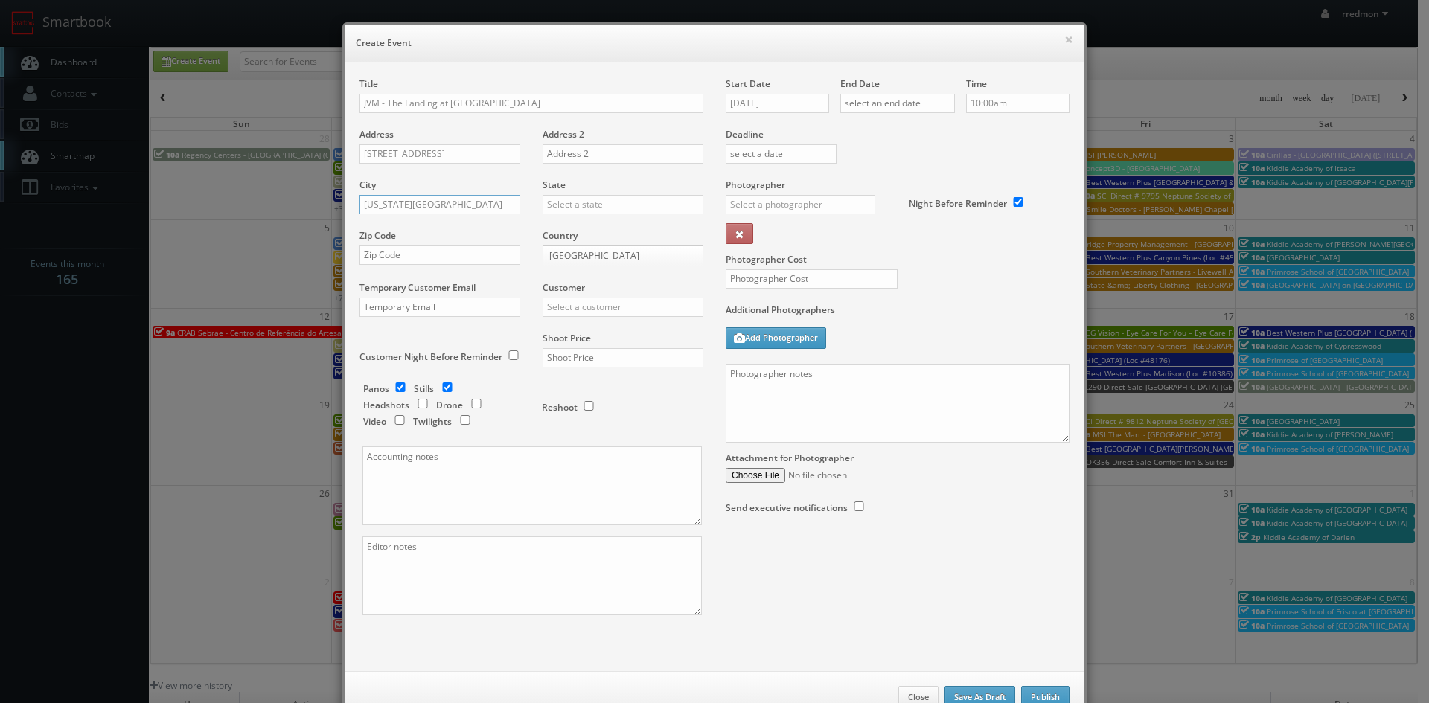
type input "Kansas City"
click at [559, 195] on input "text" at bounding box center [623, 204] width 161 height 19
click at [609, 253] on div "Missouri" at bounding box center [622, 259] width 159 height 25
type input "Missouri"
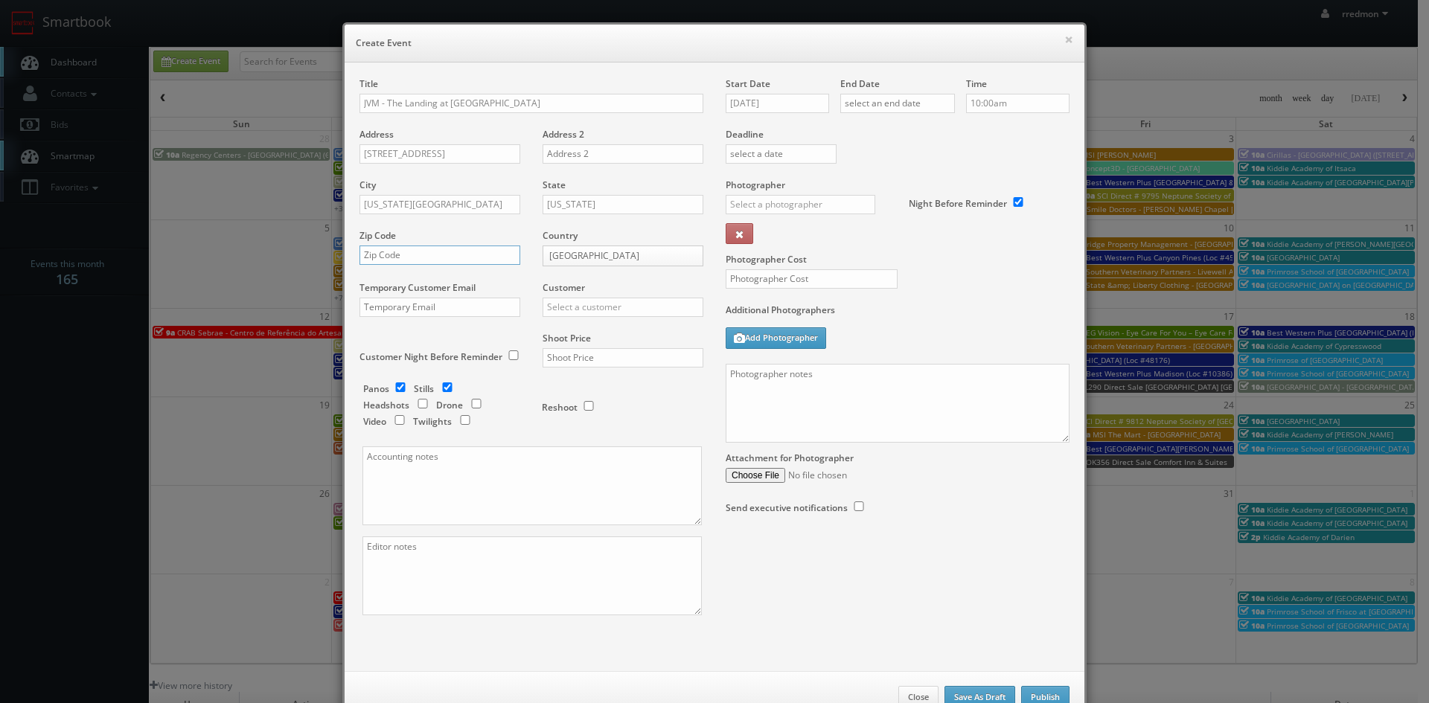
paste input "64116"
type input "64116"
click at [398, 389] on input "checkbox" at bounding box center [400, 388] width 22 height 10
checkbox input "false"
click at [634, 307] on input "text" at bounding box center [623, 307] width 161 height 19
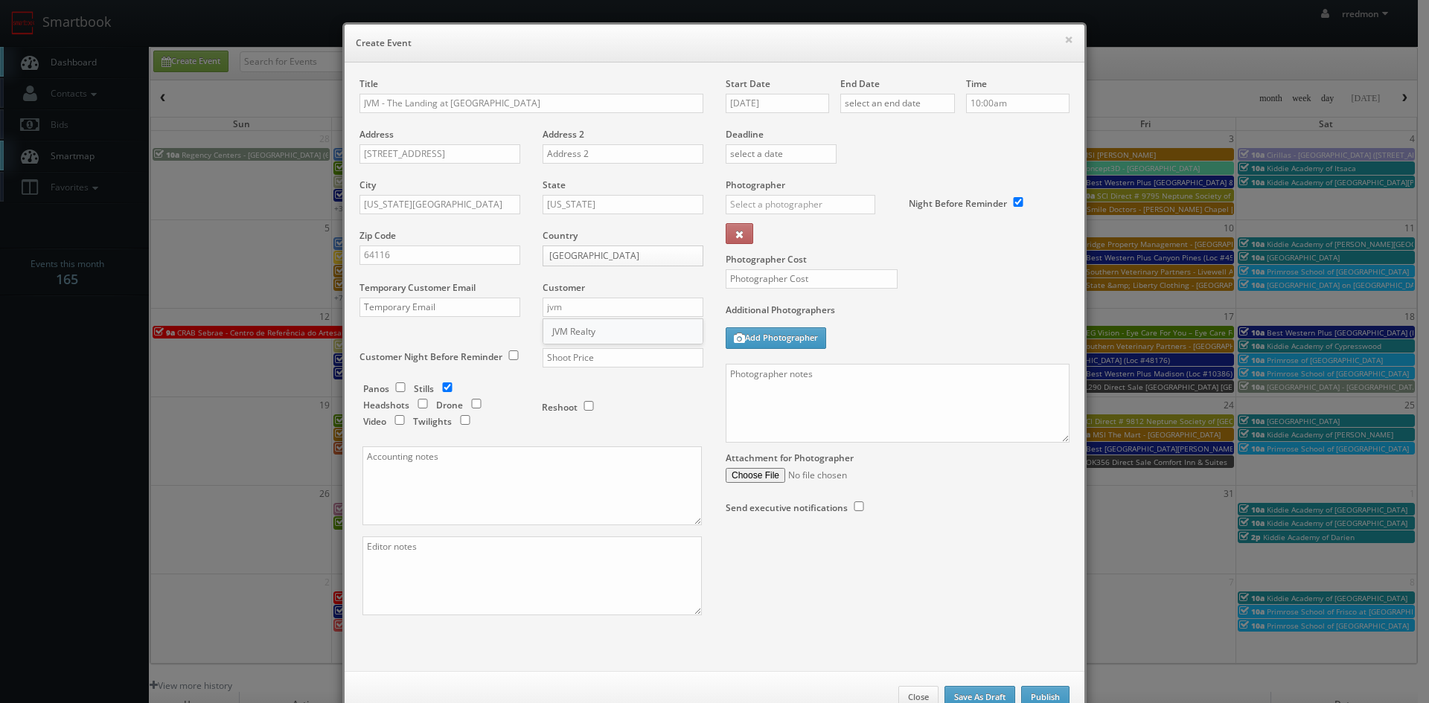
click at [604, 327] on div "JVM Realty" at bounding box center [622, 331] width 159 height 25
type input "JVM Realty"
click at [600, 353] on input "text" at bounding box center [623, 357] width 161 height 19
type input "800"
click at [765, 102] on input "10/07/2025" at bounding box center [777, 103] width 103 height 19
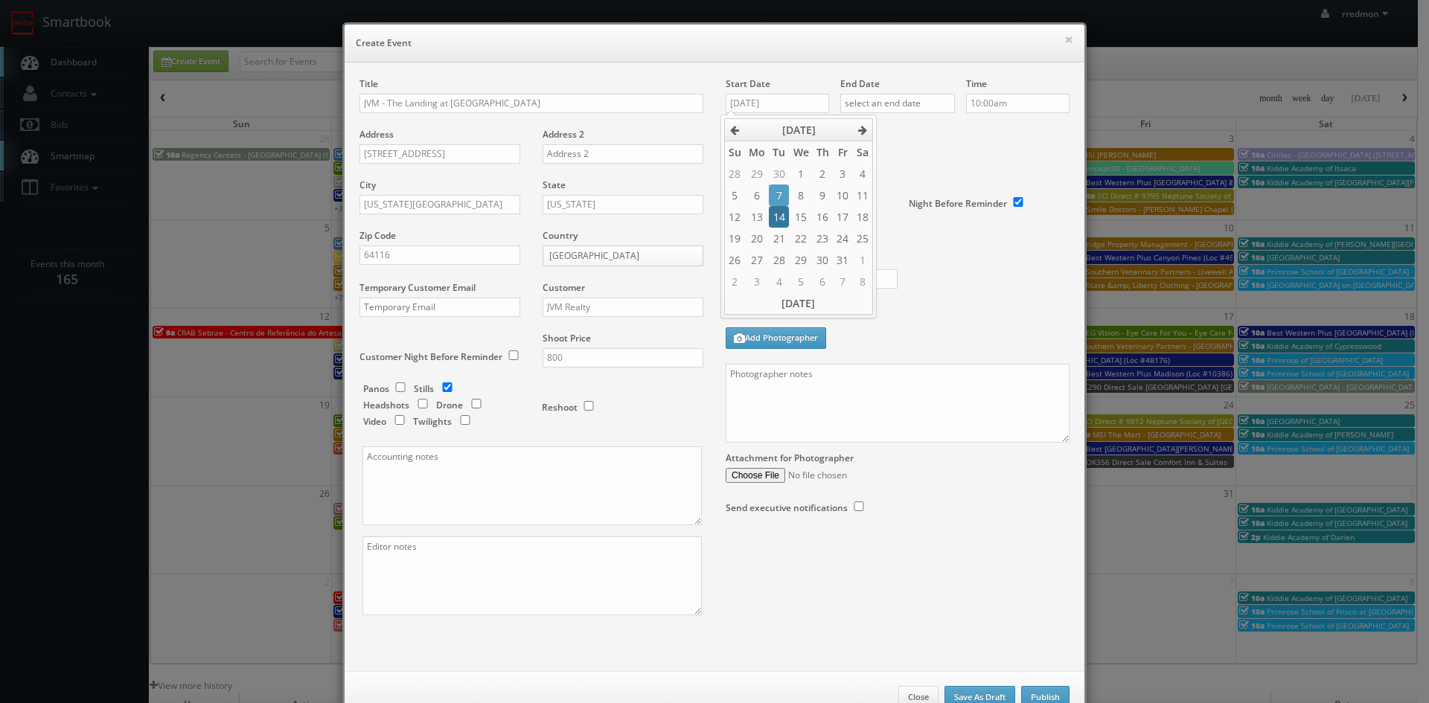
click at [780, 214] on td "14" at bounding box center [779, 217] width 20 height 22
type input "[DATE]"
click at [875, 105] on input "text" at bounding box center [897, 103] width 115 height 19
click at [896, 214] on td "14" at bounding box center [894, 217] width 20 height 22
type input "[DATE]"
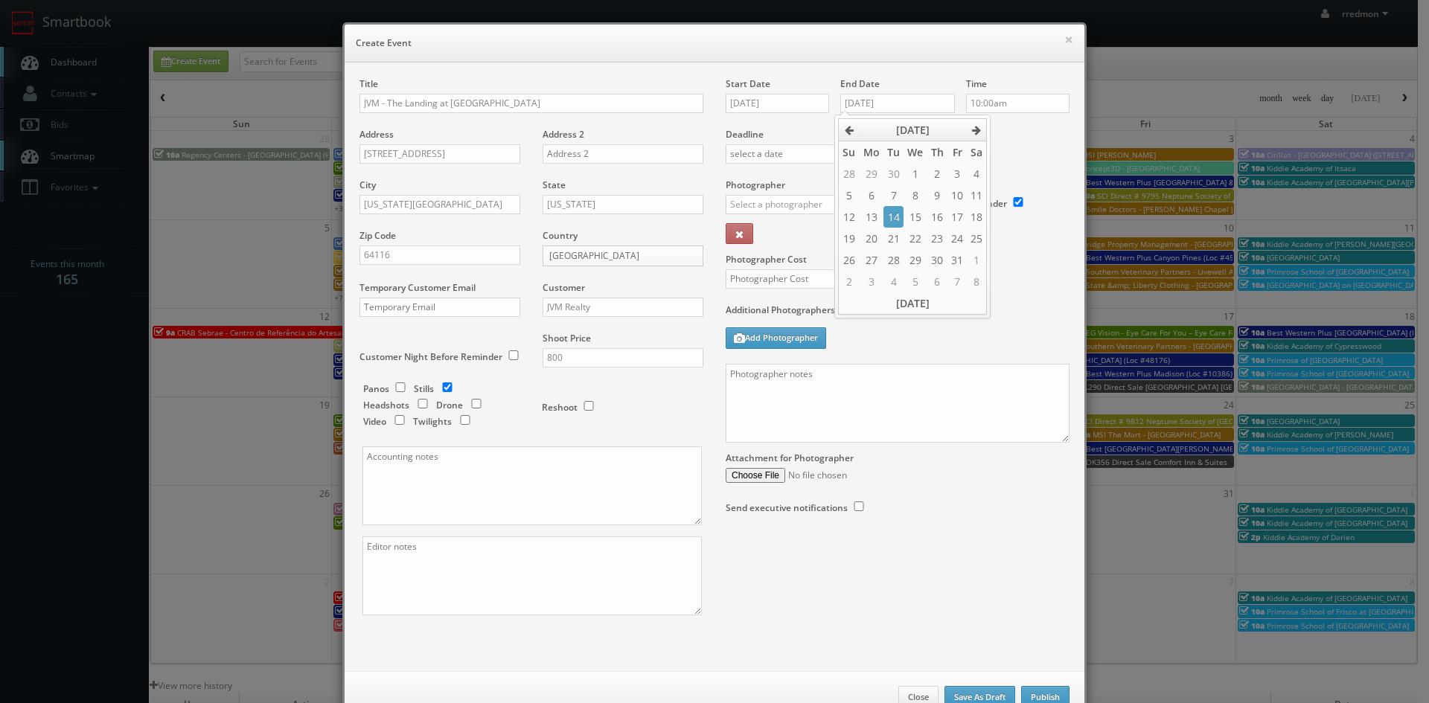
click at [1022, 133] on label "Deadline" at bounding box center [898, 134] width 366 height 13
click at [815, 202] on input "text" at bounding box center [801, 204] width 150 height 19
click at [788, 267] on div "Danny Clapp" at bounding box center [806, 262] width 159 height 25
type input "Danny Clapp"
click at [788, 274] on input "text" at bounding box center [812, 278] width 172 height 19
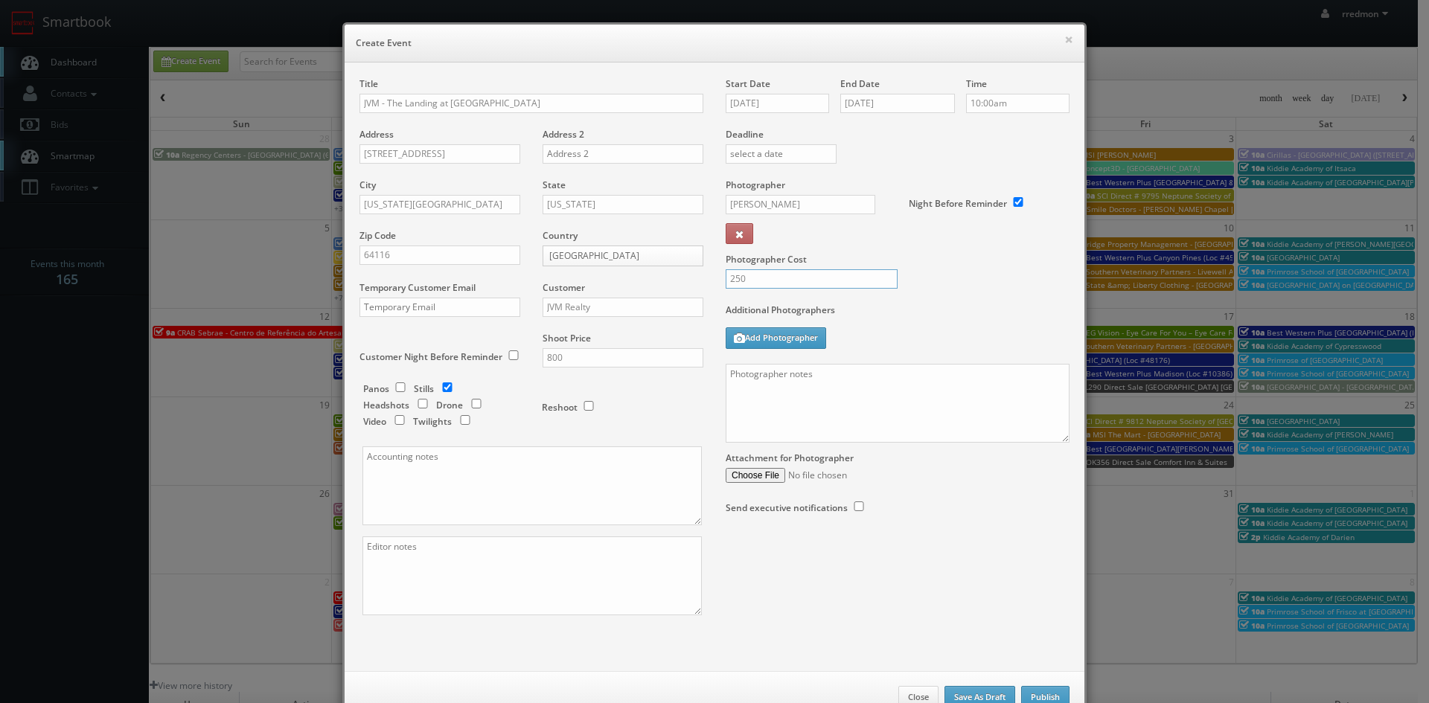
type input "250"
click at [823, 384] on textarea at bounding box center [898, 403] width 344 height 79
paste textarea "Onsite contact is Isiah Laye, 414-662-7300 Stills only. We need to deliver 20 p…"
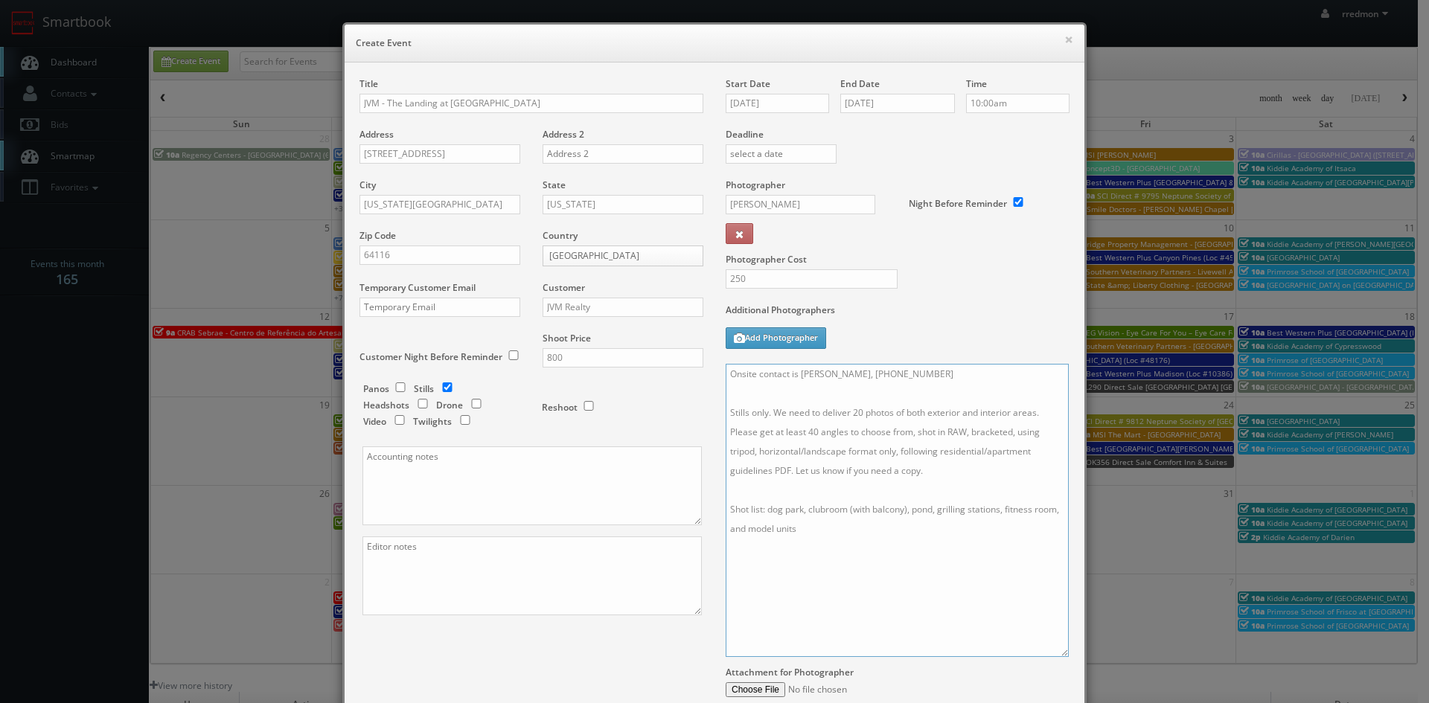
drag, startPoint x: 1061, startPoint y: 441, endPoint x: 1060, endPoint y: 655, distance: 214.4
click at [1060, 655] on textarea "Onsite contact is Isiah Laye, 414-662-7300 Stills only. We need to deliver 20 p…" at bounding box center [897, 510] width 343 height 293
drag, startPoint x: 915, startPoint y: 376, endPoint x: 795, endPoint y: 381, distance: 120.0
click at [795, 381] on textarea "Onsite contact is Isiah Laye, 414-662-7300 Stills only. We need to deliver 20 p…" at bounding box center [897, 510] width 343 height 293
click at [820, 374] on textarea "Onsite contact is Stills only. We need to deliver 20 photos of both exterior an…" at bounding box center [897, 510] width 343 height 293
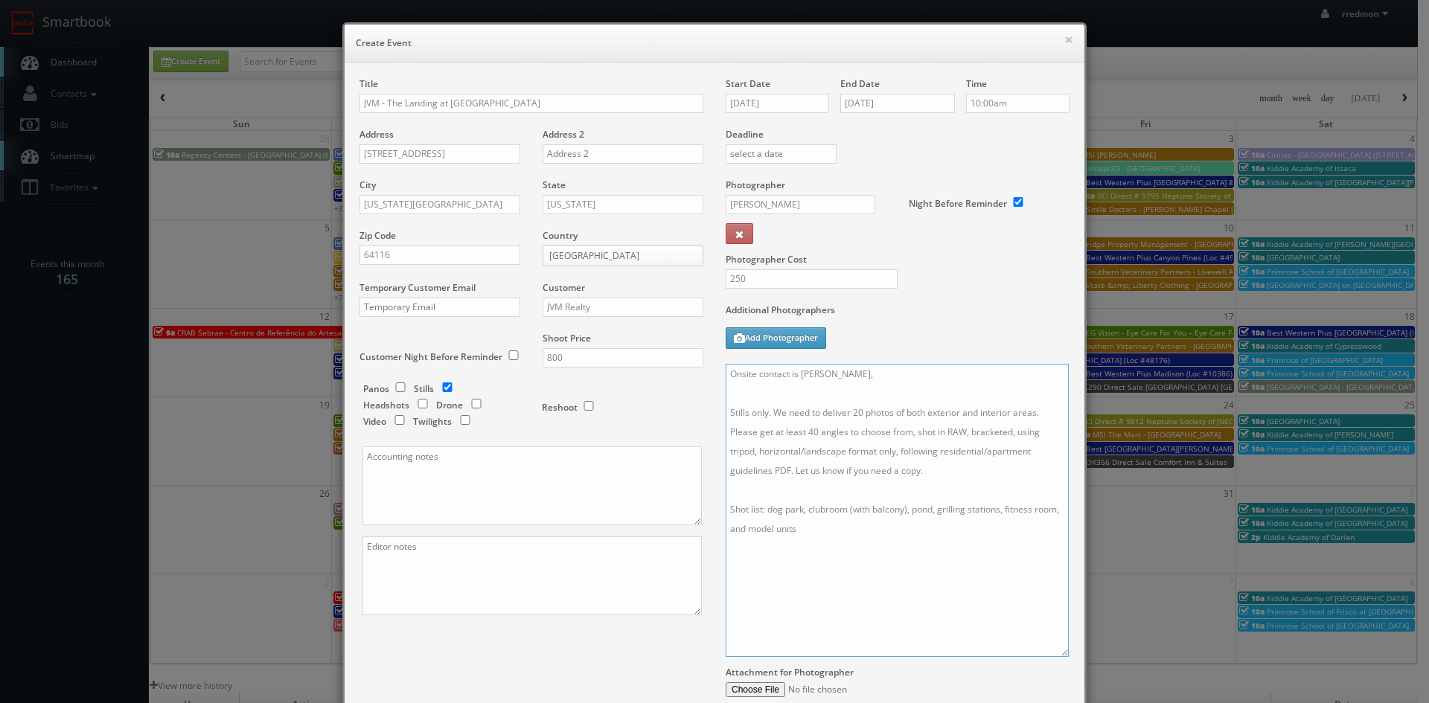
click at [900, 376] on textarea "Onsite contact is Monique Davis, Stills only. We need to deliver 20 photos of b…" at bounding box center [897, 510] width 343 height 293
drag, startPoint x: 806, startPoint y: 534, endPoint x: 723, endPoint y: 514, distance: 85.9
click at [726, 514] on textarea "Onsite contact is Monique Davis, 816-217-6682 Stills only. We need to deliver 2…" at bounding box center [897, 510] width 343 height 293
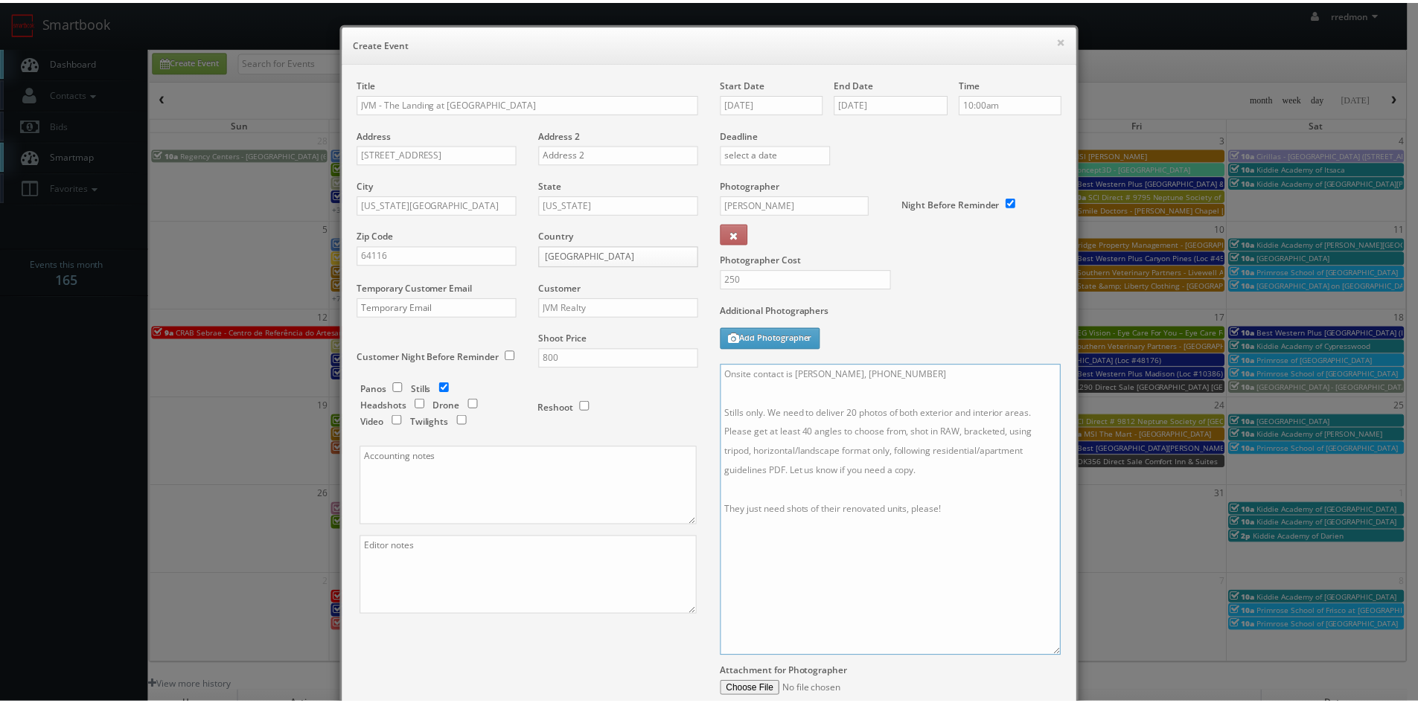
scroll to position [161, 0]
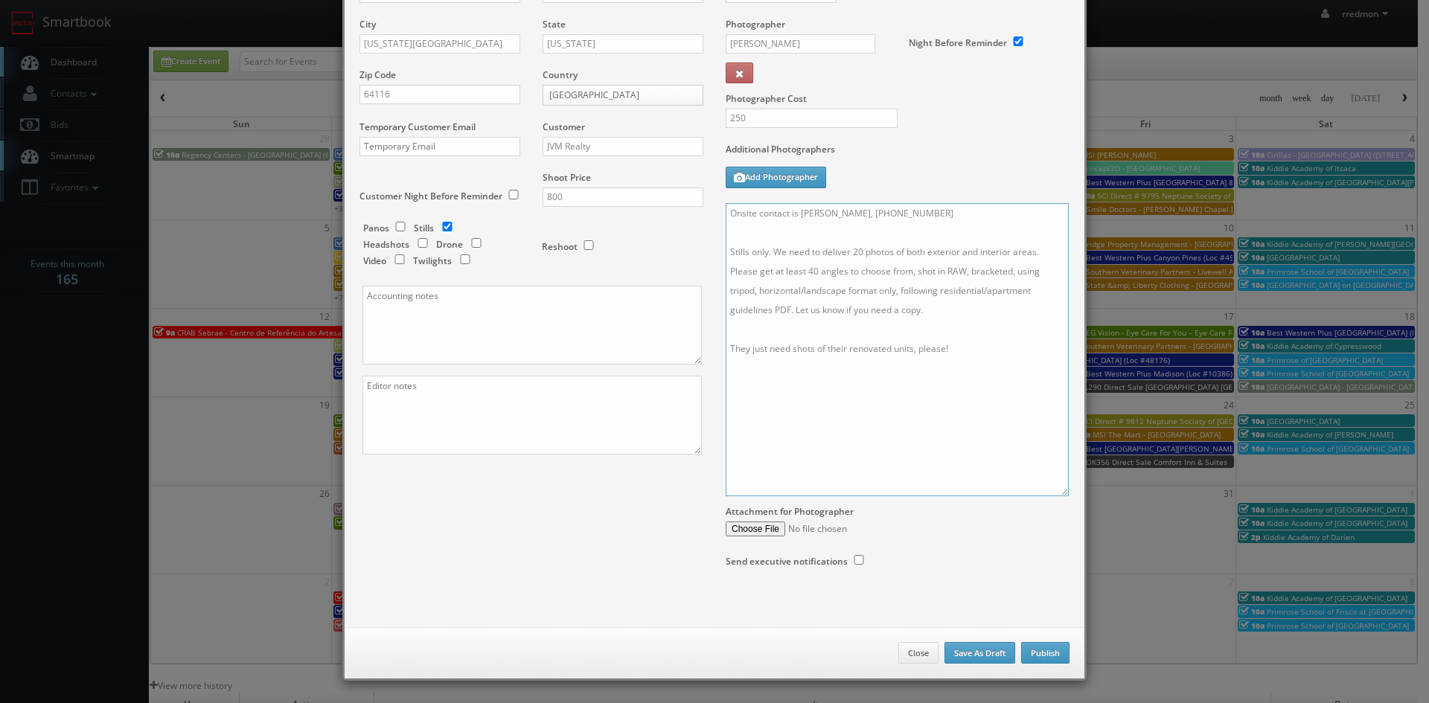
type textarea "Onsite contact is Monique Davis, 816-217-6682 Stills only. We need to deliver 2…"
click at [1028, 651] on button "Publish" at bounding box center [1045, 653] width 48 height 22
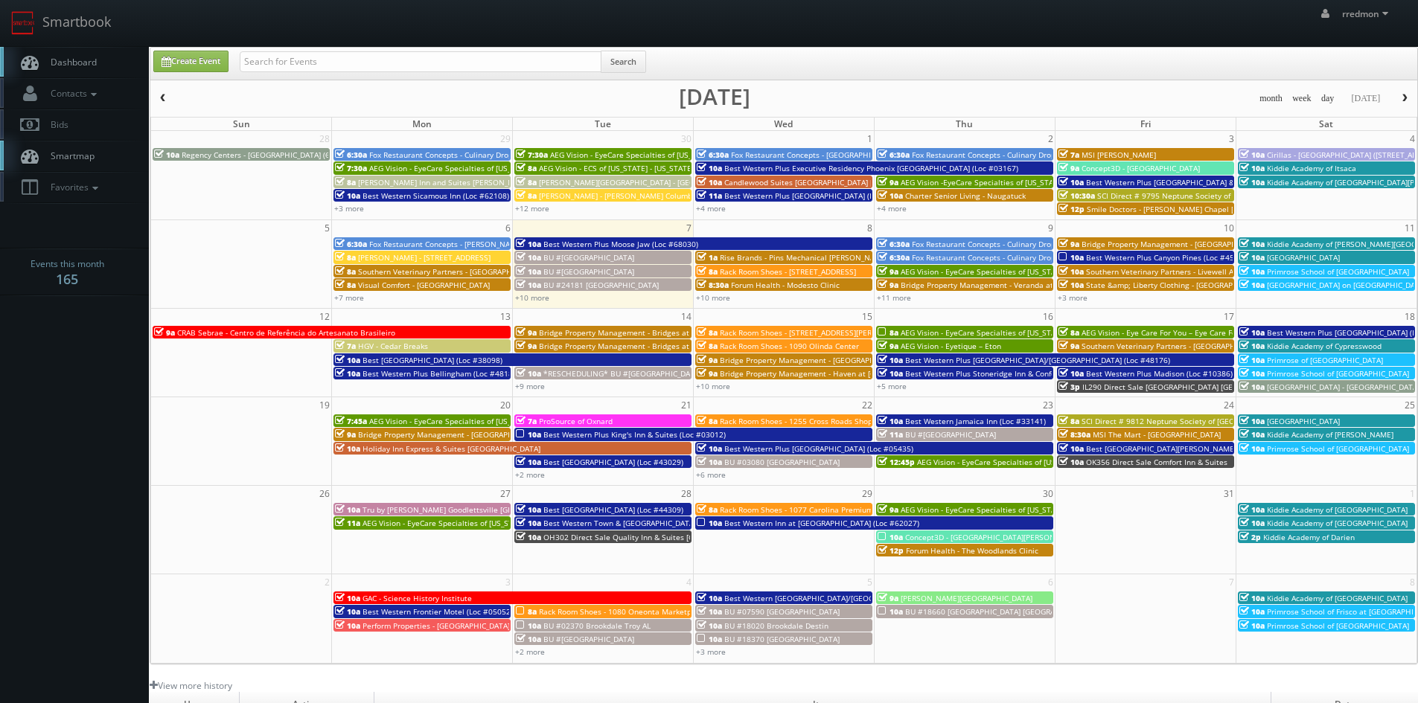
click at [87, 56] on span "Dashboard" at bounding box center [70, 62] width 54 height 13
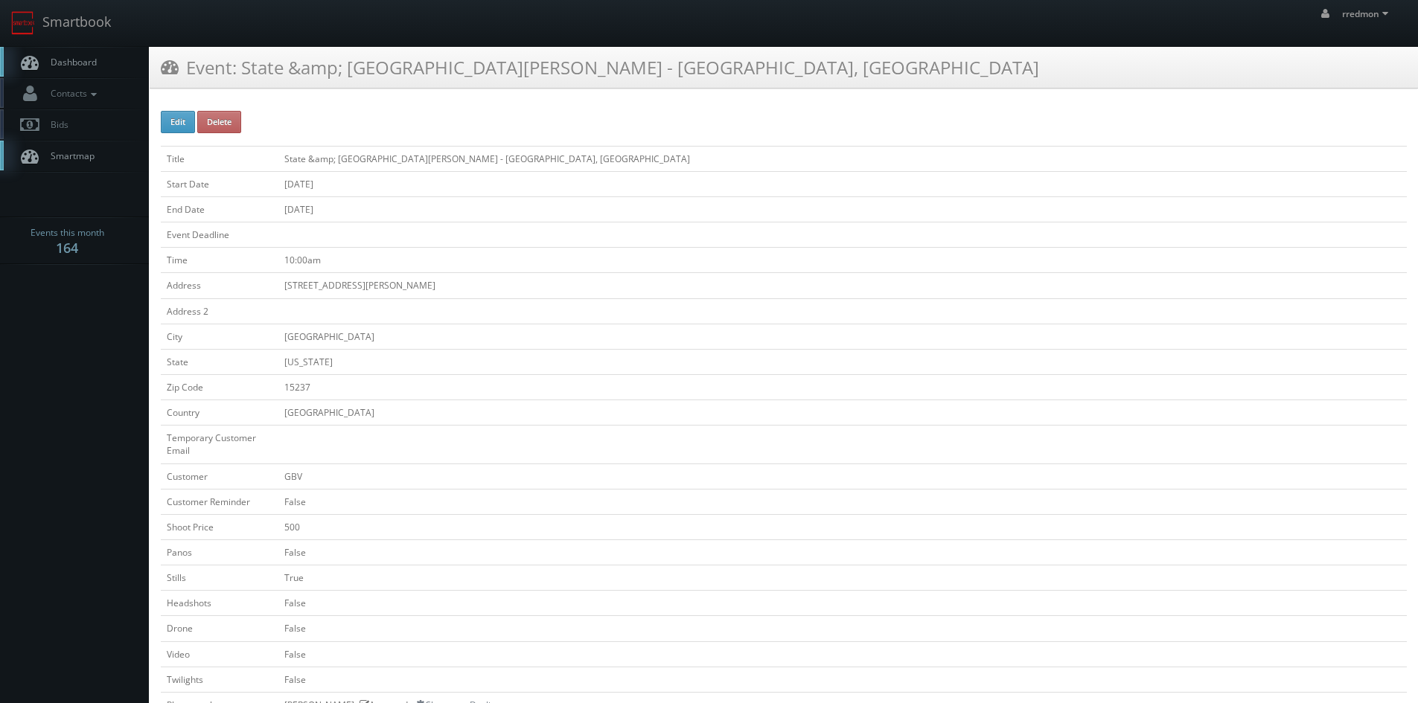
click at [84, 62] on span "Dashboard" at bounding box center [70, 62] width 54 height 13
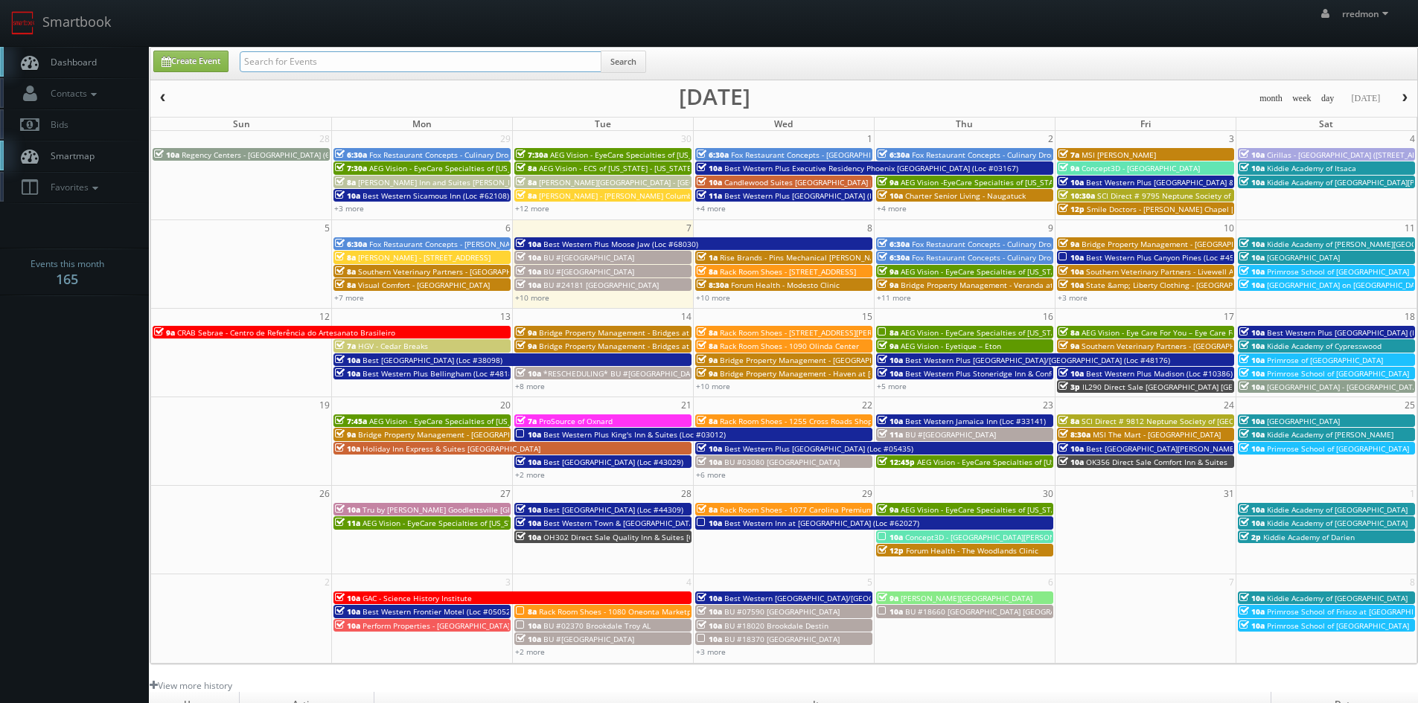
click at [312, 65] on input "text" at bounding box center [421, 61] width 362 height 21
type input "jvm"
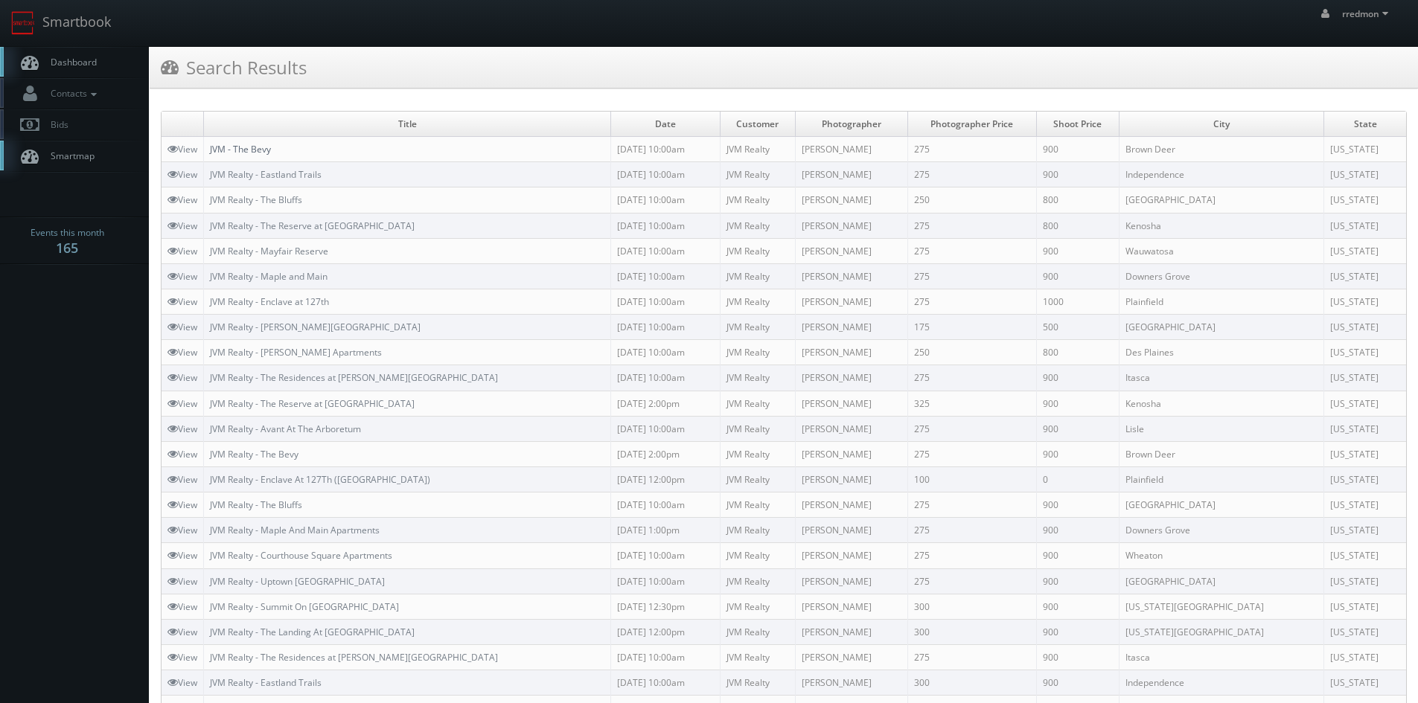
click at [240, 148] on link "JVM - The Bevy" at bounding box center [240, 149] width 61 height 13
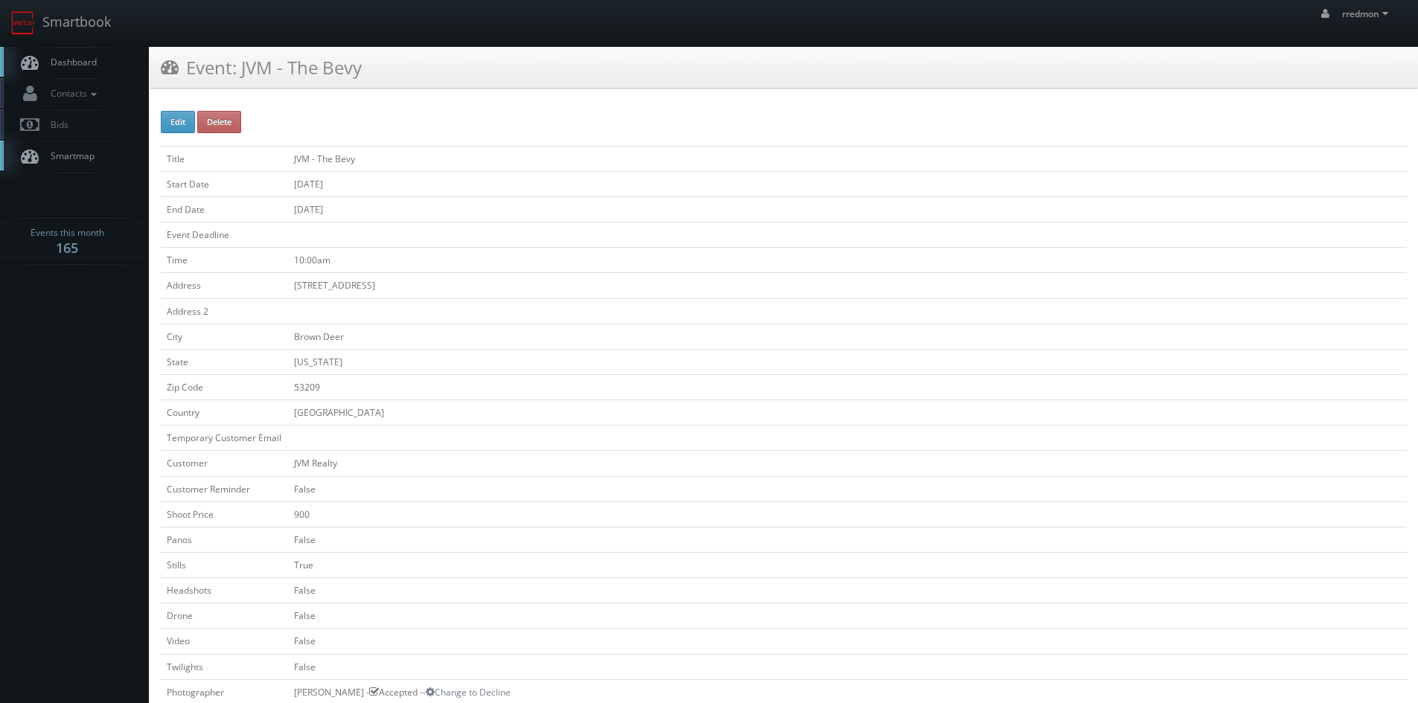
scroll to position [372, 0]
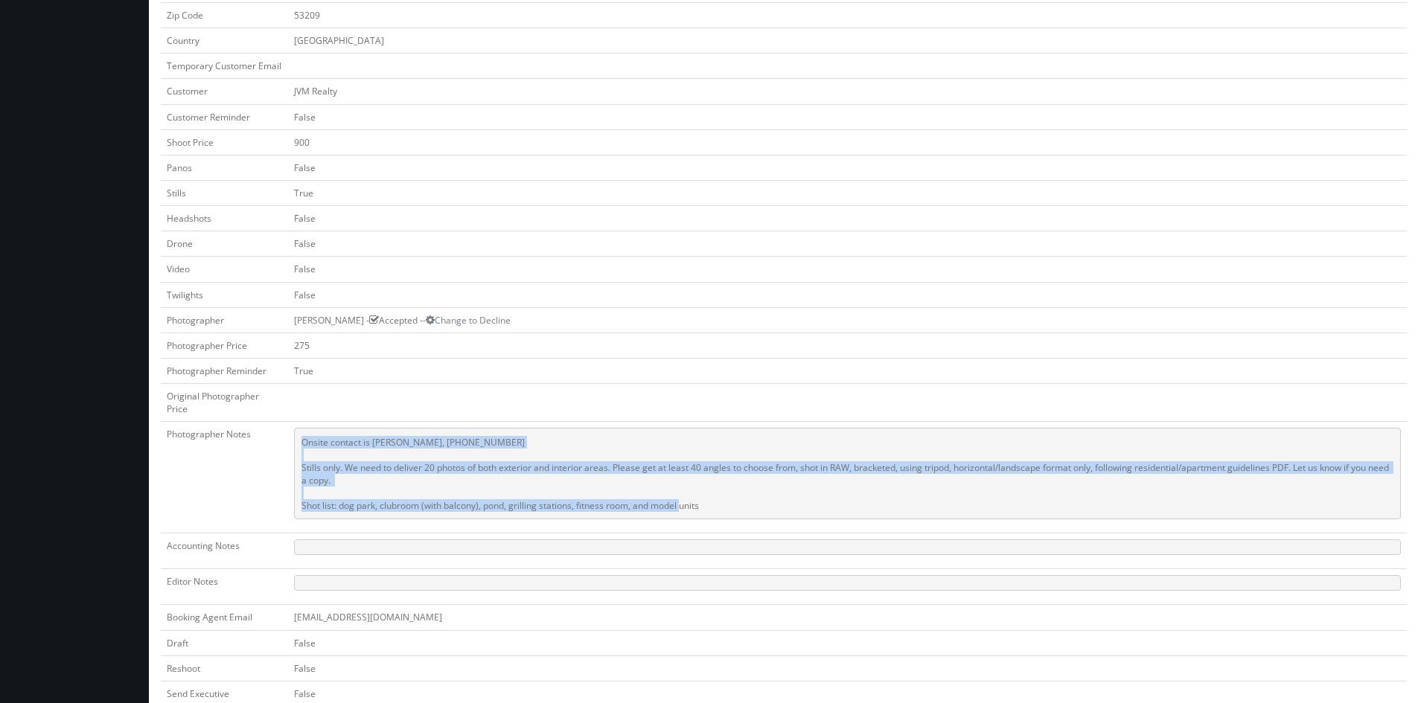
drag, startPoint x: 735, startPoint y: 502, endPoint x: 299, endPoint y: 444, distance: 440.8
click at [299, 444] on pre "Onsite contact is [PERSON_NAME], [PHONE_NUMBER] Stills only. We need to deliver…" at bounding box center [847, 474] width 1107 height 92
copy pre "Onsite contact is [PERSON_NAME], [PHONE_NUMBER] Stills only. We need to deliver…"
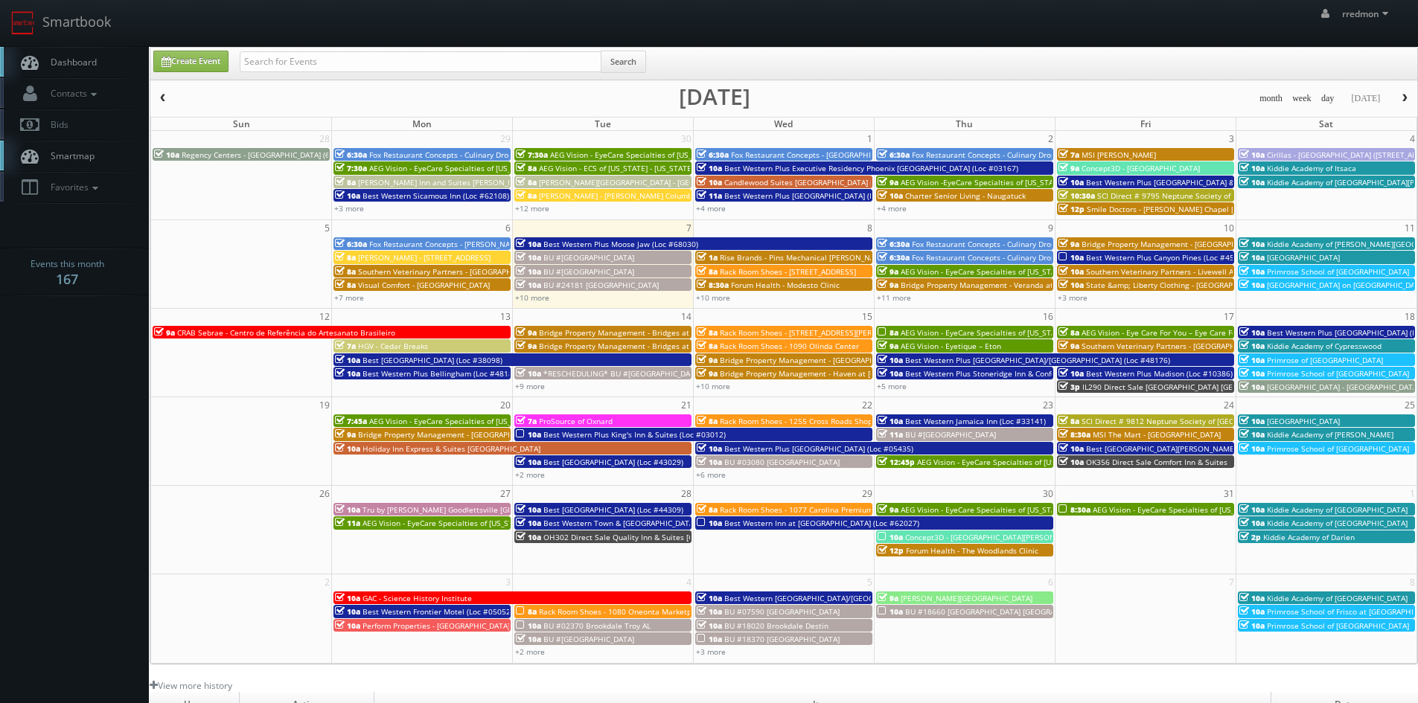
click at [1137, 508] on span "AEG Vision - EyeCare Specialties of [US_STATE] – Olympic Eye Care" at bounding box center [1211, 510] width 237 height 10
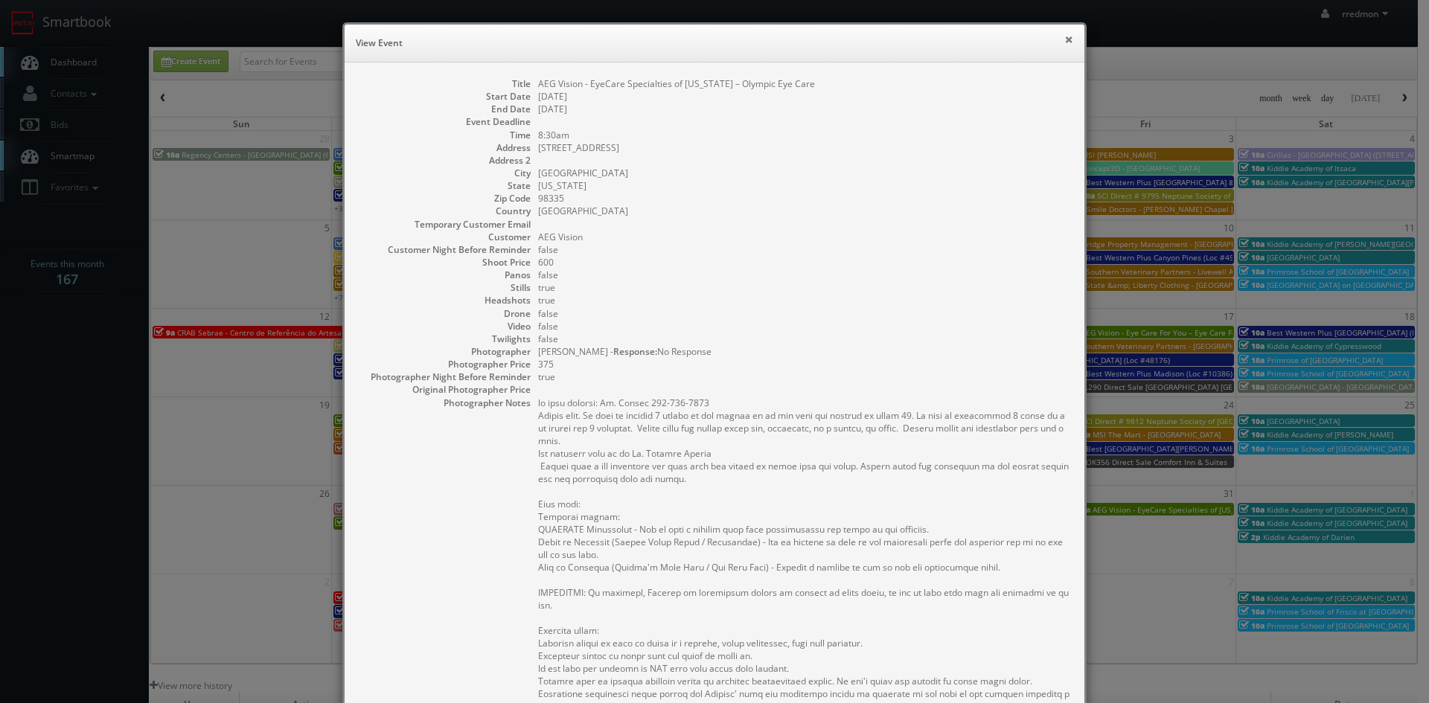
click at [1064, 39] on button "×" at bounding box center [1068, 39] width 9 height 10
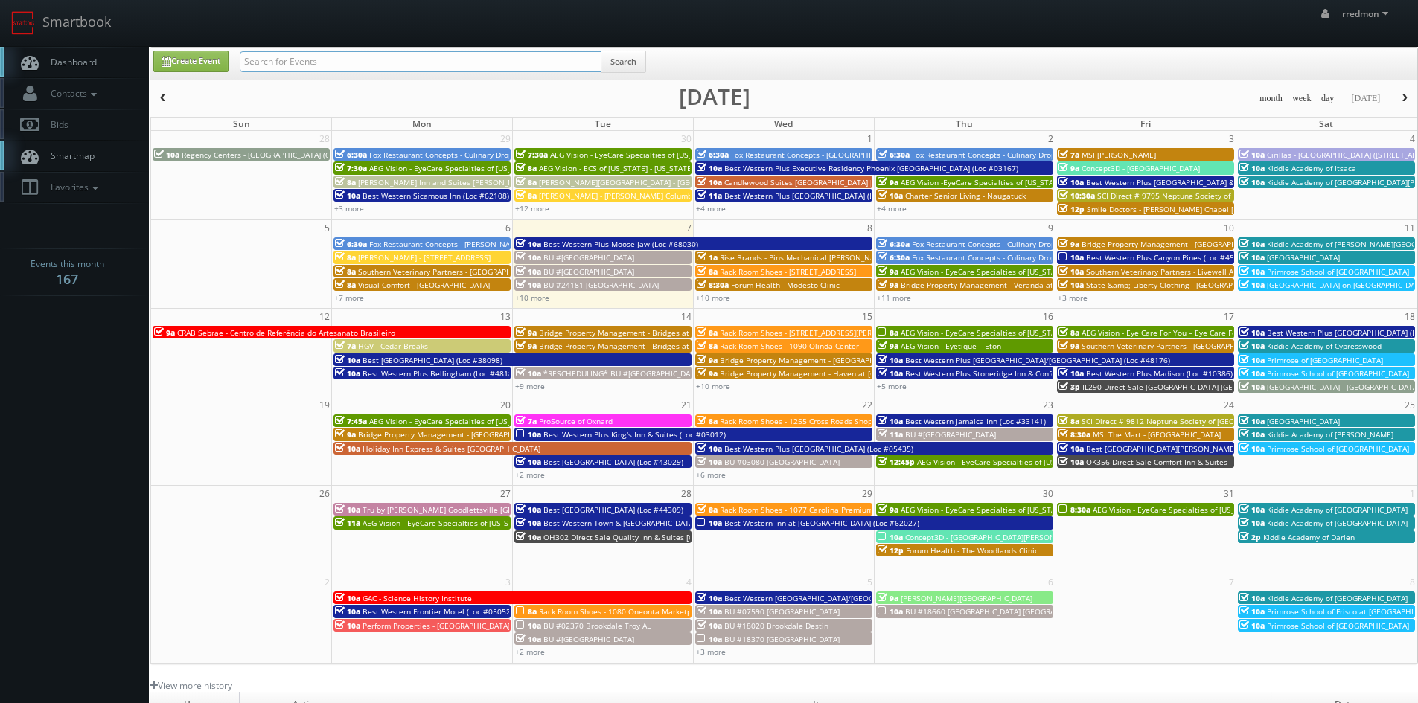
click at [474, 61] on input "text" at bounding box center [421, 61] width 362 height 21
type input "umi"
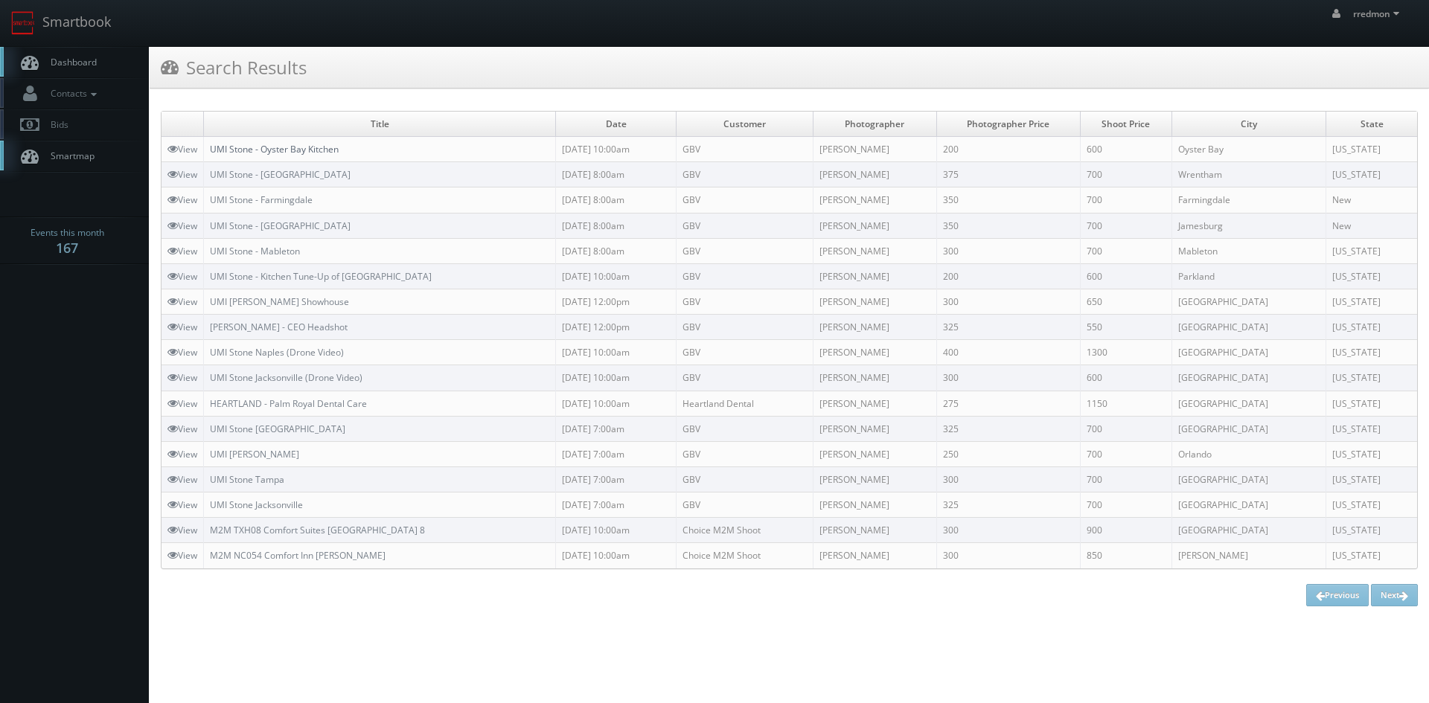
click at [294, 147] on link "UMI Stone - Oyster Bay Kitchen" at bounding box center [274, 149] width 129 height 13
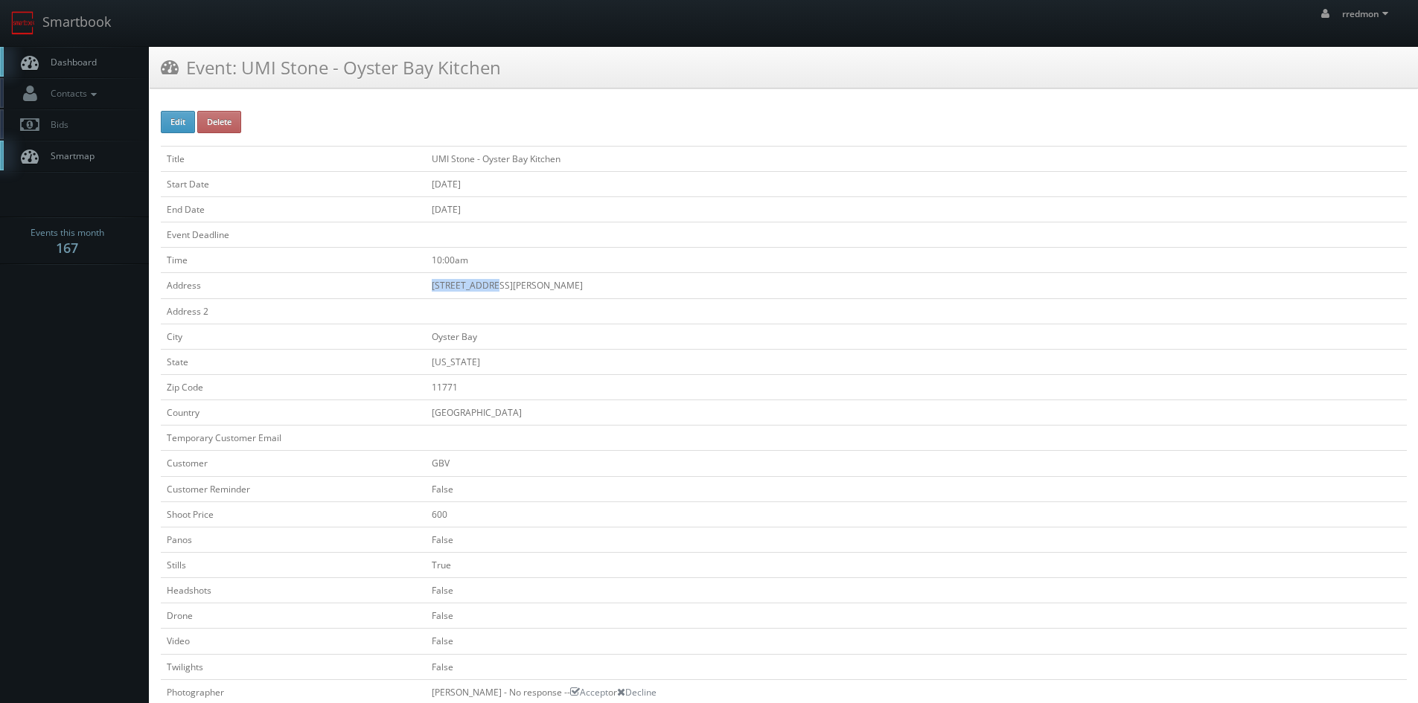
drag, startPoint x: 488, startPoint y: 286, endPoint x: 429, endPoint y: 288, distance: 58.9
click at [429, 288] on td "[STREET_ADDRESS][PERSON_NAME]" at bounding box center [916, 285] width 981 height 25
copy td "[STREET_ADDRESS][PERSON_NAME]"
drag, startPoint x: 473, startPoint y: 383, endPoint x: 429, endPoint y: 393, distance: 45.7
click at [429, 393] on td "11771" at bounding box center [916, 386] width 981 height 25
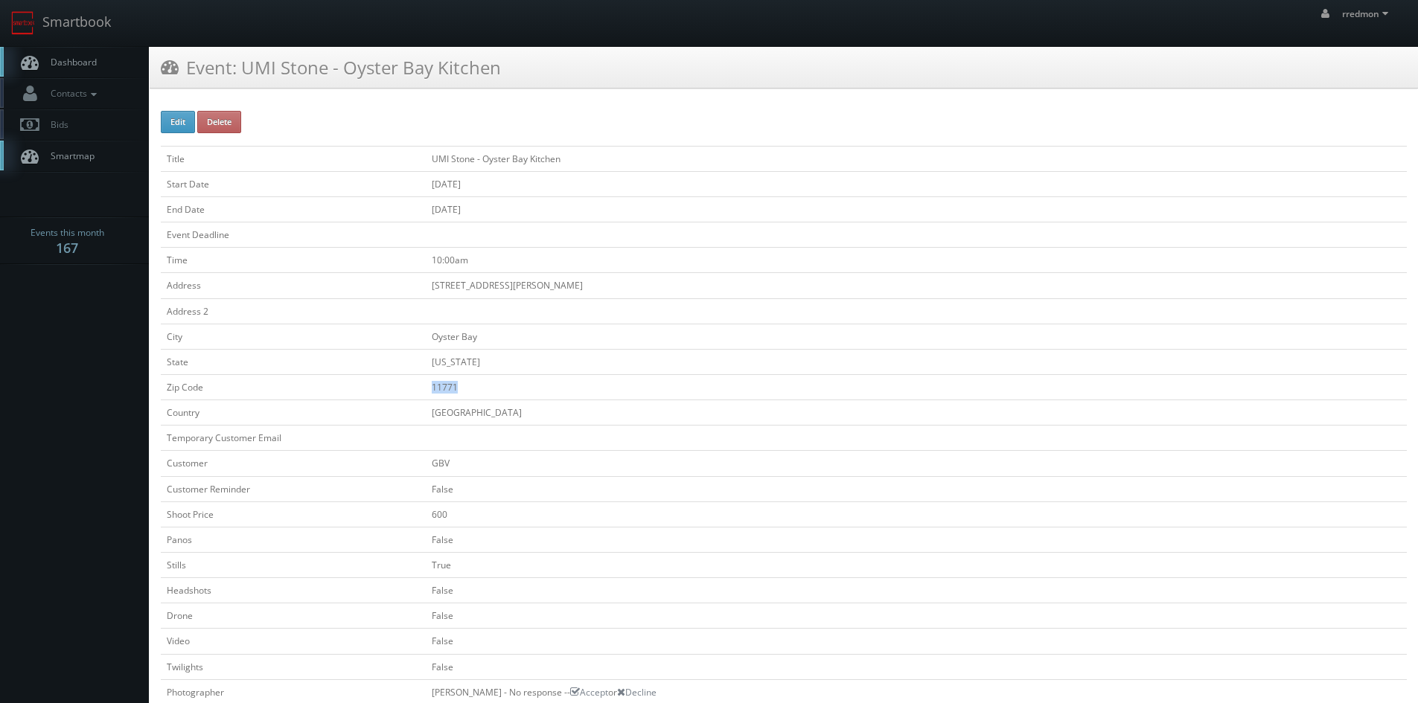
copy td "11771"
click at [62, 68] on link "Dashboard" at bounding box center [74, 62] width 149 height 31
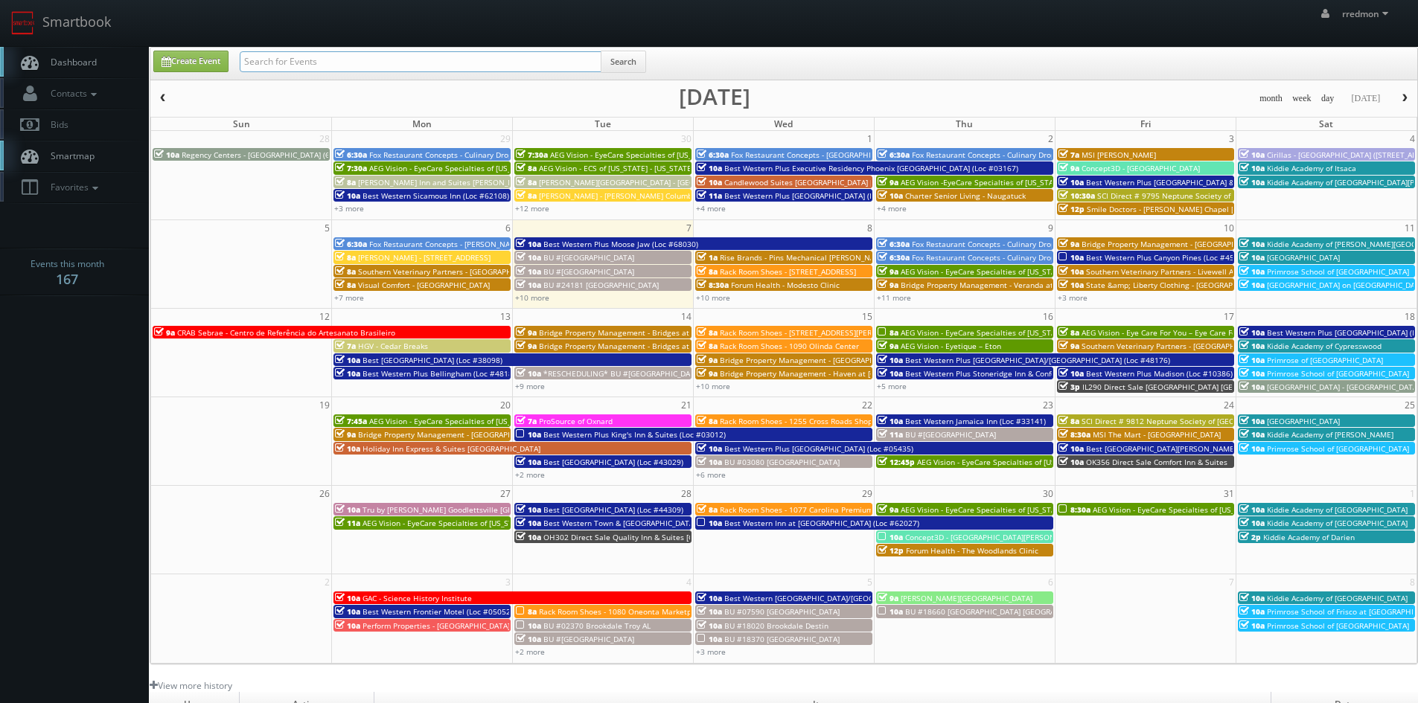
click at [272, 64] on input "text" at bounding box center [421, 61] width 362 height 21
type input "alexandra quinn"
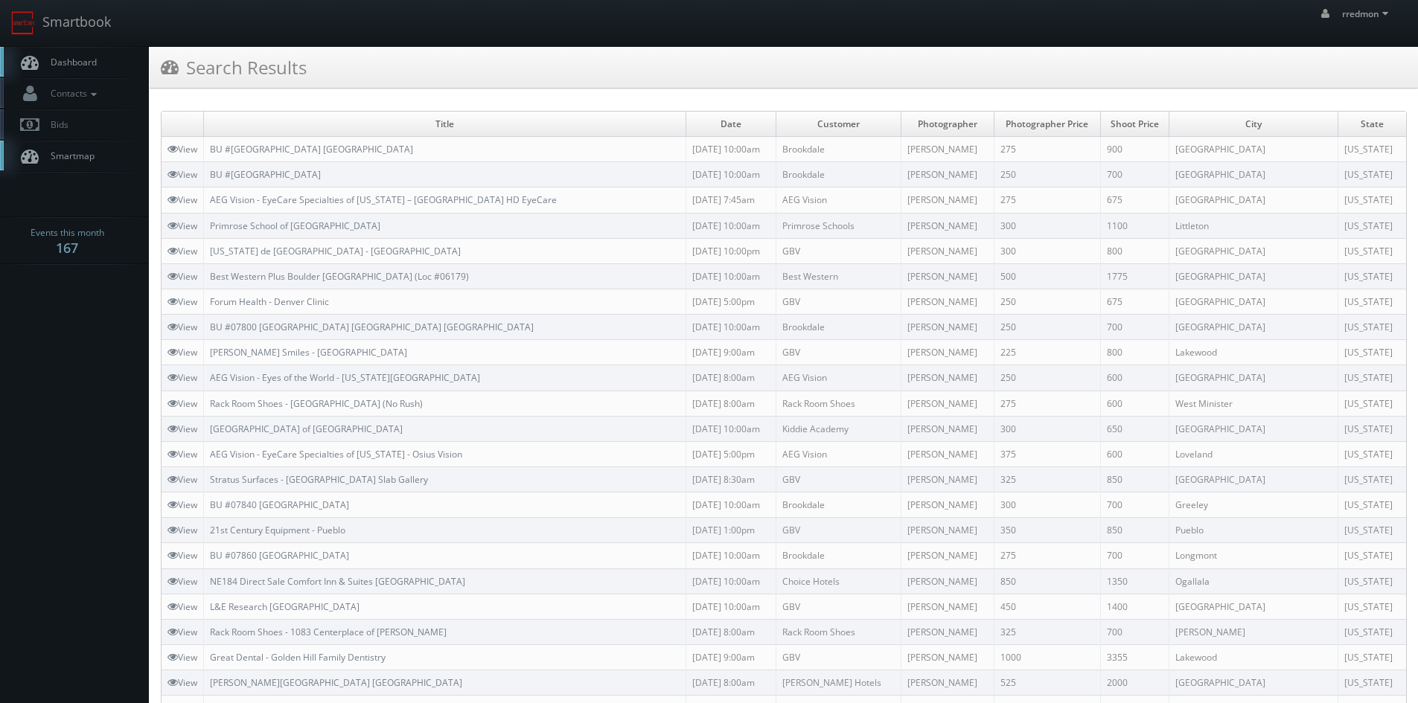
click at [77, 55] on link "Dashboard" at bounding box center [74, 62] width 149 height 31
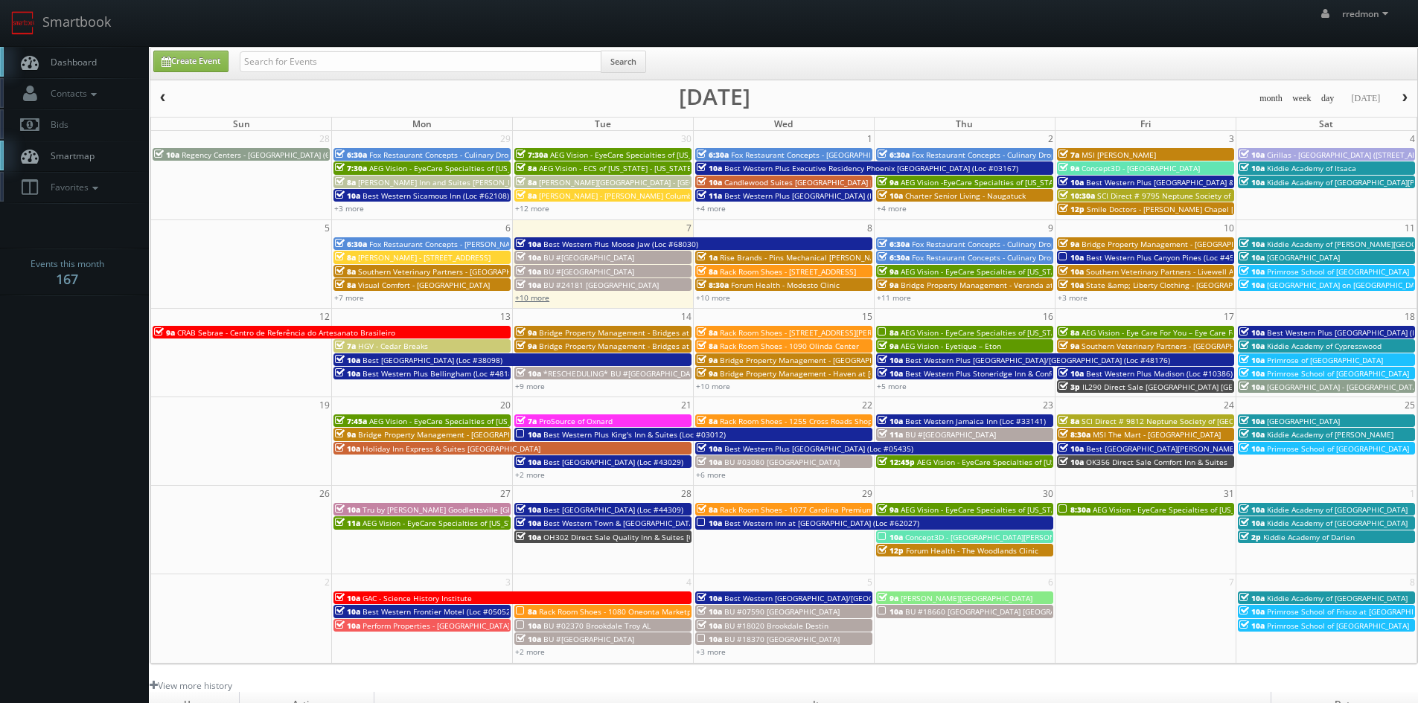
click at [540, 299] on link "+10 more" at bounding box center [532, 298] width 34 height 10
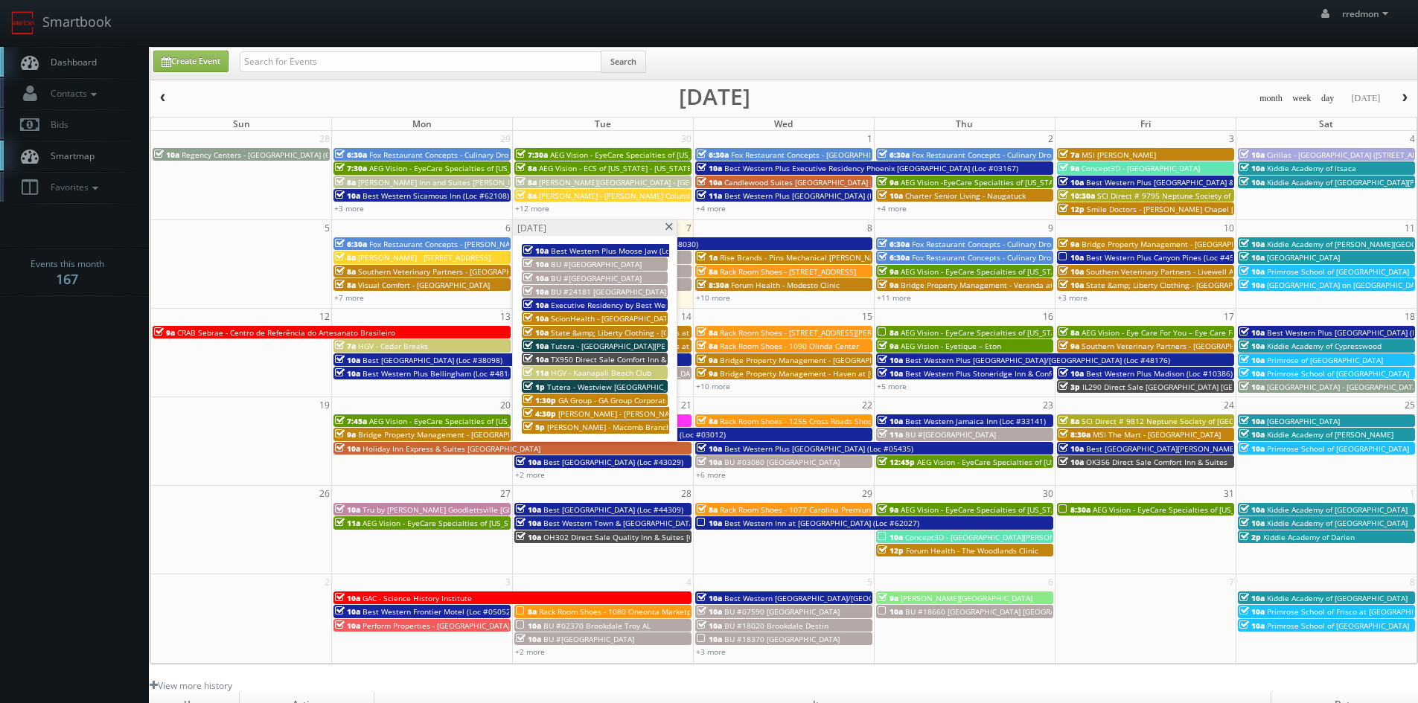
click at [663, 224] on div "[DATE]" at bounding box center [595, 228] width 164 height 16
click at [667, 227] on span at bounding box center [669, 227] width 10 height 8
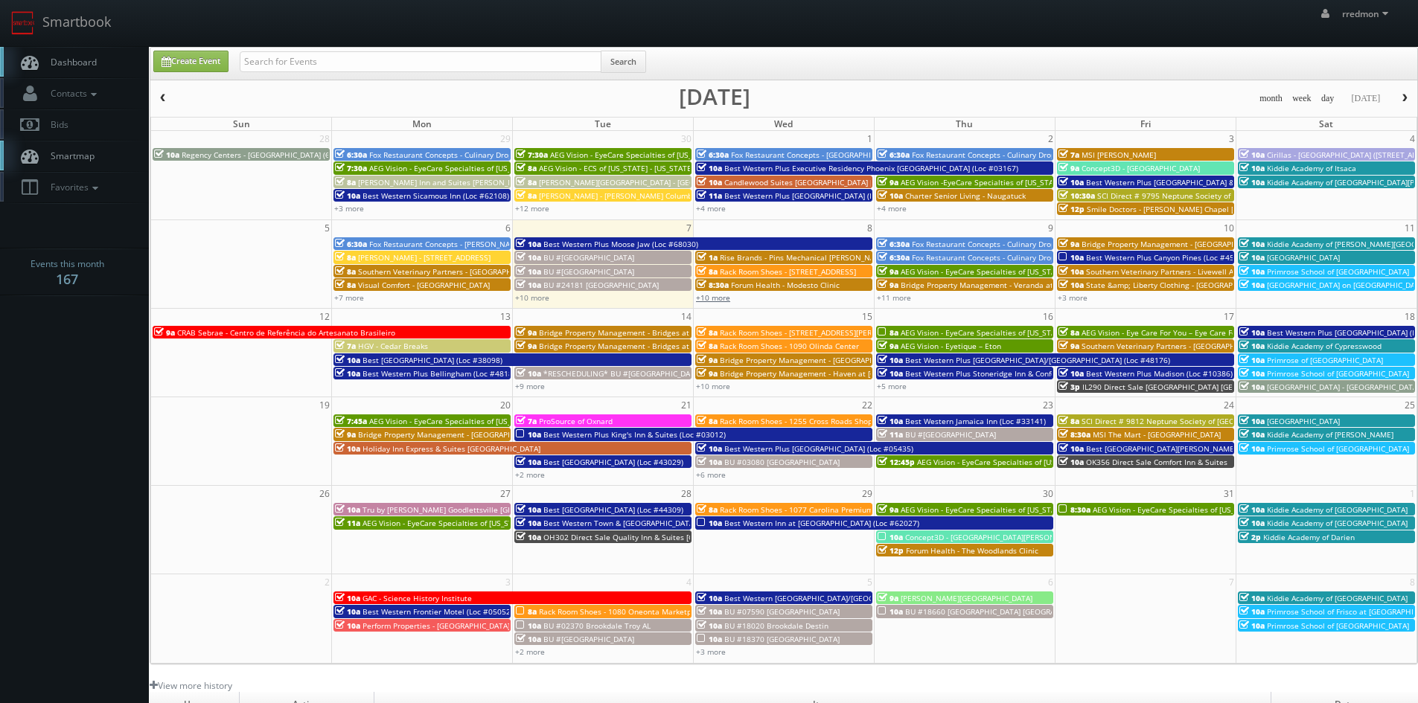
click at [718, 295] on link "+10 more" at bounding box center [713, 298] width 34 height 10
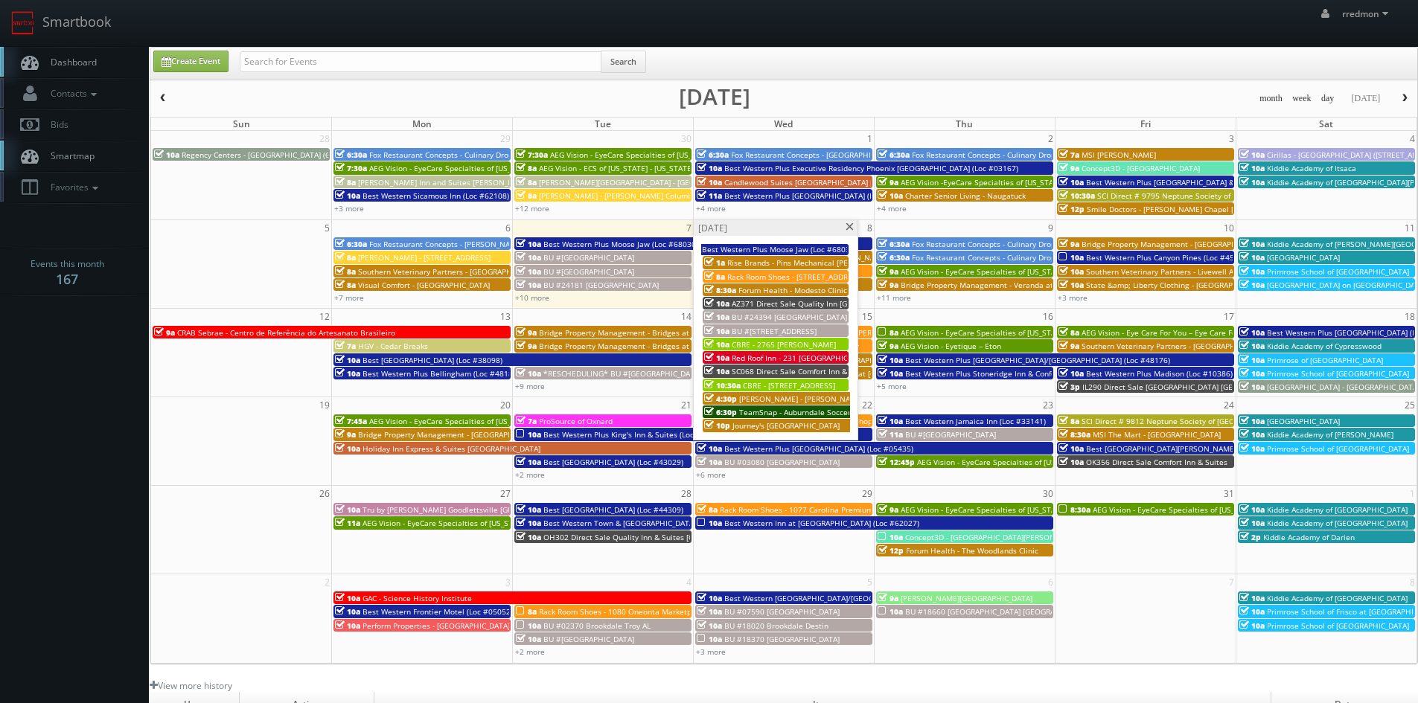
click at [847, 226] on span at bounding box center [850, 227] width 10 height 8
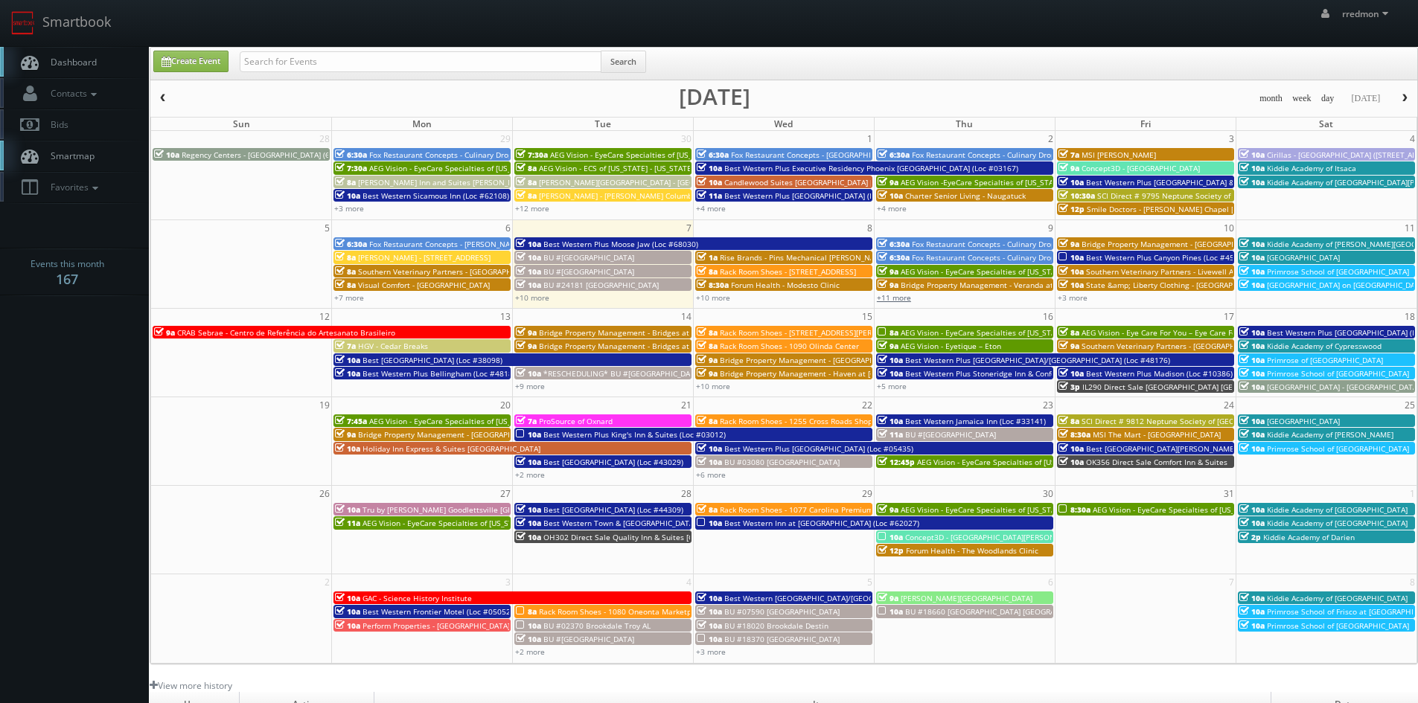
click at [909, 300] on link "+11 more" at bounding box center [894, 298] width 34 height 10
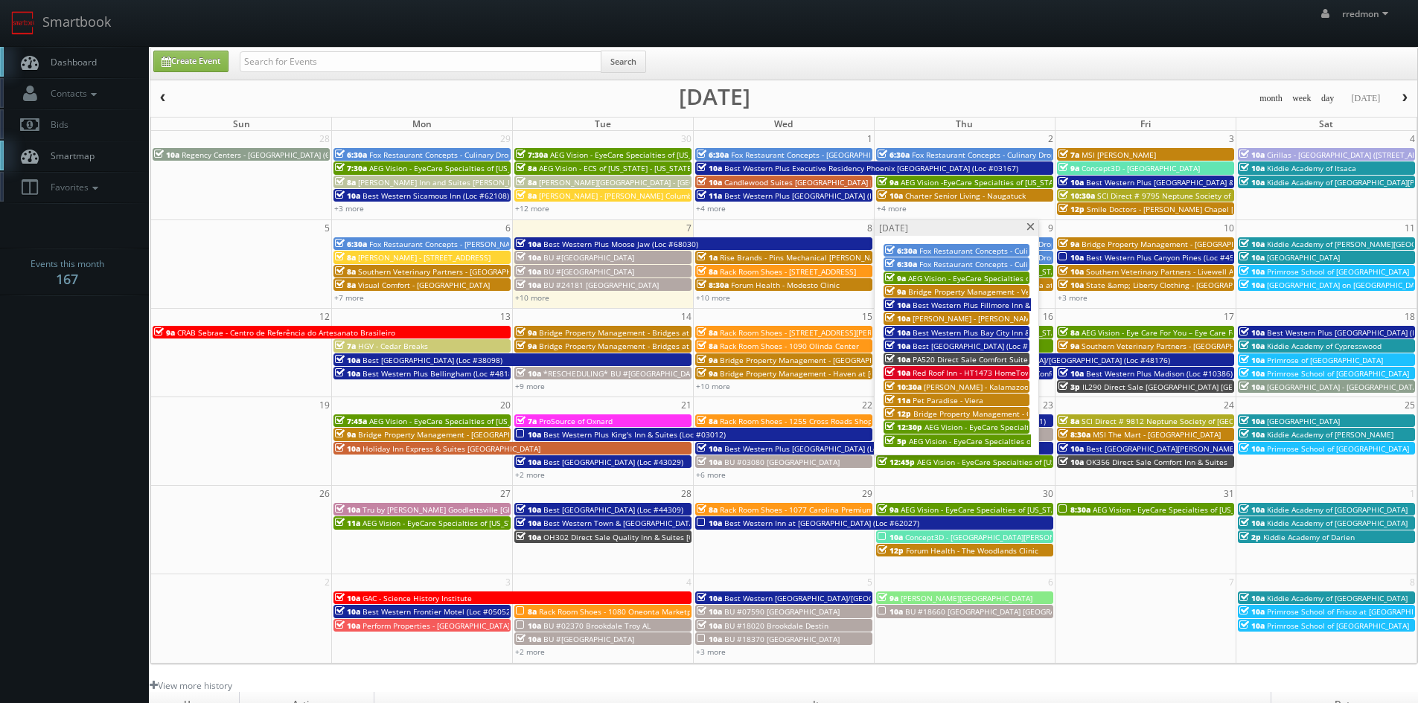
click at [1030, 229] on span at bounding box center [1031, 227] width 10 height 8
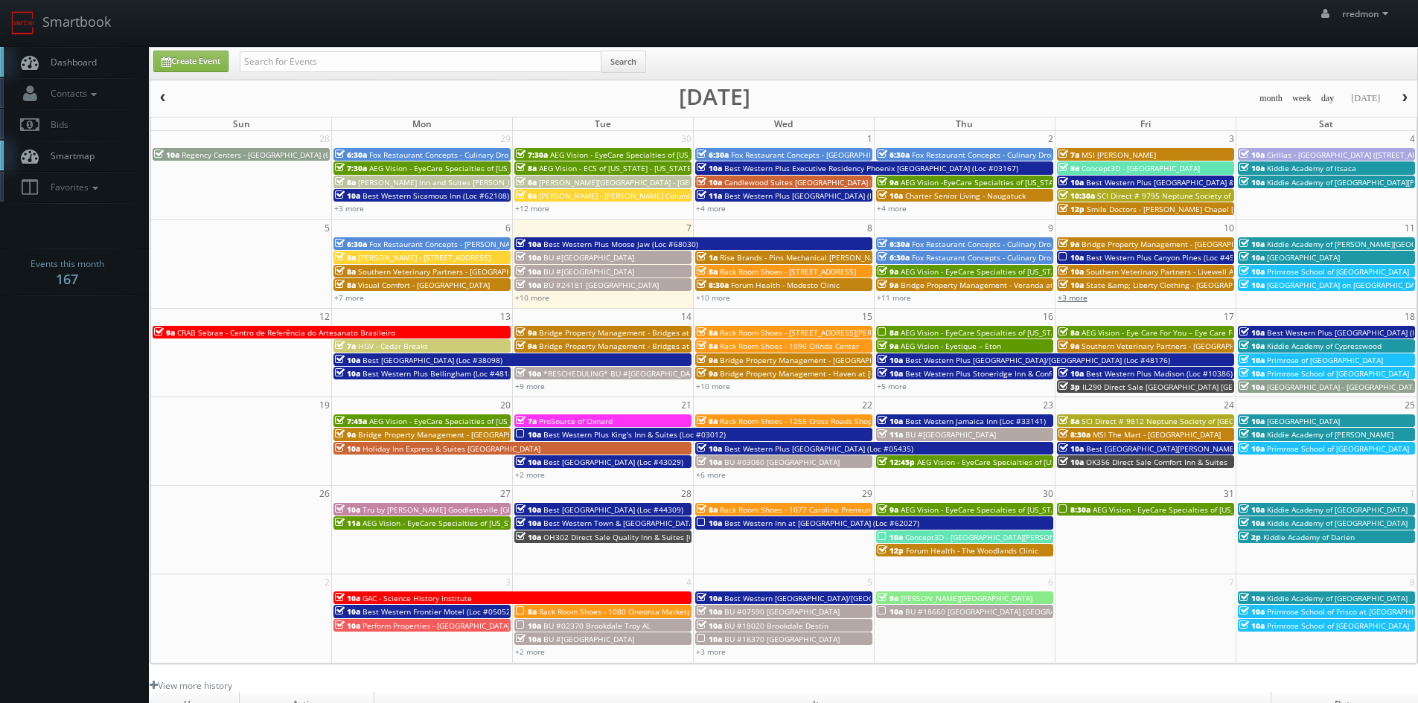
click at [1073, 298] on link "+3 more" at bounding box center [1073, 298] width 30 height 10
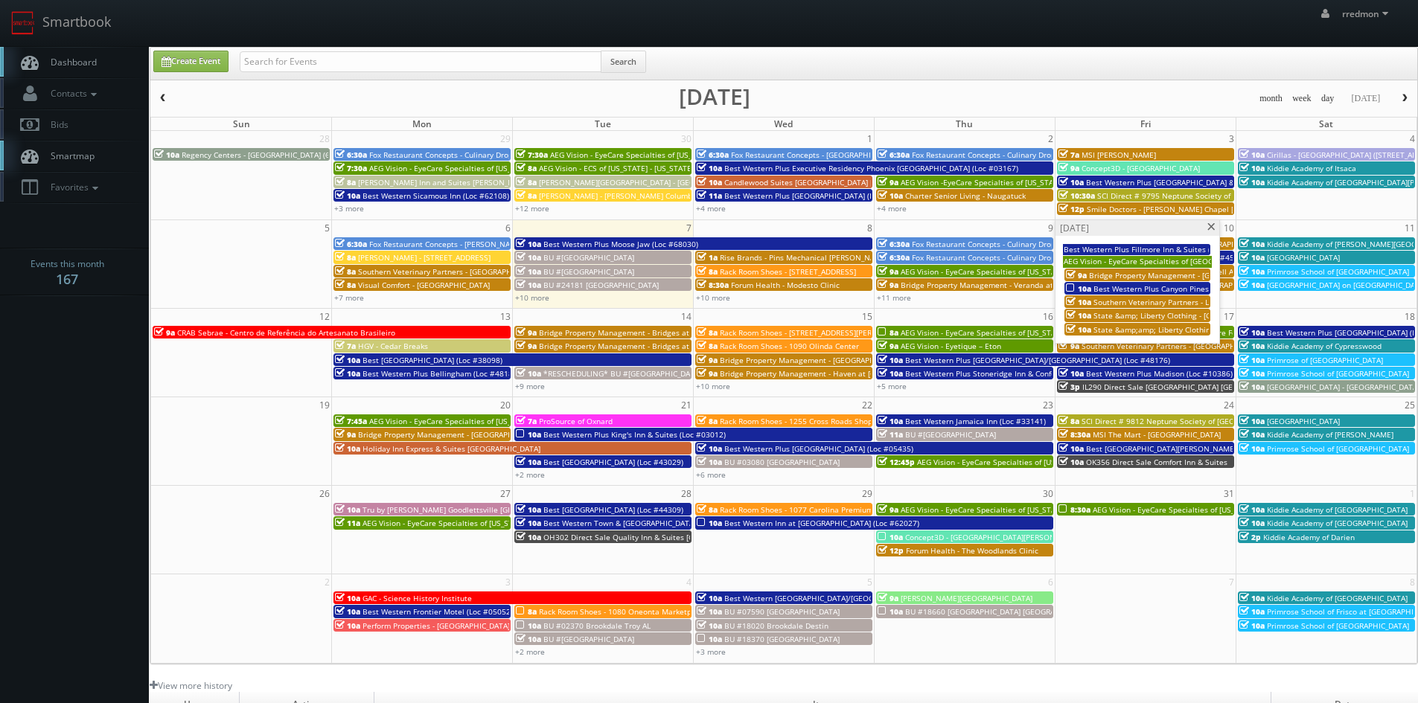
click at [1212, 228] on span at bounding box center [1212, 227] width 10 height 8
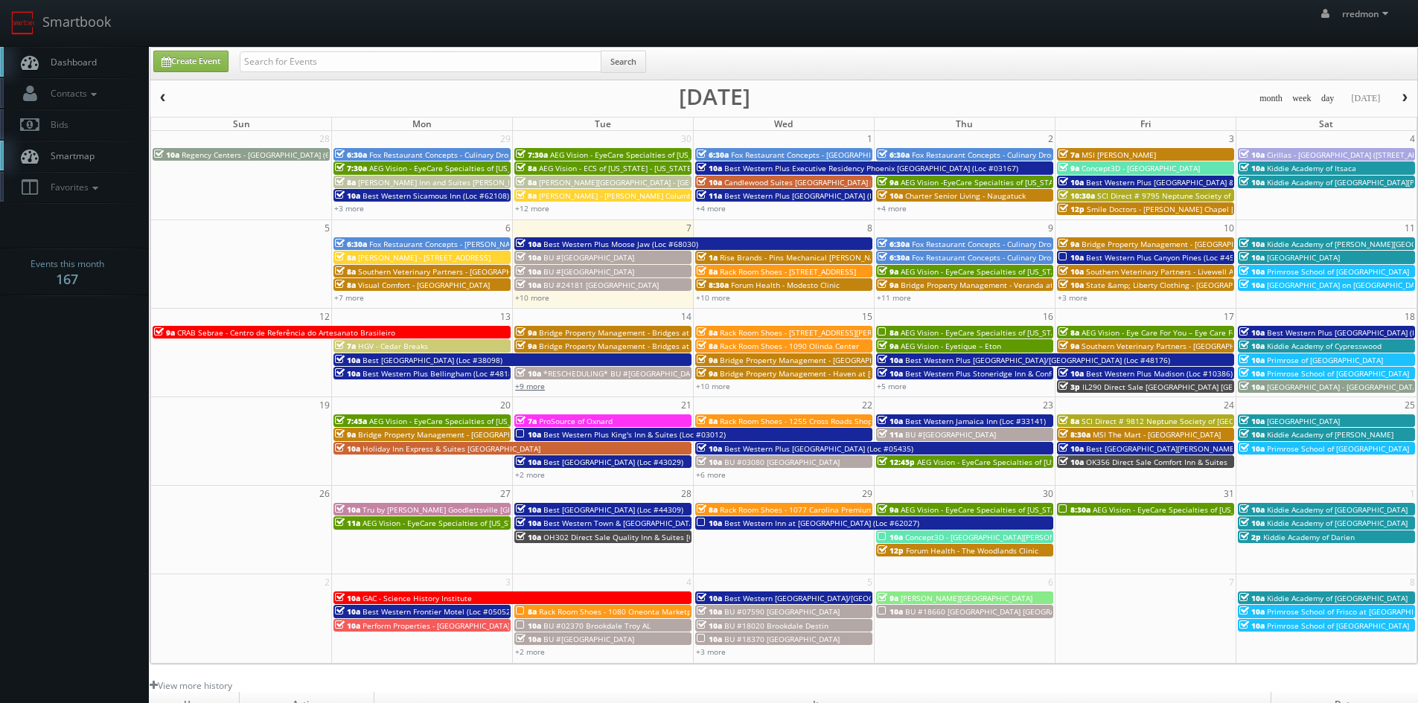
click at [527, 389] on link "+9 more" at bounding box center [530, 386] width 30 height 10
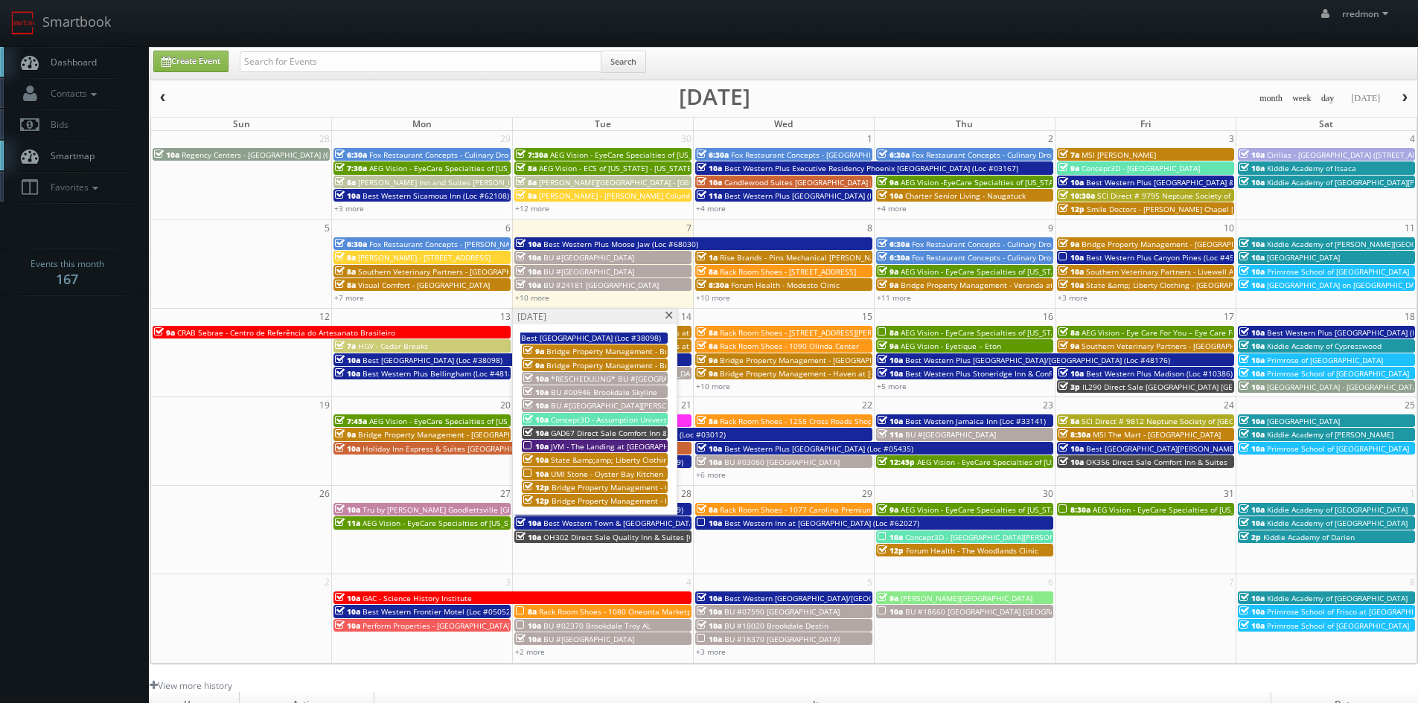
click at [636, 444] on span "JVM - The Landing at [GEOGRAPHIC_DATA]" at bounding box center [625, 446] width 149 height 10
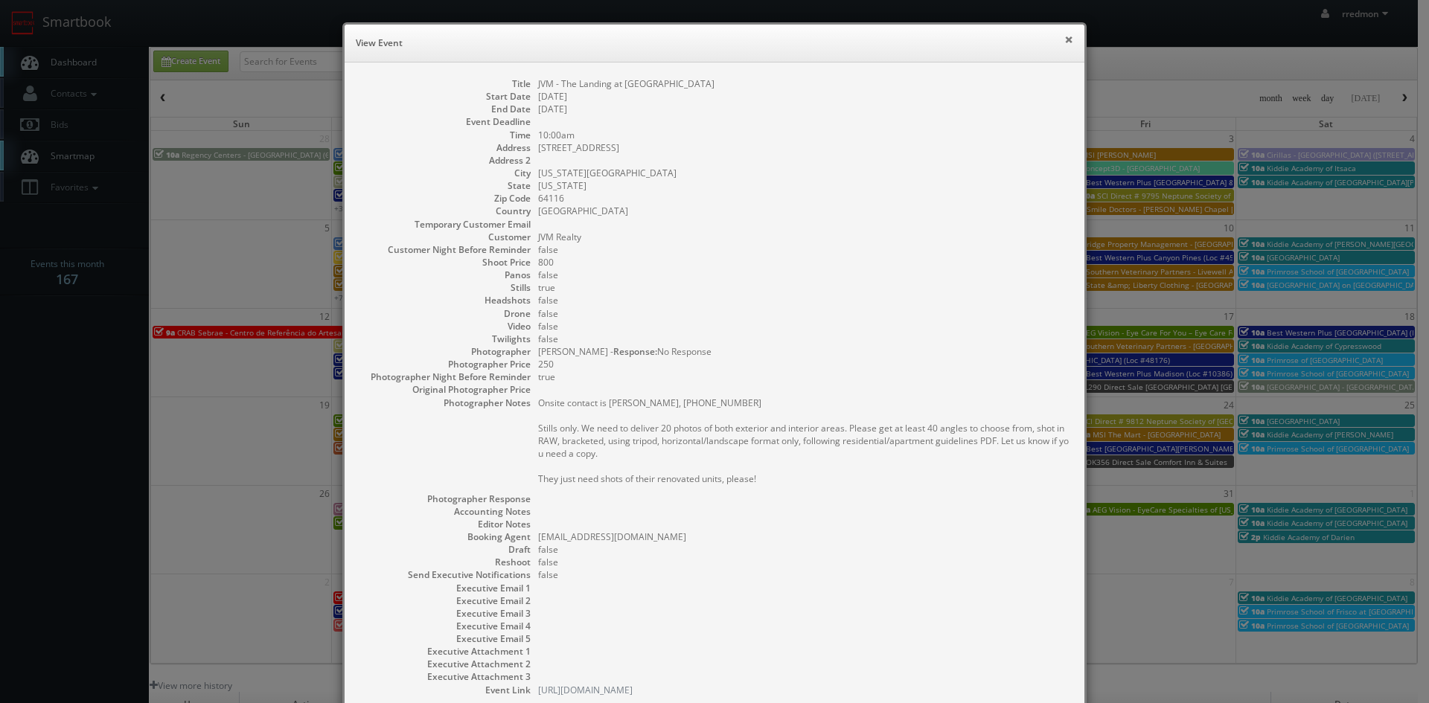
click at [1064, 41] on button "×" at bounding box center [1068, 39] width 9 height 10
